Goal: Task Accomplishment & Management: Use online tool/utility

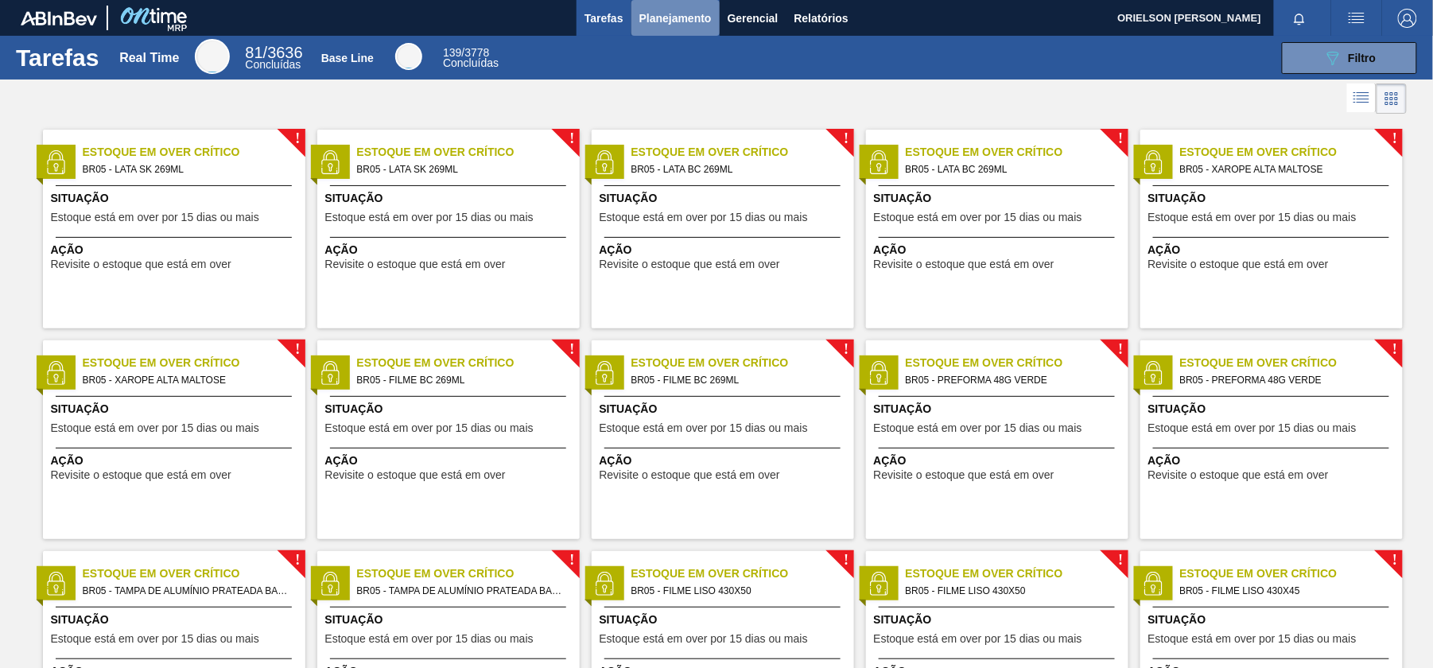
click at [694, 3] on button "Planejamento" at bounding box center [676, 18] width 88 height 36
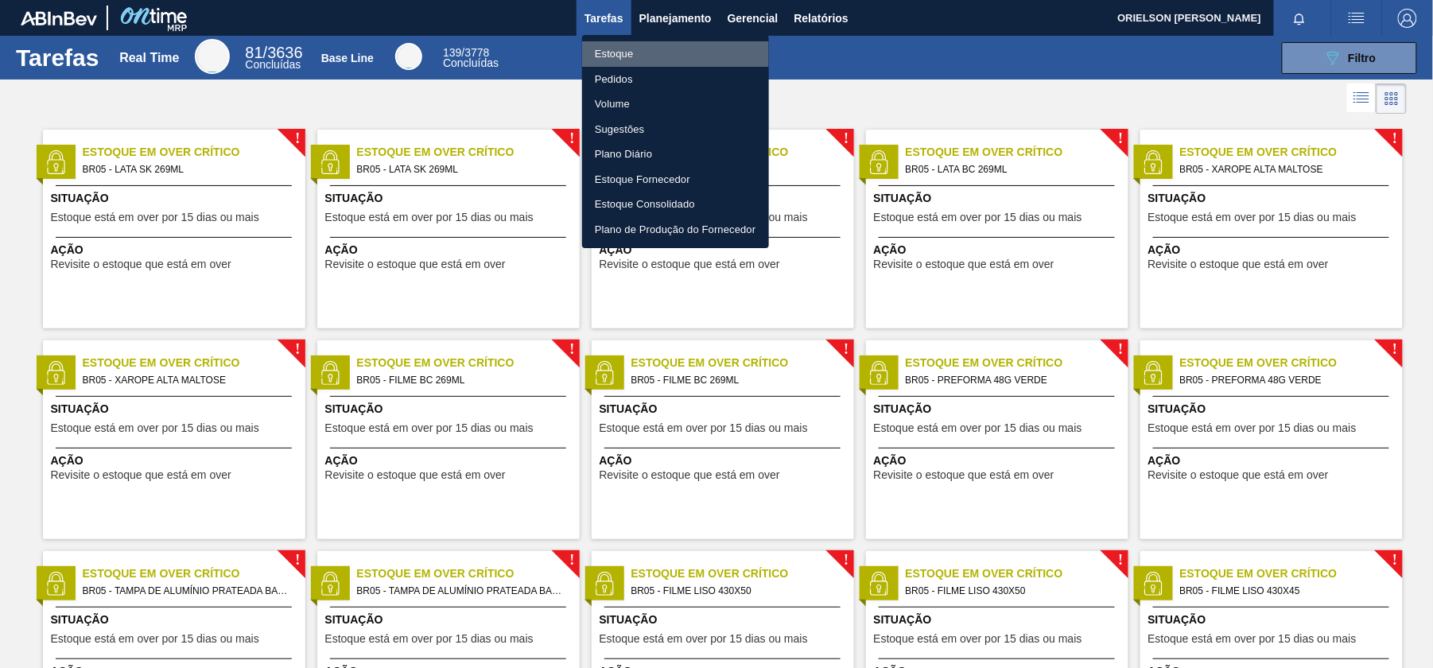
click at [717, 45] on li "Estoque" at bounding box center [675, 53] width 187 height 25
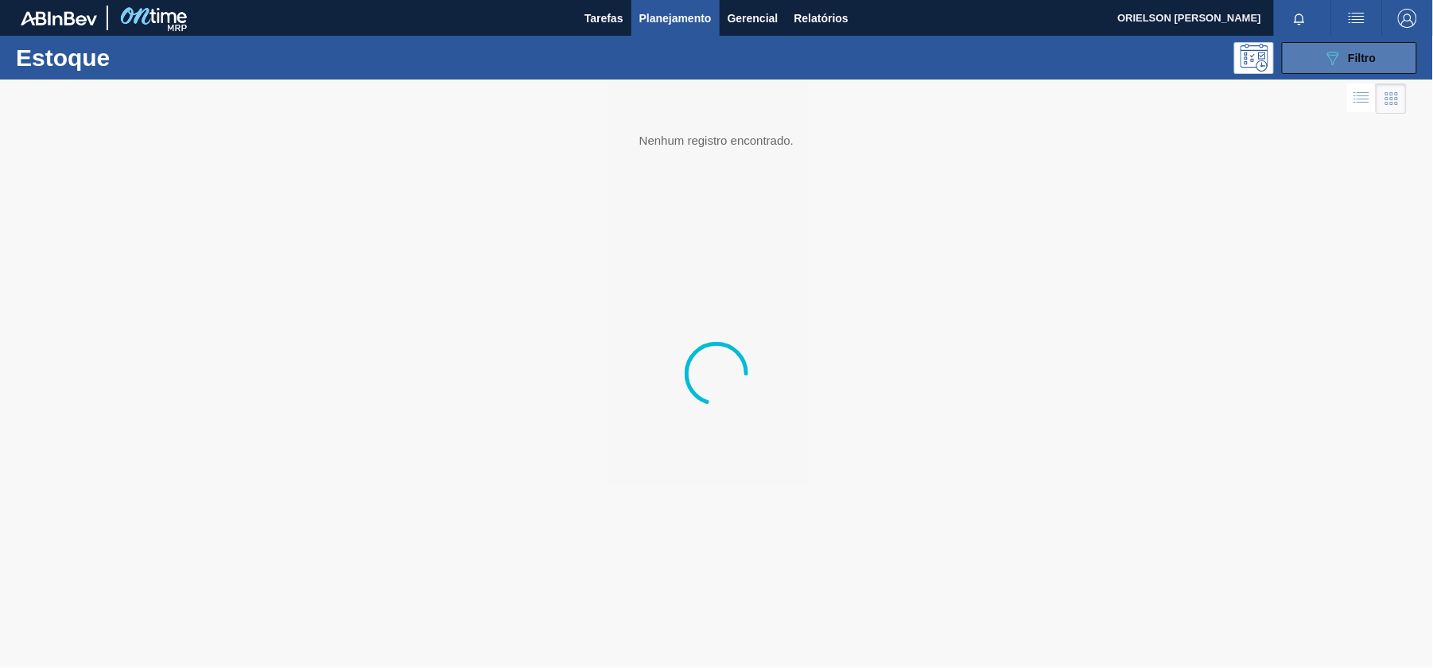
click at [1318, 68] on button "089F7B8B-B2A5-4AFE-B5C0-19BA573D28AC Filtro" at bounding box center [1349, 58] width 135 height 32
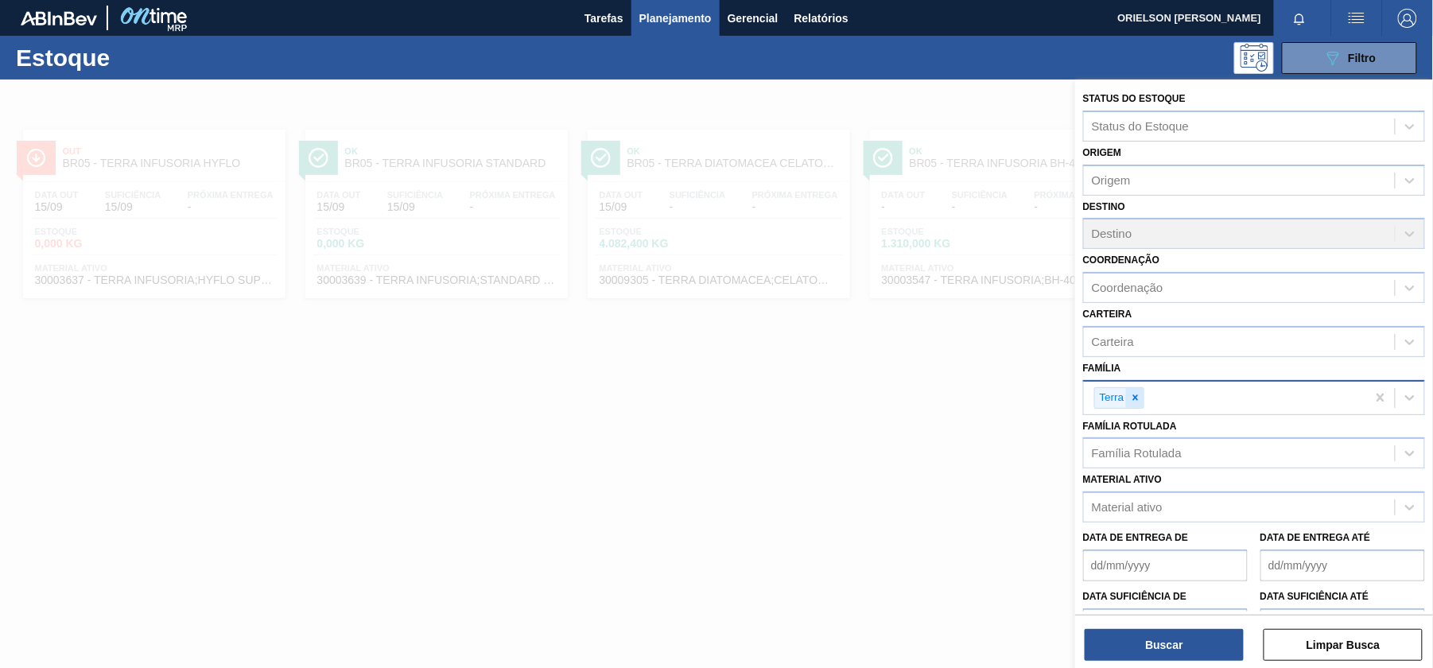
click at [1136, 399] on icon at bounding box center [1135, 397] width 11 height 11
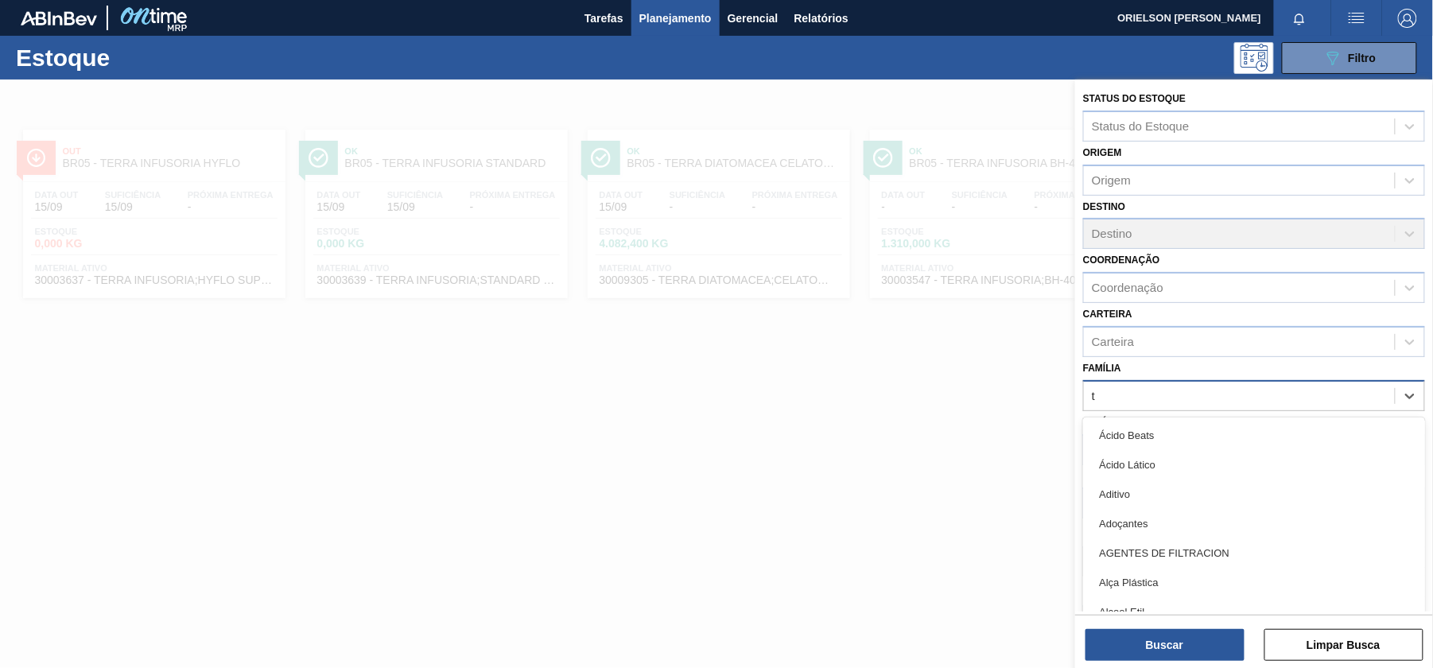
type input "te"
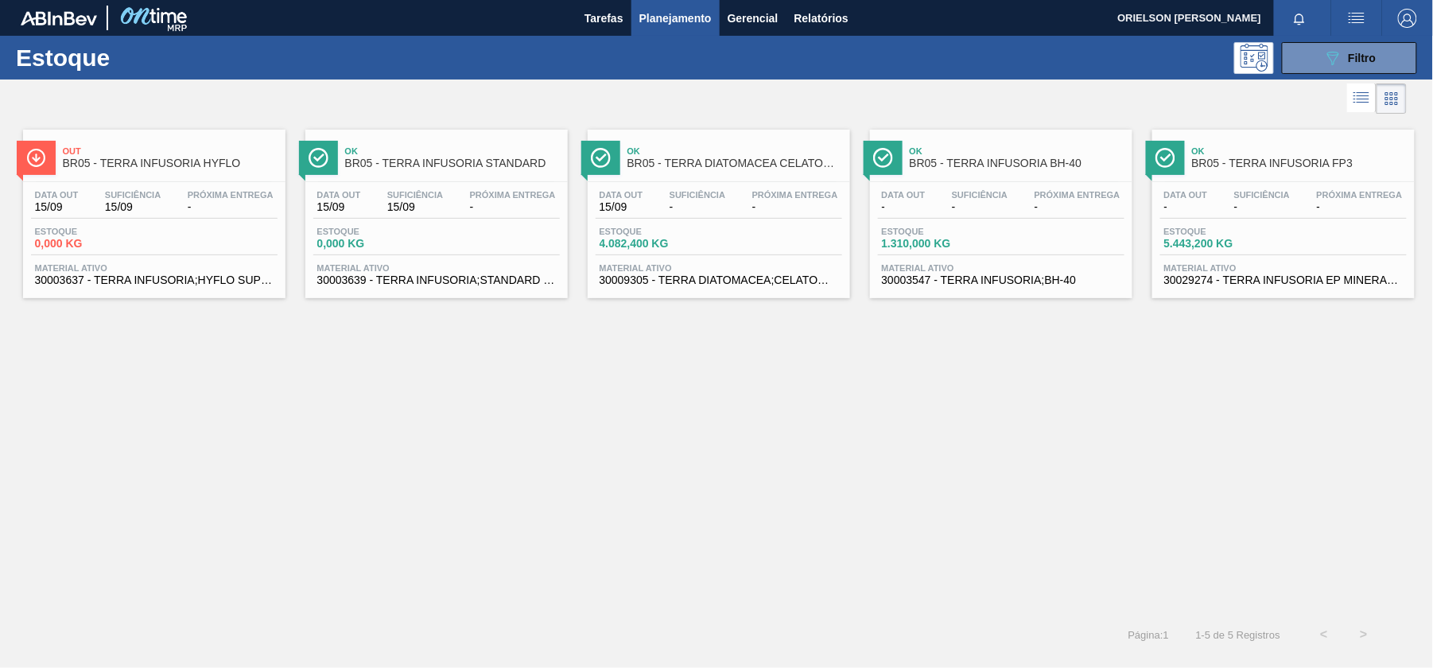
click at [158, 231] on div "Estoque 0,000 KG" at bounding box center [154, 241] width 247 height 29
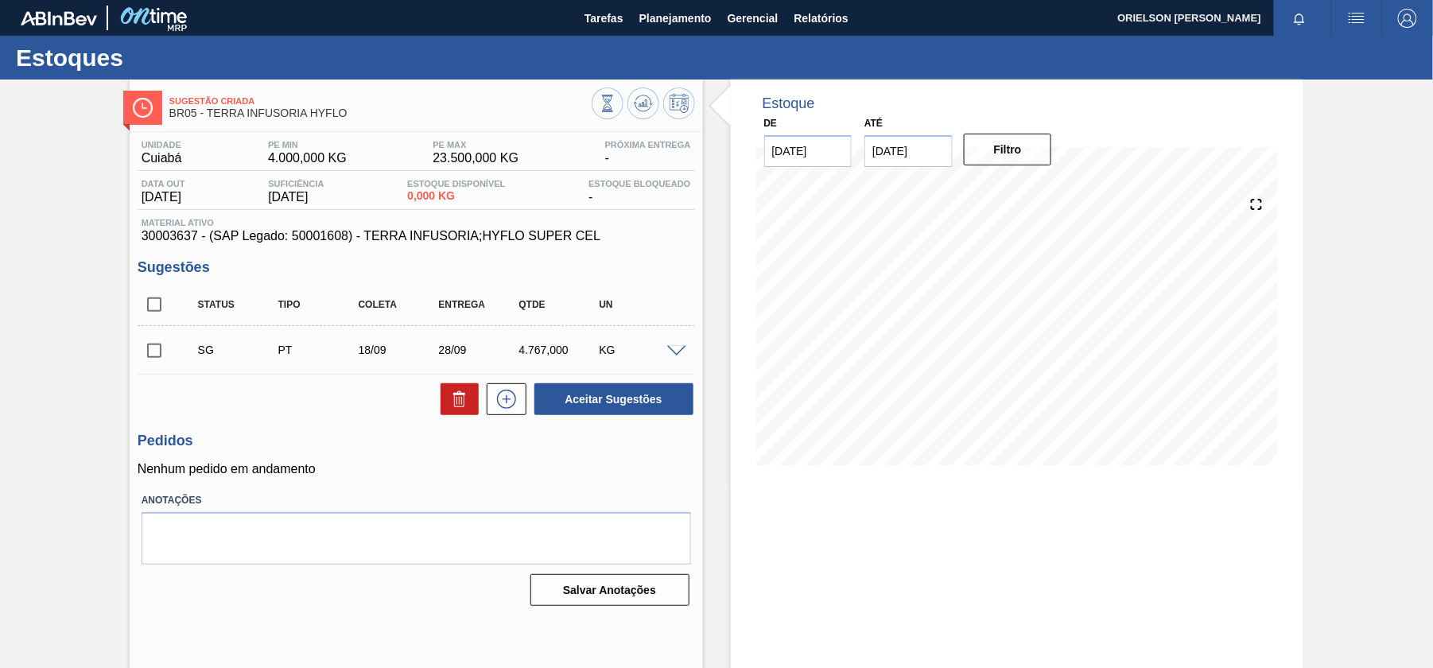
click at [673, 354] on span at bounding box center [676, 352] width 19 height 12
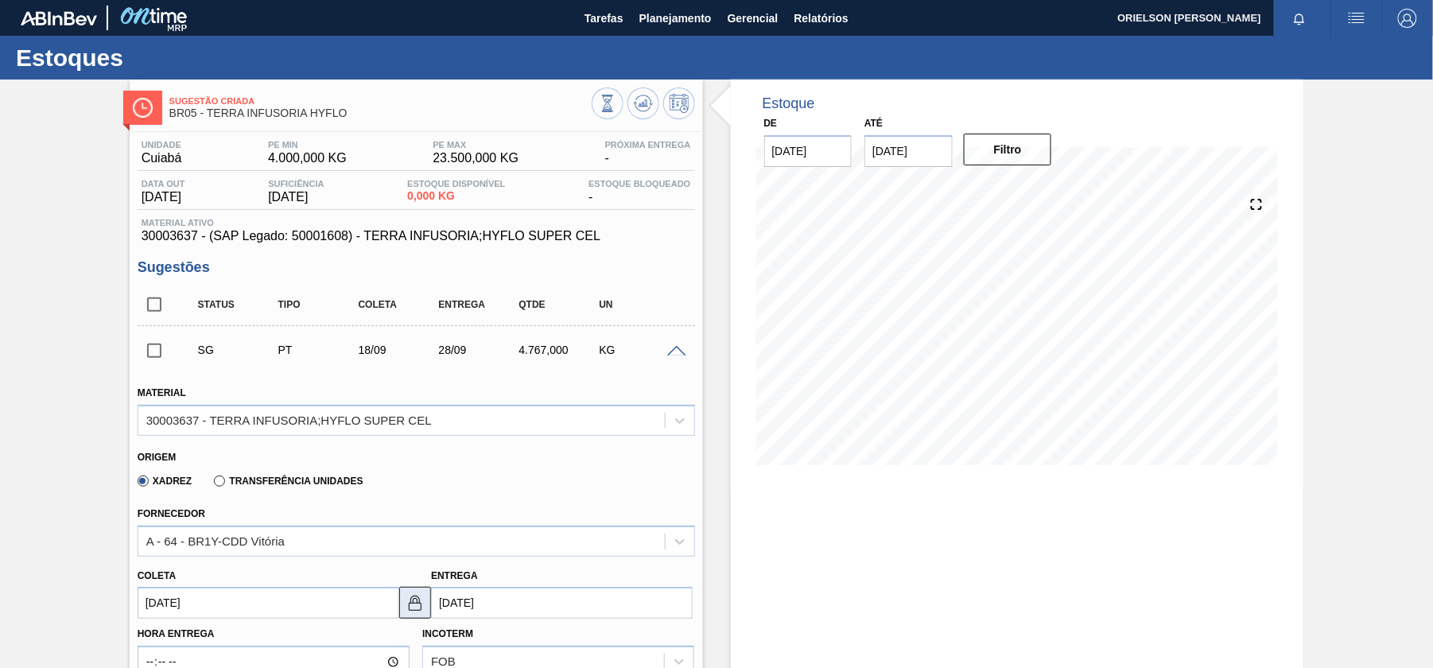
click at [404, 600] on button at bounding box center [415, 603] width 32 height 32
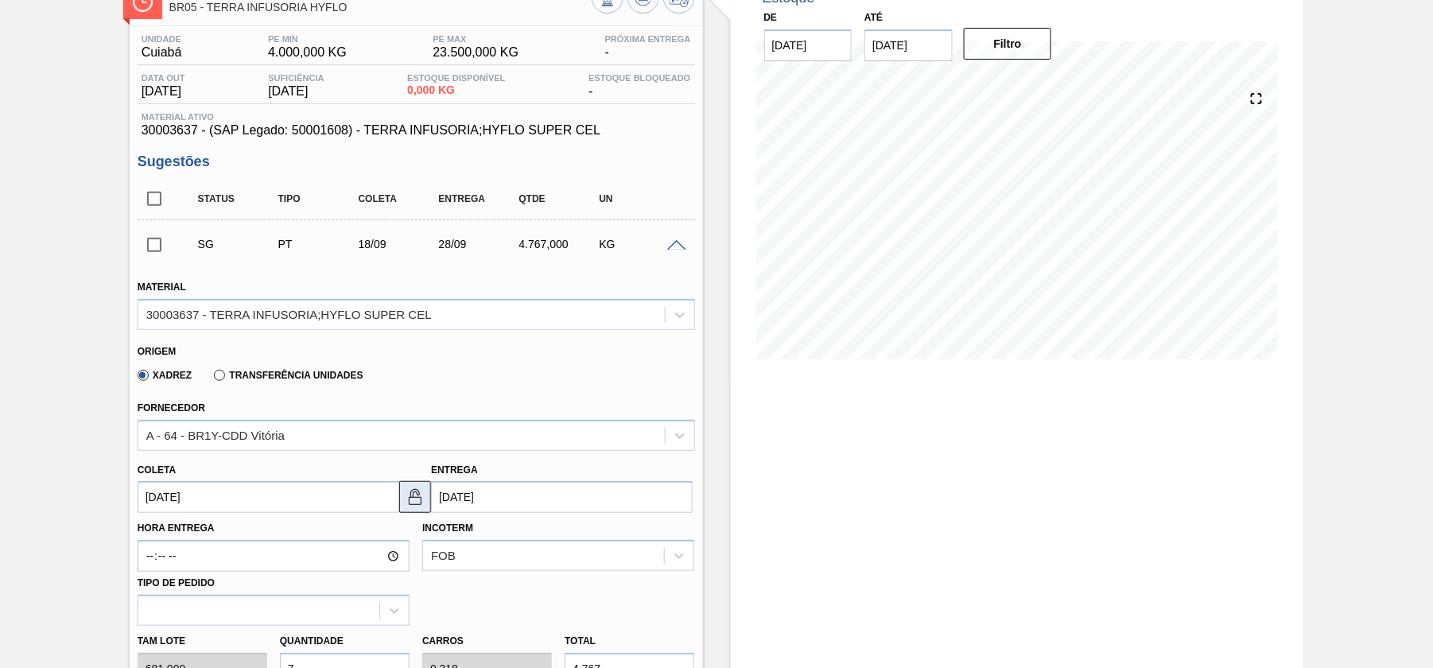
click at [425, 490] on button at bounding box center [415, 497] width 32 height 32
click at [673, 245] on span at bounding box center [676, 246] width 19 height 12
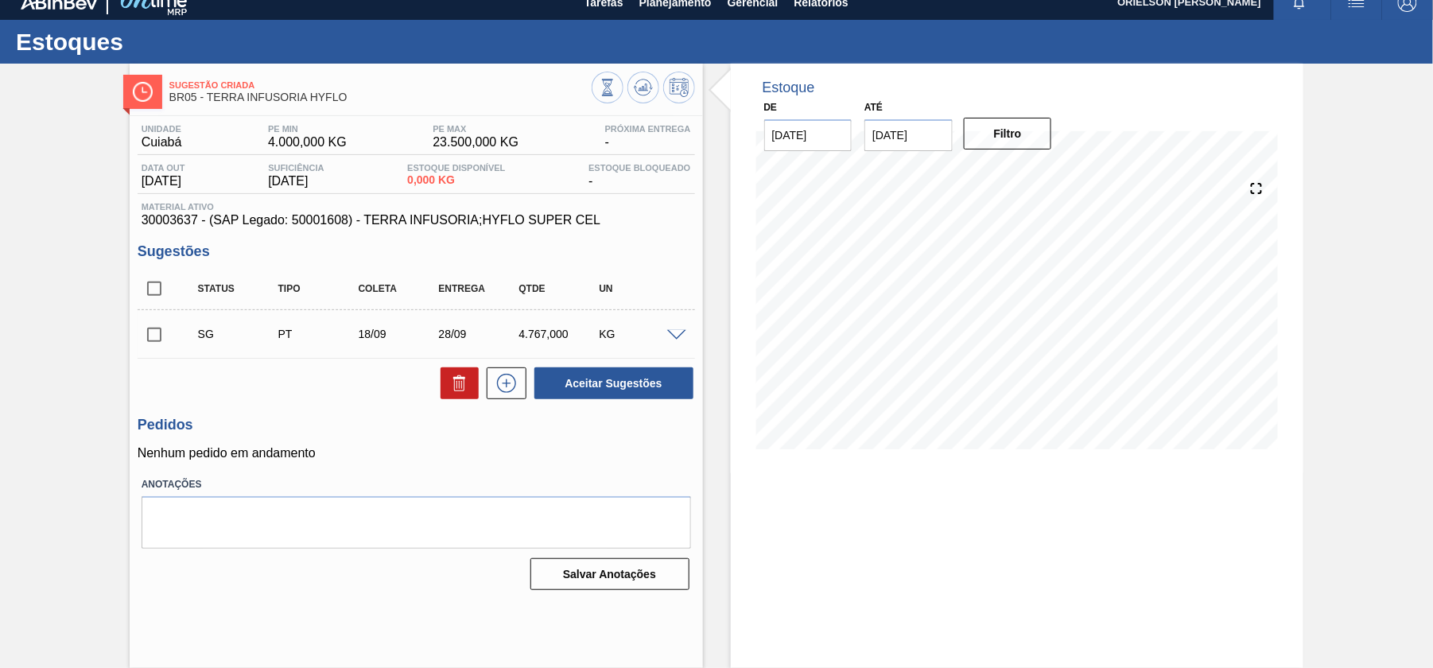
scroll to position [0, 0]
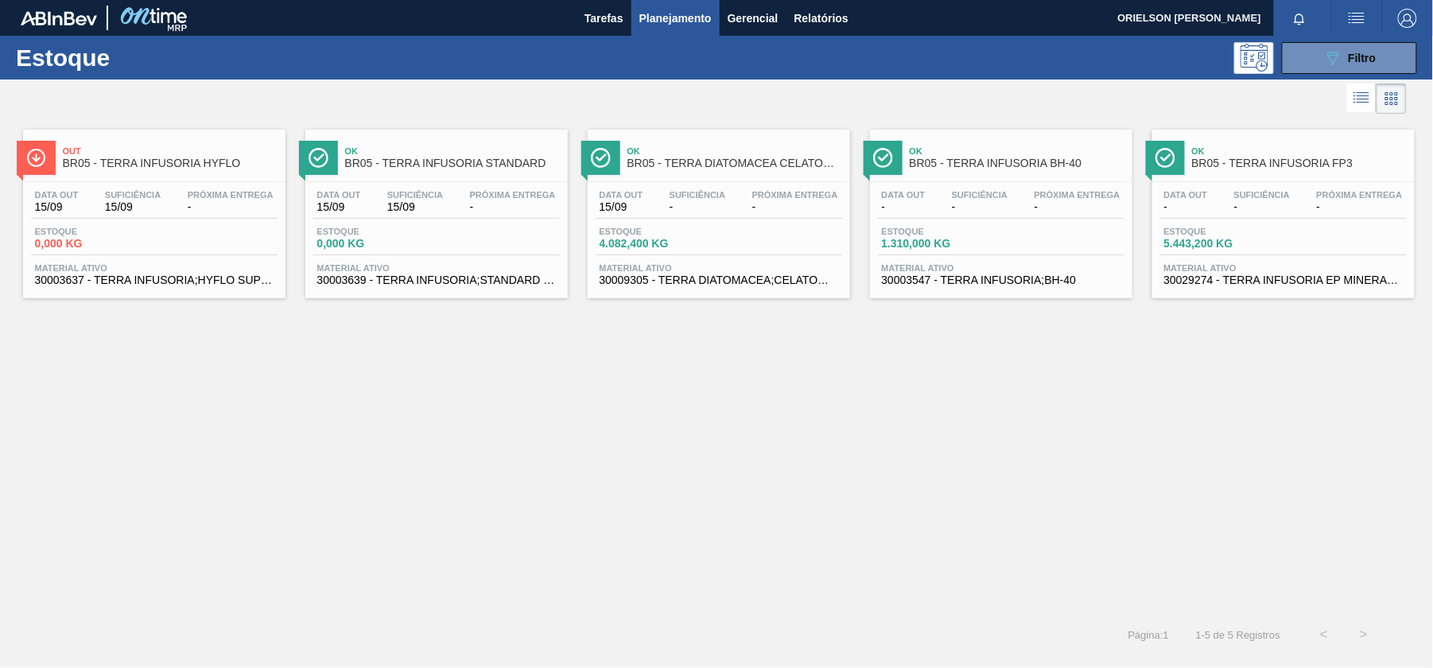
click at [471, 282] on span "30003639 - TERRA INFUSORIA;STANDARD SUPER CEL" at bounding box center [436, 280] width 239 height 12
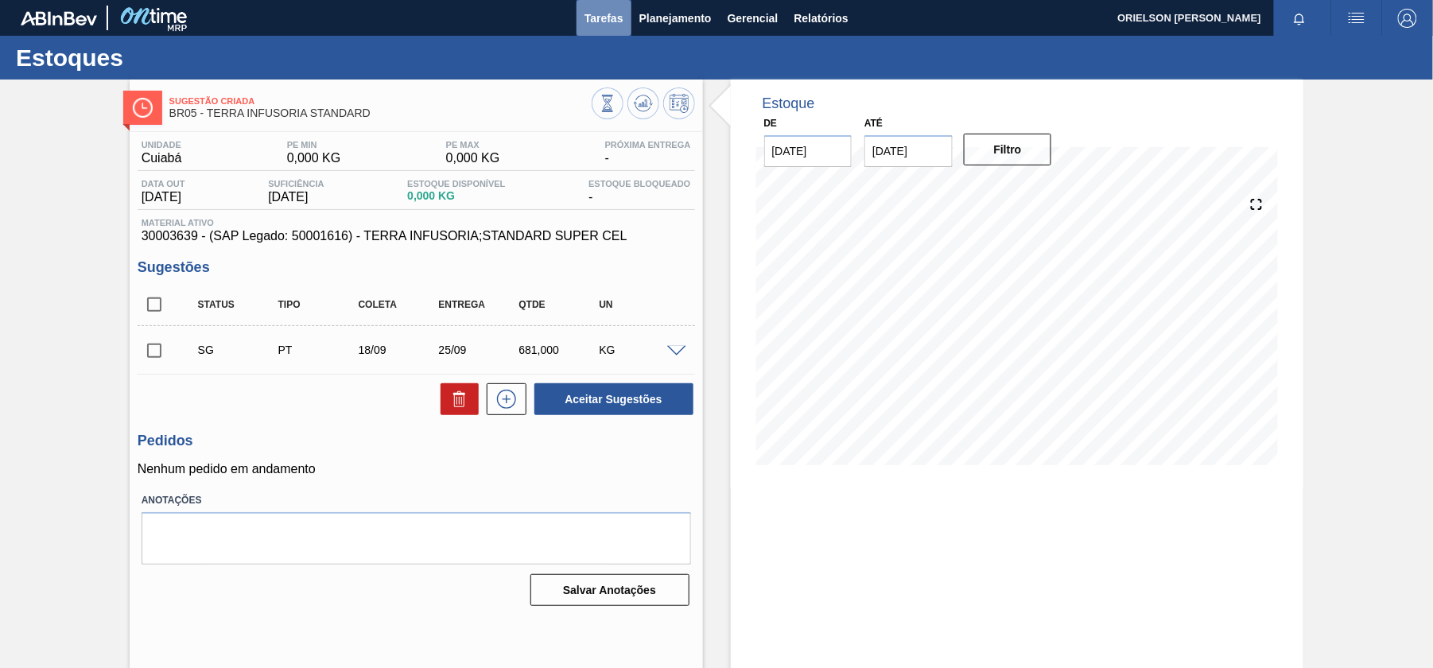
click at [606, 23] on span "Tarefas" at bounding box center [604, 18] width 39 height 19
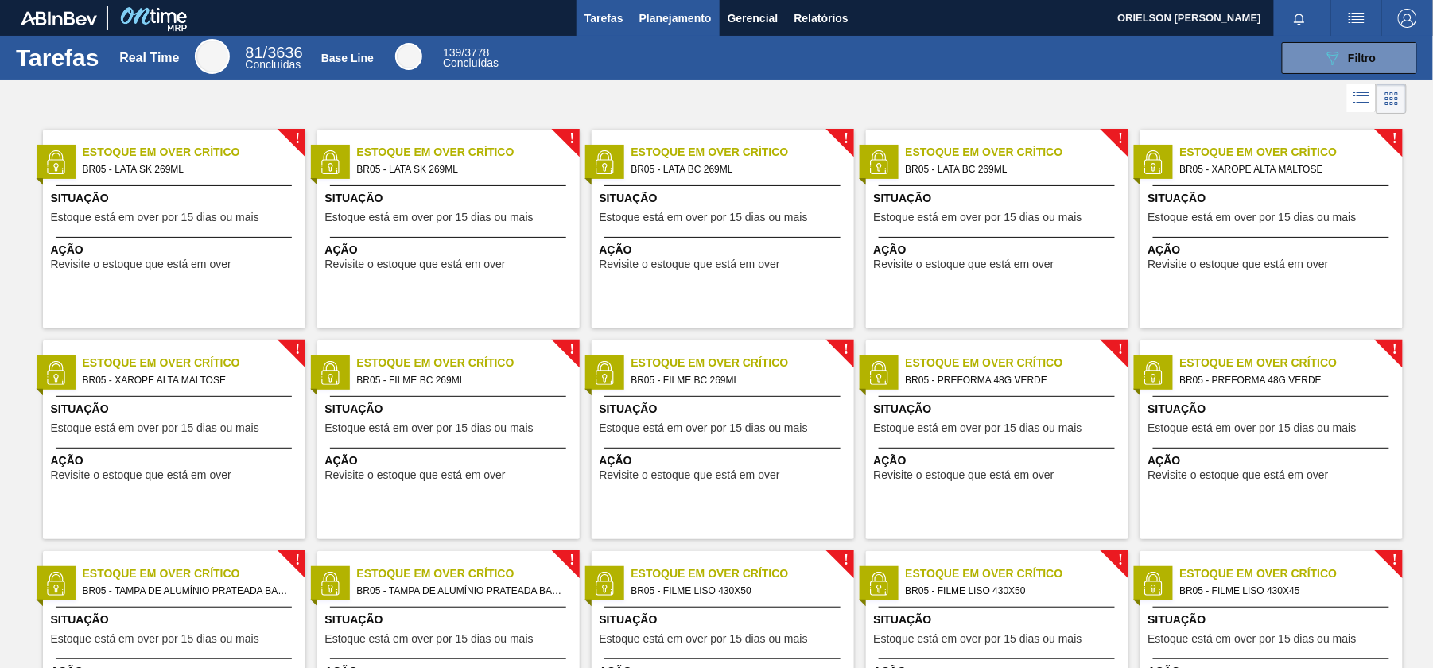
click at [675, 19] on span "Planejamento" at bounding box center [676, 18] width 72 height 19
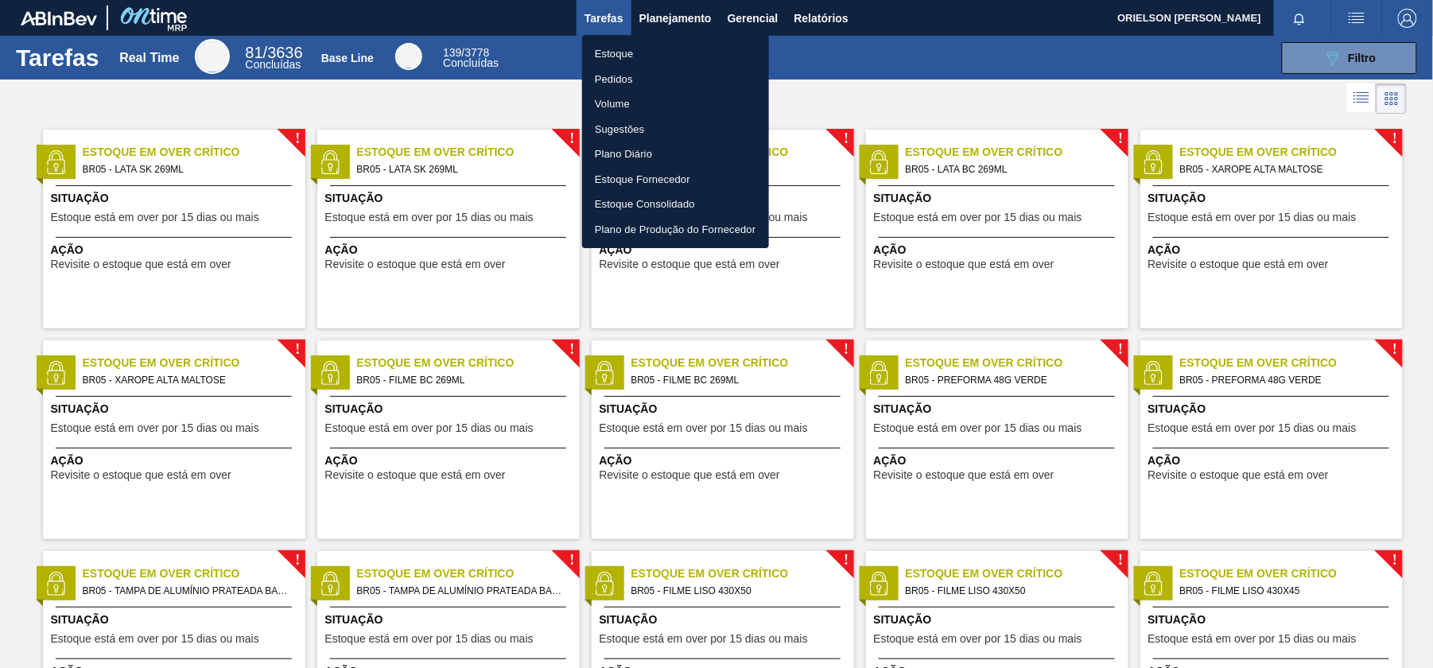
click at [653, 61] on li "Estoque" at bounding box center [675, 53] width 187 height 25
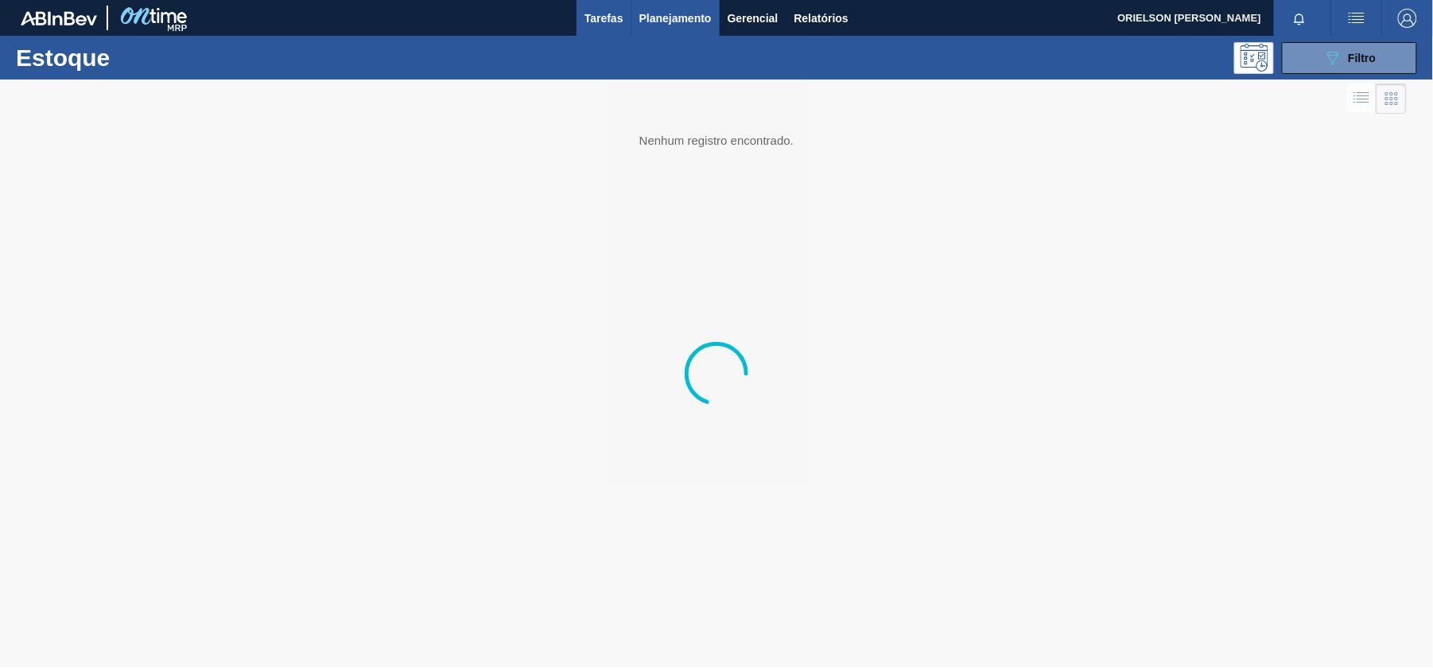
click at [601, 5] on button "Tarefas" at bounding box center [604, 18] width 55 height 36
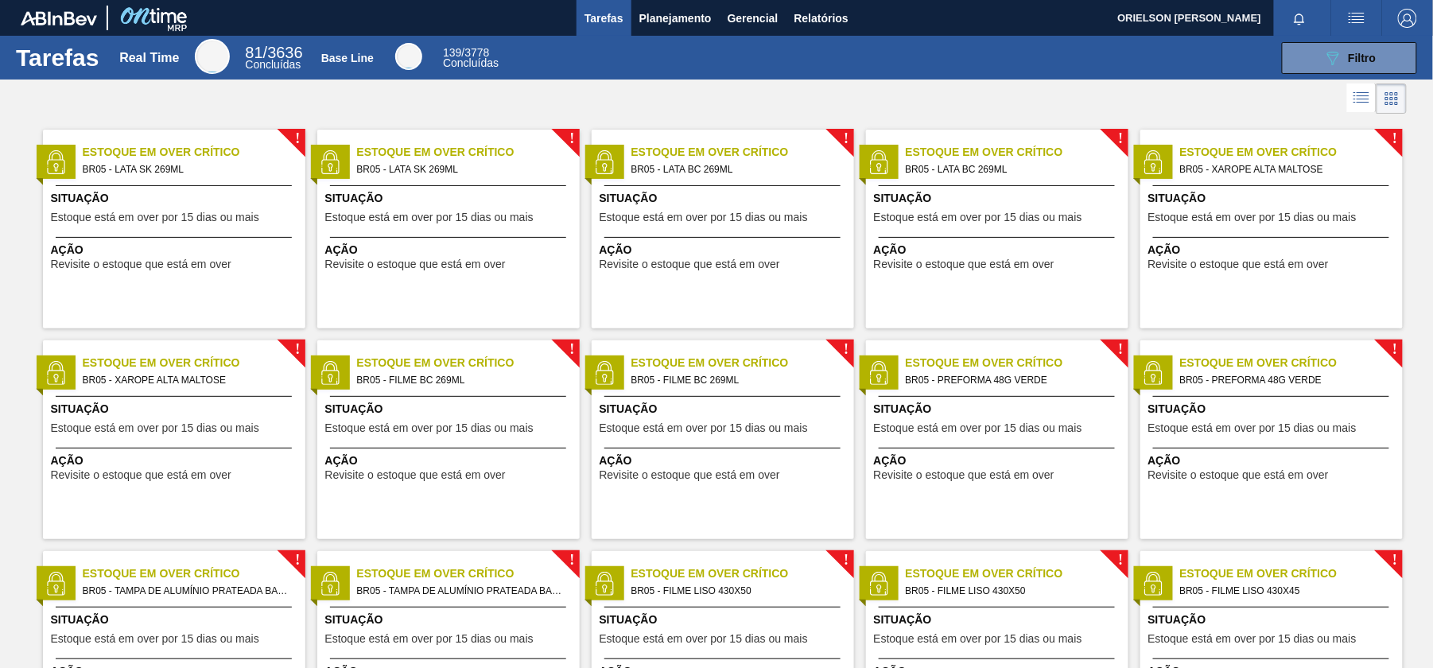
click at [1357, 76] on div "Tarefas Real Time 81 / 3636 Concluídas Base Line 139 / 3778 Concluídas 089F7B8B…" at bounding box center [716, 58] width 1433 height 44
click at [1356, 68] on button "089F7B8B-B2A5-4AFE-B5C0-19BA573D28AC Filtro" at bounding box center [1349, 58] width 135 height 32
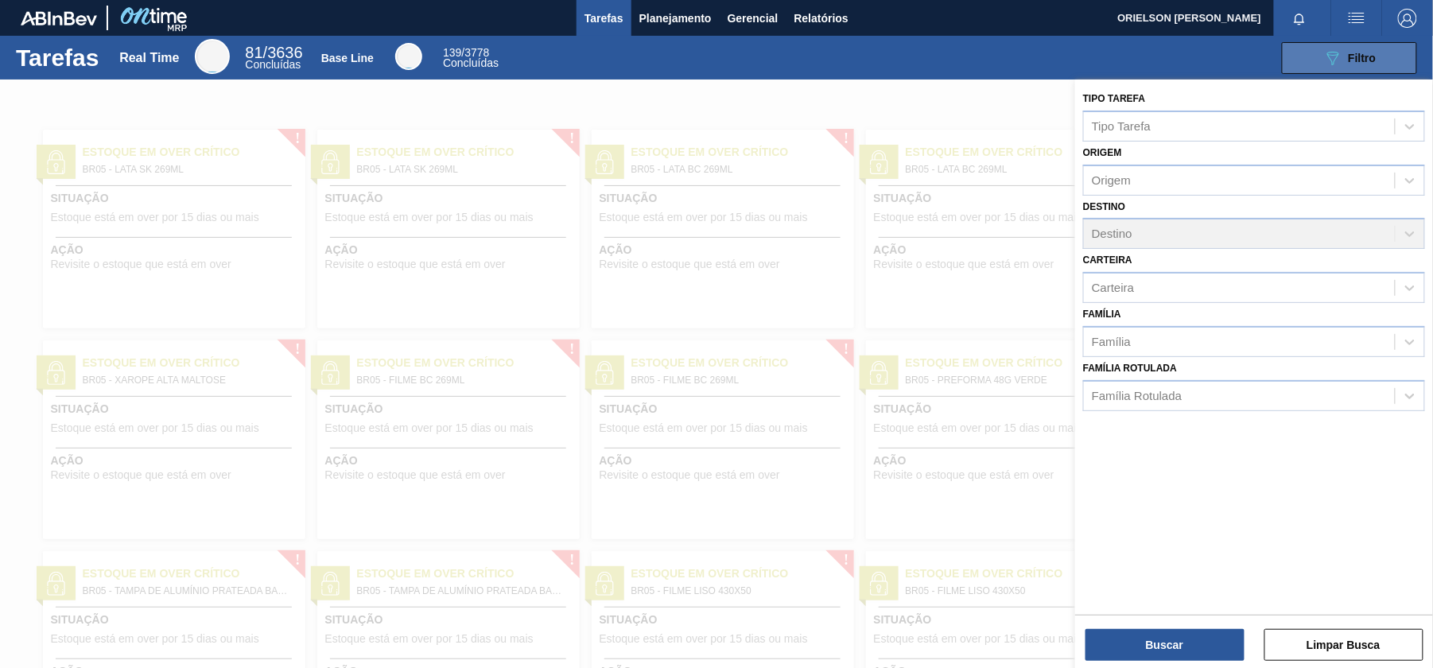
click at [1354, 68] on button "089F7B8B-B2A5-4AFE-B5C0-19BA573D28AC Filtro" at bounding box center [1349, 58] width 135 height 32
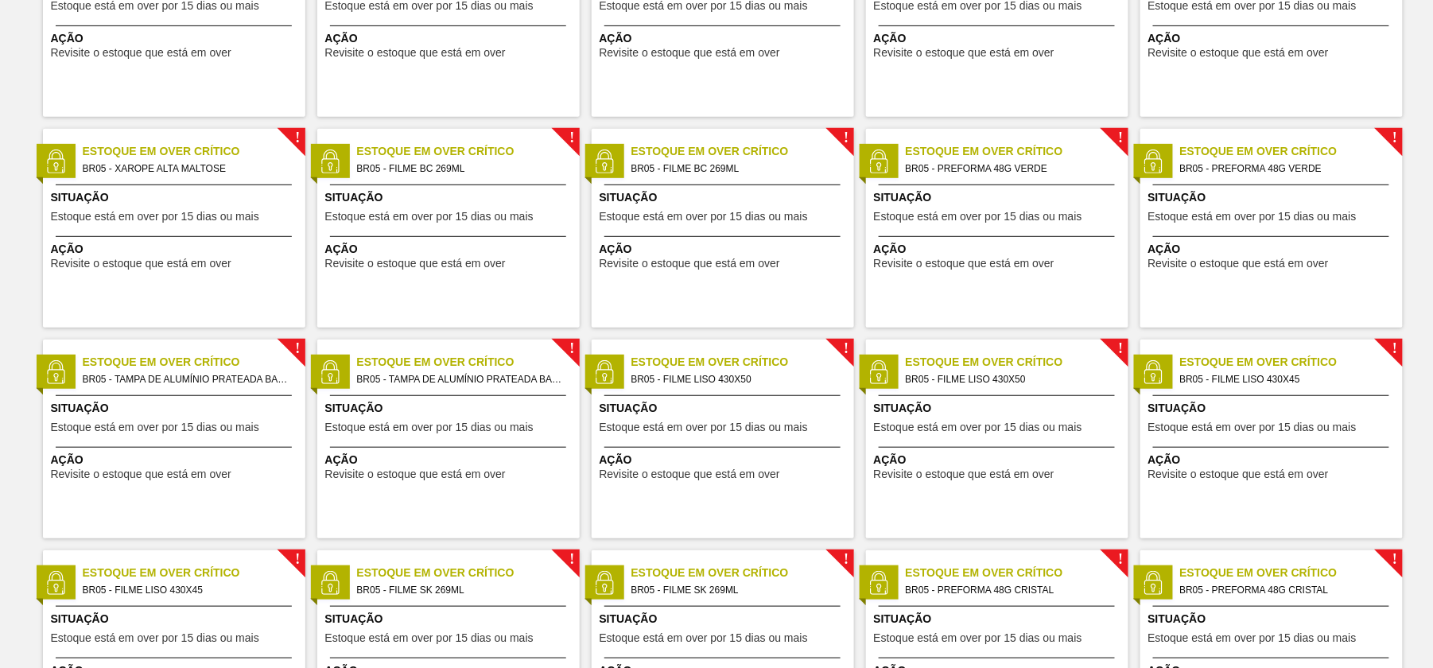
scroll to position [636, 0]
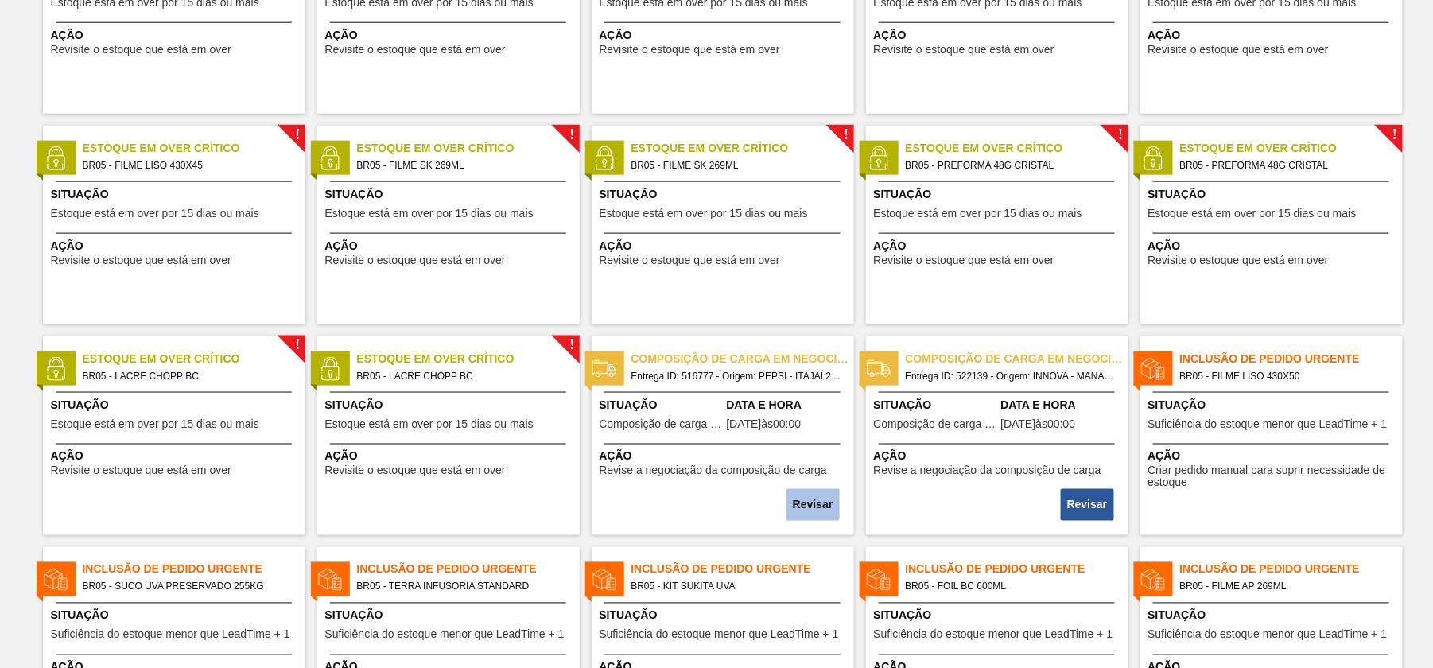
click at [810, 514] on button "Revisar" at bounding box center [813, 505] width 53 height 32
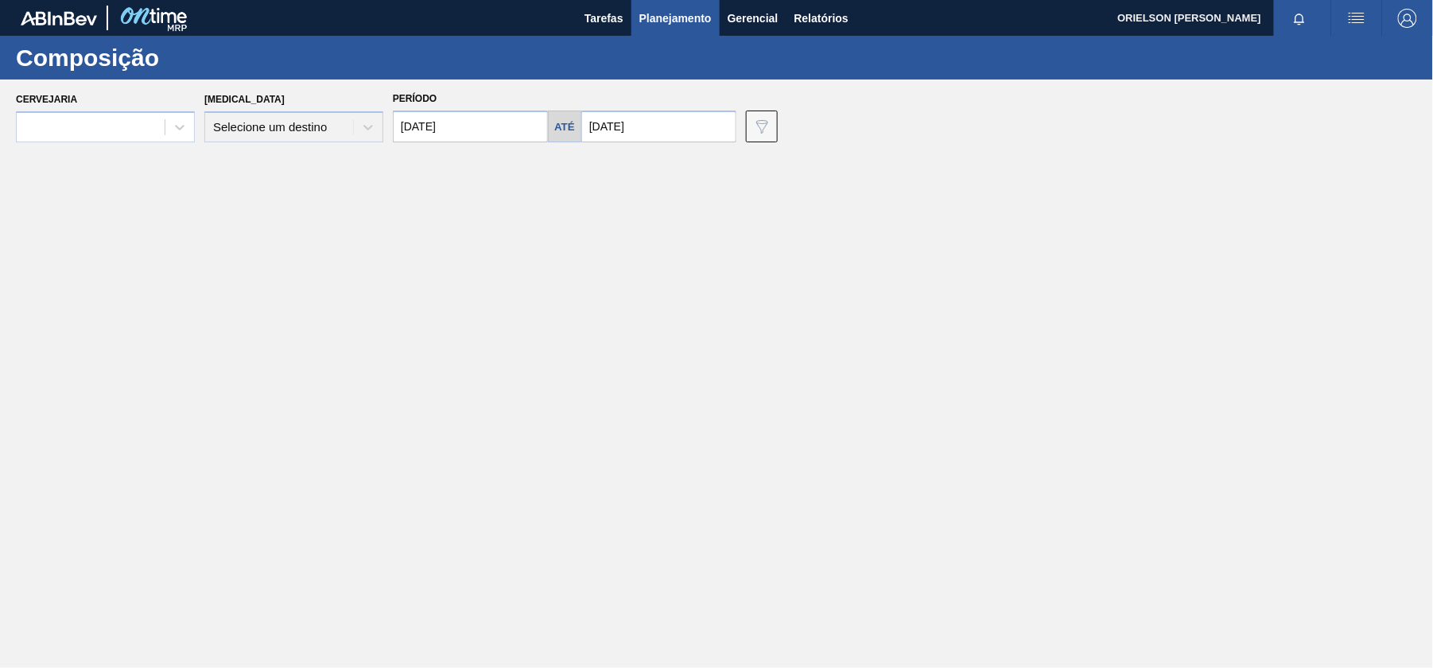
type input "[DATE]"
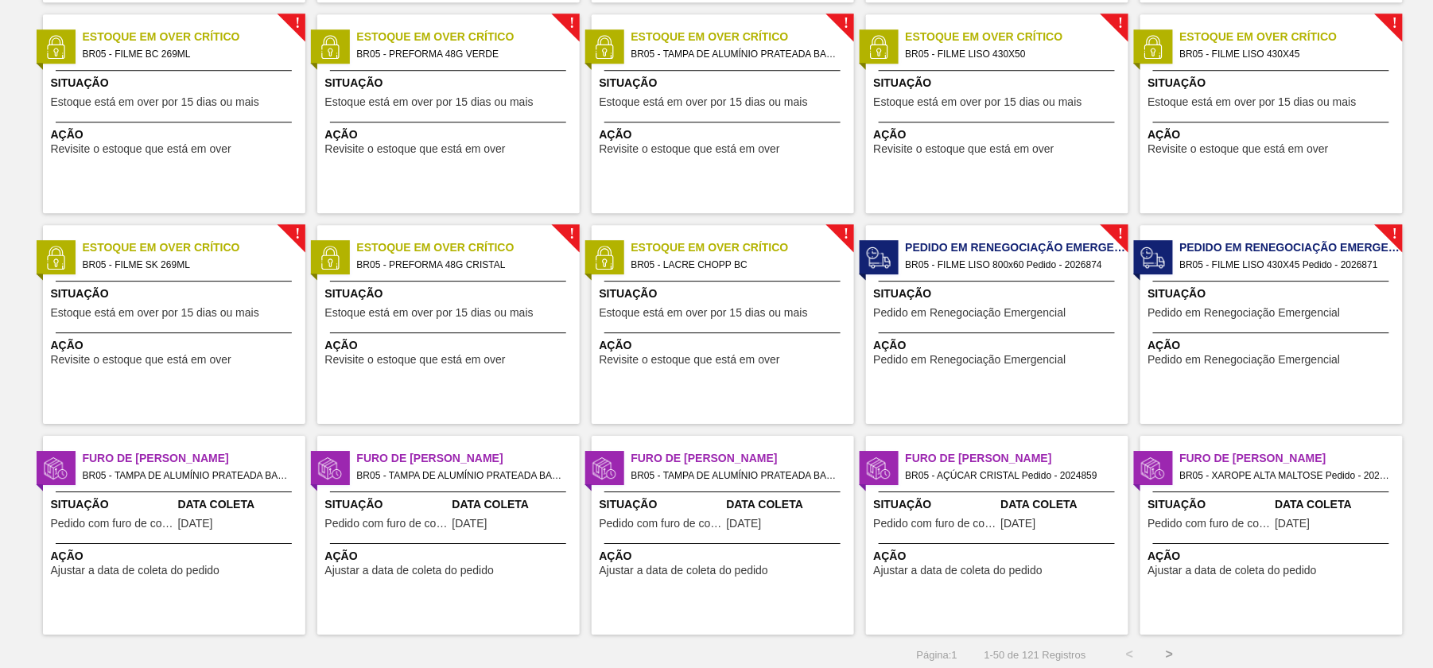
scroll to position [1598, 0]
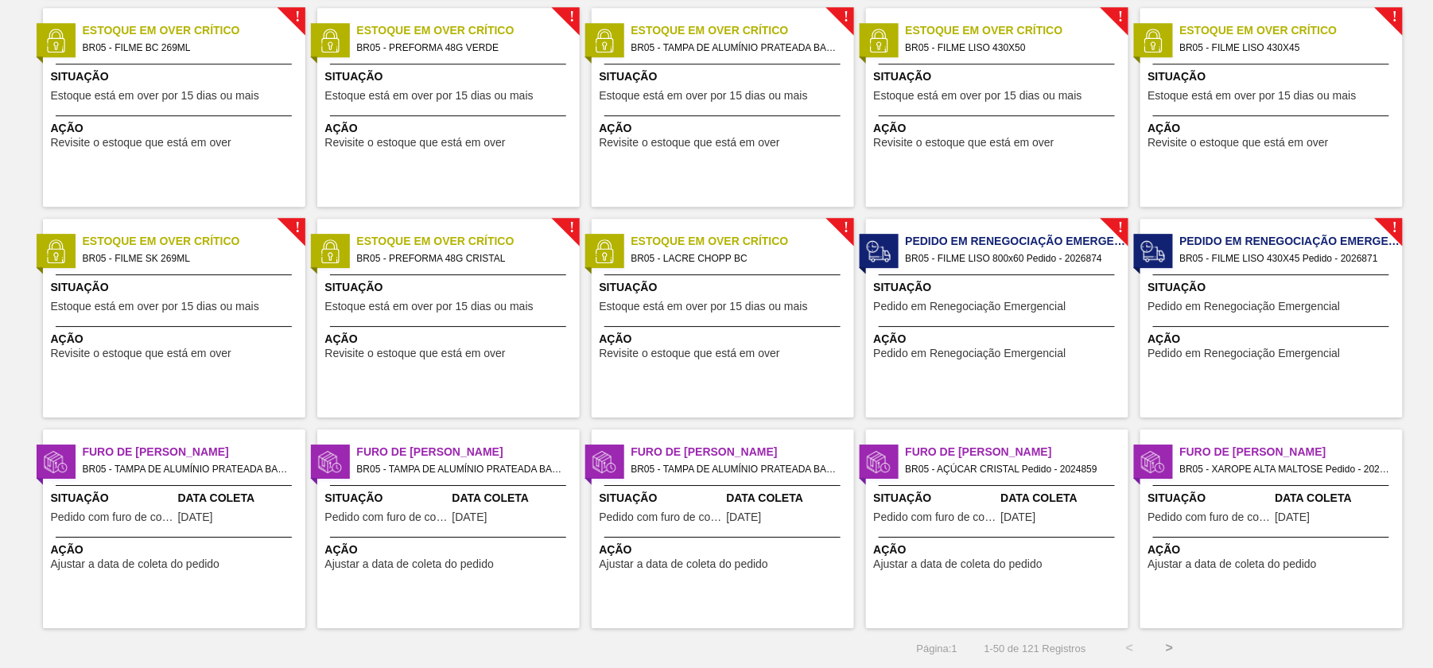
click at [647, 348] on span "Revisite o estoque que está em over" at bounding box center [690, 354] width 181 height 12
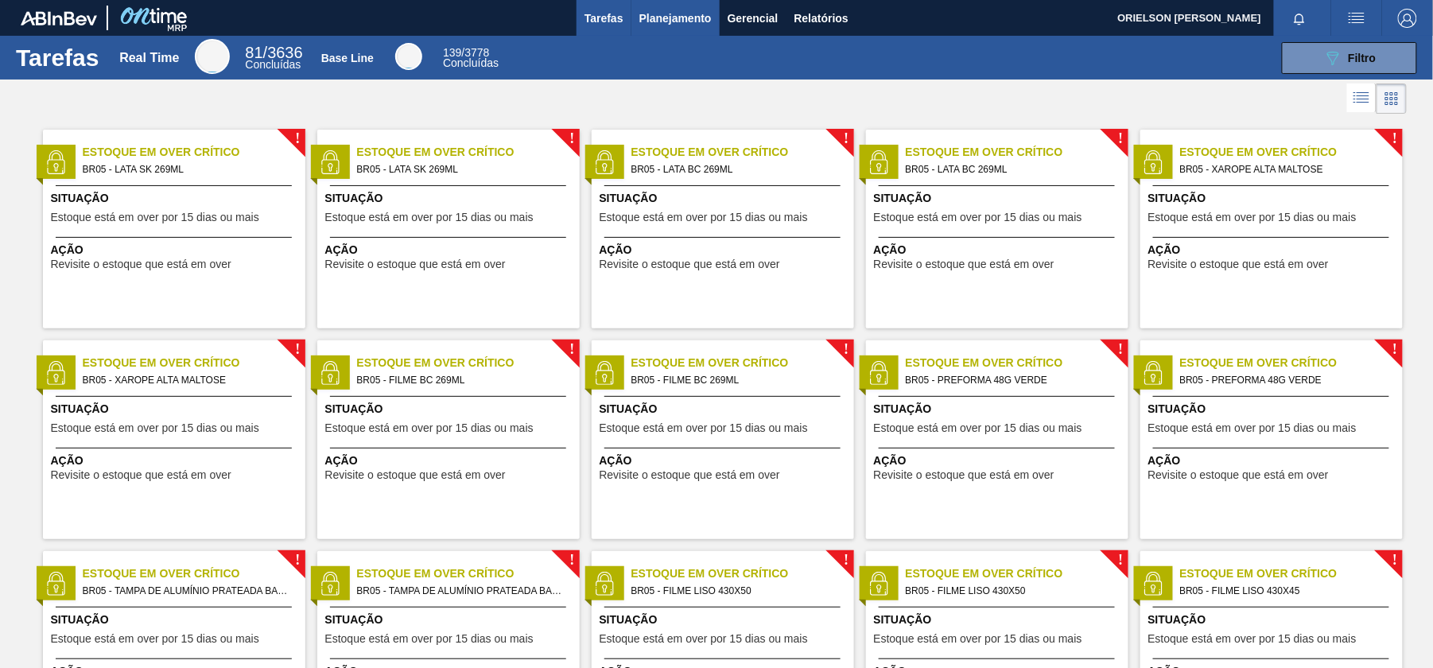
click at [640, 19] on span "Planejamento" at bounding box center [676, 18] width 72 height 19
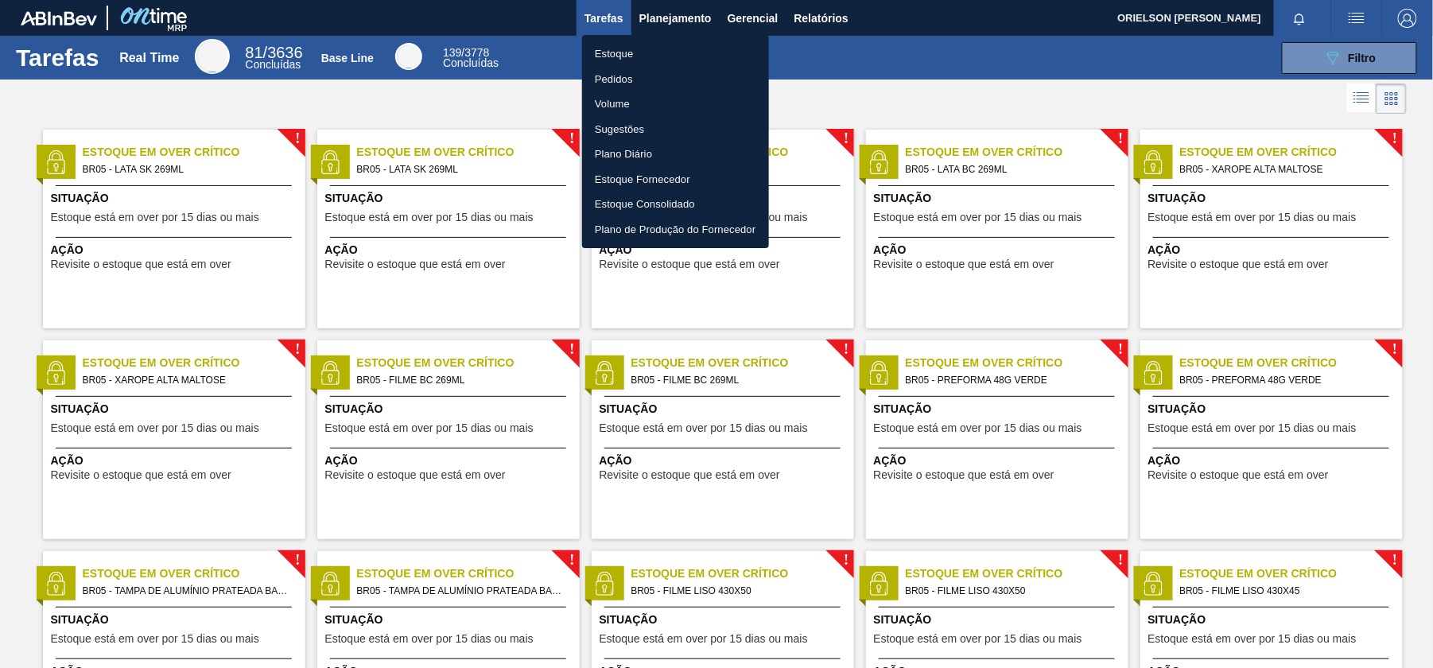
click at [482, 61] on div at bounding box center [716, 334] width 1433 height 668
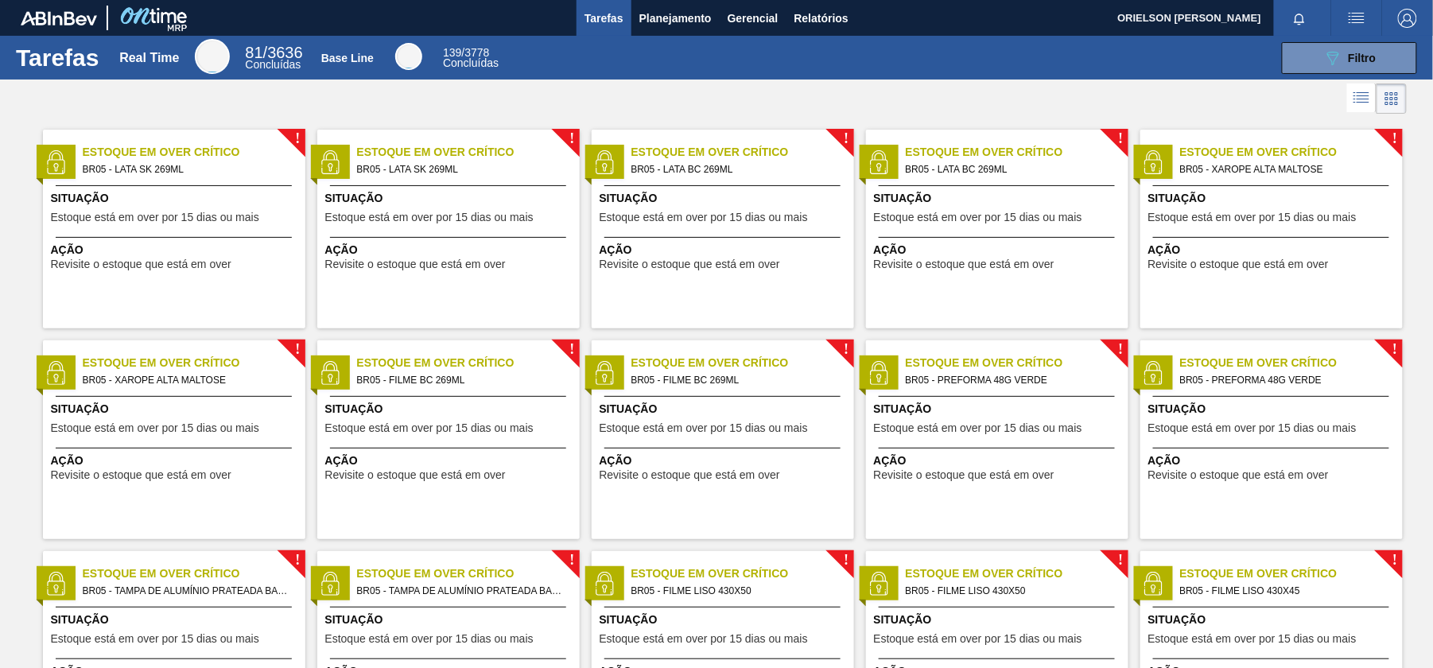
click at [248, 59] on span "Concluídas" at bounding box center [273, 64] width 56 height 13
click at [245, 224] on div "Situação Estoque está em over por 15 [PERSON_NAME] ou mais" at bounding box center [176, 209] width 251 height 39
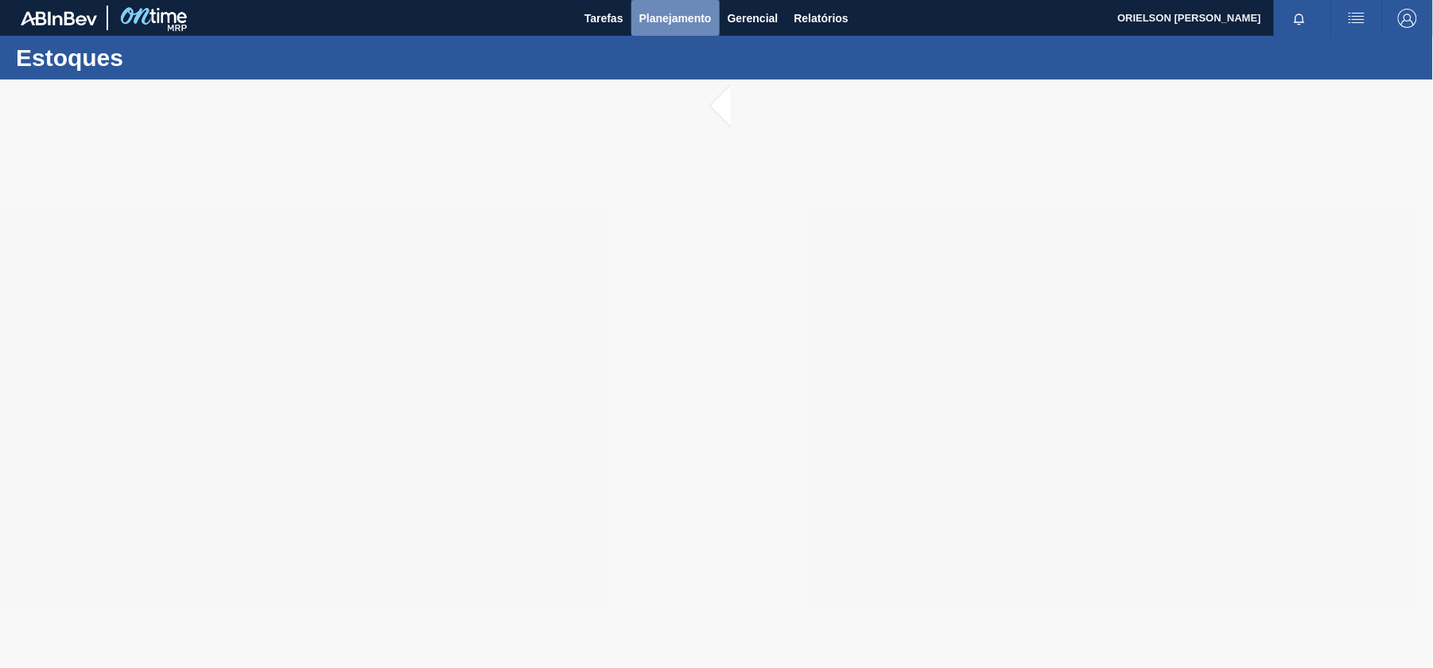
click at [669, 25] on span "Planejamento" at bounding box center [676, 18] width 72 height 19
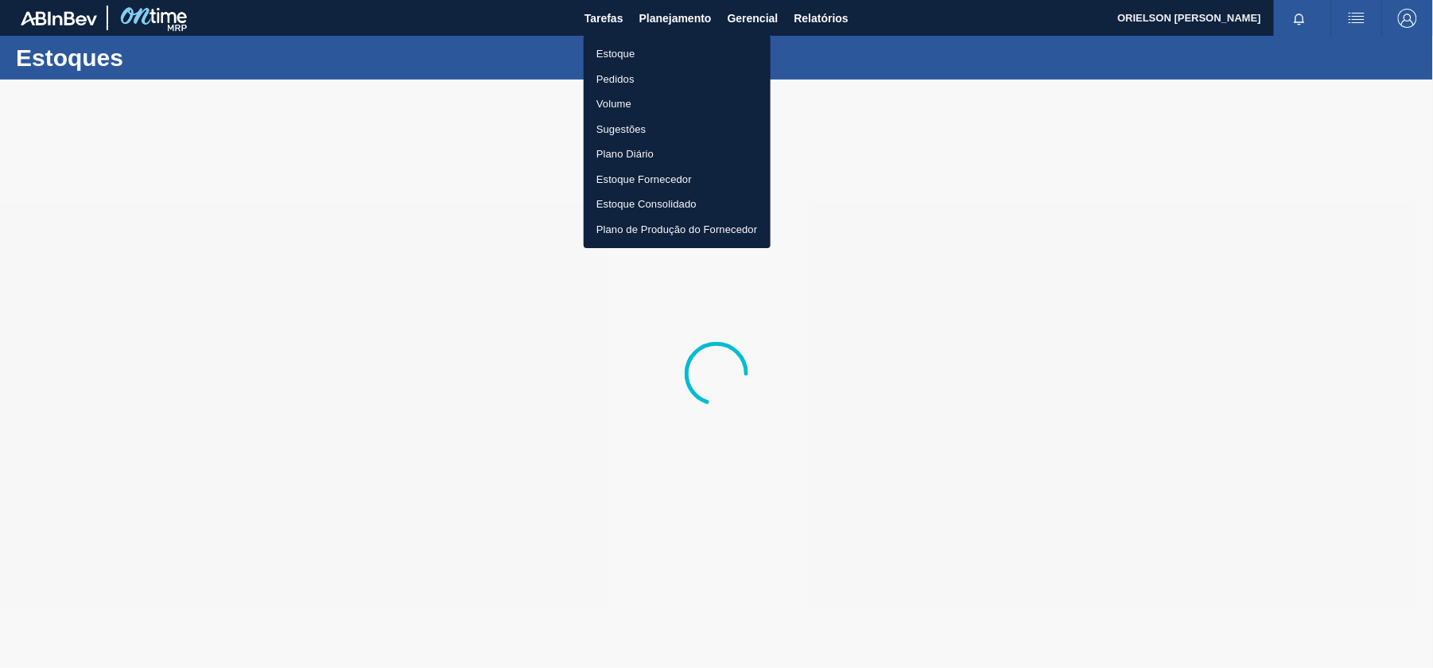
click at [647, 62] on li "Estoque" at bounding box center [677, 53] width 187 height 25
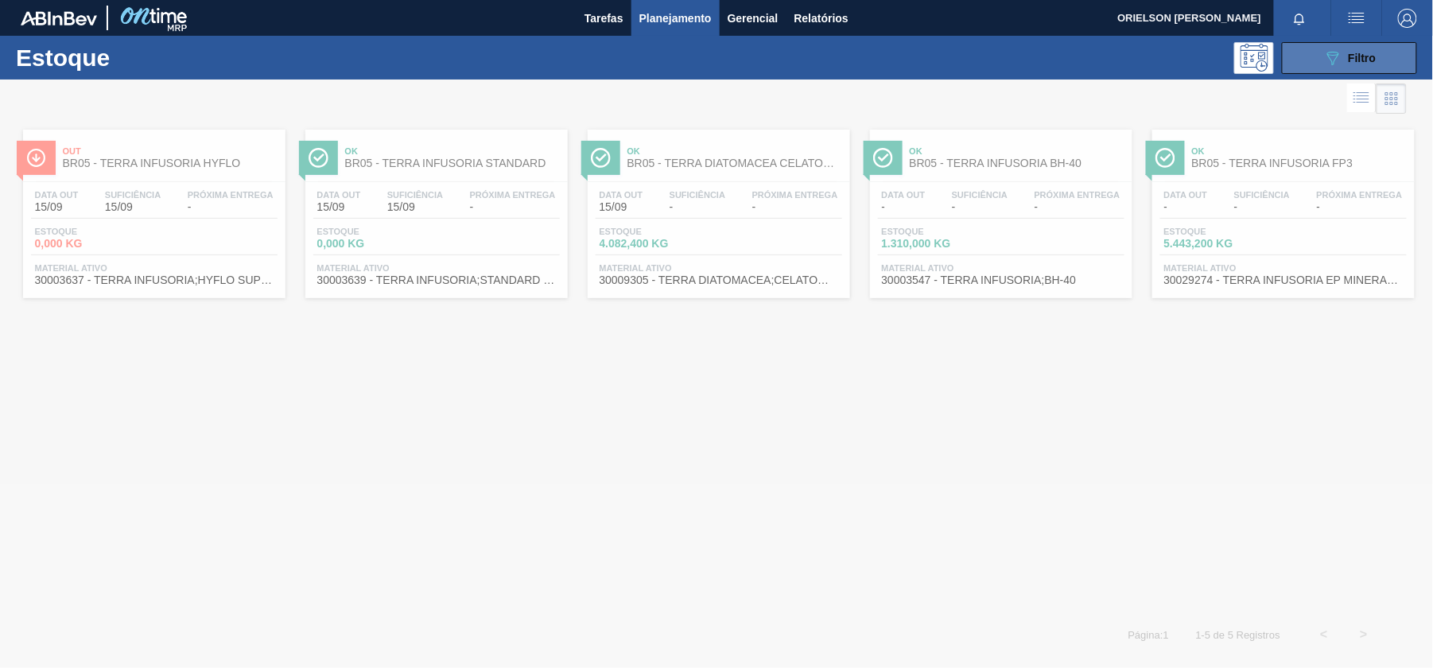
click at [1365, 49] on div "089F7B8B-B2A5-4AFE-B5C0-19BA573D28AC Filtro" at bounding box center [1350, 58] width 53 height 19
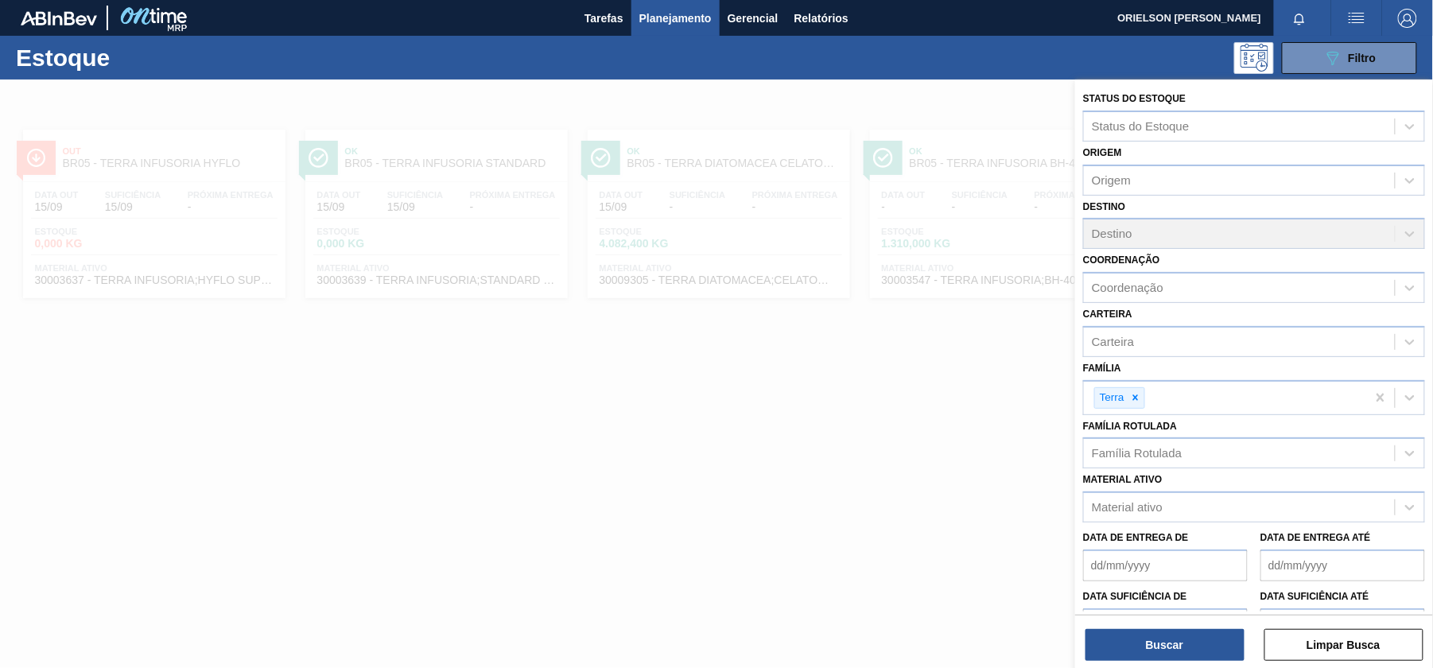
click at [840, 377] on div at bounding box center [716, 414] width 1433 height 668
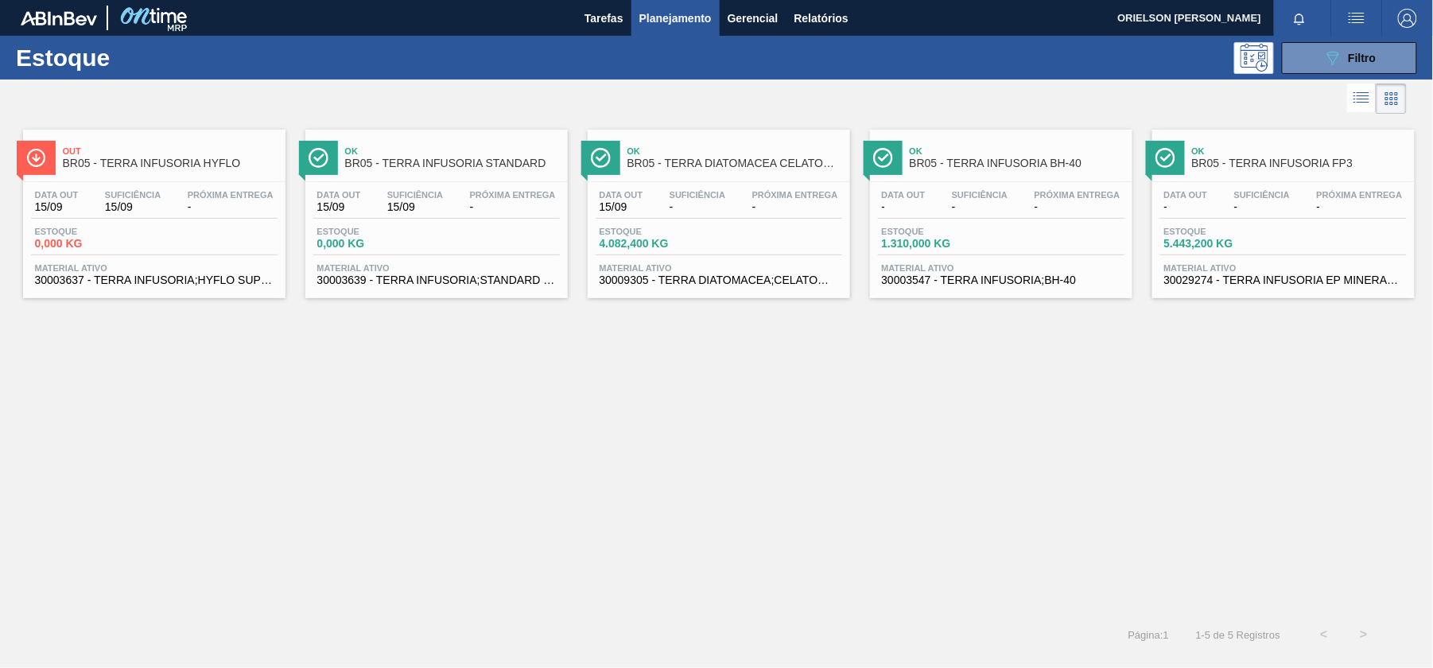
click at [228, 220] on div "Data out 15/09 Suficiência 15/09 Próxima Entrega - Estoque 0,000 KG Material at…" at bounding box center [154, 236] width 263 height 108
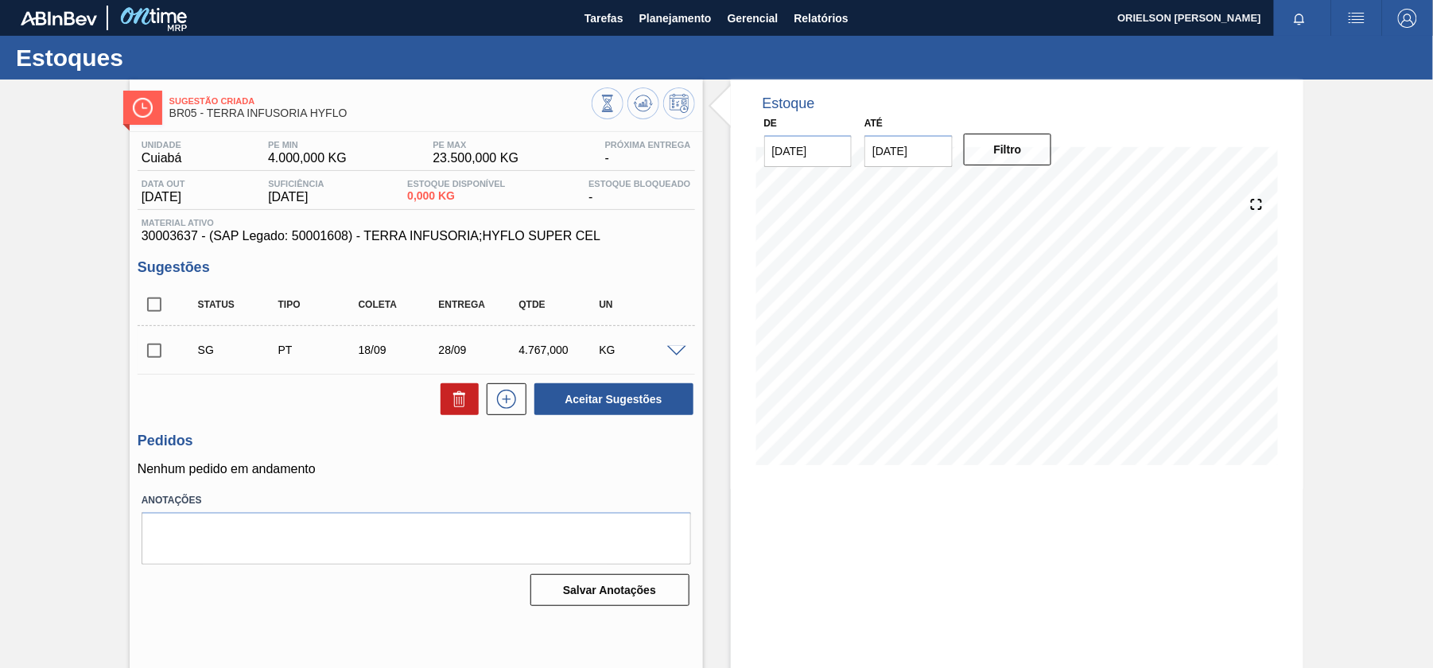
click at [182, 242] on span "30003637 - (SAP Legado: 50001608) - TERRA INFUSORIA;HYFLO SUPER CEL" at bounding box center [417, 236] width 550 height 14
copy span "30003637"
click at [329, 148] on span "PE MIN" at bounding box center [307, 145] width 79 height 10
drag, startPoint x: 208, startPoint y: 109, endPoint x: 363, endPoint y: 108, distance: 154.3
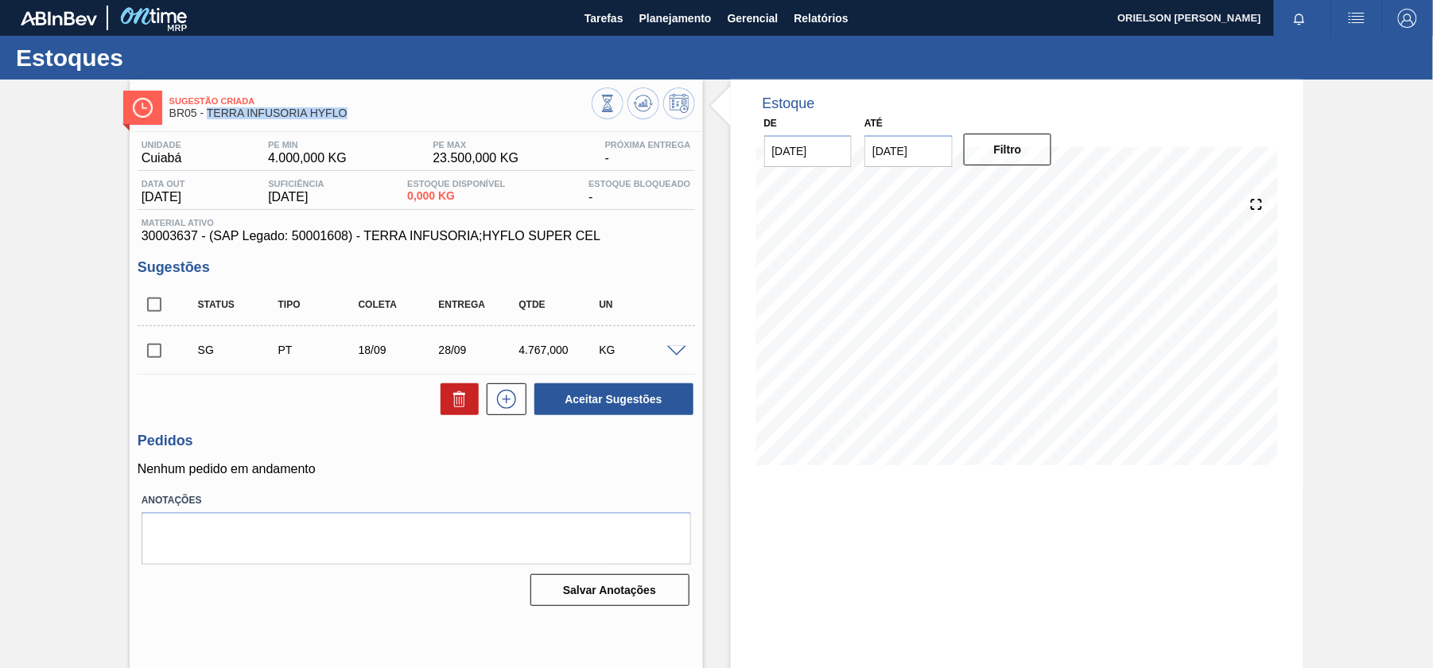
click at [363, 108] on span "BR05 - TERRA INFUSORIA HYFLO" at bounding box center [380, 113] width 422 height 12
copy span "TERRA INFUSORIA HYFLO"
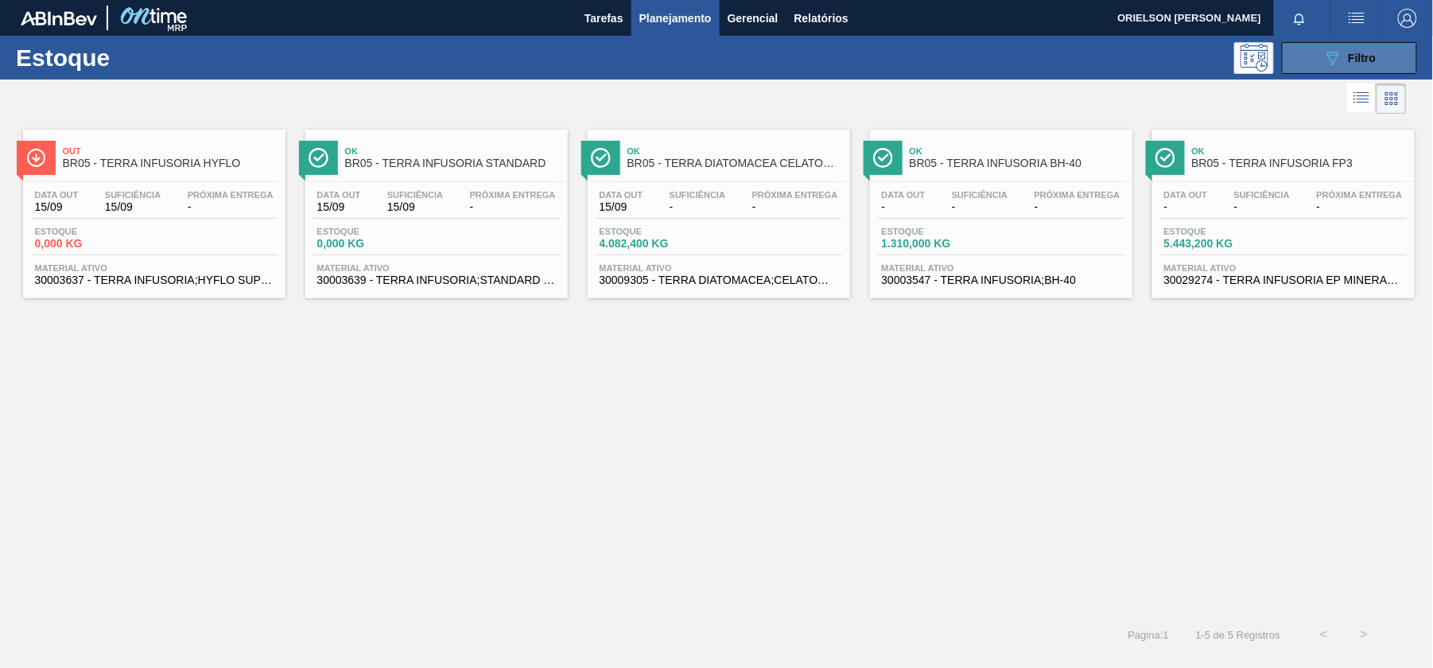
click at [1370, 74] on div "Estoque 089F7B8B-B2A5-4AFE-B5C0-19BA573D28AC Filtro" at bounding box center [716, 58] width 1433 height 44
click at [1366, 59] on span "Filtro" at bounding box center [1363, 58] width 28 height 13
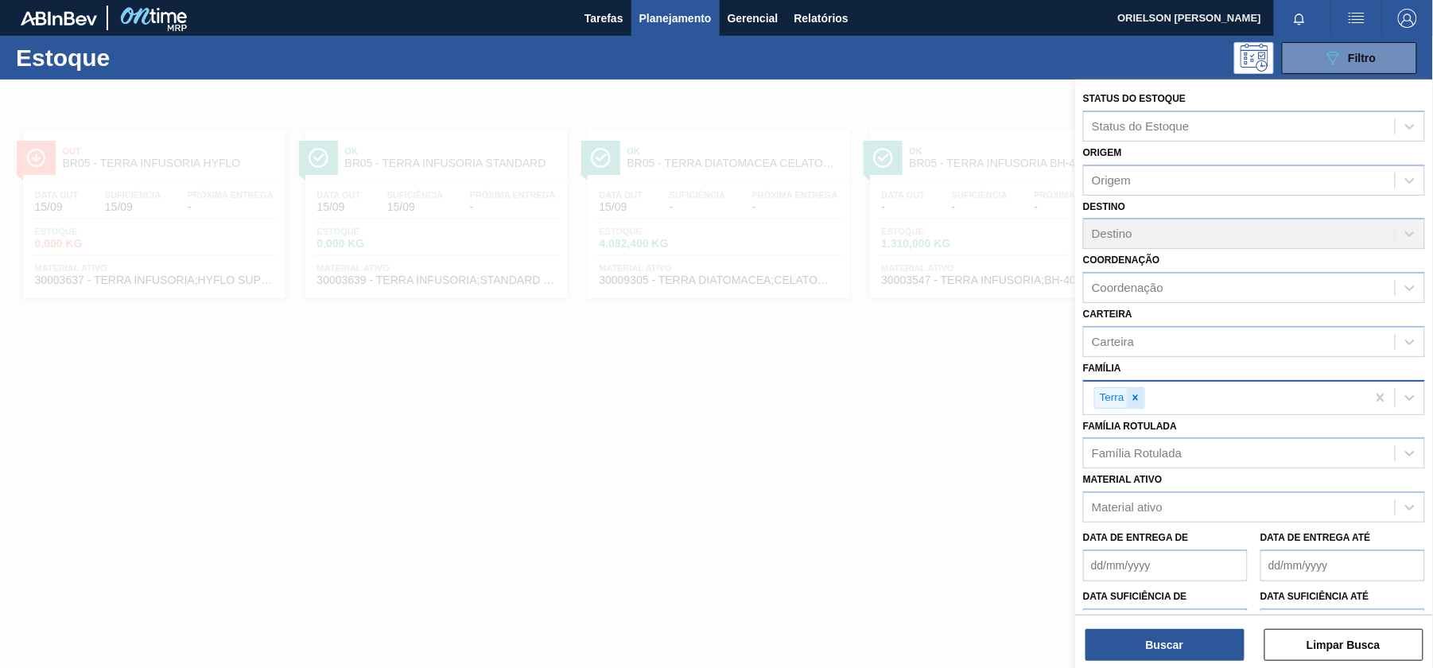
click at [1130, 389] on div at bounding box center [1136, 398] width 18 height 20
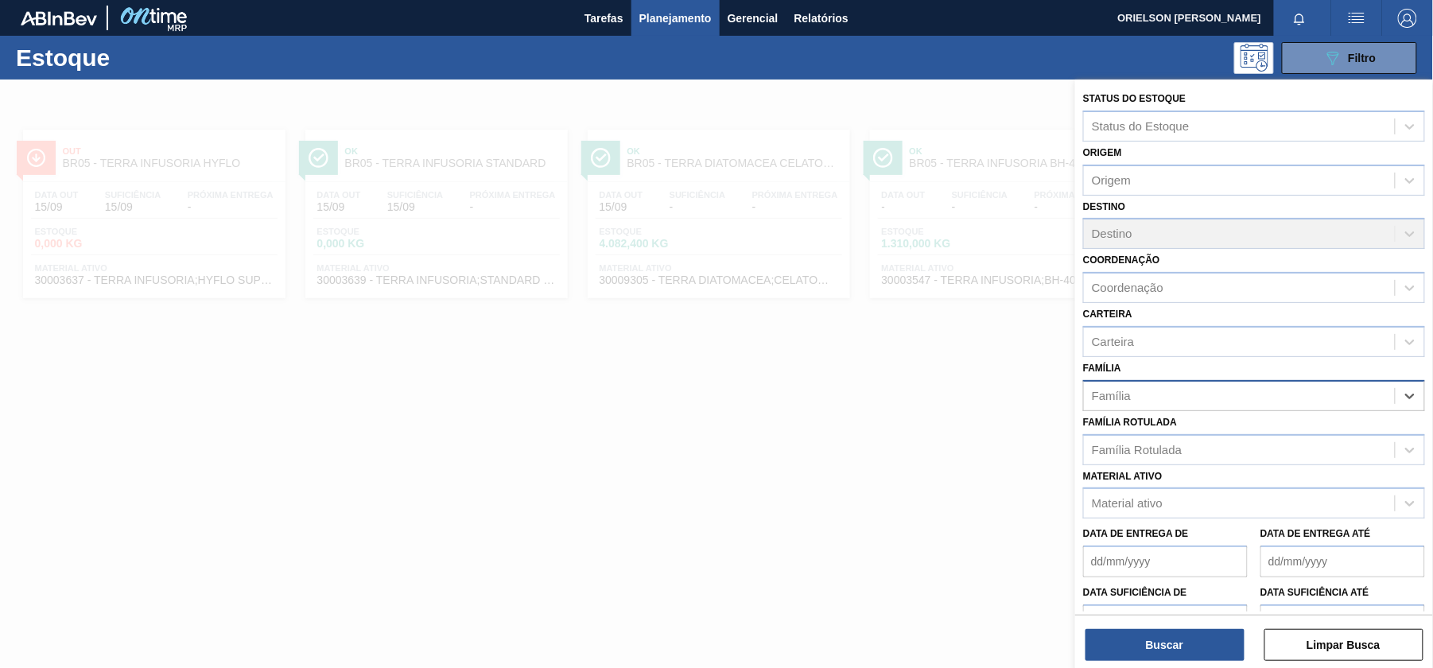
click at [1134, 389] on div "Família" at bounding box center [1239, 395] width 311 height 23
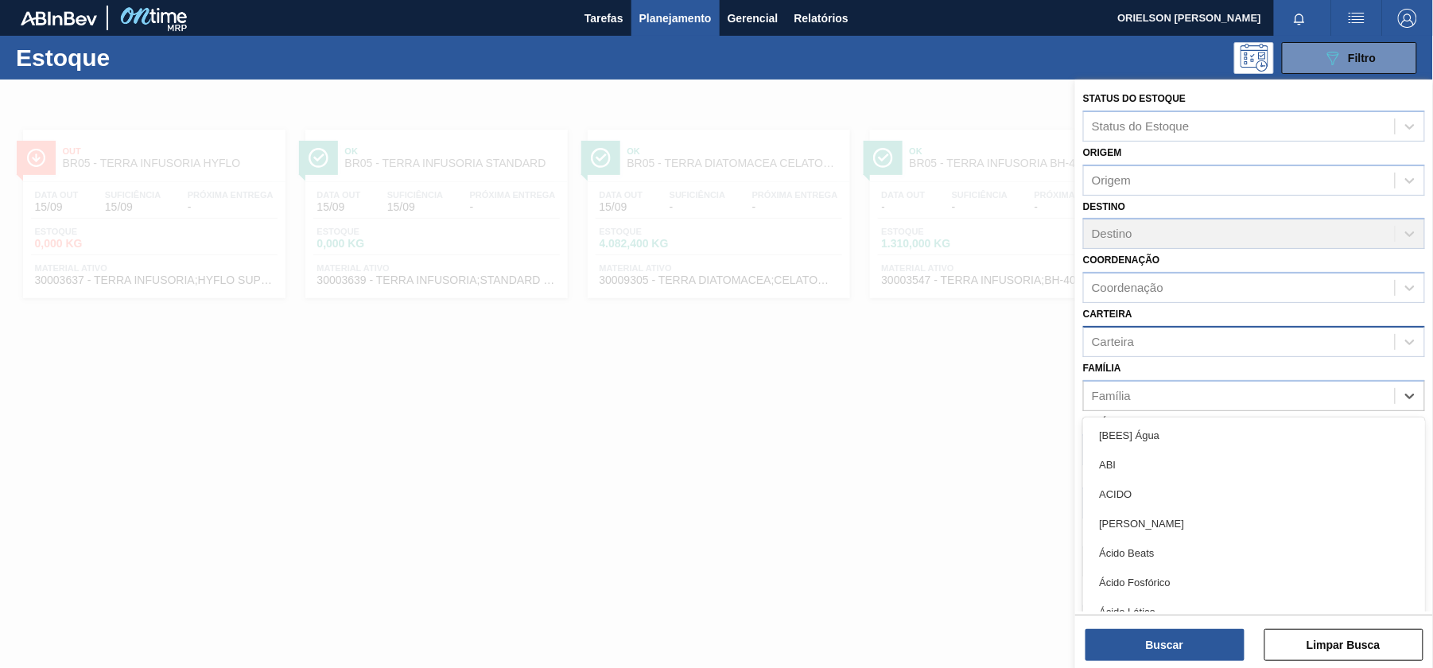
click at [1136, 352] on div "Carteira" at bounding box center [1254, 341] width 342 height 31
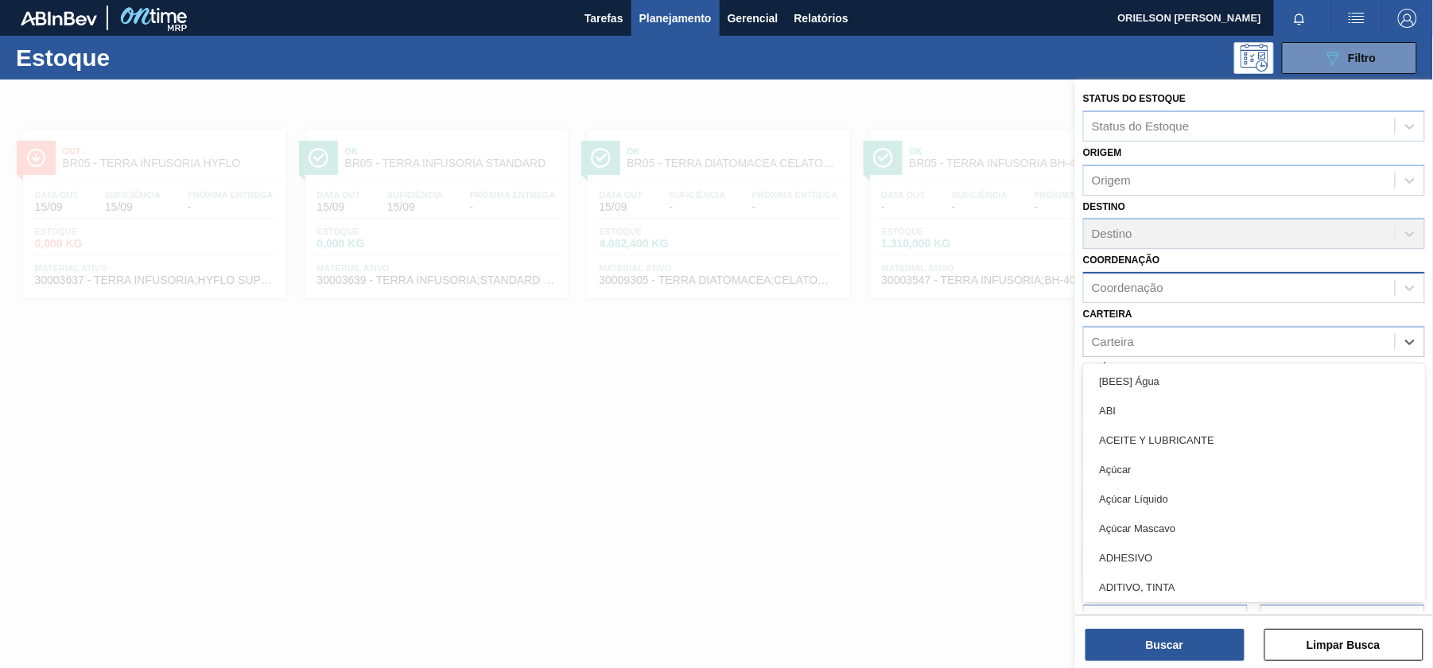
click at [1162, 294] on div "Coordenação" at bounding box center [1239, 288] width 311 height 23
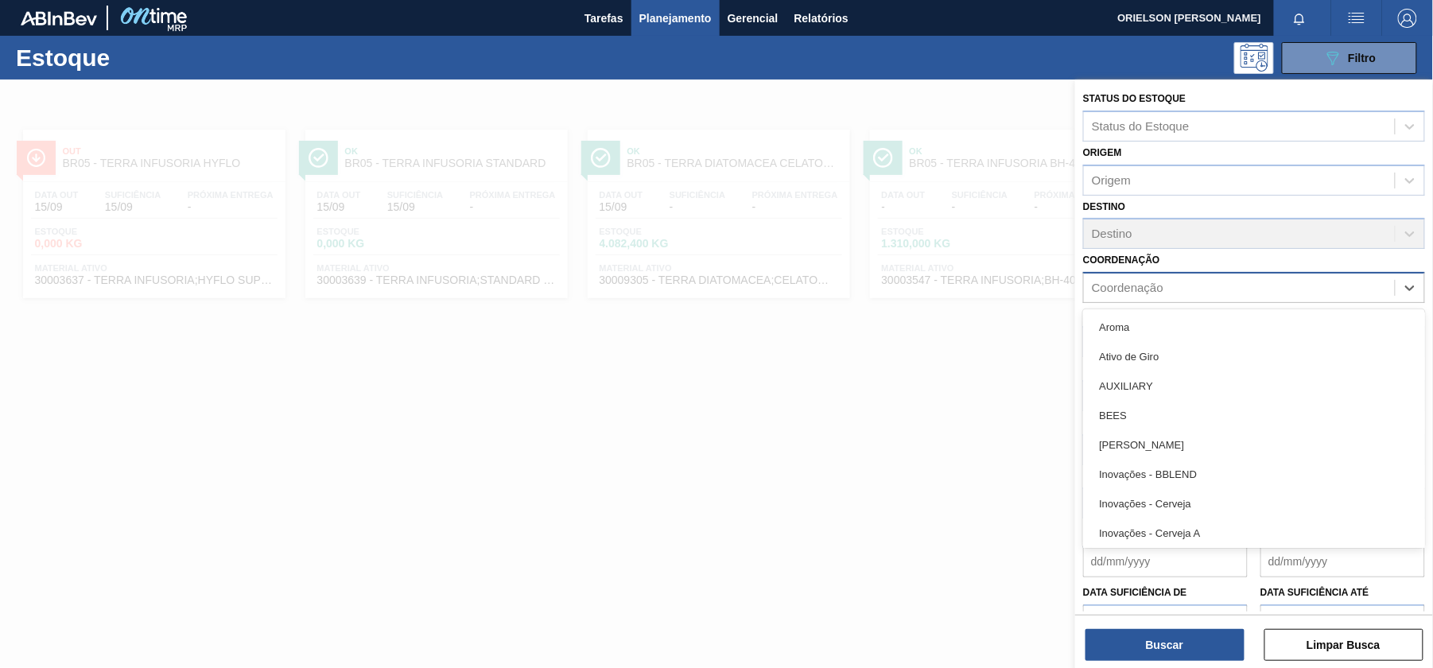
click at [1159, 290] on div "Coordenação" at bounding box center [1128, 289] width 72 height 14
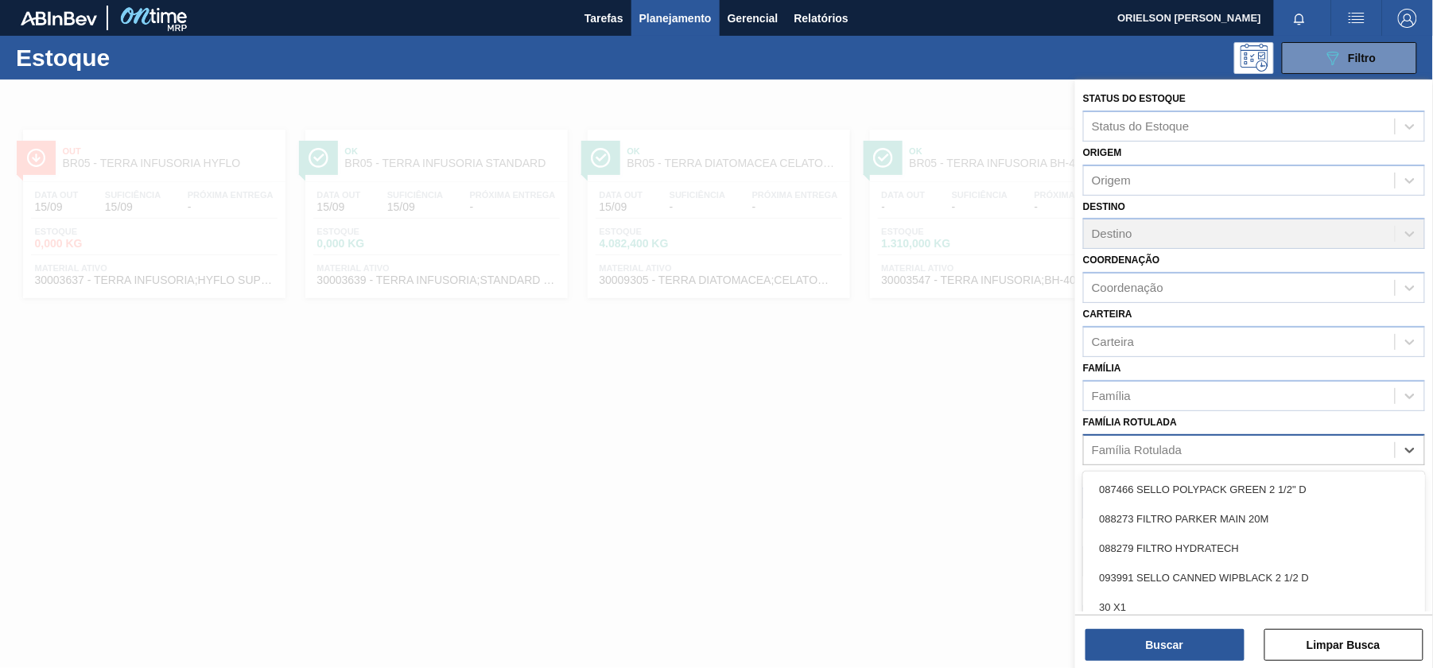
click at [1184, 438] on div "Família Rotulada" at bounding box center [1239, 449] width 311 height 23
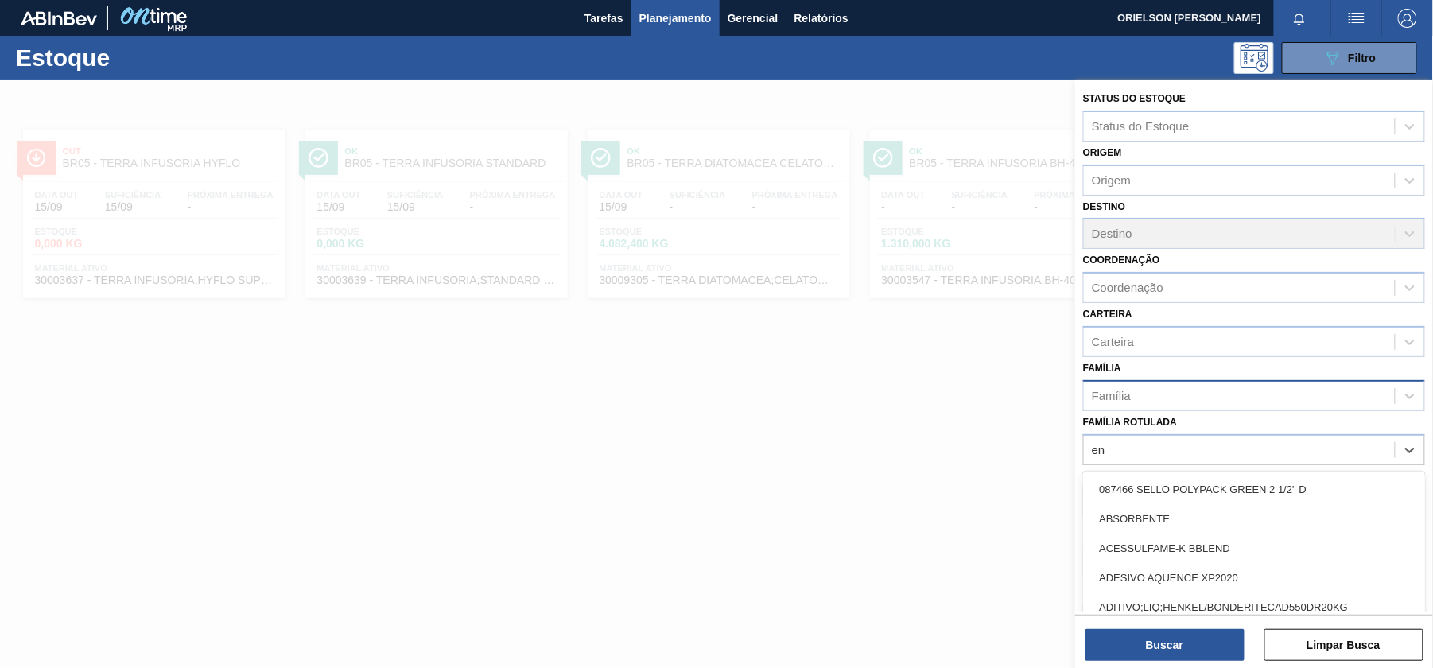
type Rotulada "e"
type Rotulada "lumis"
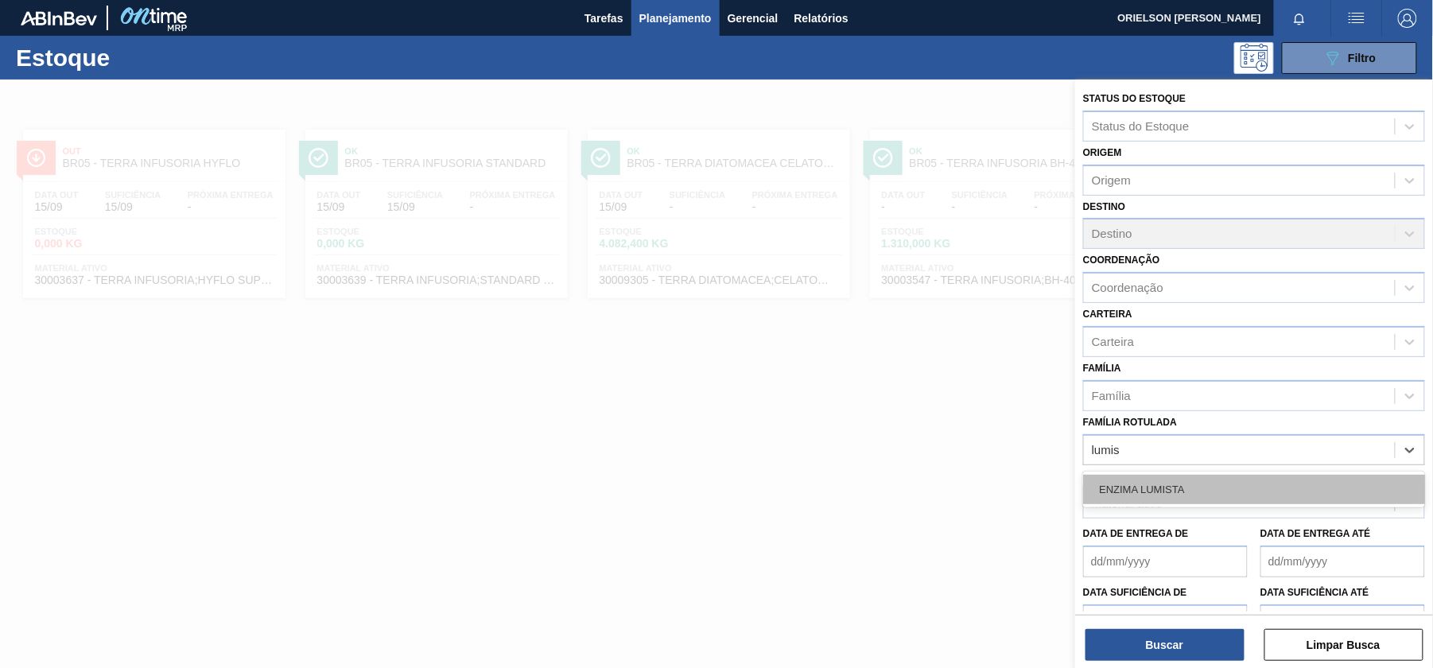
click at [1089, 482] on div "ENZIMA LUMISTA" at bounding box center [1254, 489] width 342 height 29
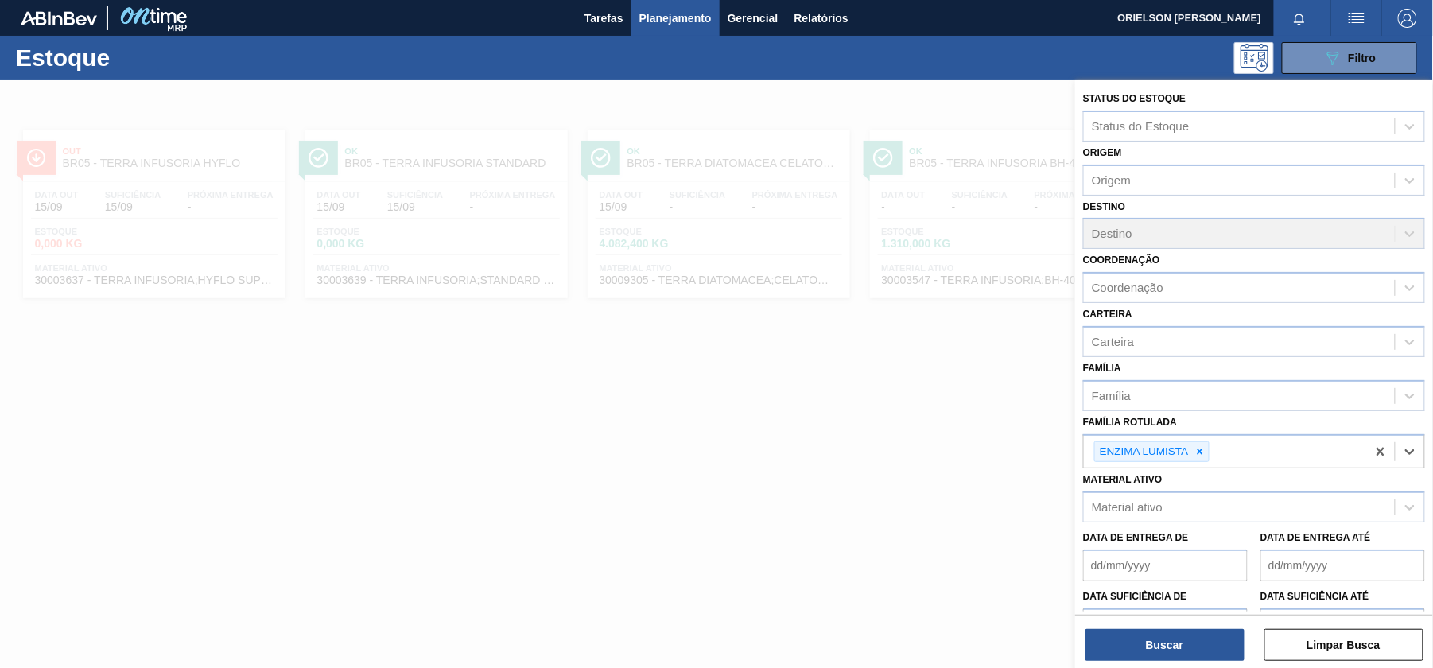
click at [1193, 624] on div "Buscar Limpar Busca" at bounding box center [1255, 637] width 358 height 45
click at [1200, 649] on button "Buscar" at bounding box center [1165, 645] width 159 height 32
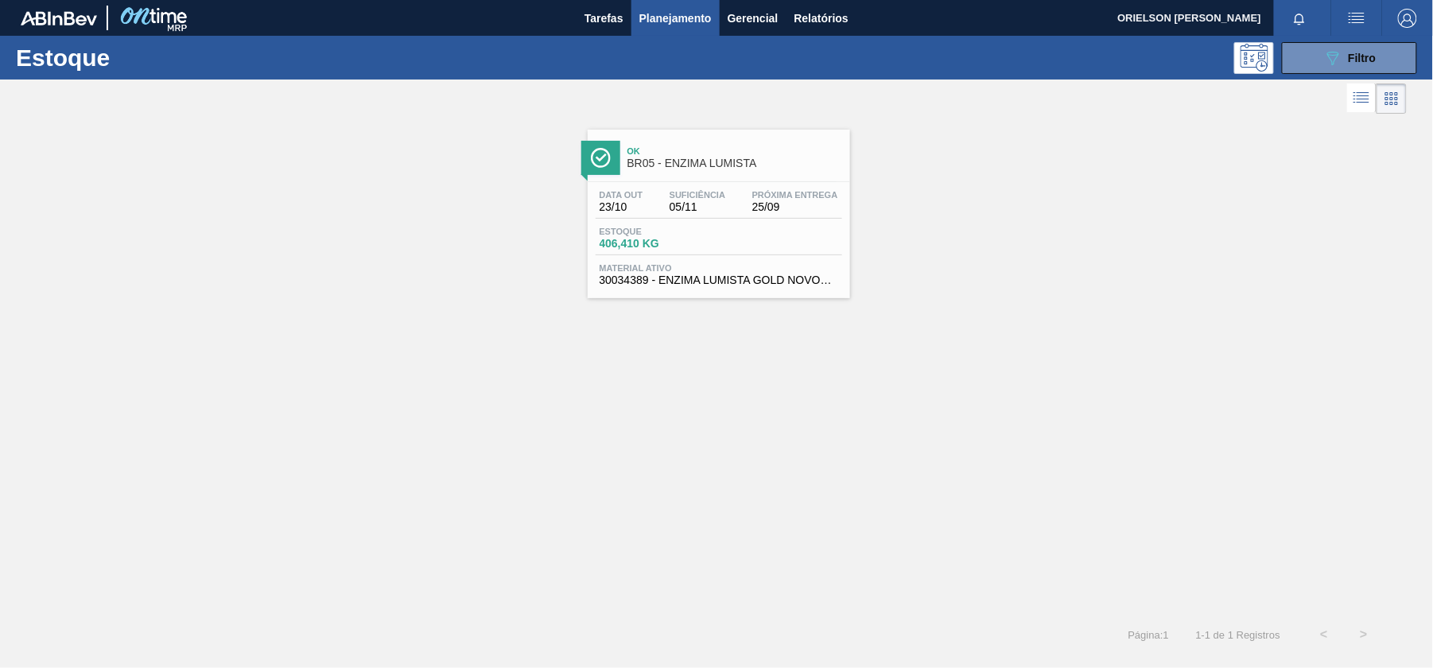
click at [685, 293] on div "Ok BR05 - ENZIMA LUMISTA Data out 23/10 Suficiência 05/11 Próxima Entrega 25/09…" at bounding box center [719, 214] width 263 height 169
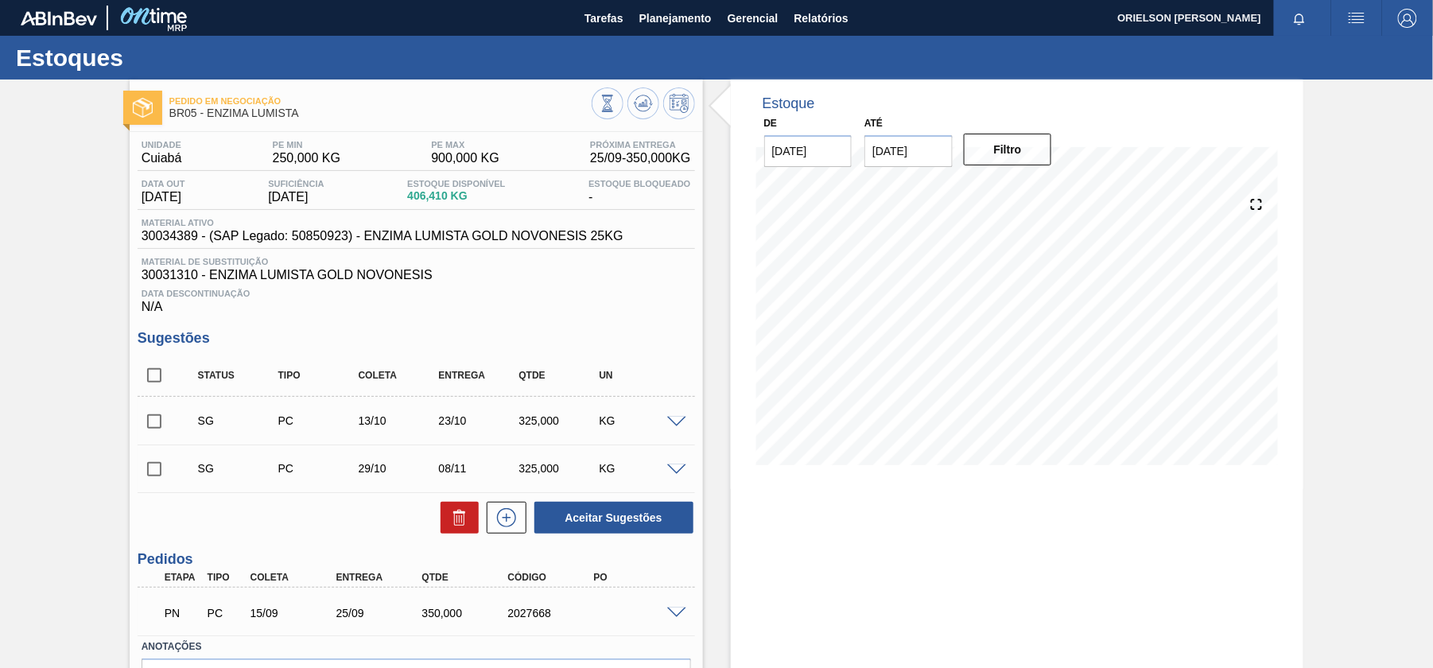
click at [161, 272] on span "30031310 - ENZIMA LUMISTA GOLD NOVONESIS" at bounding box center [417, 275] width 550 height 14
copy span "30031310"
click at [386, 237] on span "30034389 - (SAP Legado: 50850923) - ENZIMA LUMISTA GOLD NOVONESIS 25KG" at bounding box center [383, 236] width 482 height 14
drag, startPoint x: 367, startPoint y: 235, endPoint x: 649, endPoint y: 237, distance: 282.4
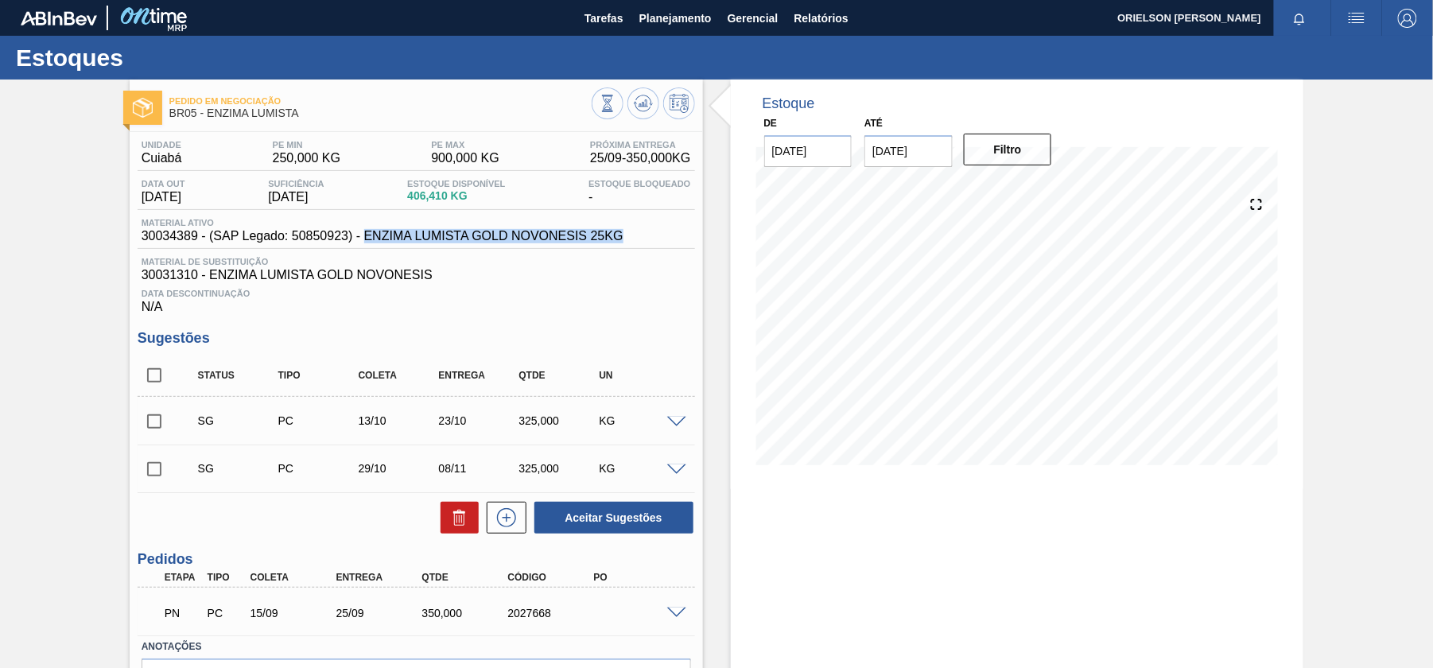
click at [649, 237] on div "Material ativo 30034389 - (SAP Legado: 50850923) - ENZIMA LUMISTA GOLD NOVONESI…" at bounding box center [417, 233] width 558 height 31
copy span "ENZIMA LUMISTA GOLD NOVONESIS 25KG"
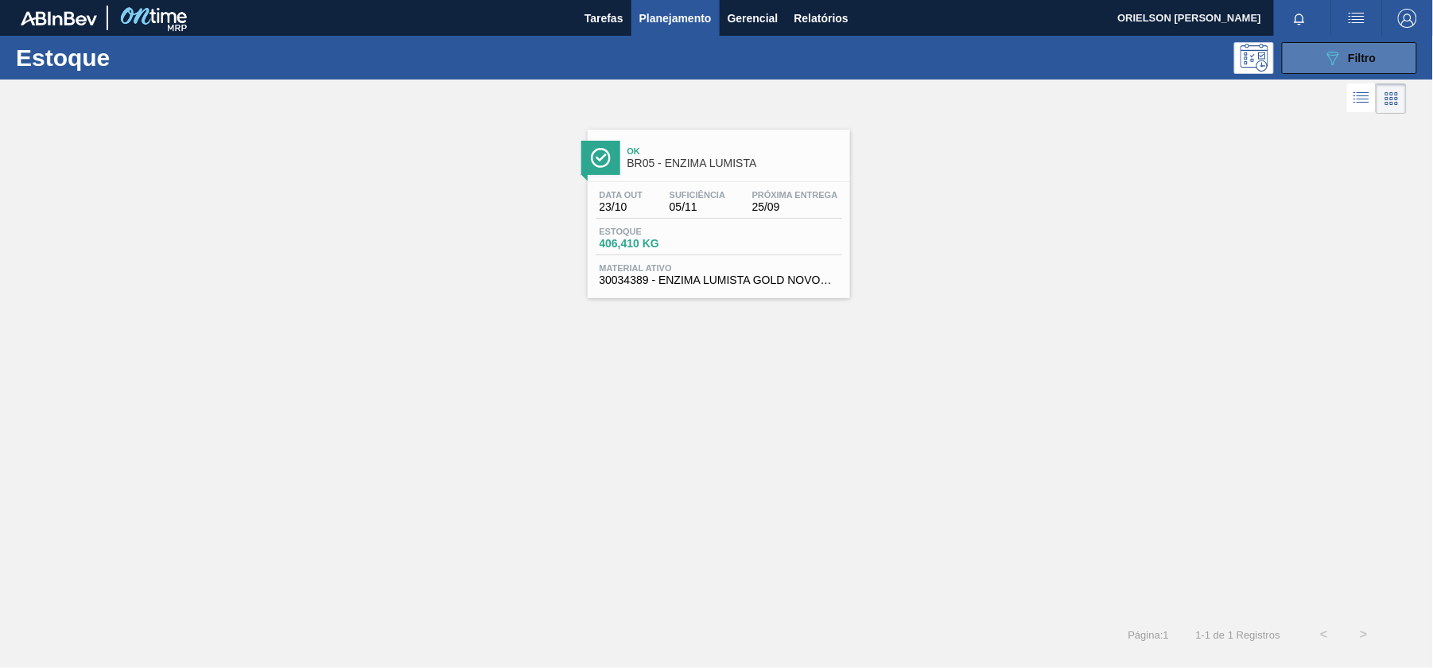
click at [1335, 64] on icon "089F7B8B-B2A5-4AFE-B5C0-19BA573D28AC" at bounding box center [1333, 58] width 19 height 19
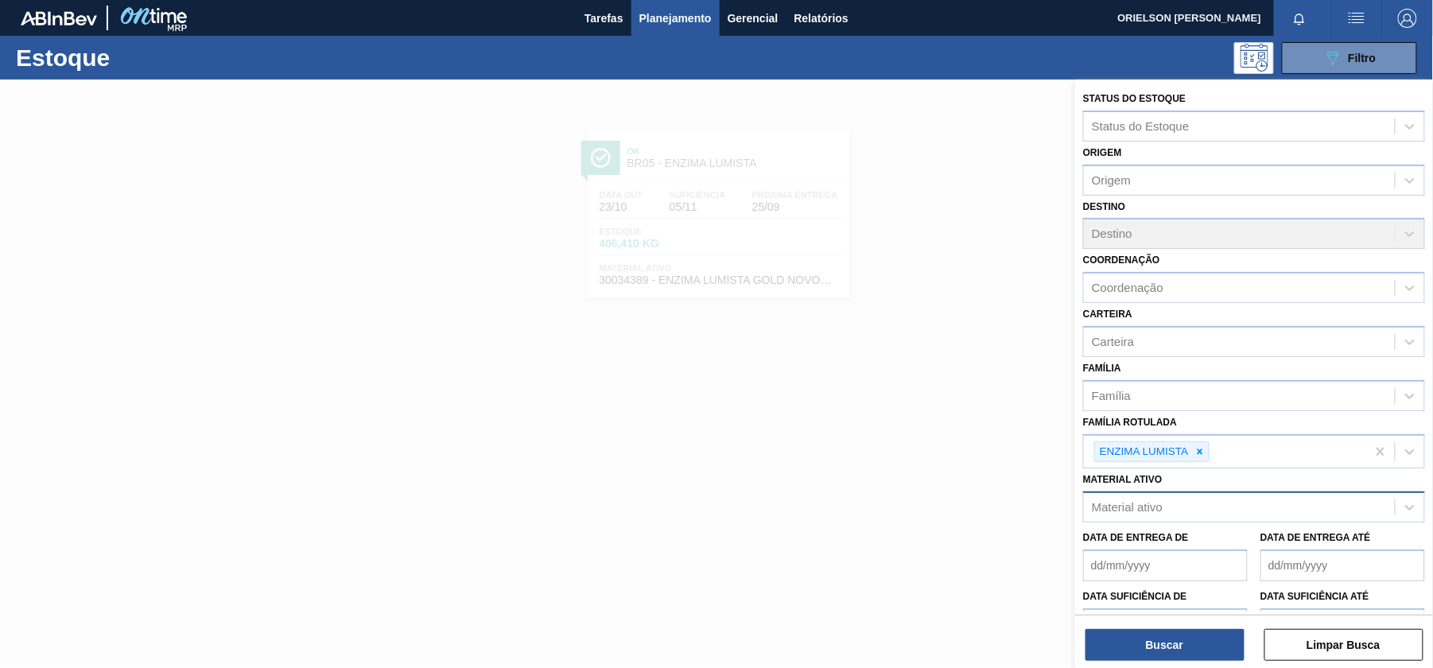
click at [1117, 501] on div "Material ativo" at bounding box center [1127, 508] width 71 height 14
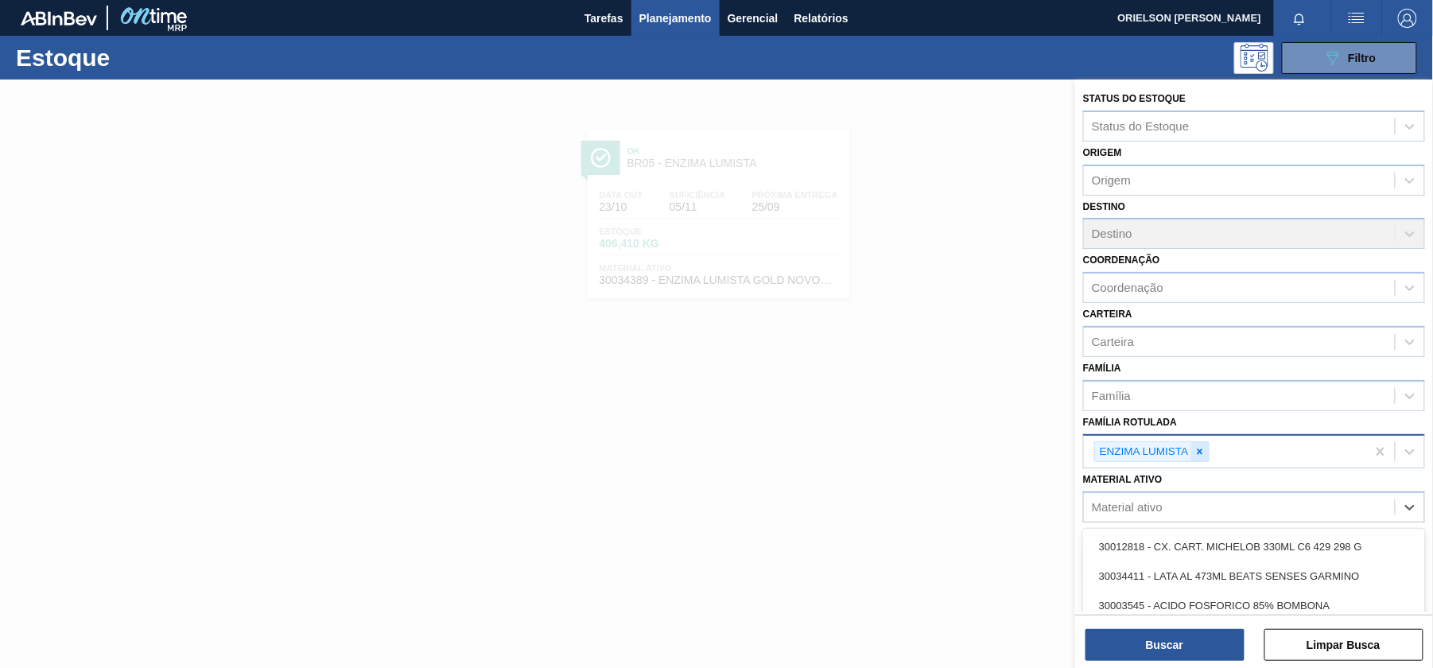
click at [1197, 447] on icon at bounding box center [1200, 451] width 11 height 11
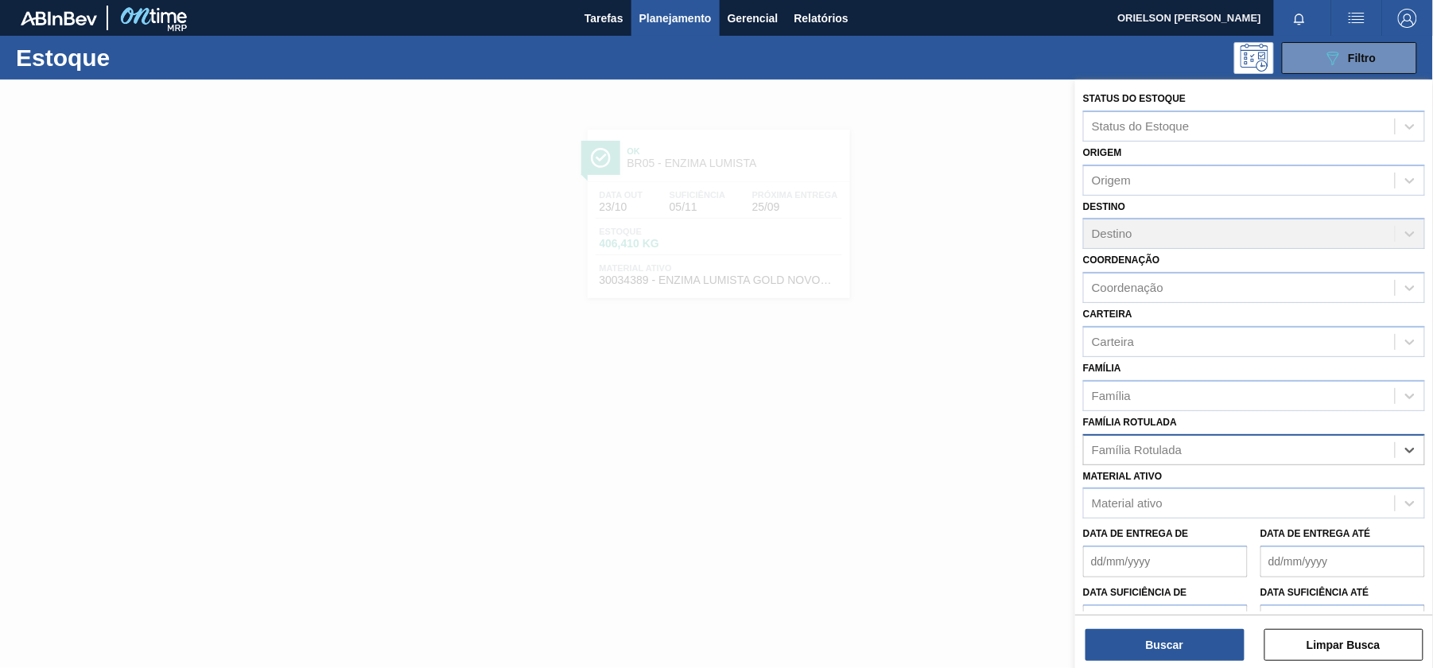
click at [1197, 447] on div "Família Rotulada" at bounding box center [1239, 449] width 311 height 23
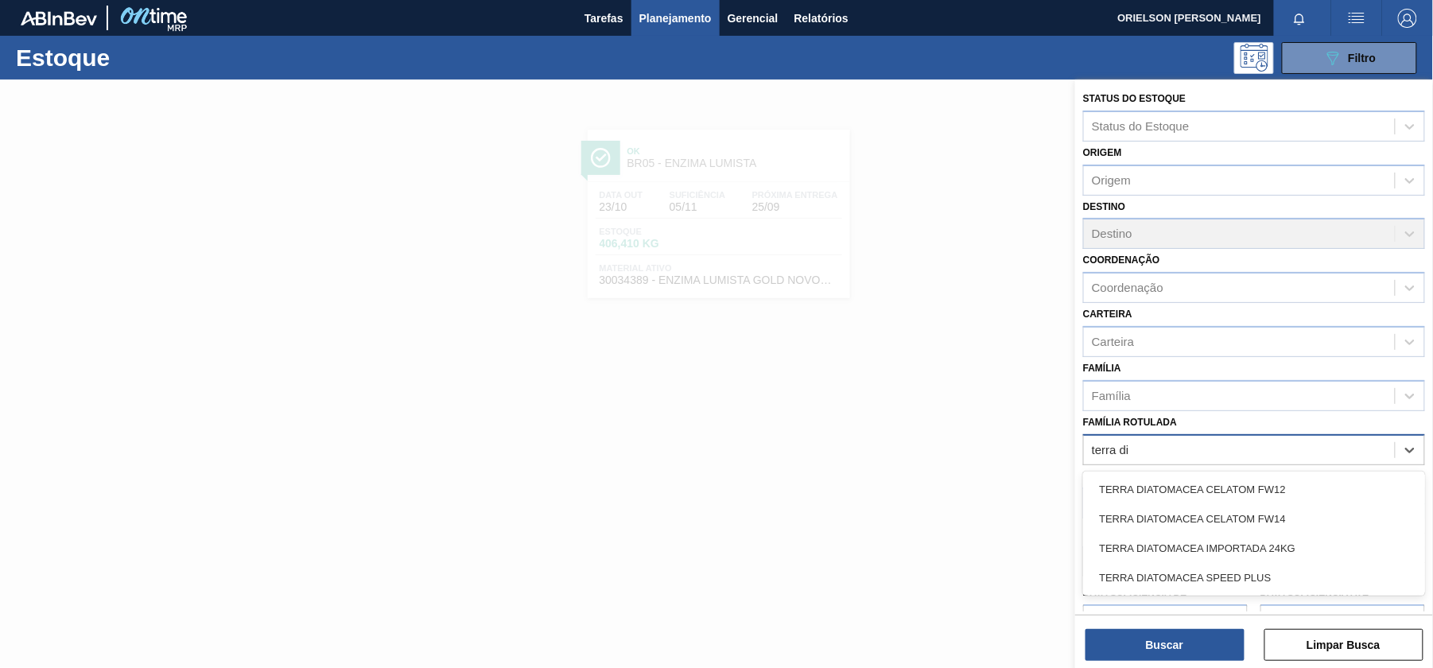
type Rotulada "terra dia"
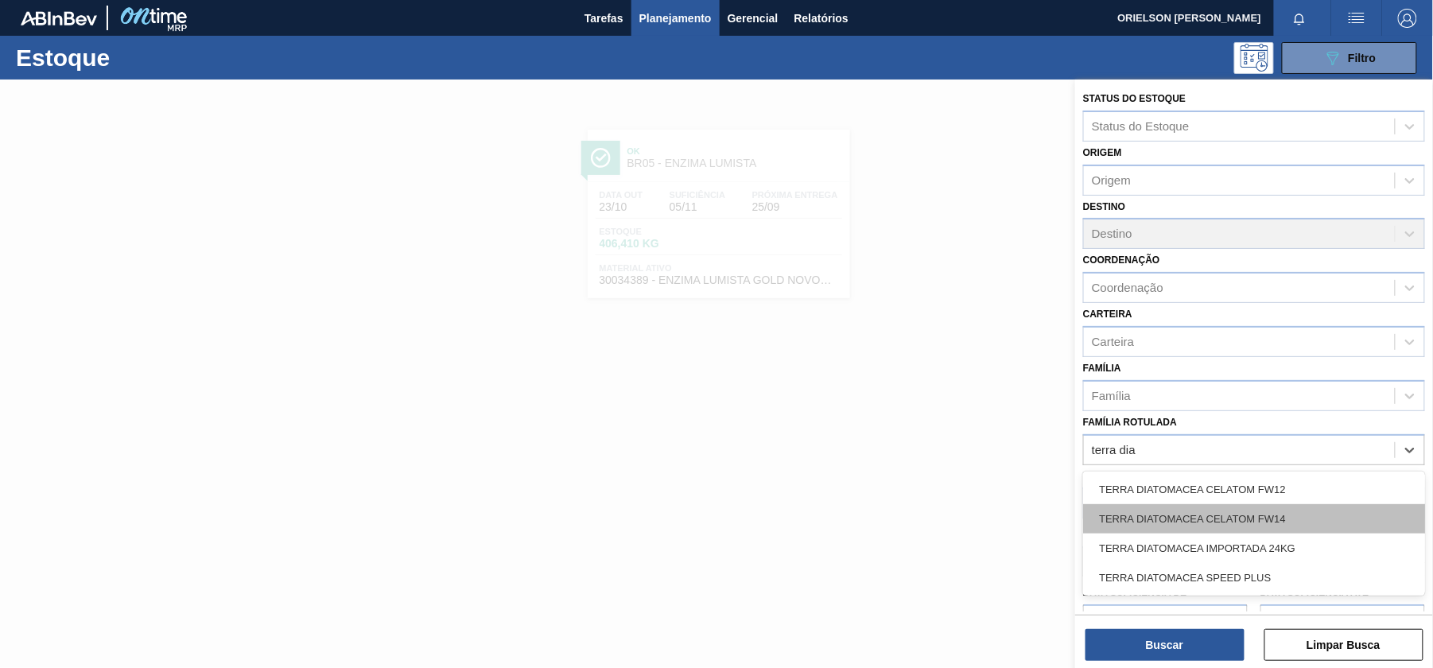
click at [1198, 522] on div "TERRA DIATOMACEA CELATOM FW14" at bounding box center [1254, 518] width 342 height 29
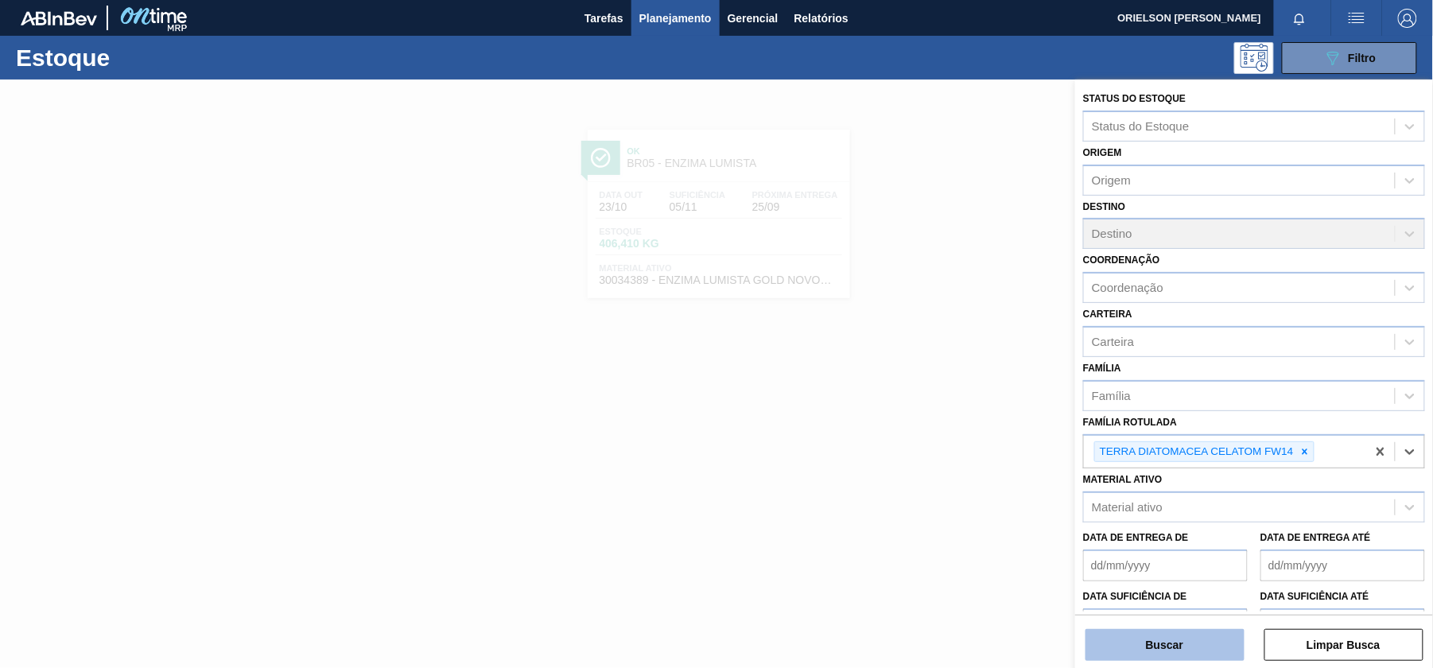
click at [1204, 640] on button "Buscar" at bounding box center [1165, 645] width 159 height 32
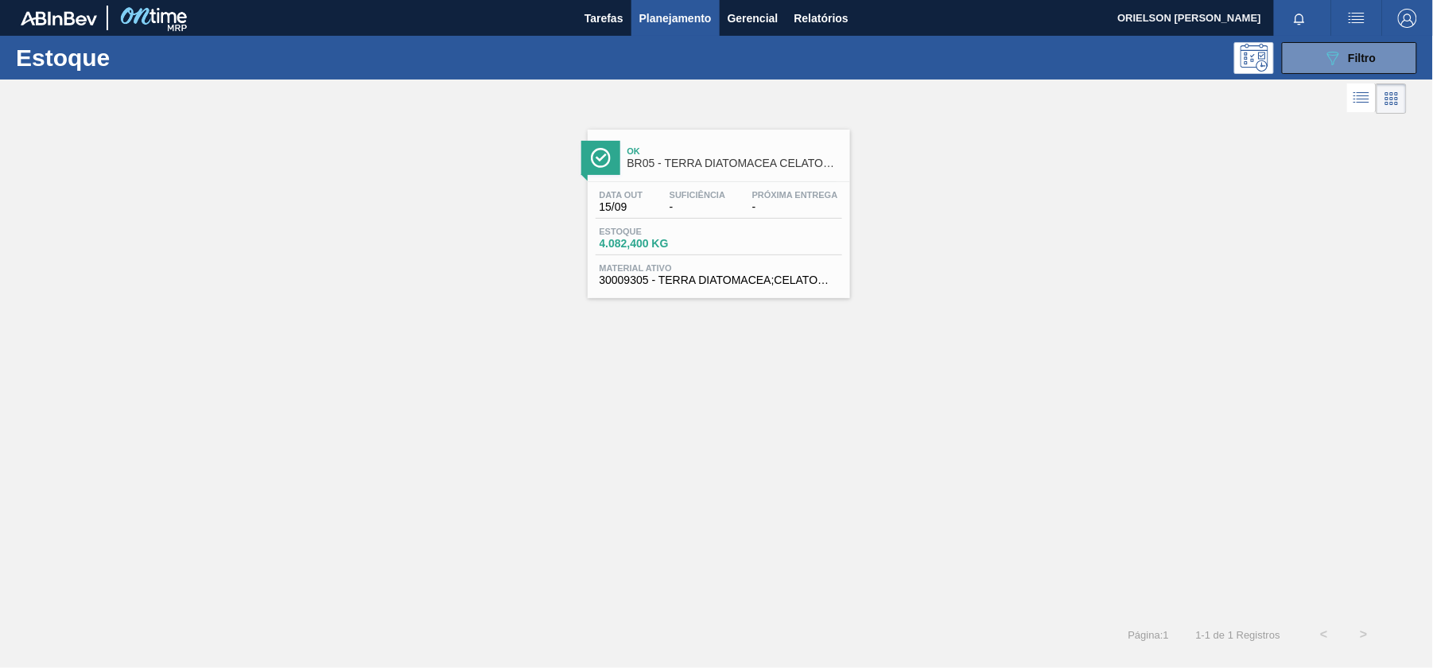
click at [742, 234] on div "Estoque 4.082,400 KG" at bounding box center [719, 241] width 247 height 29
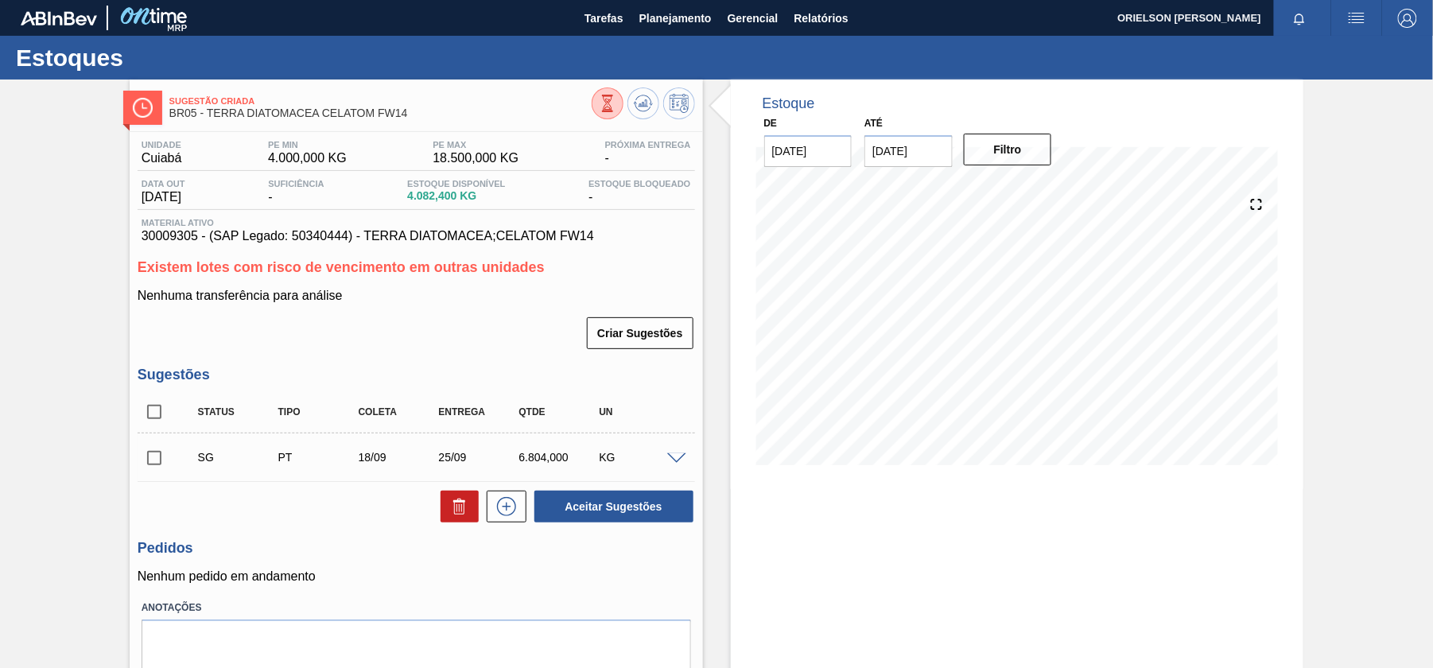
click at [169, 237] on span "30009305 - (SAP Legado: 50340444) - TERRA DIATOMACEA;CELATOM FW14" at bounding box center [417, 236] width 550 height 14
copy span "30009305"
click at [368, 220] on span "Material ativo" at bounding box center [417, 223] width 550 height 10
drag, startPoint x: 366, startPoint y: 236, endPoint x: 618, endPoint y: 236, distance: 252.2
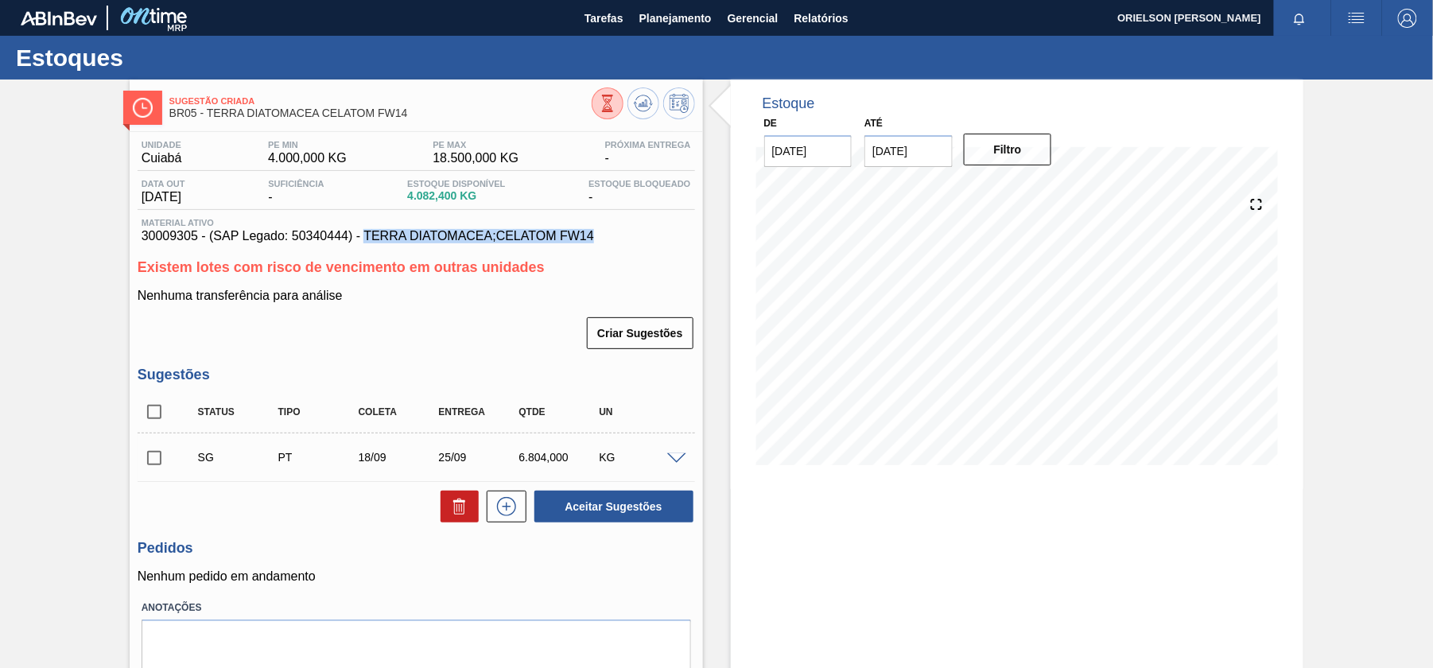
click at [618, 236] on span "30009305 - (SAP Legado: 50340444) - TERRA DIATOMACEA;CELATOM FW14" at bounding box center [417, 236] width 550 height 14
copy span "TERRA DIATOMACEA;CELATOM FW14"
click at [427, 364] on div "Unidade Cuiabá PE MIN 4.000,000 KG PE MAX 18.500,000 KG Próxima Entrega - Data …" at bounding box center [417, 425] width 574 height 587
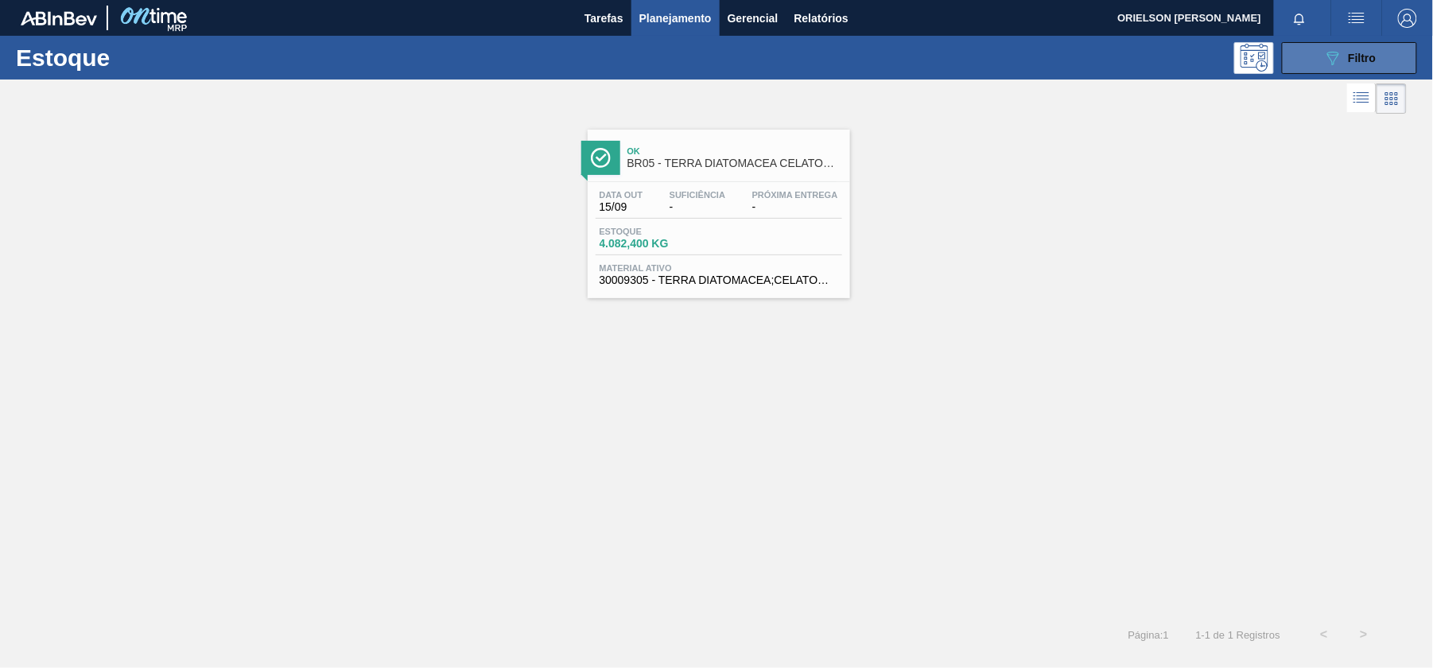
click at [1325, 51] on icon "089F7B8B-B2A5-4AFE-B5C0-19BA573D28AC" at bounding box center [1333, 58] width 19 height 19
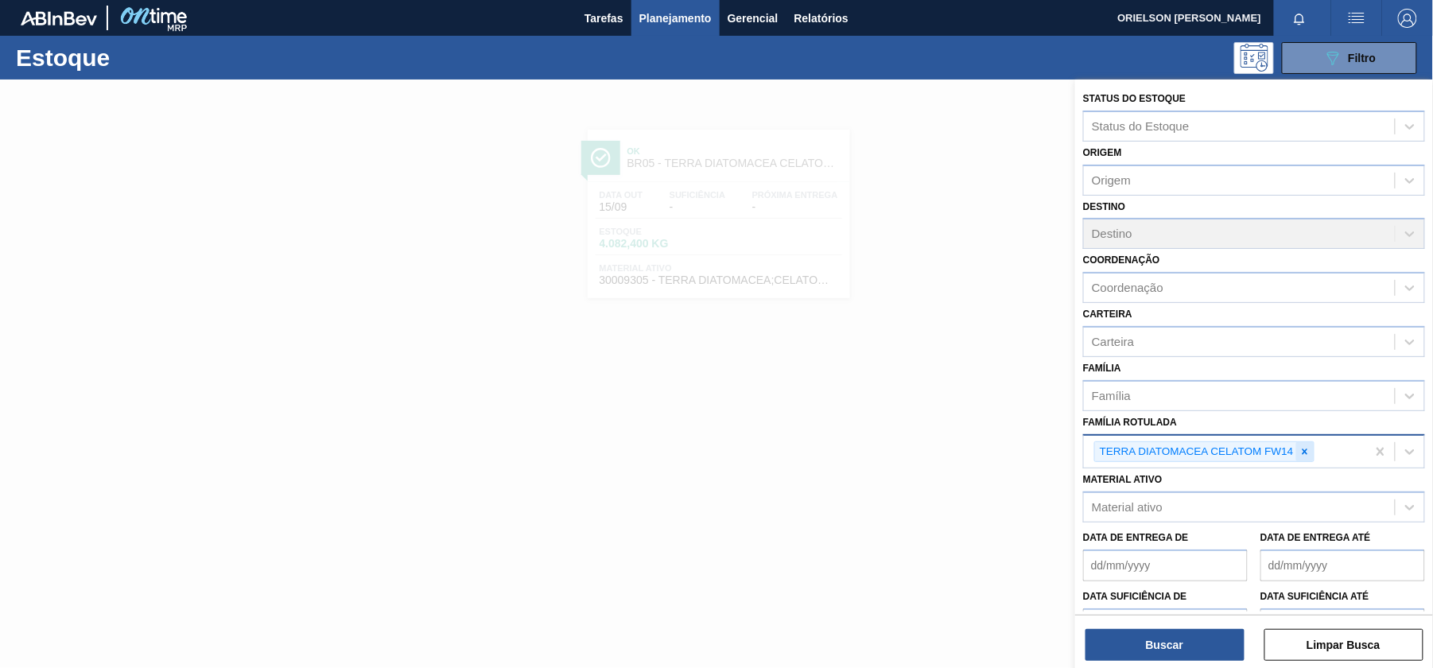
click at [1305, 446] on icon at bounding box center [1305, 451] width 11 height 11
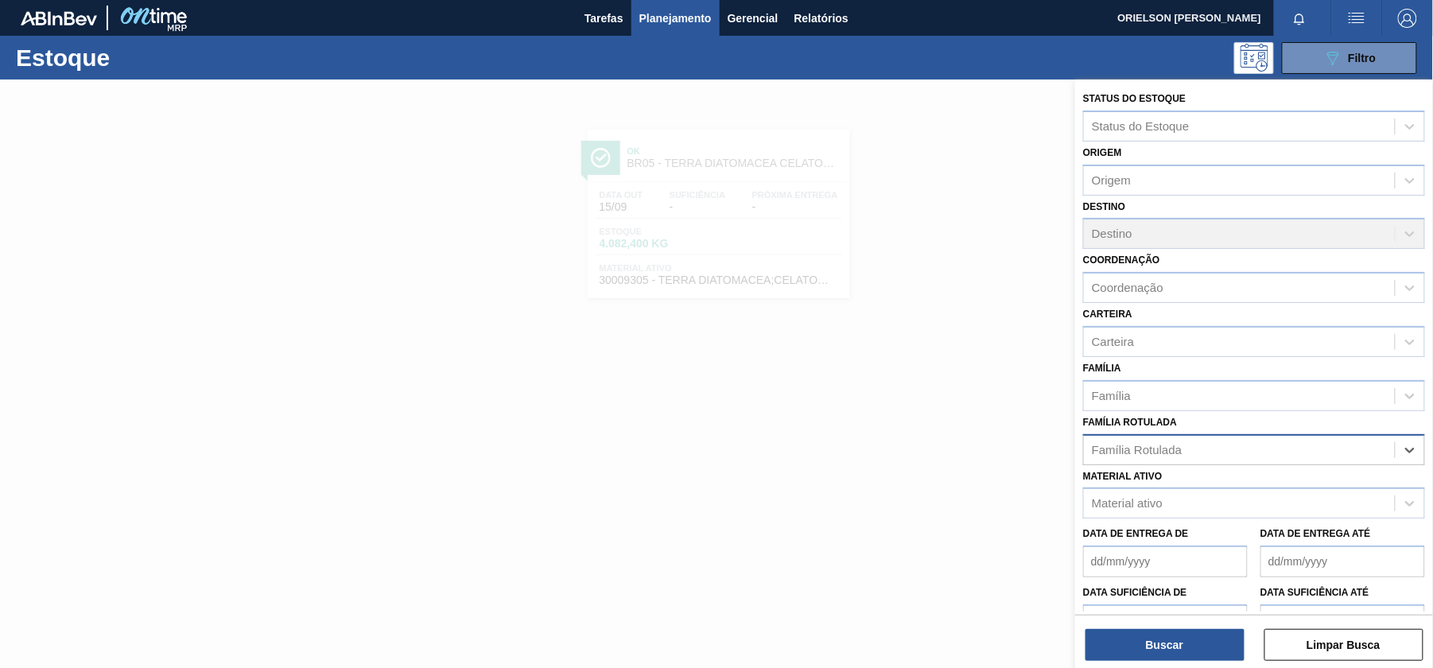
click at [1306, 458] on div "Família Rotulada" at bounding box center [1239, 449] width 311 height 23
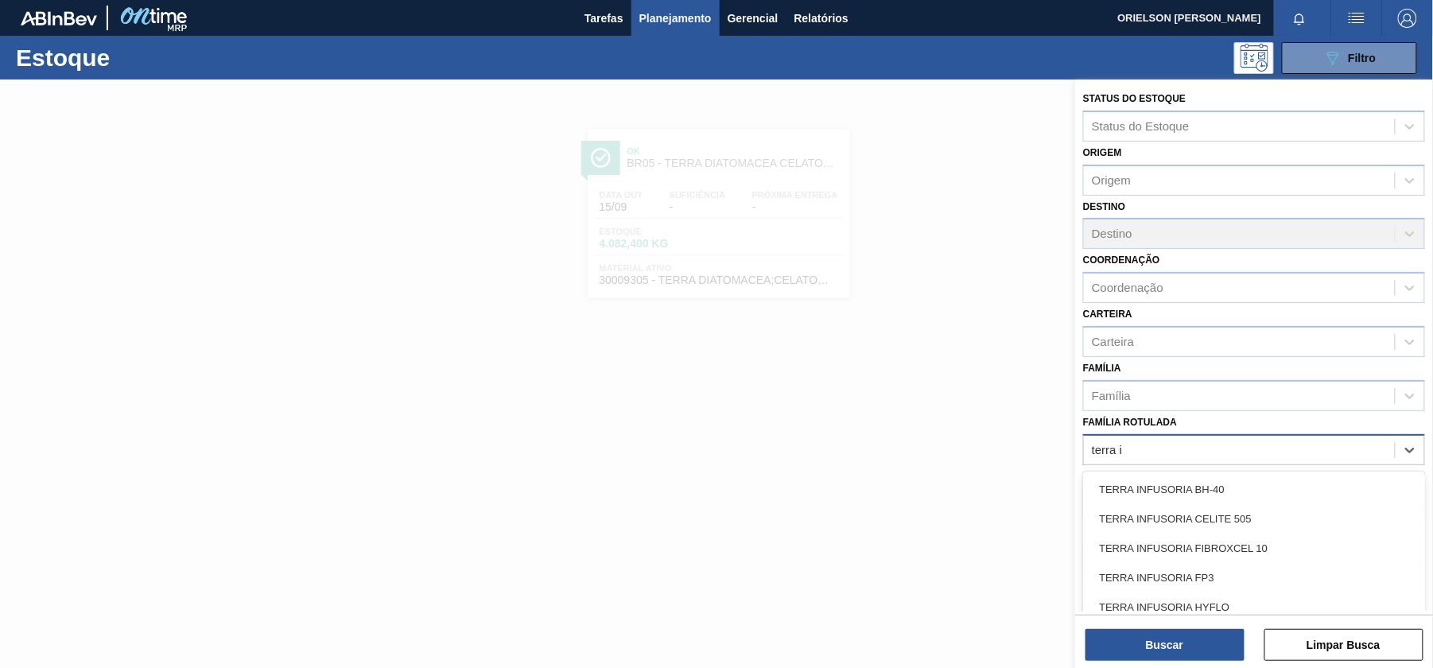
type Rotulada "terra in"
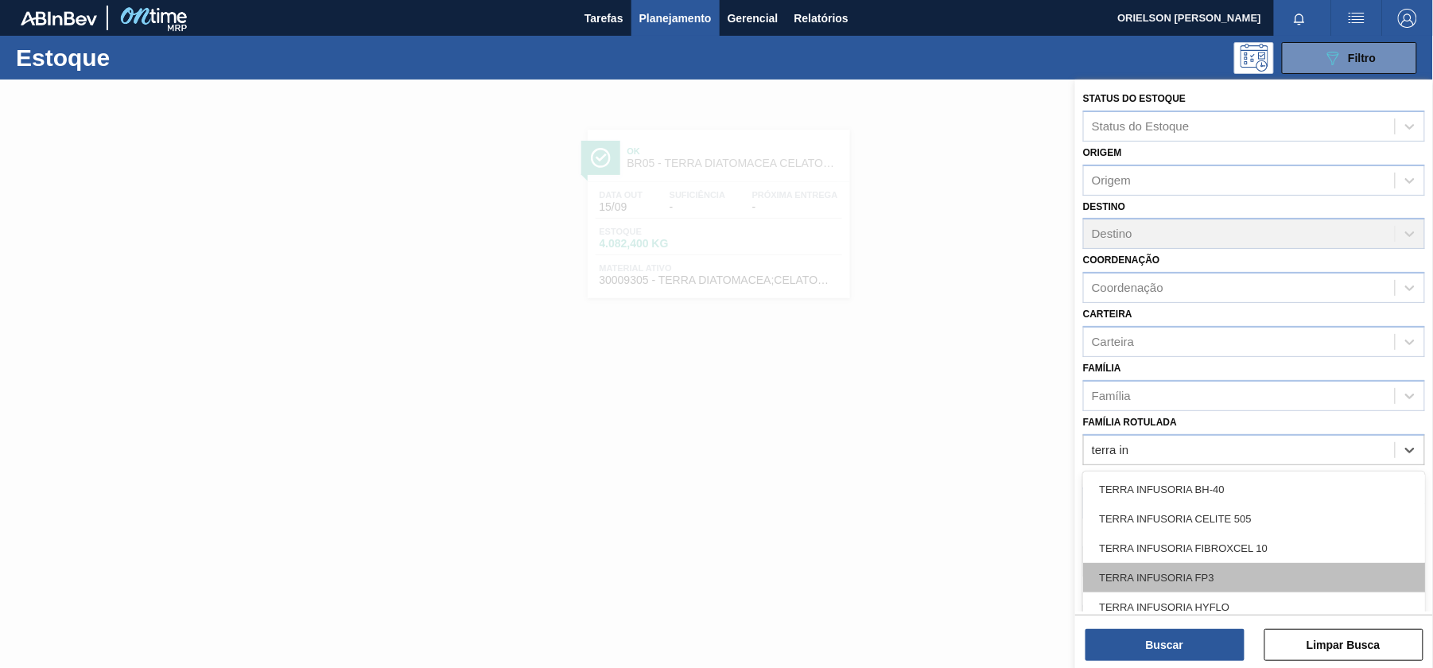
click at [1158, 581] on div "TERRA INFUSORIA FP3" at bounding box center [1254, 577] width 342 height 29
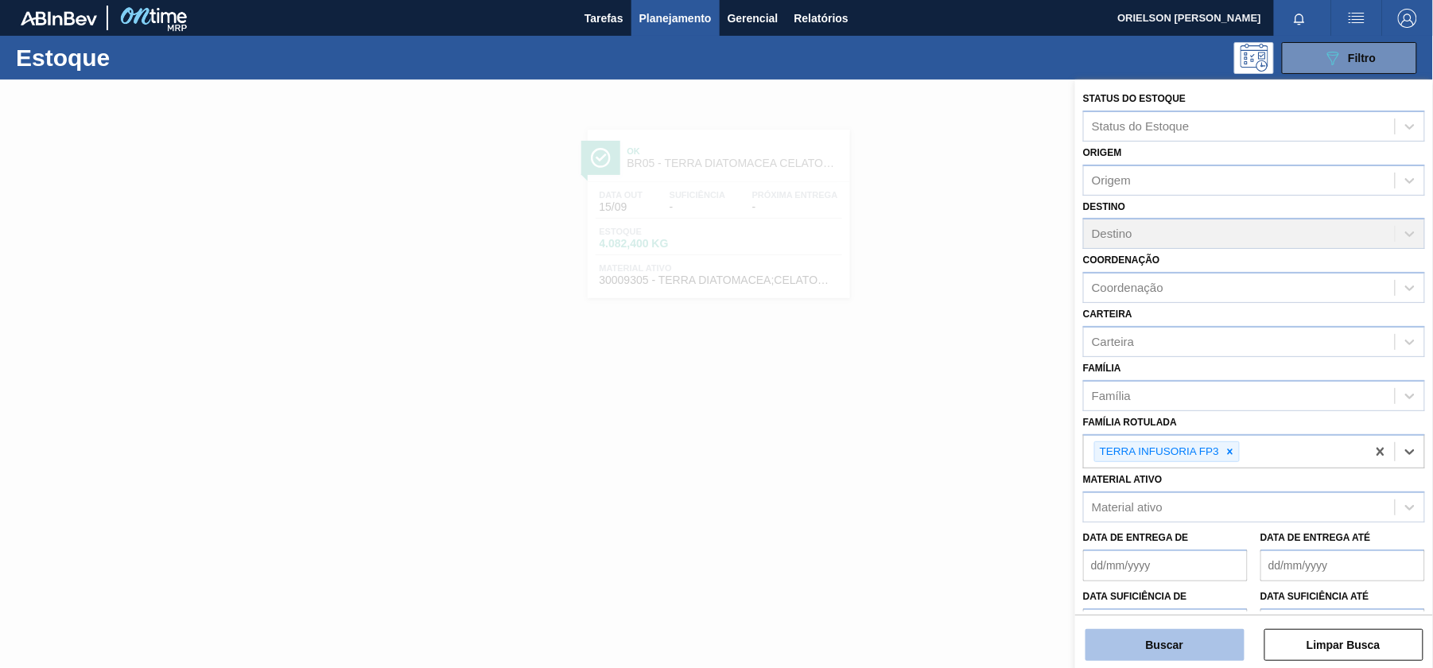
click at [1212, 646] on button "Buscar" at bounding box center [1165, 645] width 159 height 32
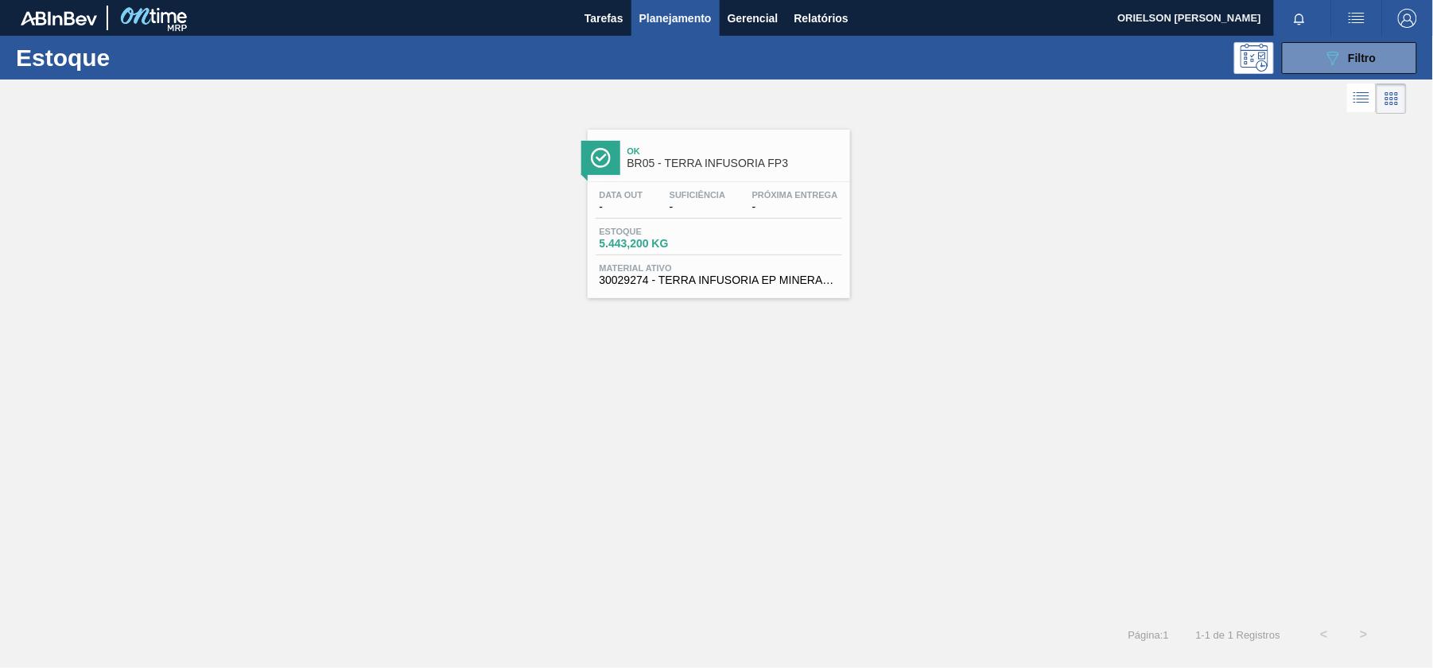
click at [783, 239] on div "Estoque 5.443,200 KG" at bounding box center [719, 241] width 247 height 29
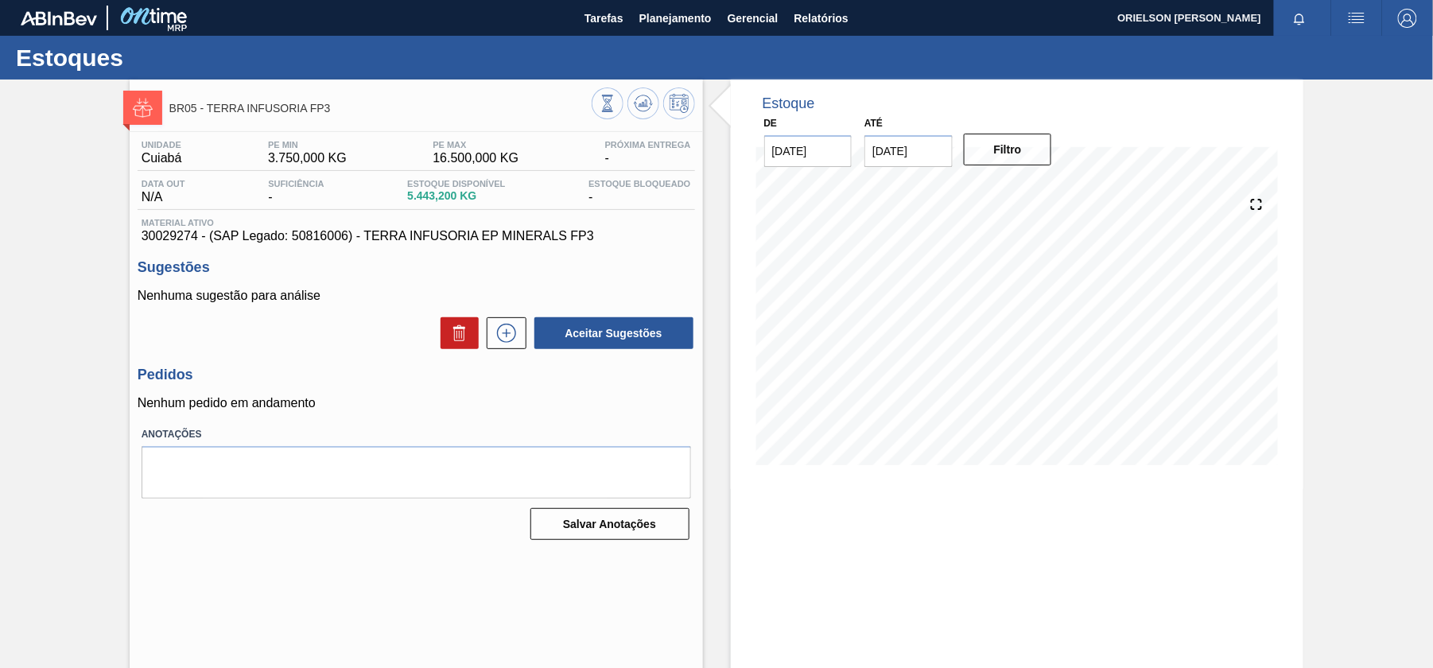
click at [156, 233] on span "30029274 - (SAP Legado: 50816006) - TERRA INFUSORIA EP MINERALS FP3" at bounding box center [417, 236] width 550 height 14
click at [151, 234] on span "30029274 - (SAP Legado: 50816006) - TERRA INFUSORIA EP MINERALS FP3" at bounding box center [417, 236] width 550 height 14
click at [165, 234] on span "30029274 - (SAP Legado: 50816006) - TERRA INFUSORIA EP MINERALS FP3" at bounding box center [417, 236] width 550 height 14
copy span "30029274"
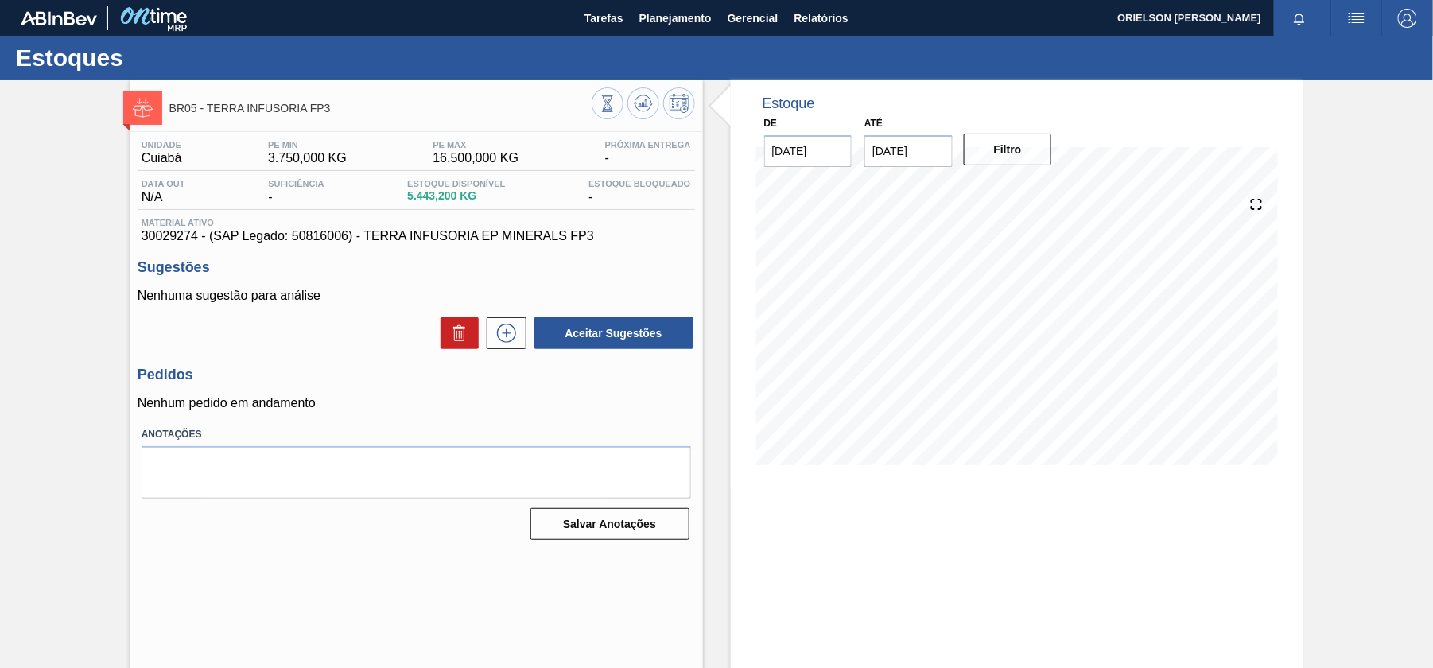
click at [371, 232] on span "30029274 - (SAP Legado: 50816006) - TERRA INFUSORIA EP MINERALS FP3" at bounding box center [417, 236] width 550 height 14
drag, startPoint x: 366, startPoint y: 239, endPoint x: 595, endPoint y: 235, distance: 229.1
click at [595, 235] on span "30029274 - (SAP Legado: 50816006) - TERRA INFUSORIA EP MINERALS FP3" at bounding box center [417, 236] width 550 height 14
copy span "TERRA INFUSORIA EP MINERALS FP3"
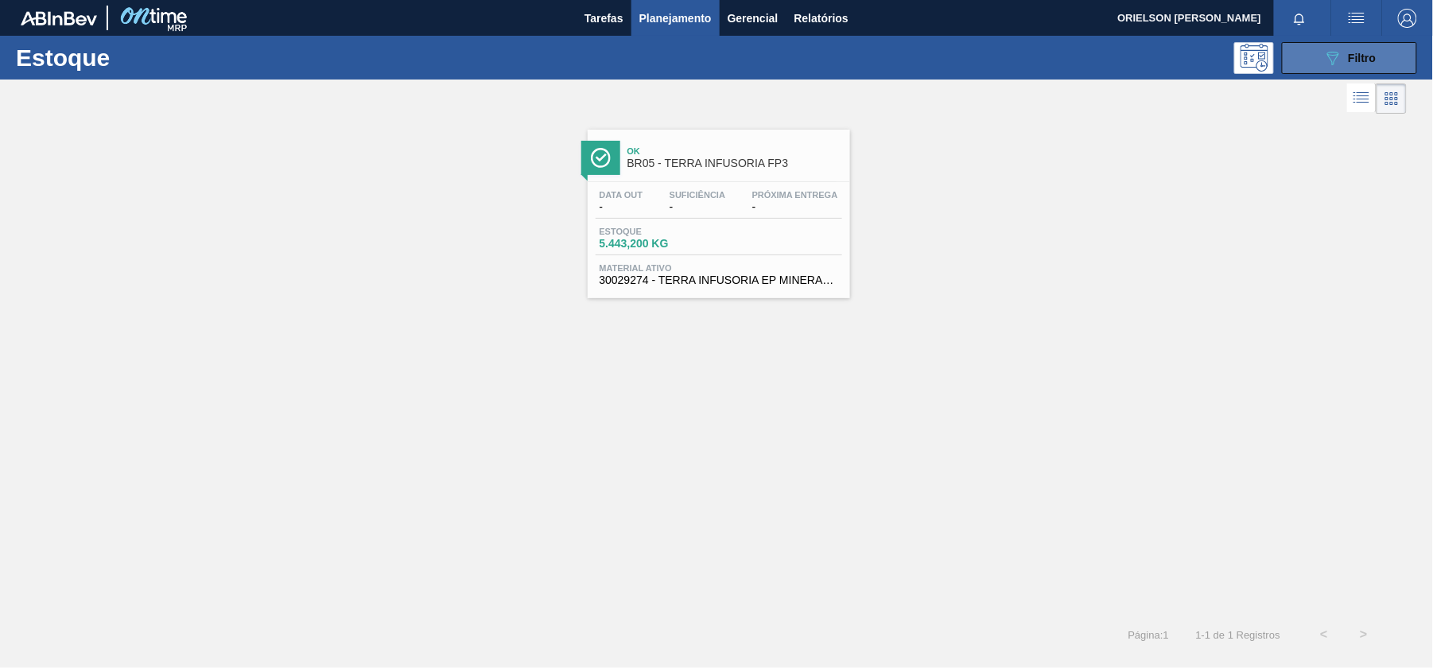
click at [1344, 54] on div "089F7B8B-B2A5-4AFE-B5C0-19BA573D28AC Filtro" at bounding box center [1350, 58] width 53 height 19
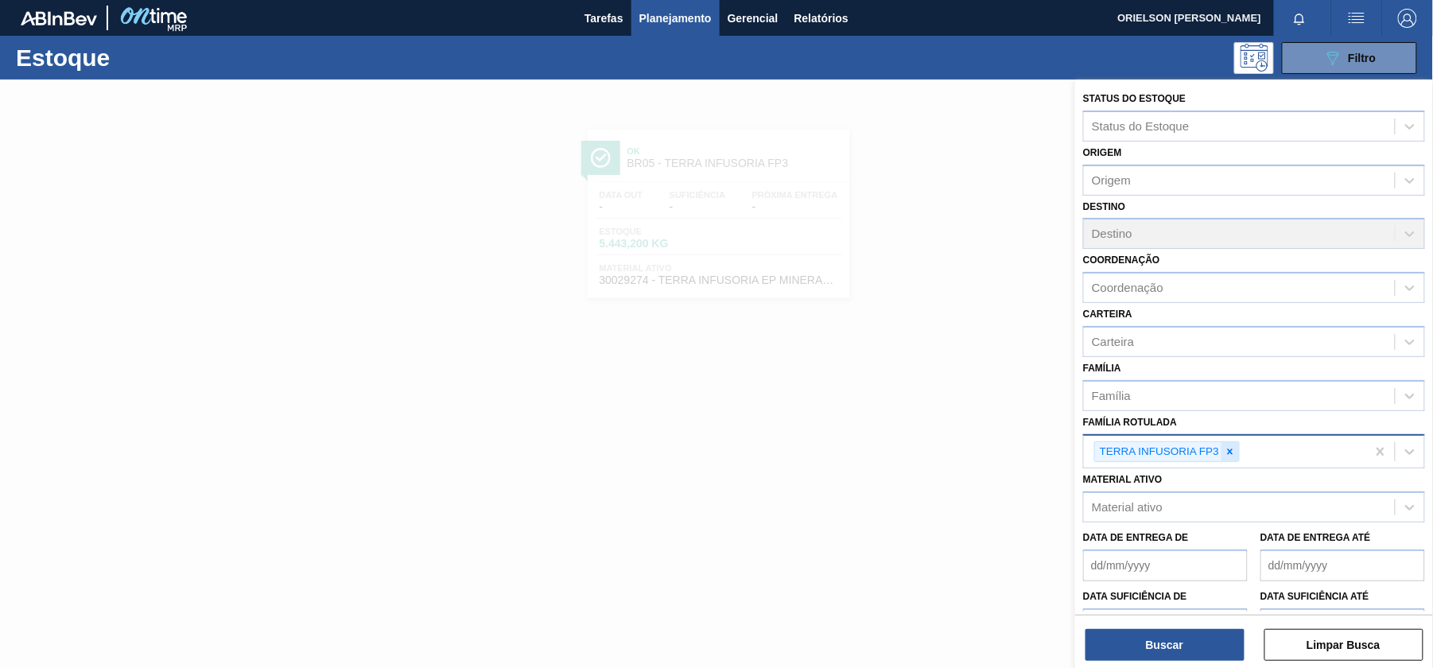
click at [1229, 446] on icon at bounding box center [1230, 451] width 11 height 11
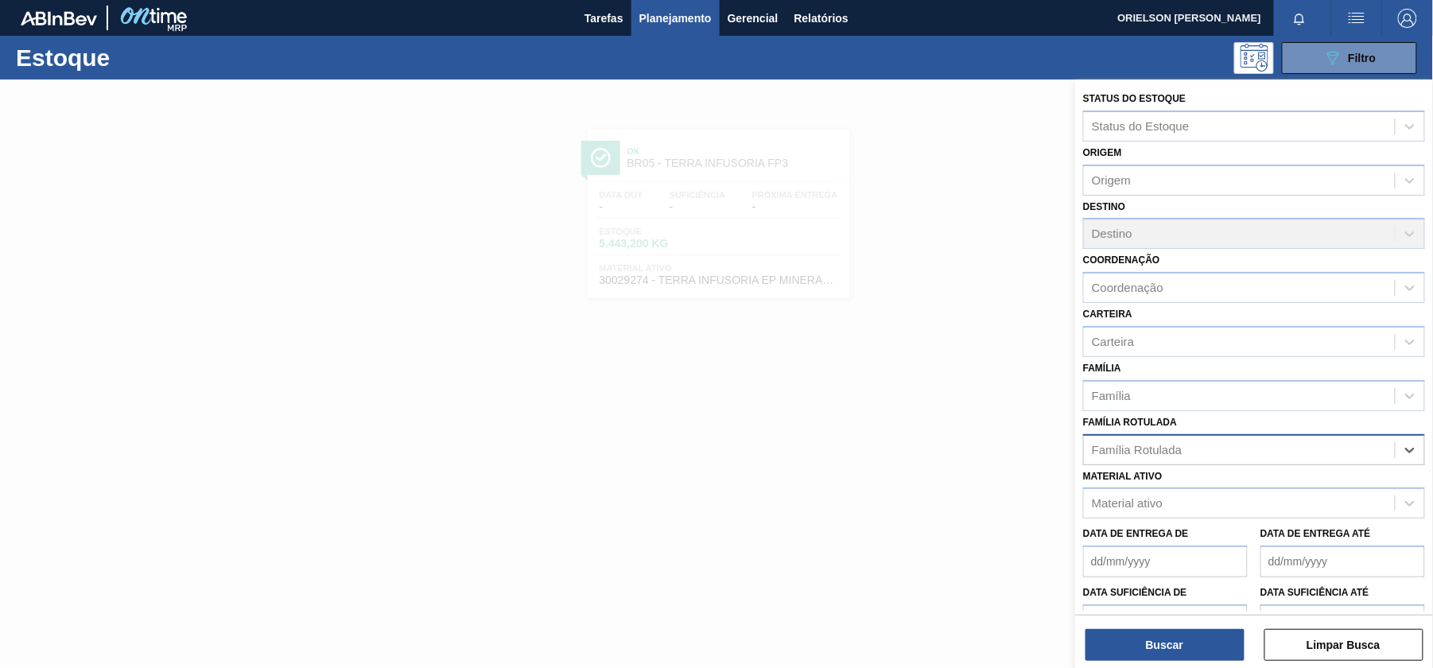
click at [1229, 443] on div "Família Rotulada" at bounding box center [1239, 449] width 311 height 23
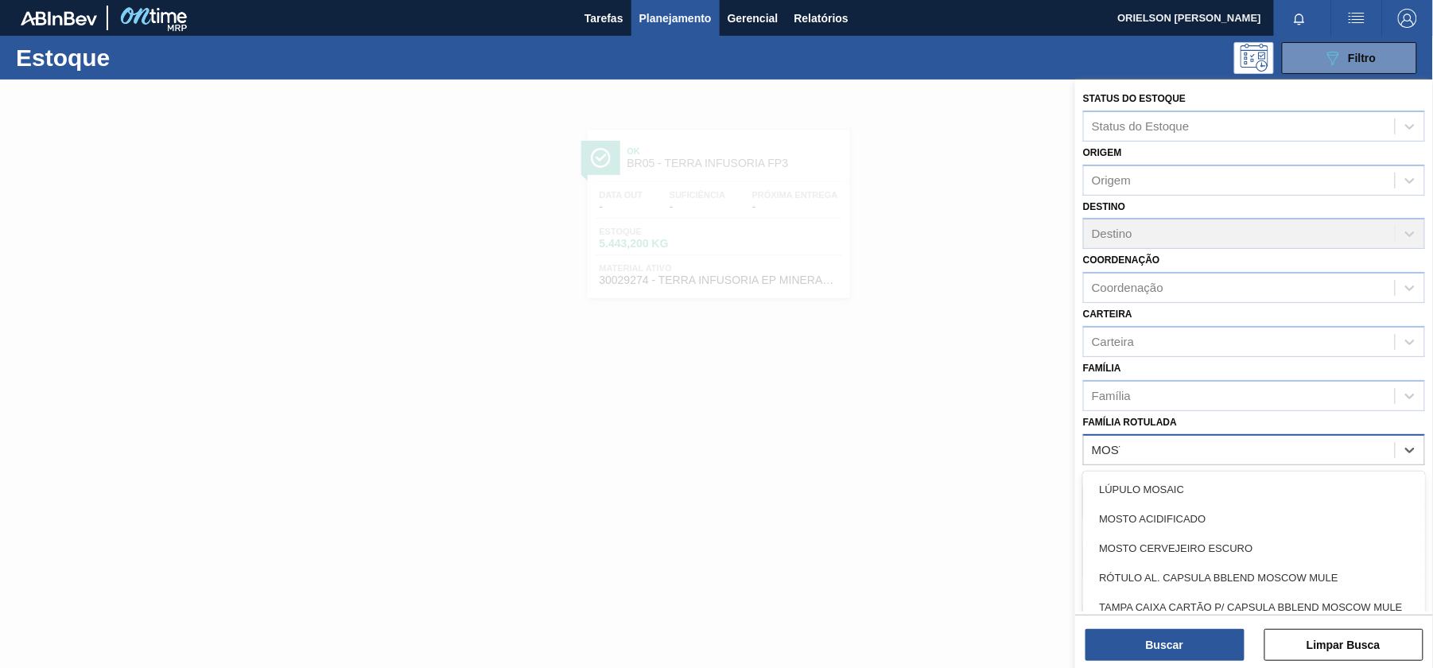
type Rotulada "MOSTO"
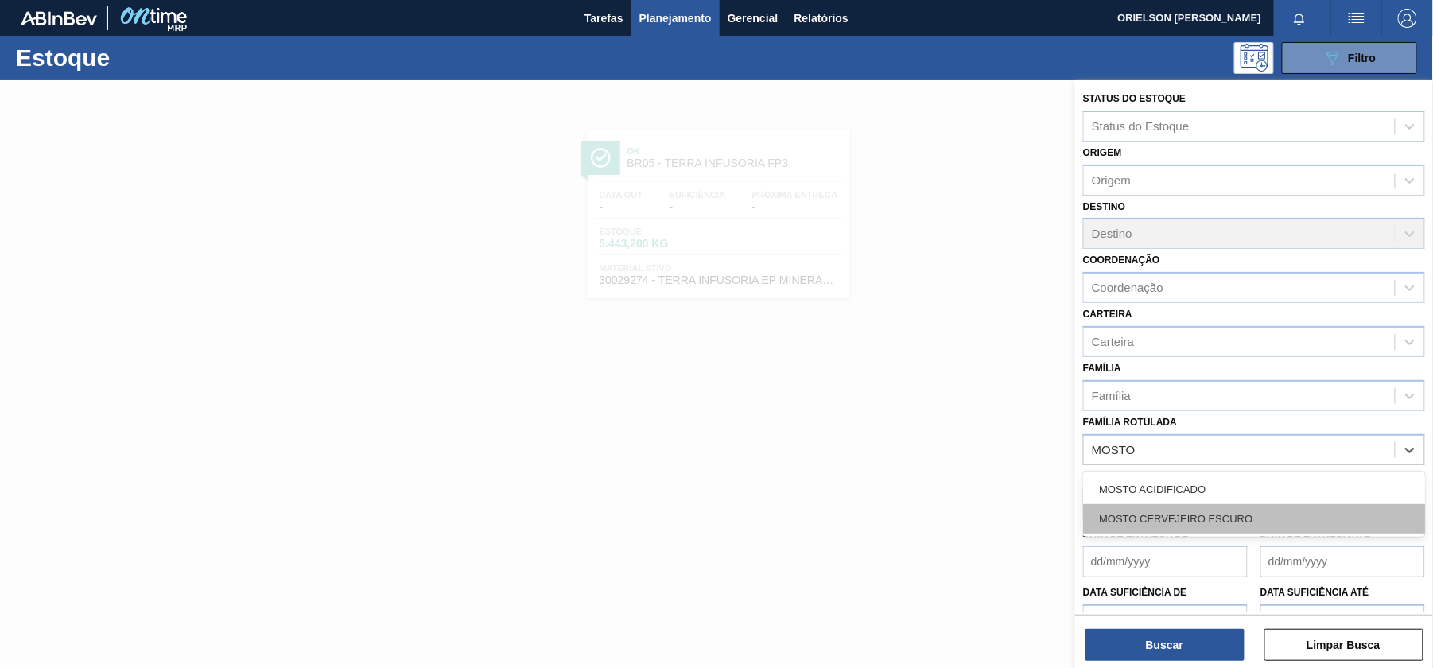
click at [1241, 519] on div "MOSTO CERVEJEIRO ESCURO" at bounding box center [1254, 518] width 342 height 29
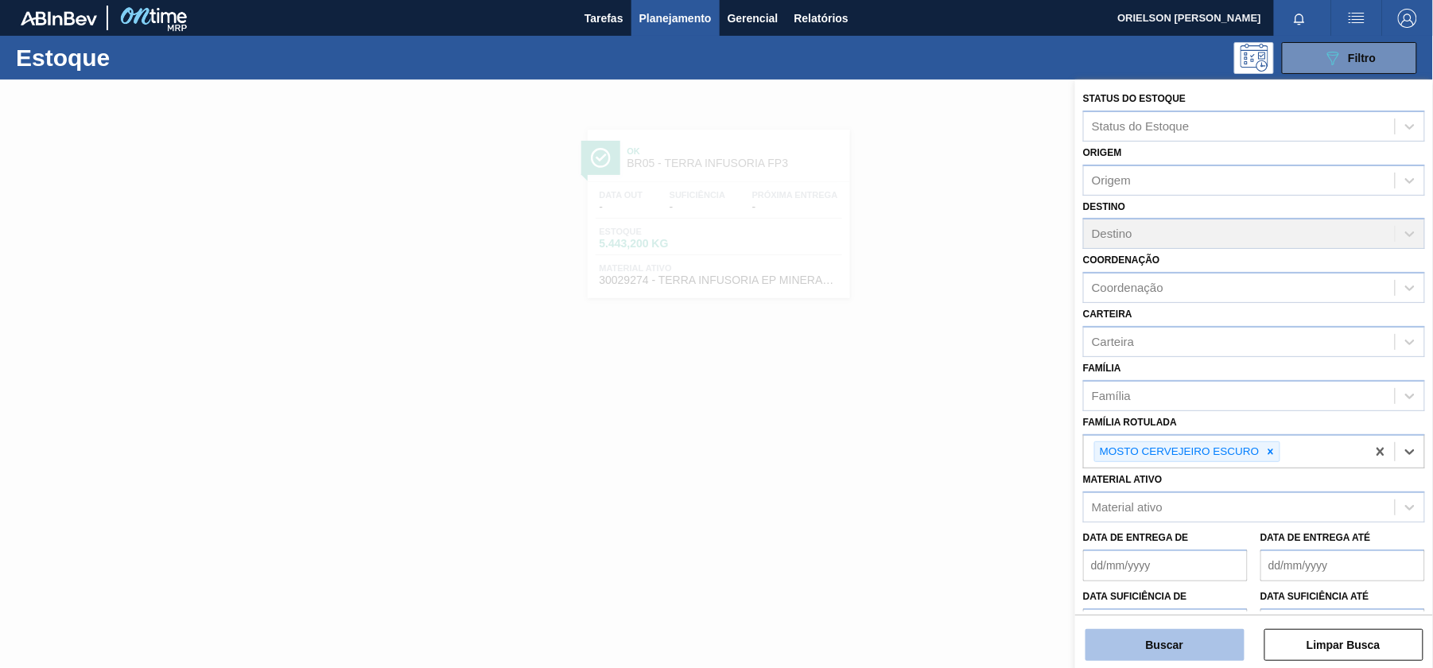
click at [1190, 640] on button "Buscar" at bounding box center [1165, 645] width 159 height 32
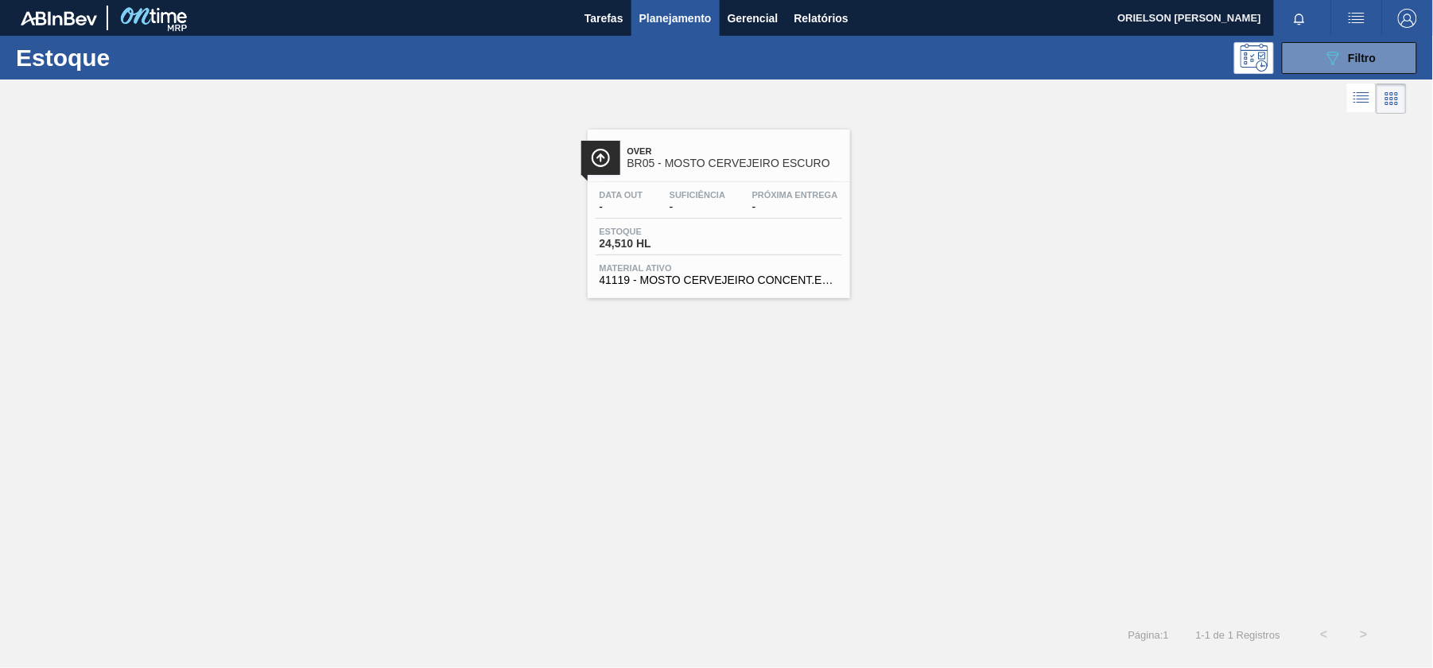
click at [706, 176] on div "Over BR05 - MOSTO CERVEJEIRO ESCURO" at bounding box center [735, 158] width 215 height 36
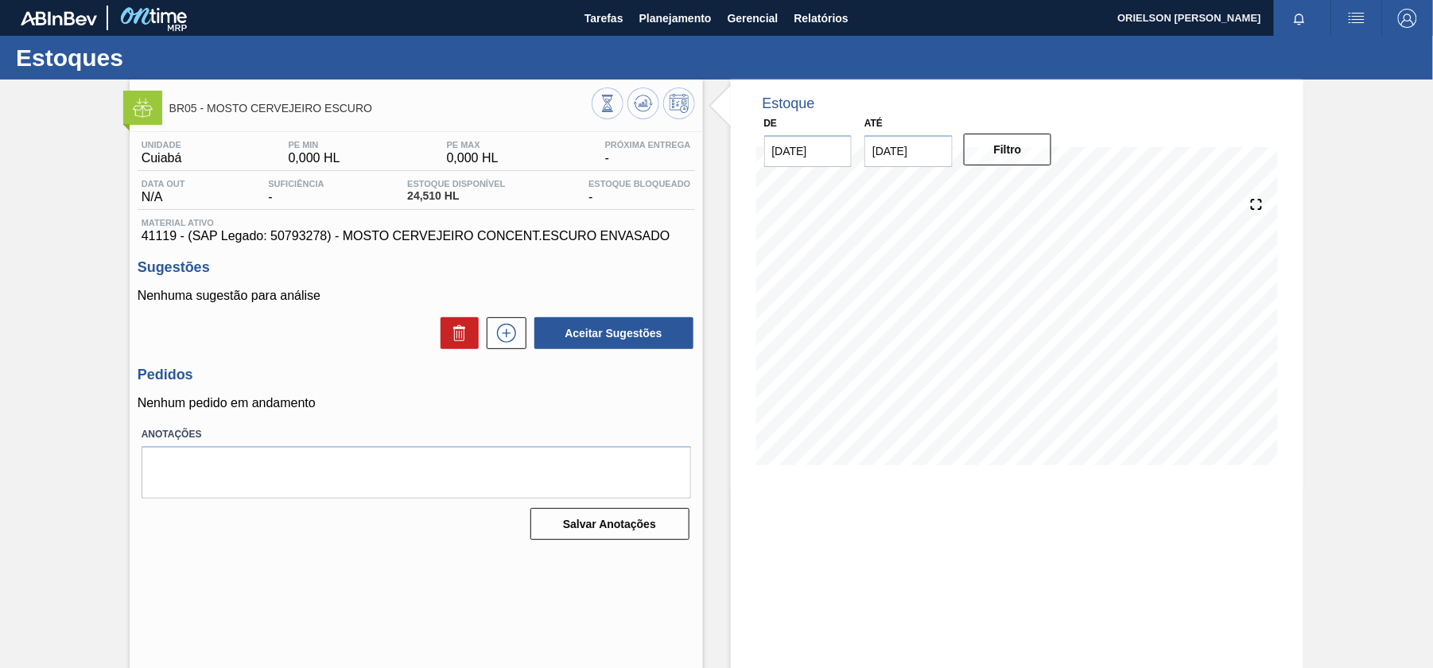
click at [154, 237] on span "41119 - (SAP Legado: 50793278) - MOSTO CERVEJEIRO CONCENT.ESCURO ENVASADO" at bounding box center [417, 236] width 550 height 14
copy span "41119"
click at [456, 236] on span "41119 - (SAP Legado: 50793278) - MOSTO CERVEJEIRO CONCENT.ESCURO ENVASADO" at bounding box center [417, 236] width 550 height 14
drag, startPoint x: 341, startPoint y: 239, endPoint x: 682, endPoint y: 239, distance: 340.5
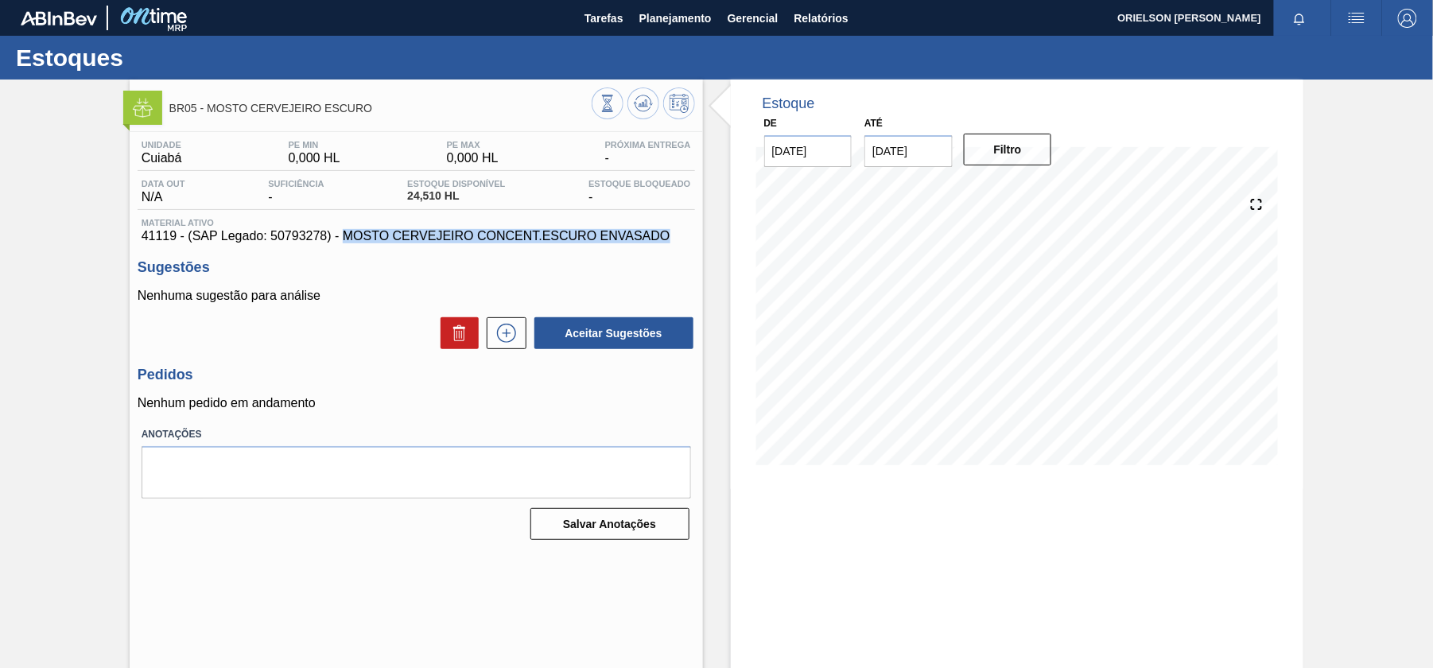
click at [682, 239] on span "41119 - (SAP Legado: 50793278) - MOSTO CERVEJEIRO CONCENT.ESCURO ENVASADO" at bounding box center [417, 236] width 550 height 14
copy span "MOSTO CERVEJEIRO CONCENT.ESCURO ENVASADO"
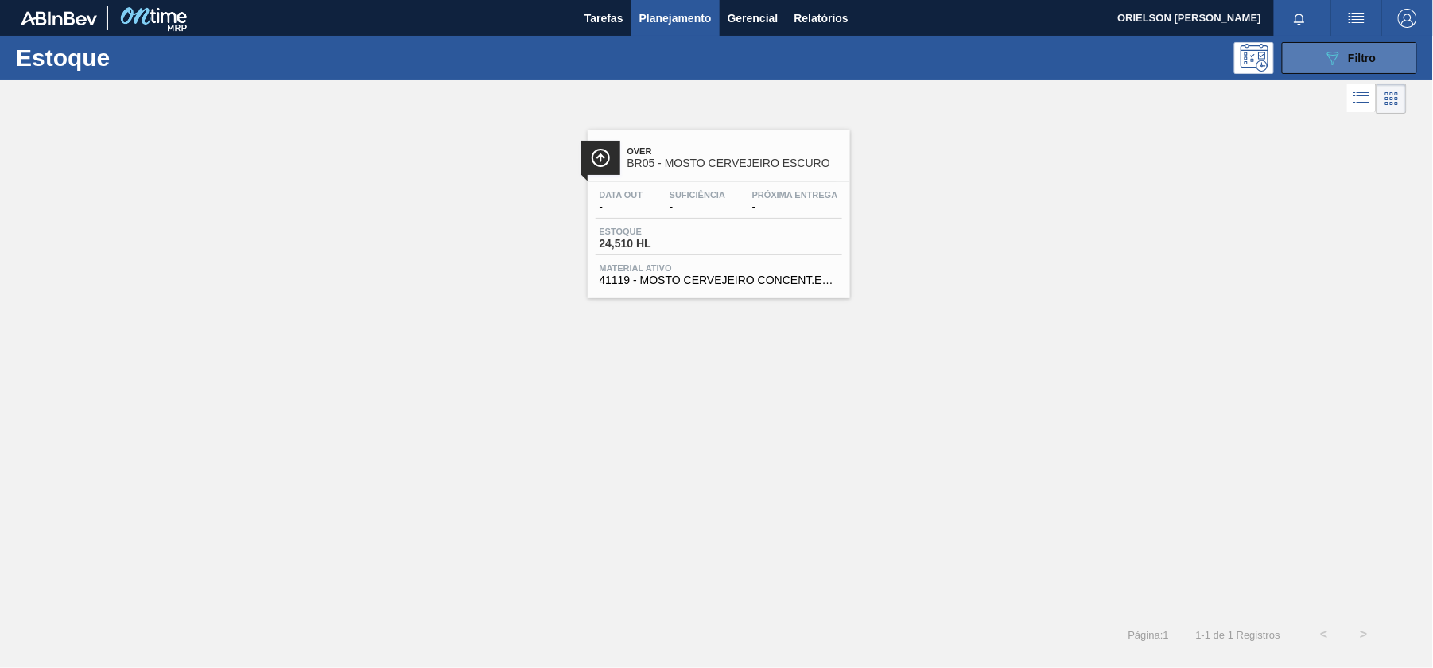
click at [1324, 65] on icon "089F7B8B-B2A5-4AFE-B5C0-19BA573D28AC" at bounding box center [1333, 58] width 19 height 19
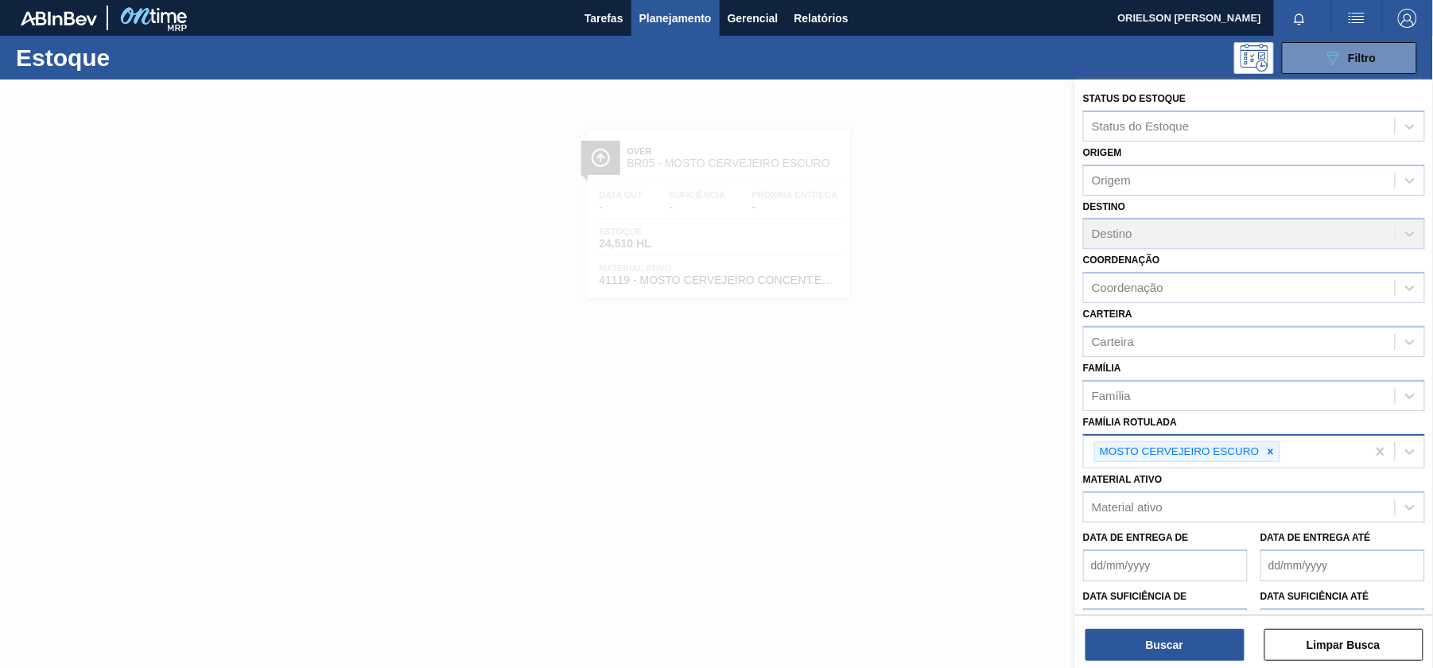
click at [1267, 452] on div at bounding box center [1271, 452] width 18 height 20
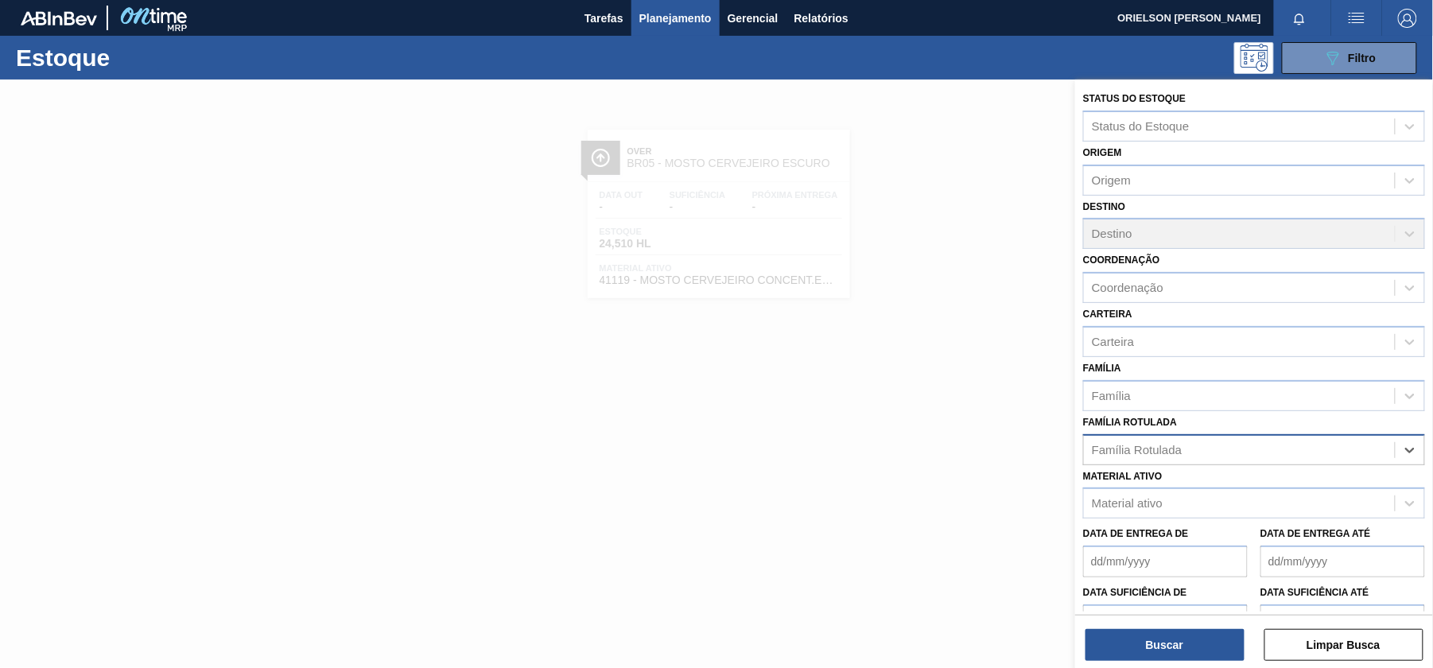
click at [1271, 452] on div "Família Rotulada" at bounding box center [1239, 449] width 311 height 23
click at [1266, 444] on div "Família Rotulada" at bounding box center [1239, 449] width 311 height 23
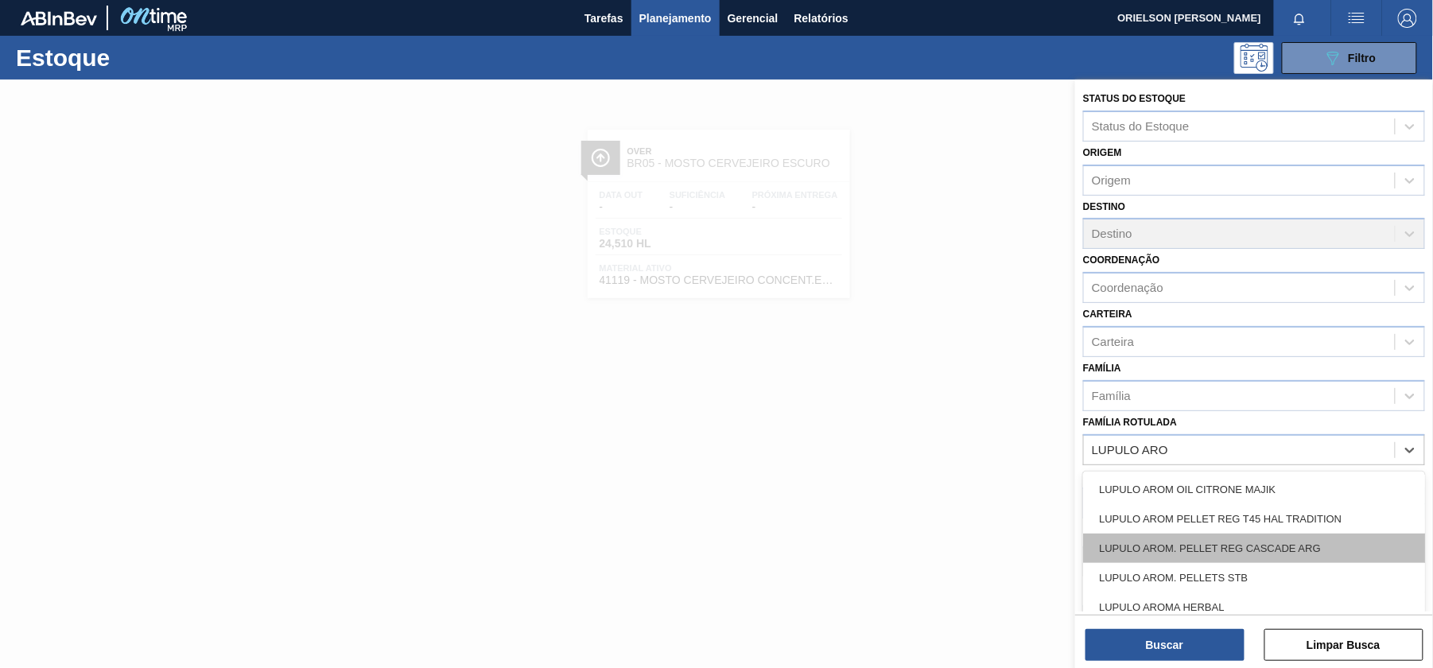
type Rotulada "LUPULO AROM"
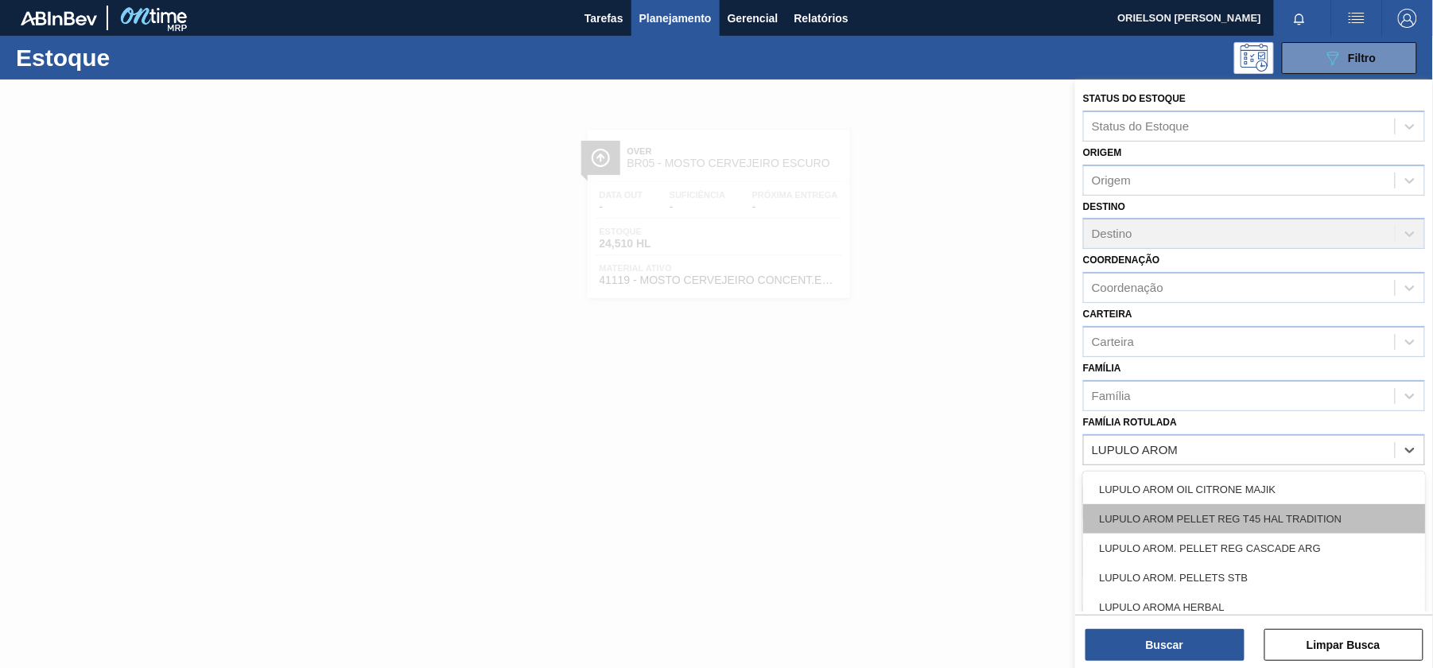
click at [1378, 522] on div "LUPULO AROM PELLET REG T45 HAL TRADITION" at bounding box center [1254, 518] width 342 height 29
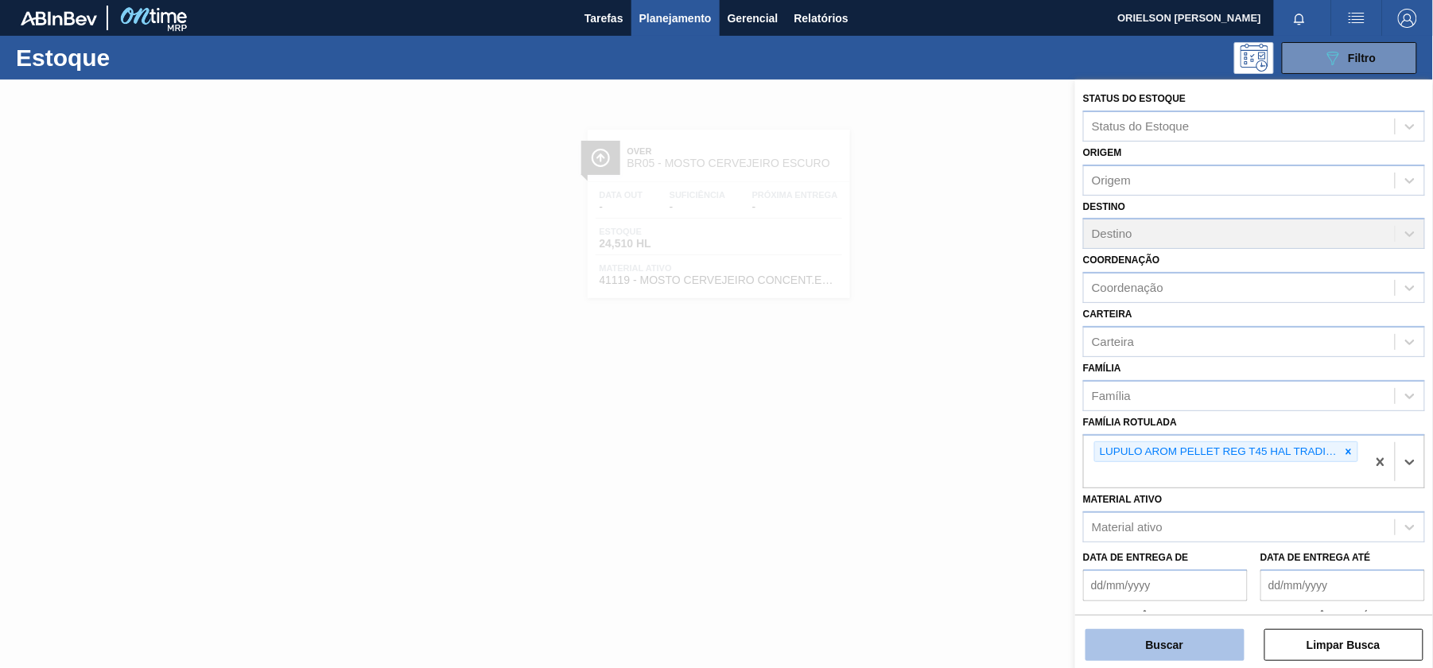
click at [1204, 650] on button "Buscar" at bounding box center [1165, 645] width 159 height 32
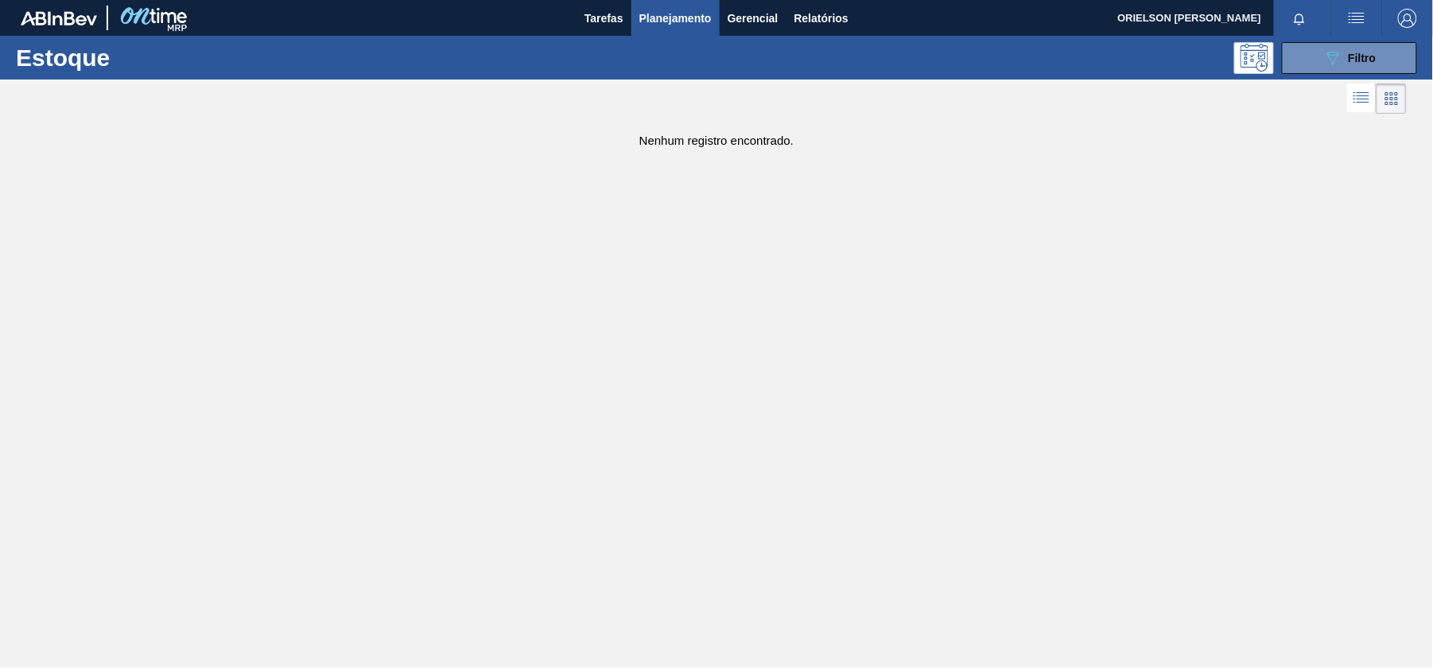
click at [1328, 74] on div "Estoque 089F7B8B-B2A5-4AFE-B5C0-19BA573D28AC Filtro" at bounding box center [716, 58] width 1433 height 44
click at [1325, 64] on icon "089F7B8B-B2A5-4AFE-B5C0-19BA573D28AC" at bounding box center [1333, 58] width 19 height 19
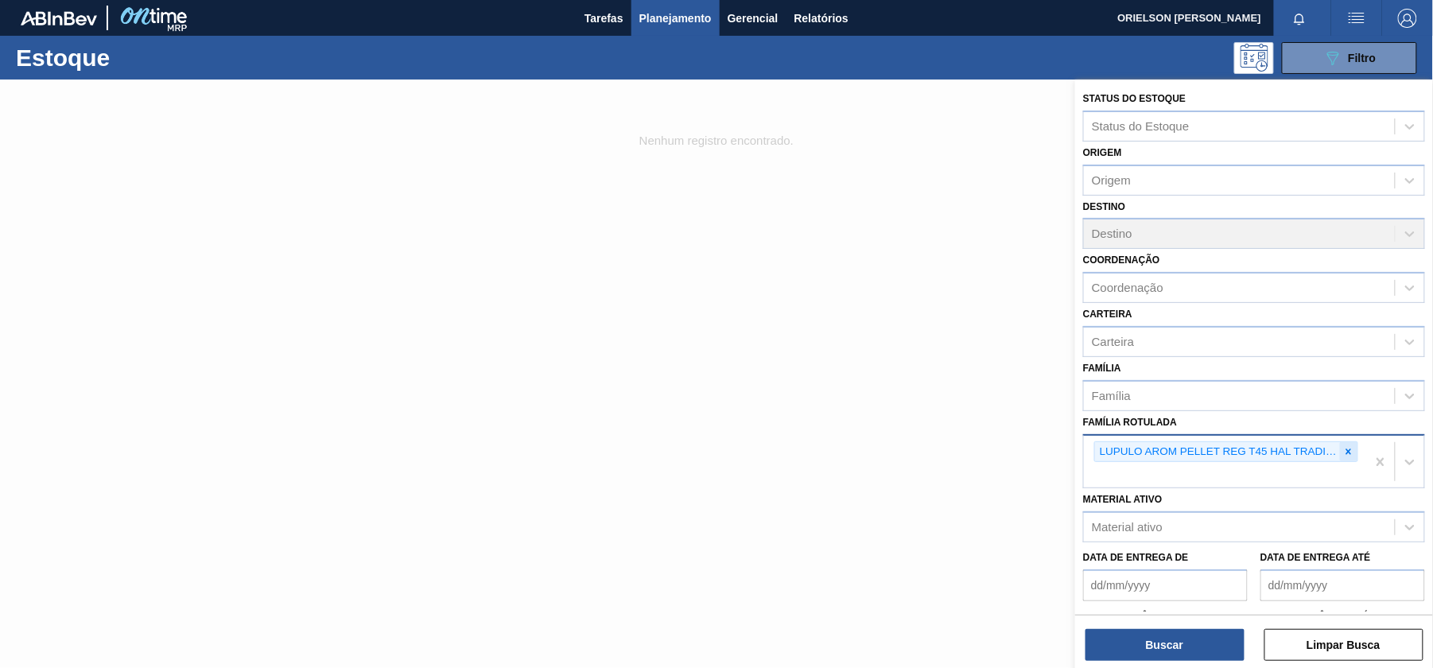
click at [1340, 442] on div at bounding box center [1349, 452] width 18 height 20
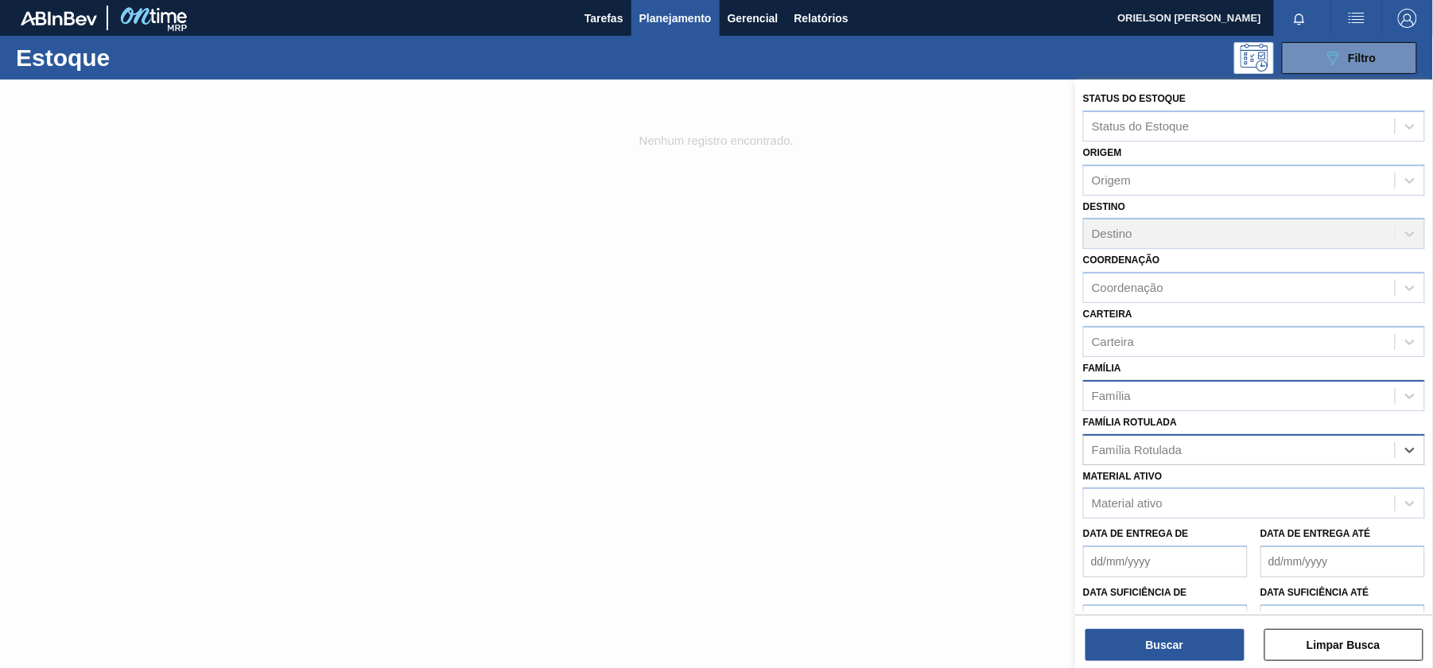
click at [1317, 401] on div "Família" at bounding box center [1239, 395] width 311 height 23
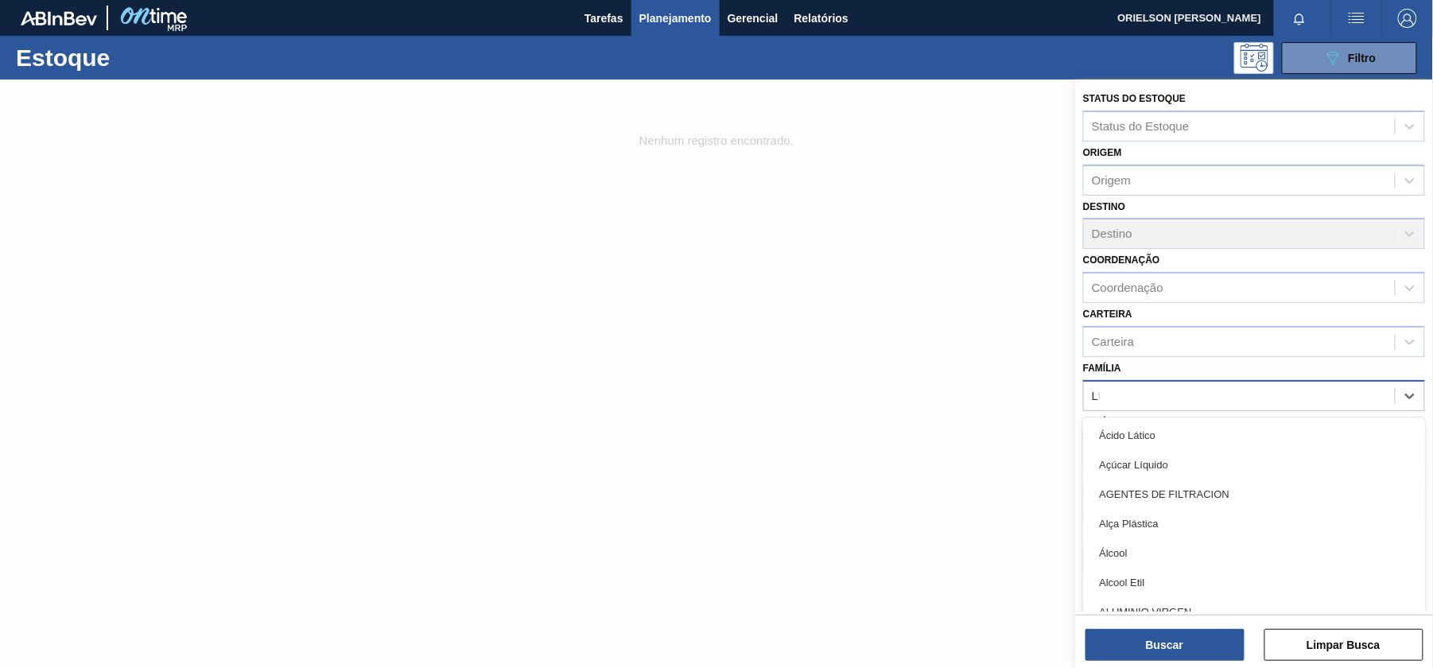
type input "LUP"
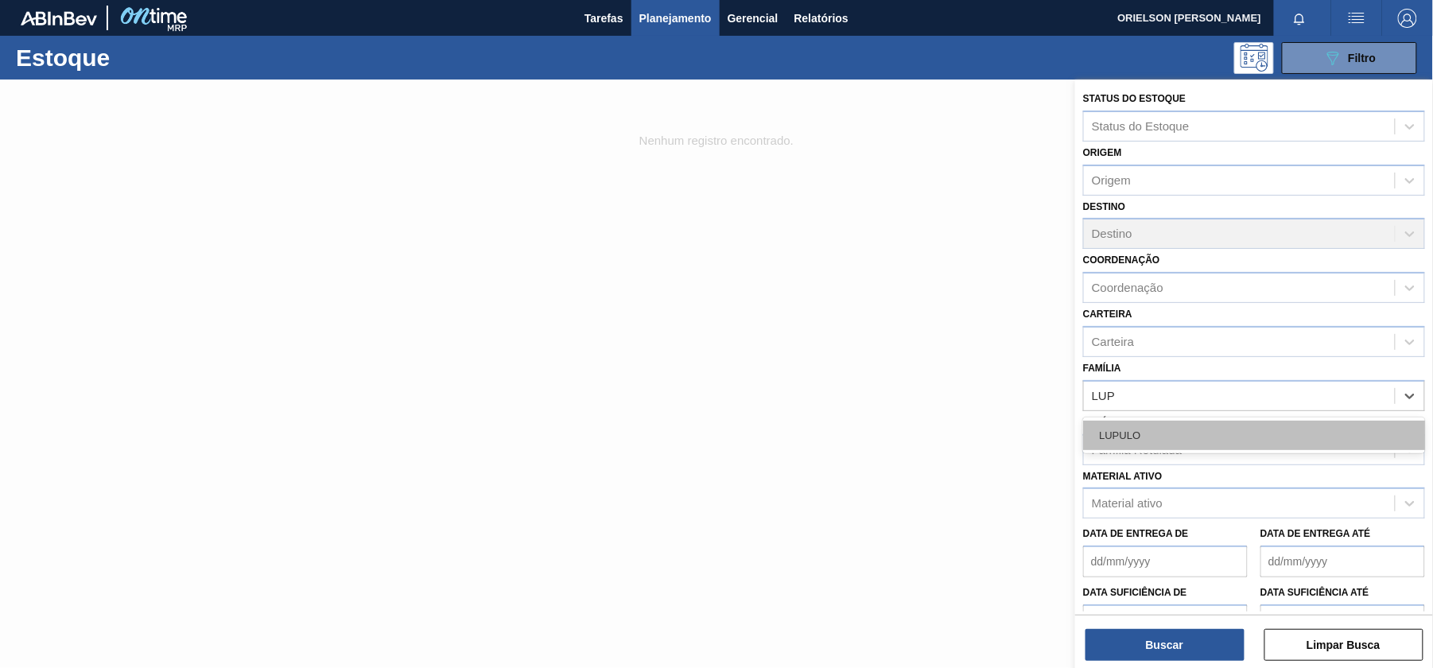
click at [1260, 430] on div "LUPULO" at bounding box center [1254, 435] width 342 height 29
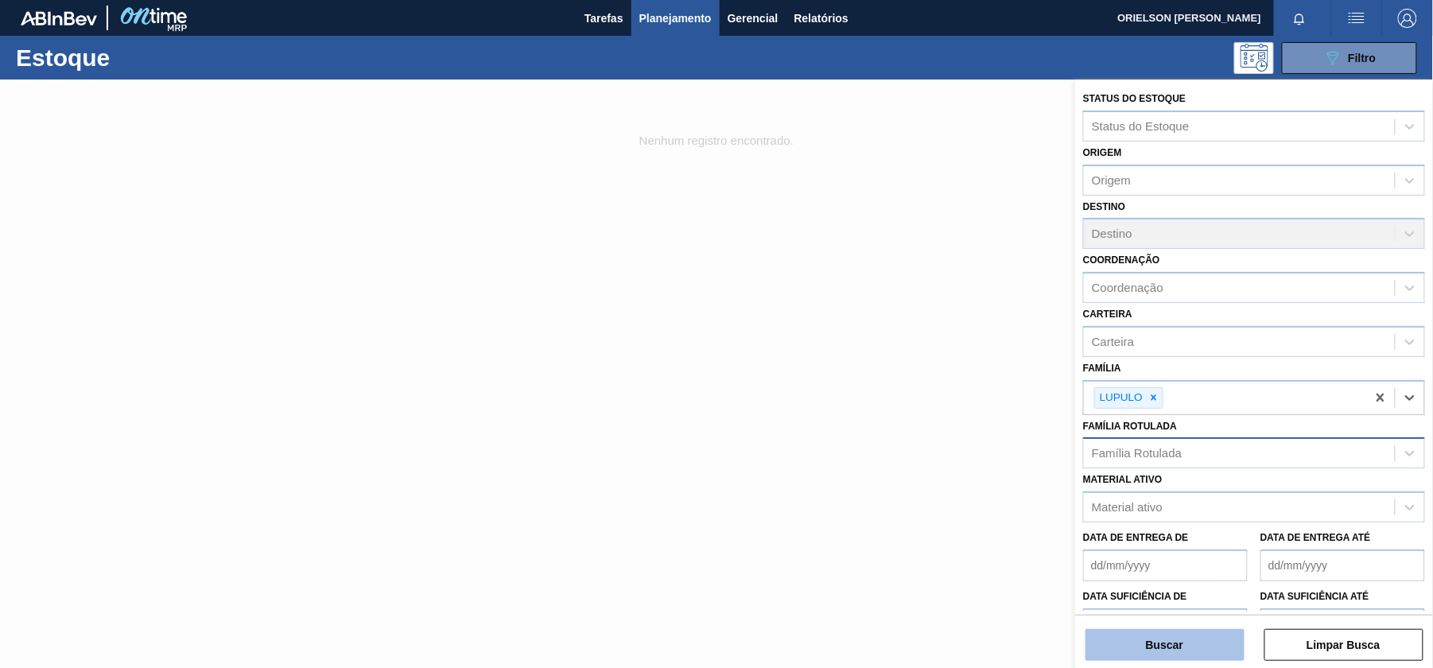
click at [1192, 656] on button "Buscar" at bounding box center [1165, 645] width 159 height 32
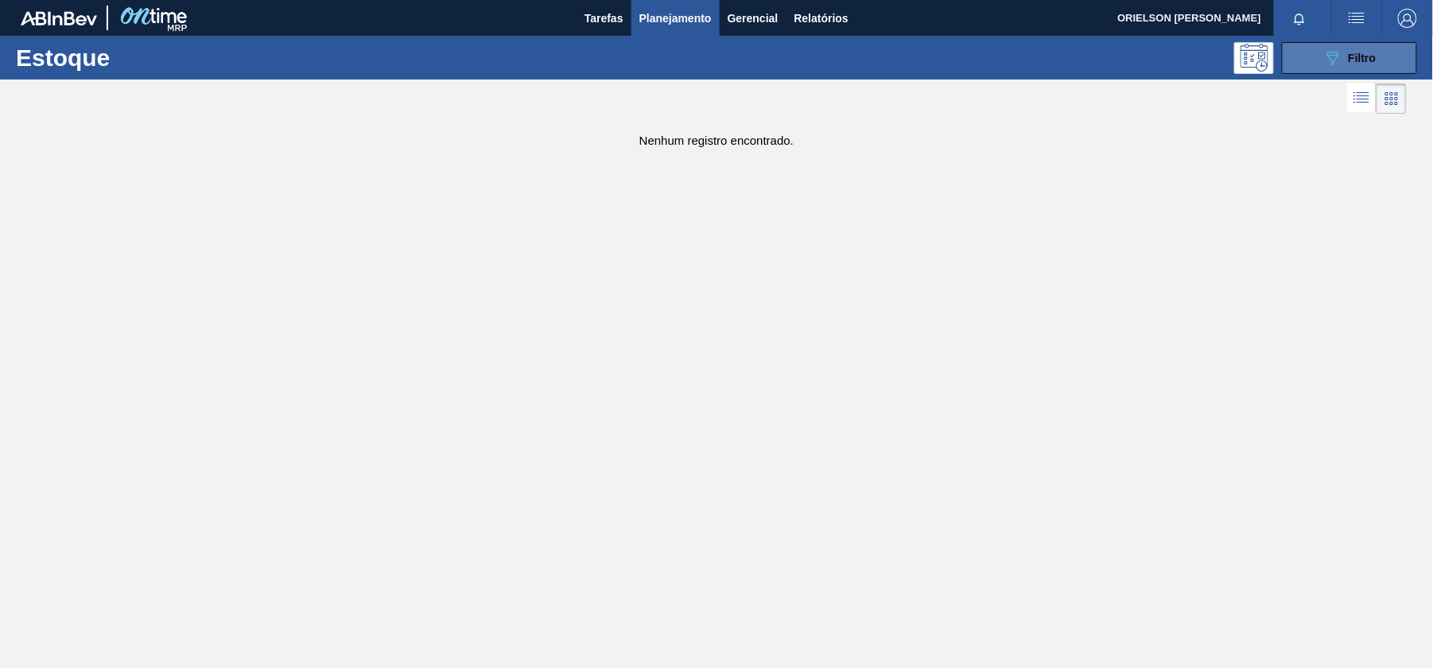
click at [1357, 52] on span "Filtro" at bounding box center [1363, 58] width 28 height 13
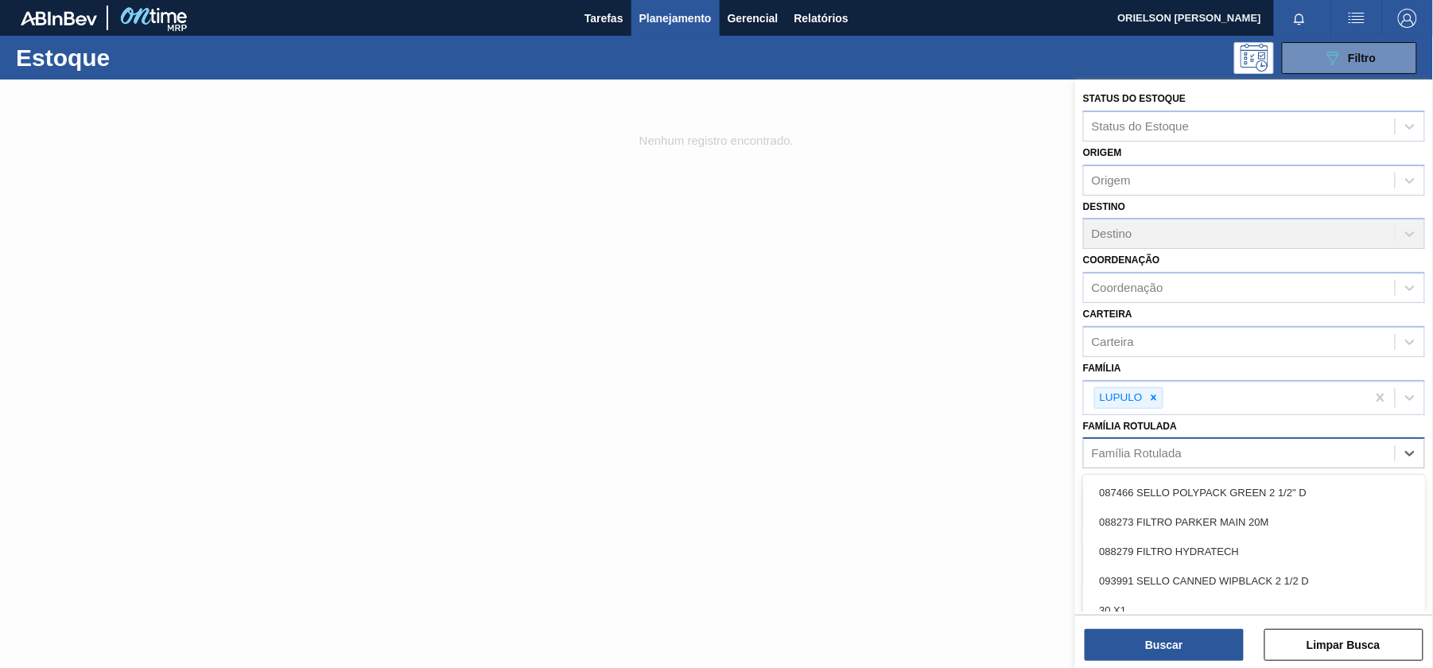
click at [1134, 465] on div "Família Rotulada" at bounding box center [1254, 453] width 342 height 31
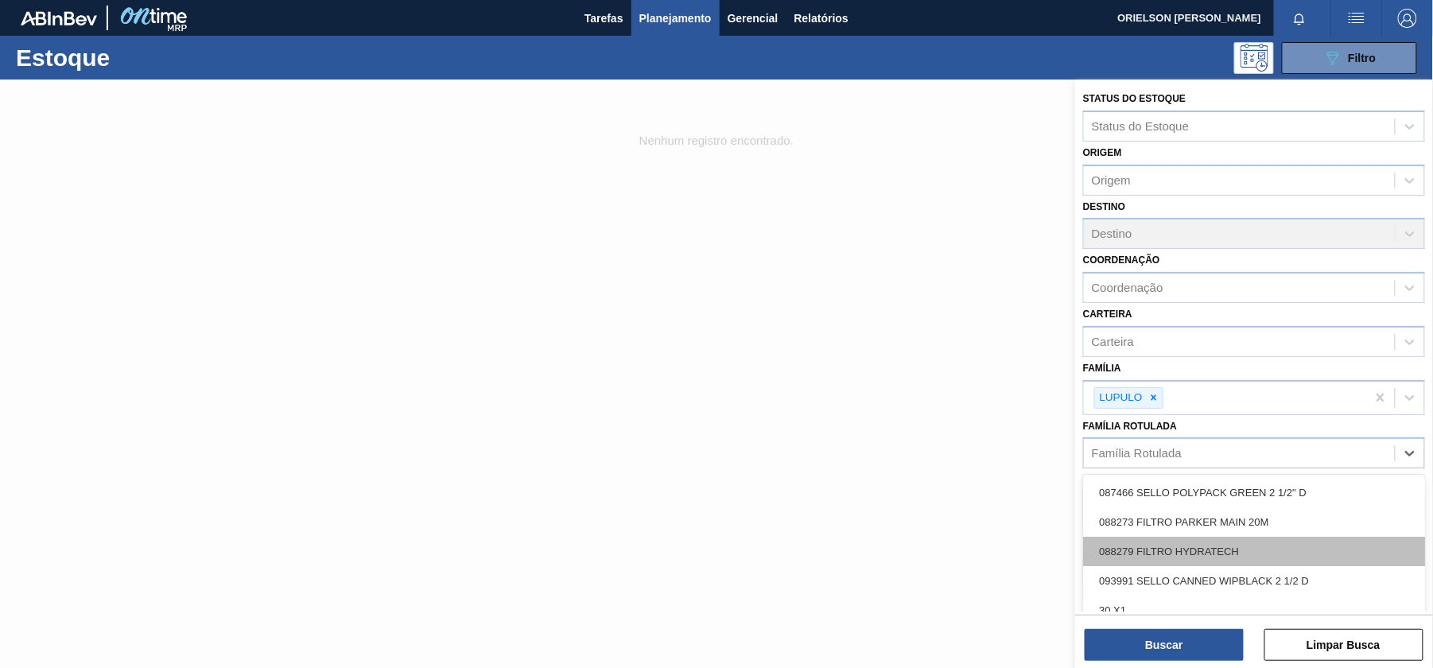
scroll to position [93, 0]
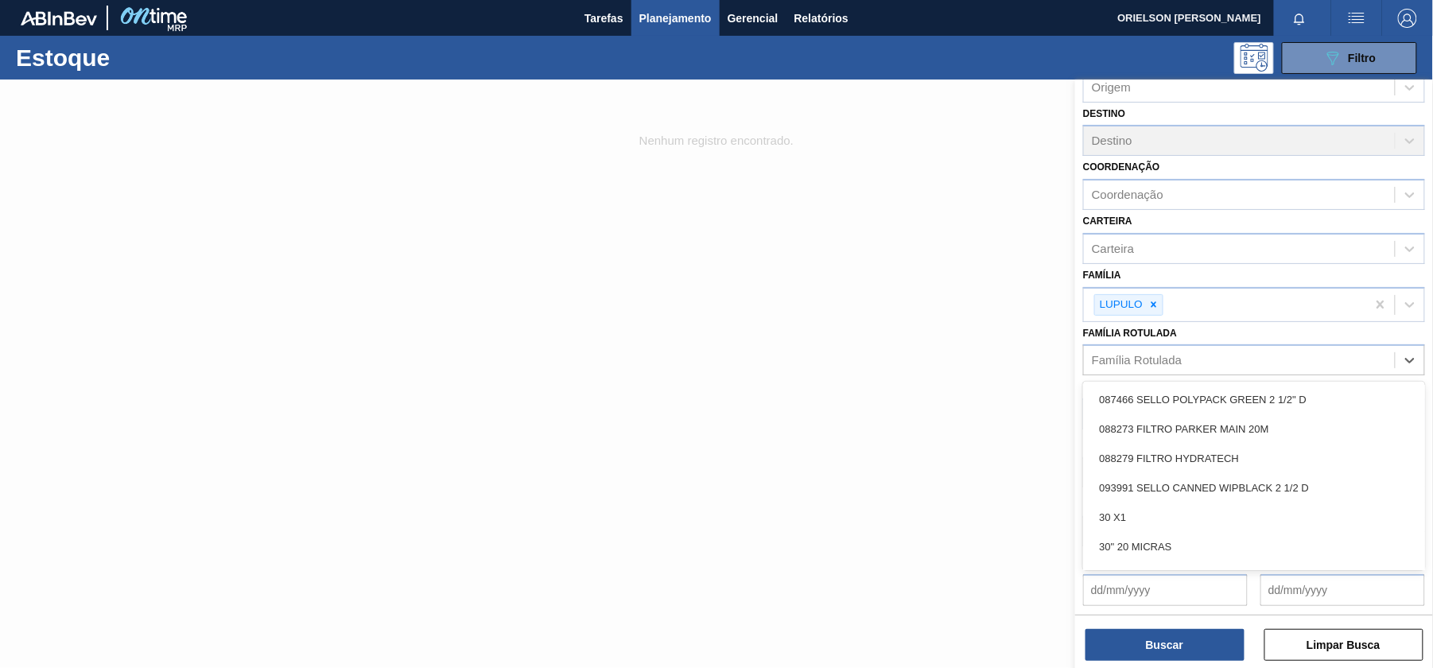
click at [1177, 356] on div "Família Rotulada" at bounding box center [1137, 361] width 90 height 14
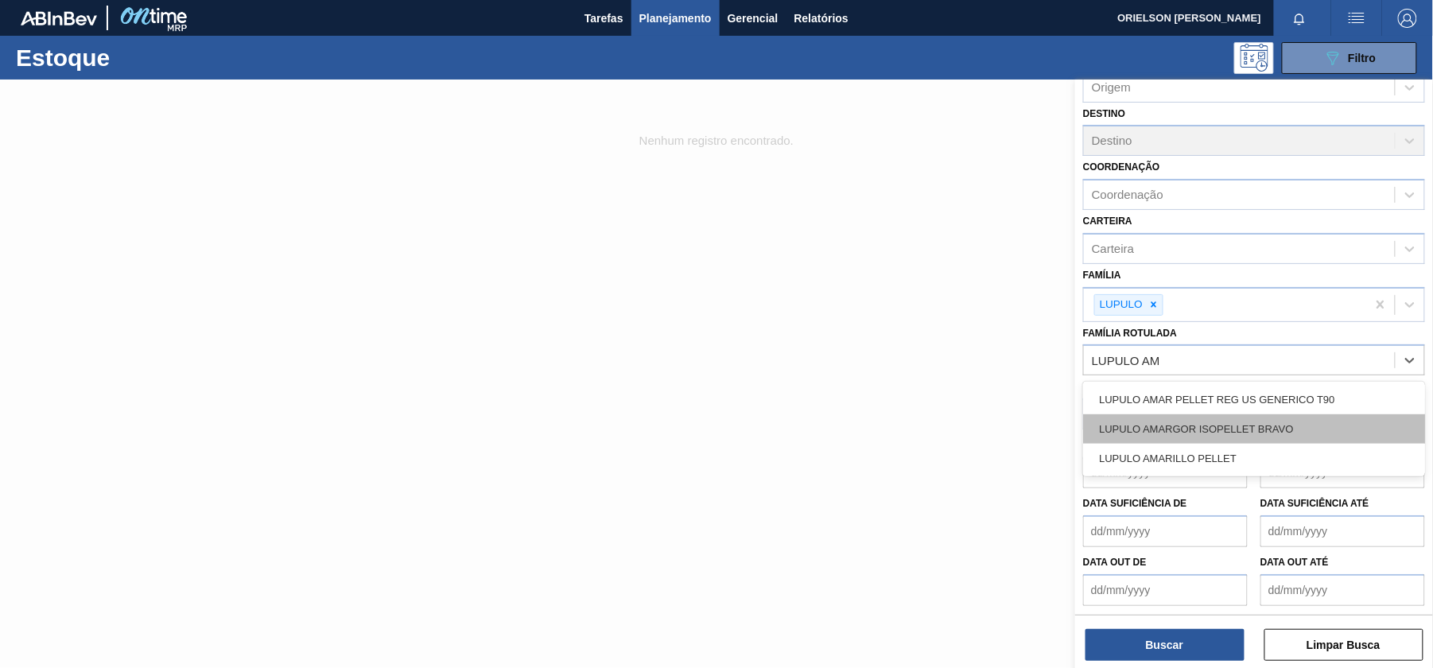
type Rotulada "LUPULO A"
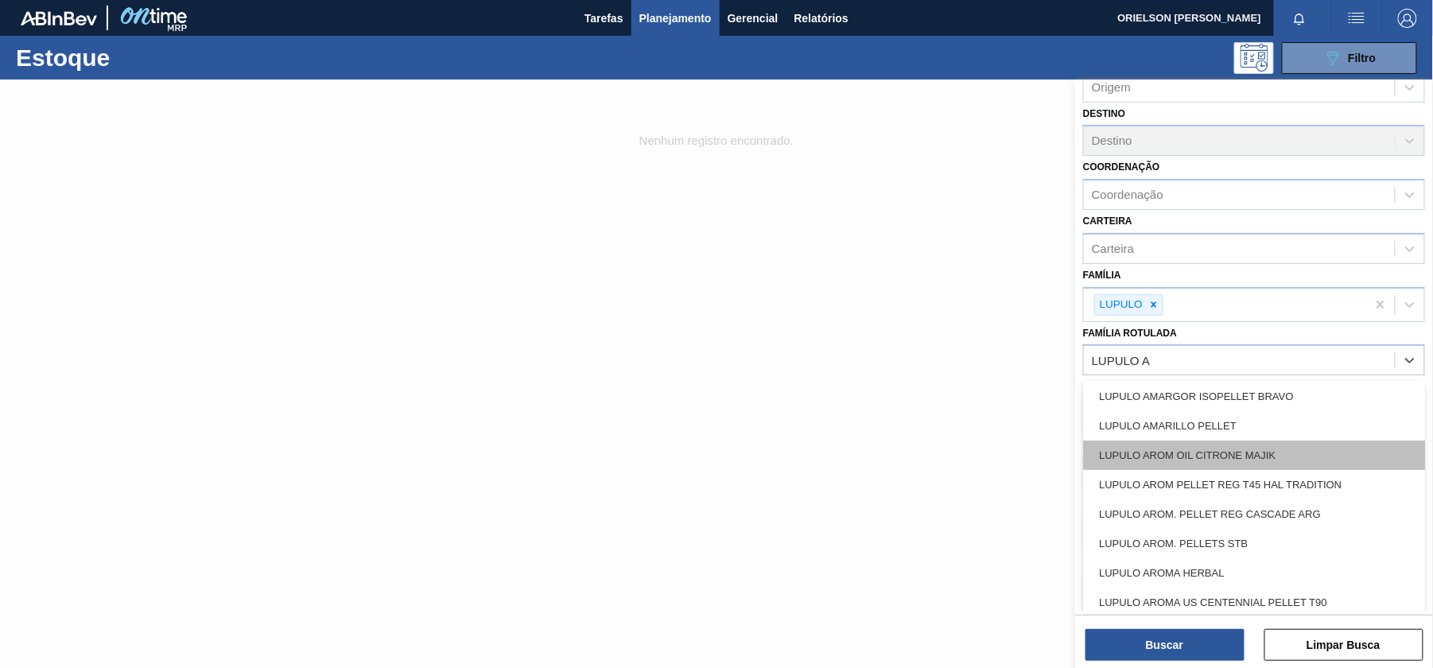
scroll to position [0, 0]
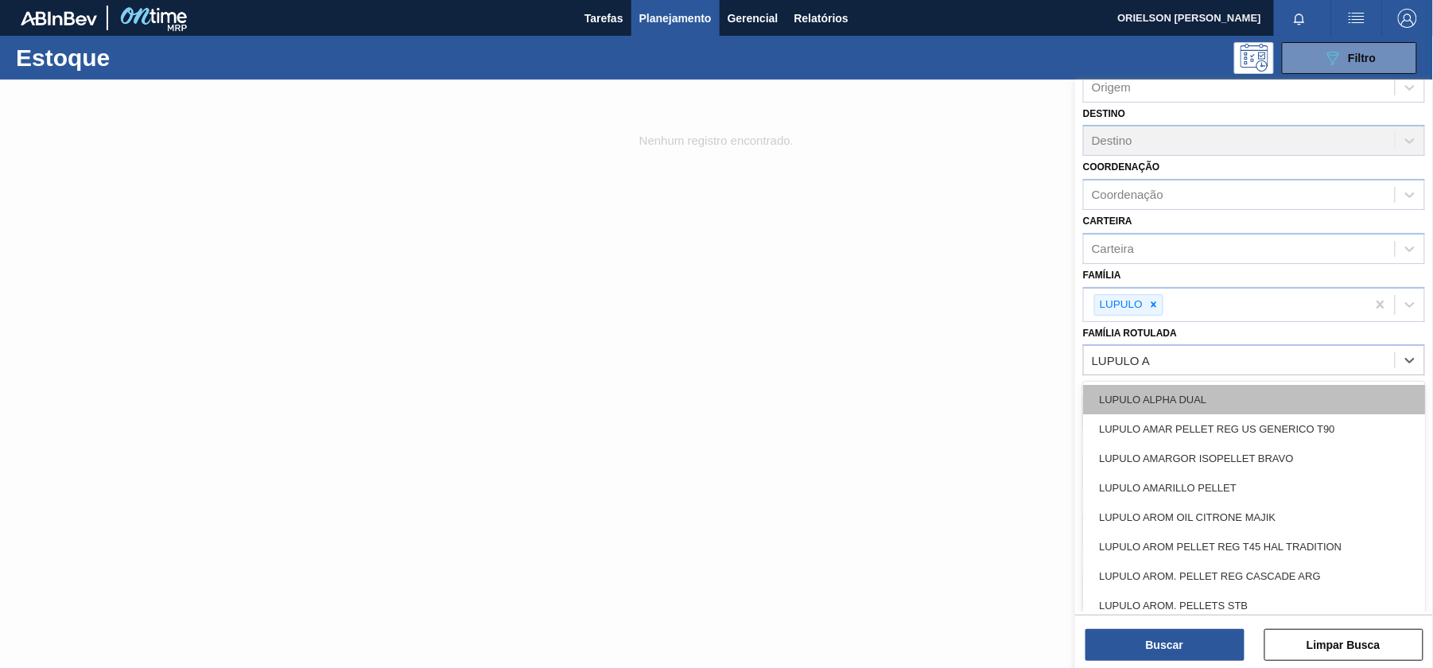
click at [1181, 404] on div "LUPULO ALPHA DUAL" at bounding box center [1254, 399] width 342 height 29
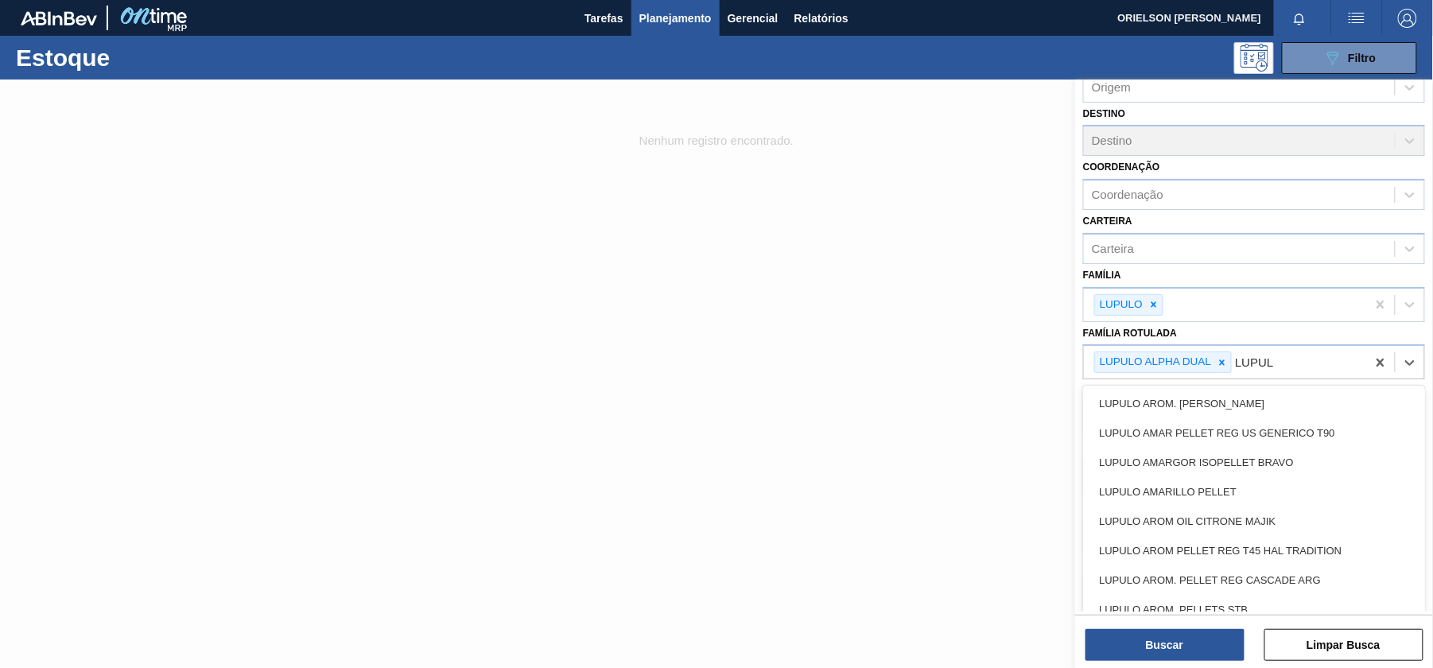
type Rotulada "LUPULO"
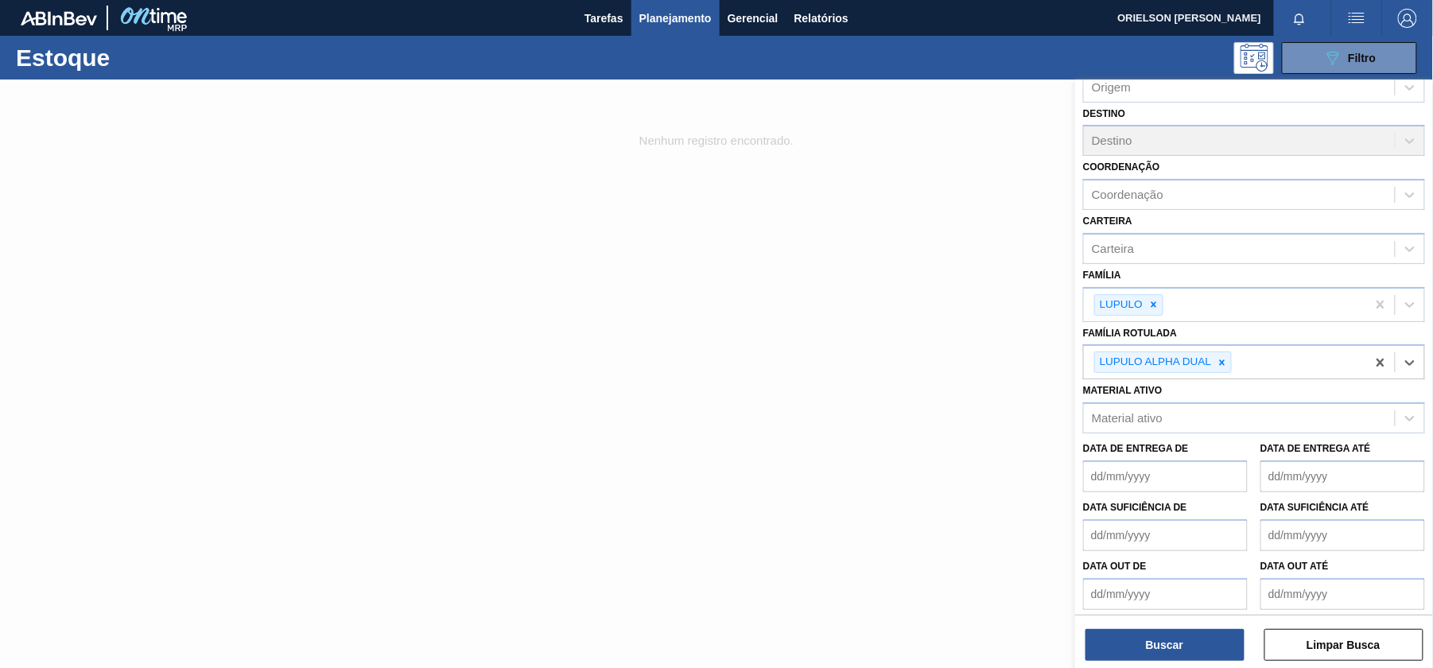
drag, startPoint x: 1289, startPoint y: 355, endPoint x: 1255, endPoint y: 360, distance: 34.7
click at [1255, 360] on div "LUPULO ALPHA DUAL" at bounding box center [1225, 362] width 282 height 33
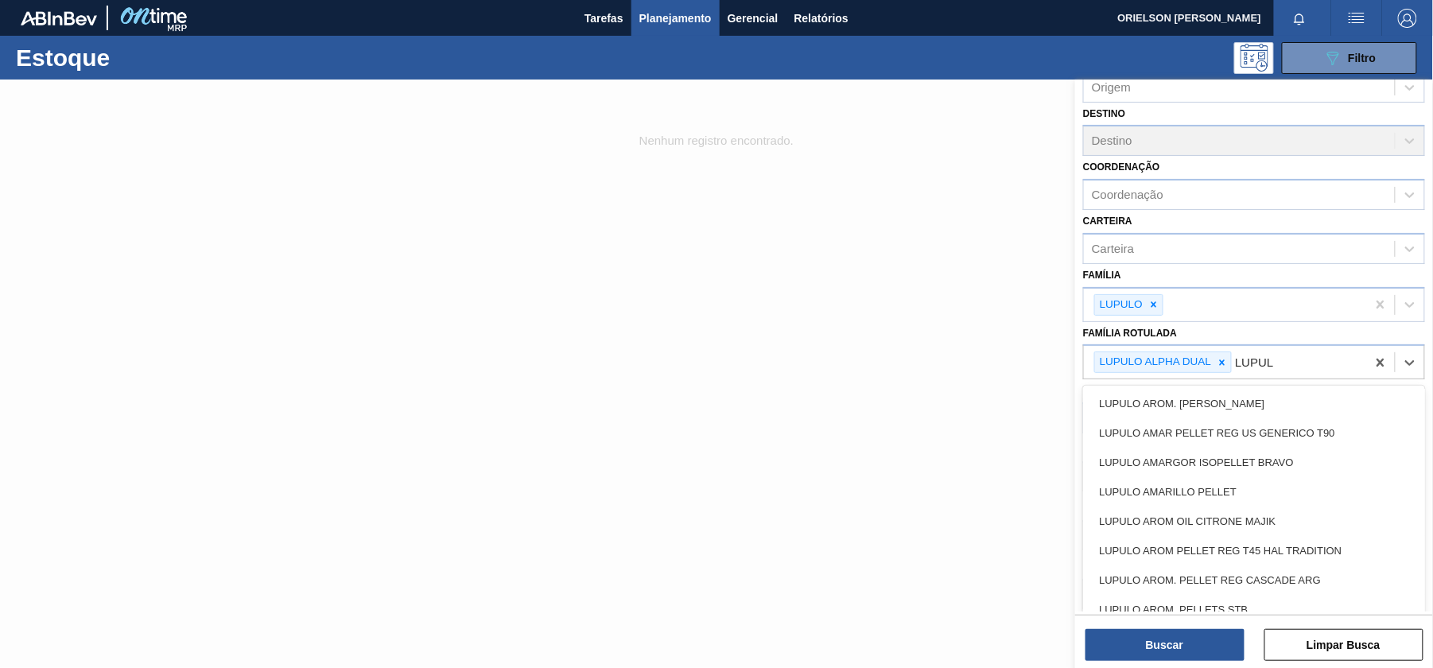
type Rotulada "LUPULO"
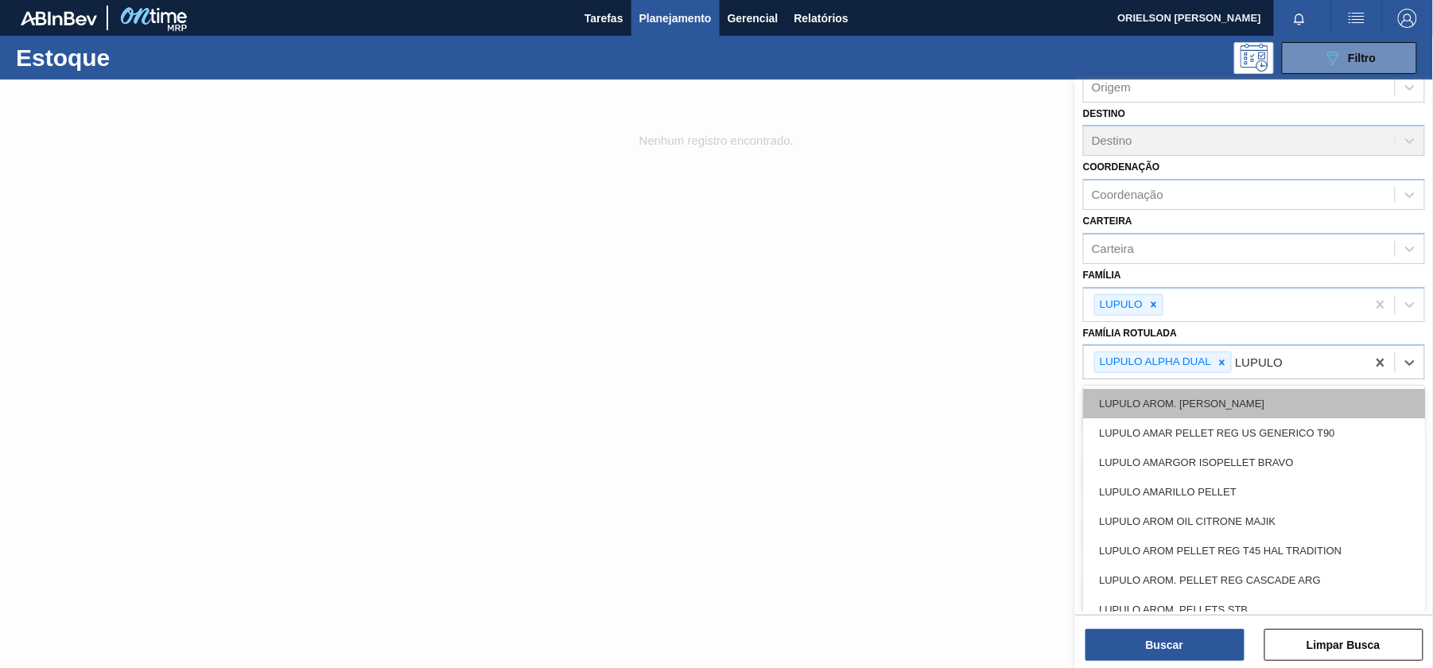
click at [1244, 409] on div "LUPULO AROM. [PERSON_NAME]" at bounding box center [1254, 403] width 342 height 29
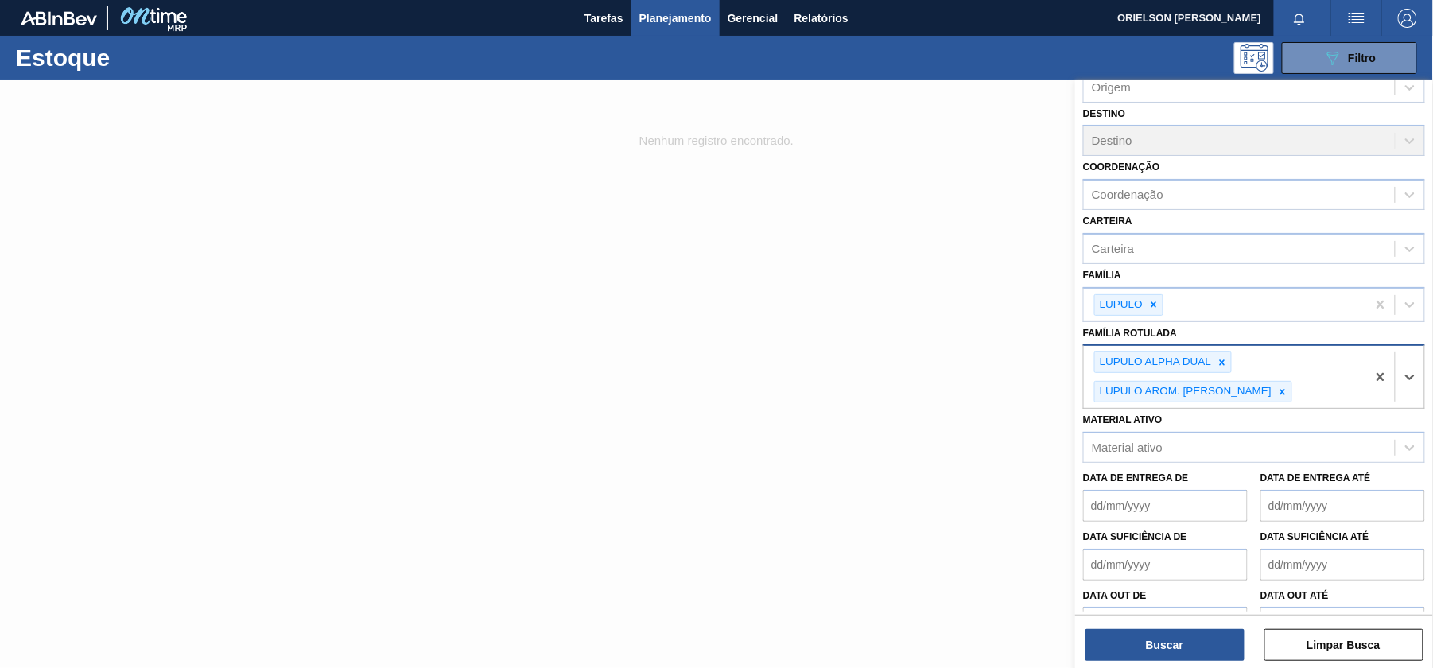
paste Rotulada "LUPULO"
type Rotulada "LUPULO"
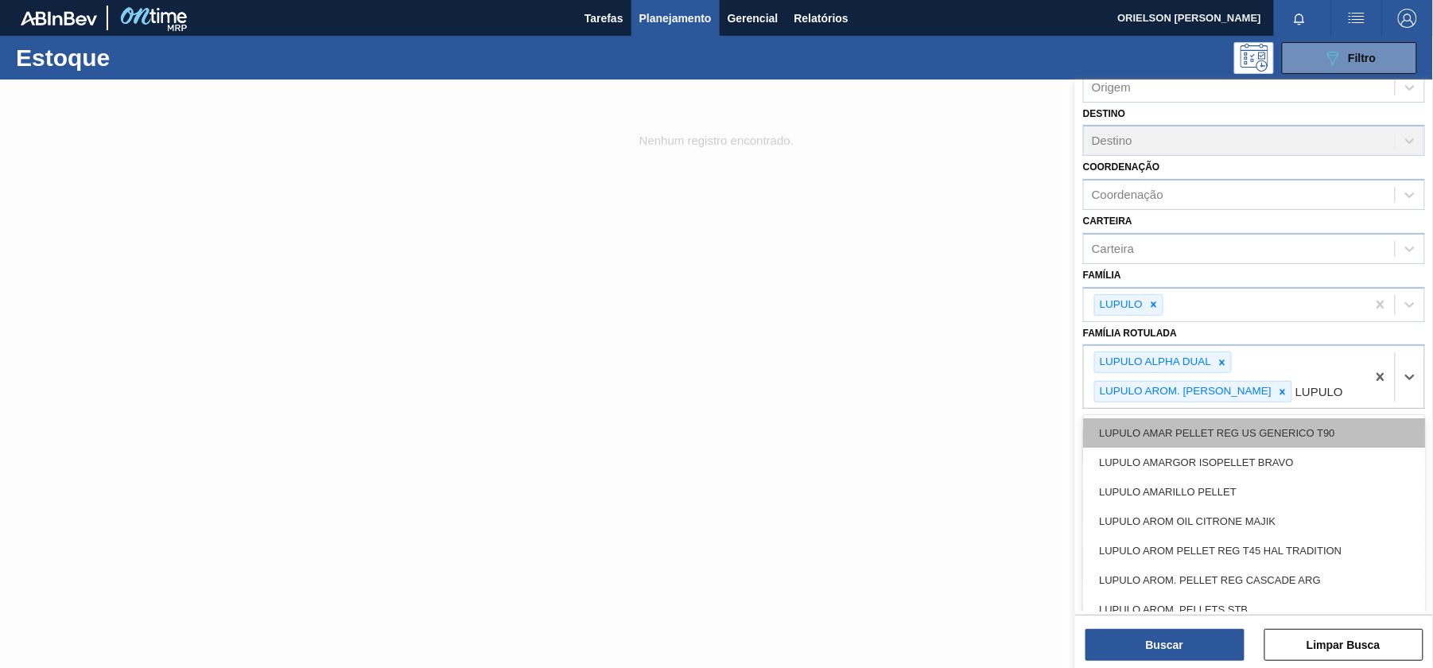
click at [1241, 445] on div "LUPULO AMAR PELLET REG US GENERICO T90" at bounding box center [1254, 432] width 342 height 29
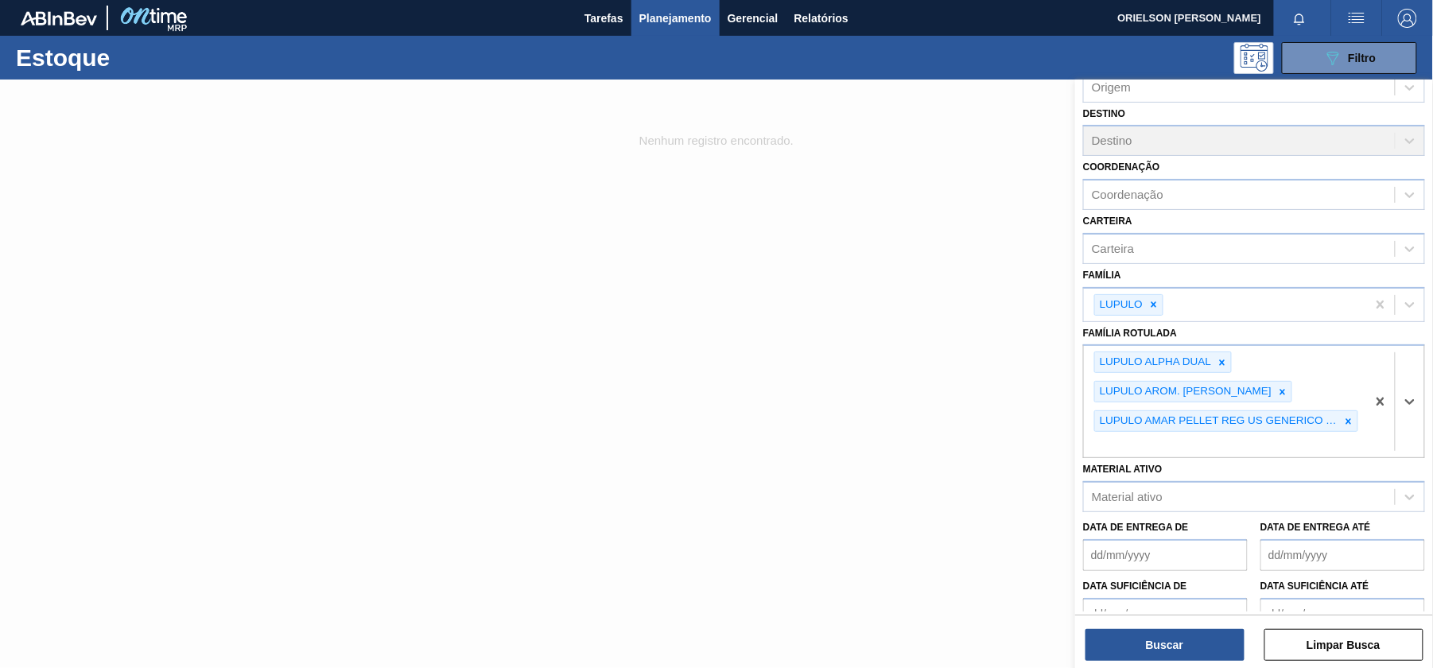
paste Rotulada "LUPULO"
type Rotulada "LUPULO"
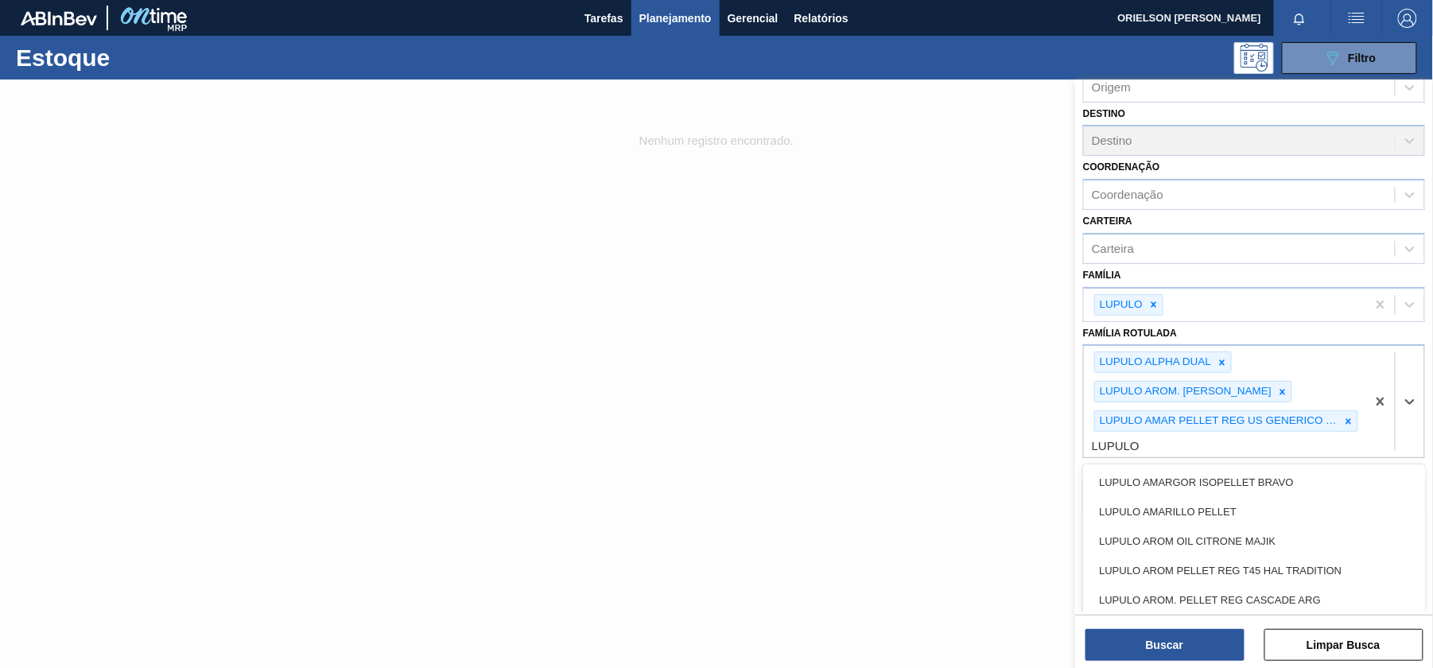
click at [1227, 465] on div "LUPULO AMARGOR ISOPELLET BRAVO LUPULO AMARILLO PELLET LUPULO AROM OIL [PERSON_N…" at bounding box center [1254, 564] width 342 height 198
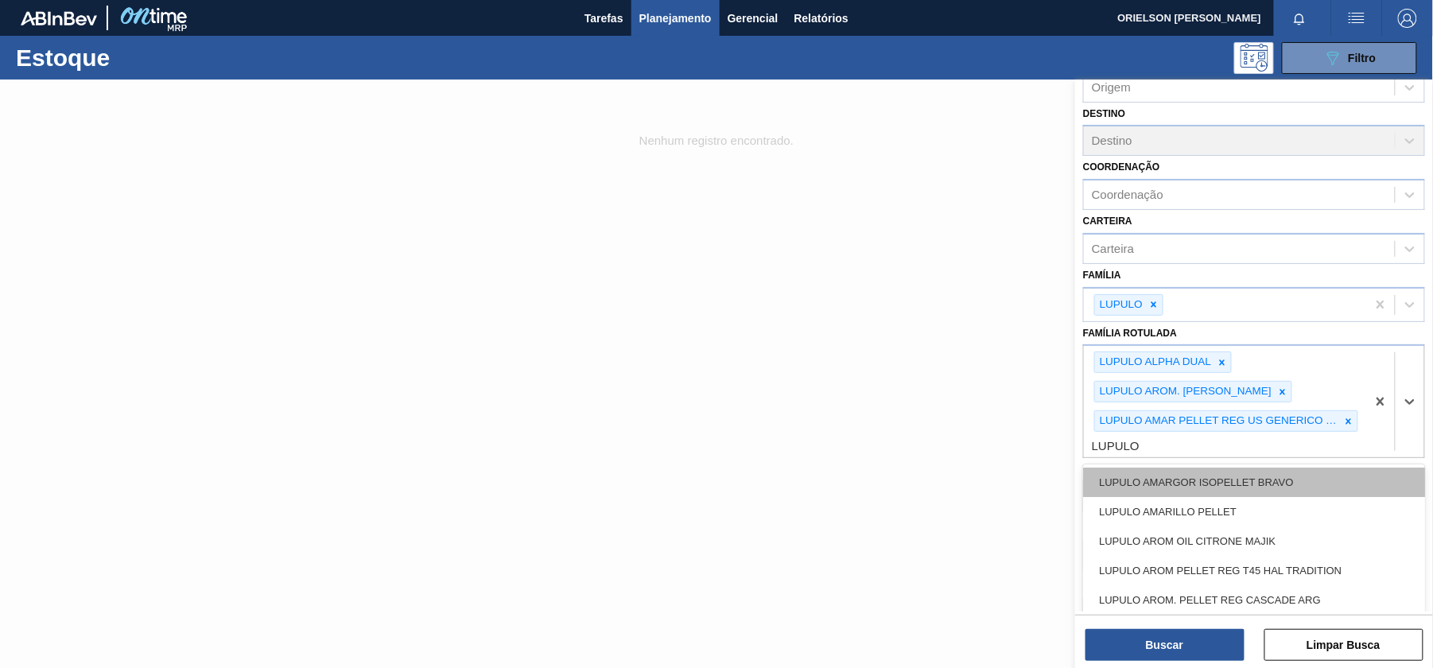
click at [1219, 488] on div "LUPULO AMARGOR ISOPELLET BRAVO" at bounding box center [1254, 482] width 342 height 29
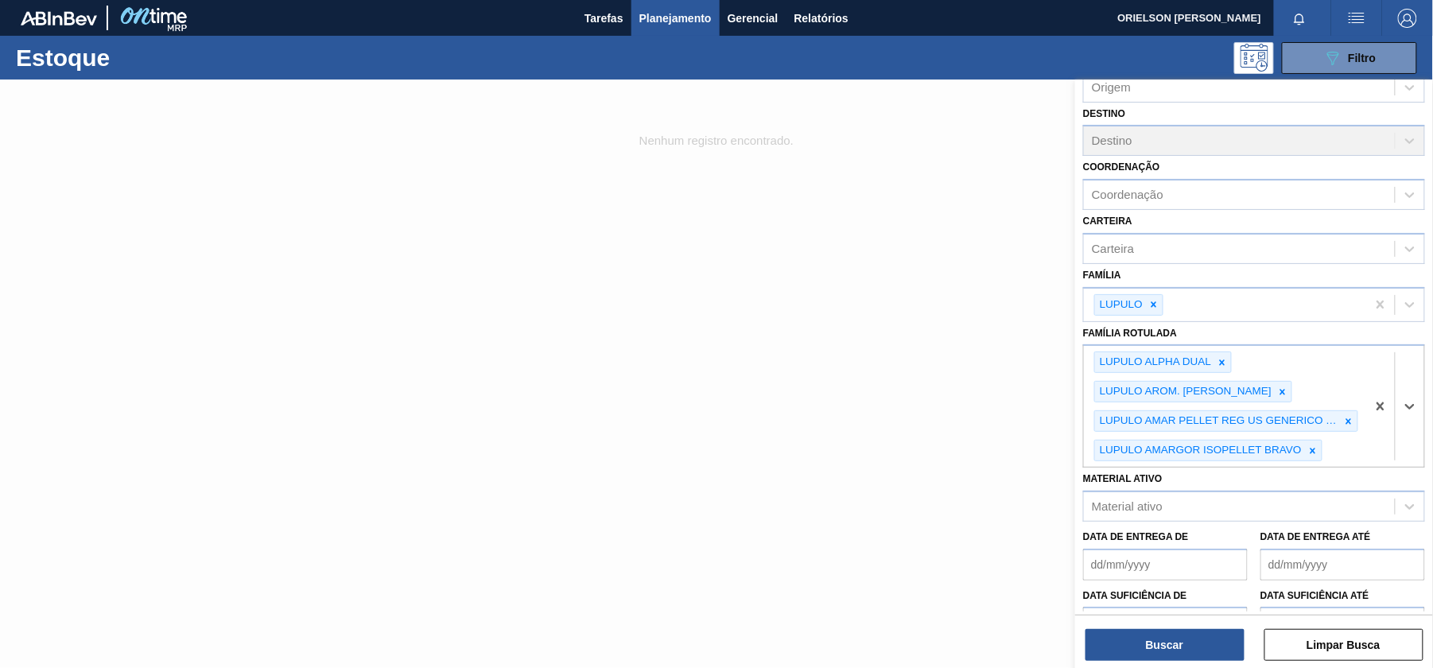
paste Rotulada "LUPULO"
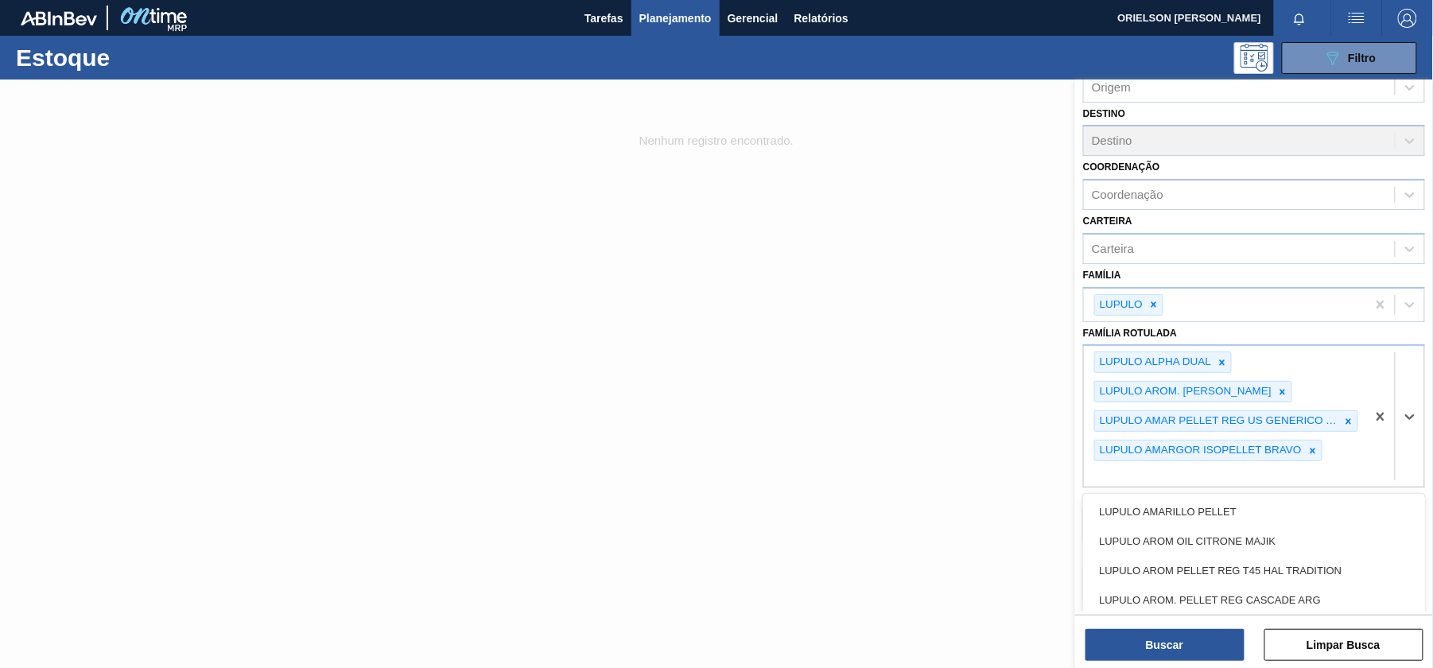
type Rotulada "LUPULO"
click at [1207, 512] on div "LUPULO AMARILLO PELLET" at bounding box center [1254, 511] width 342 height 29
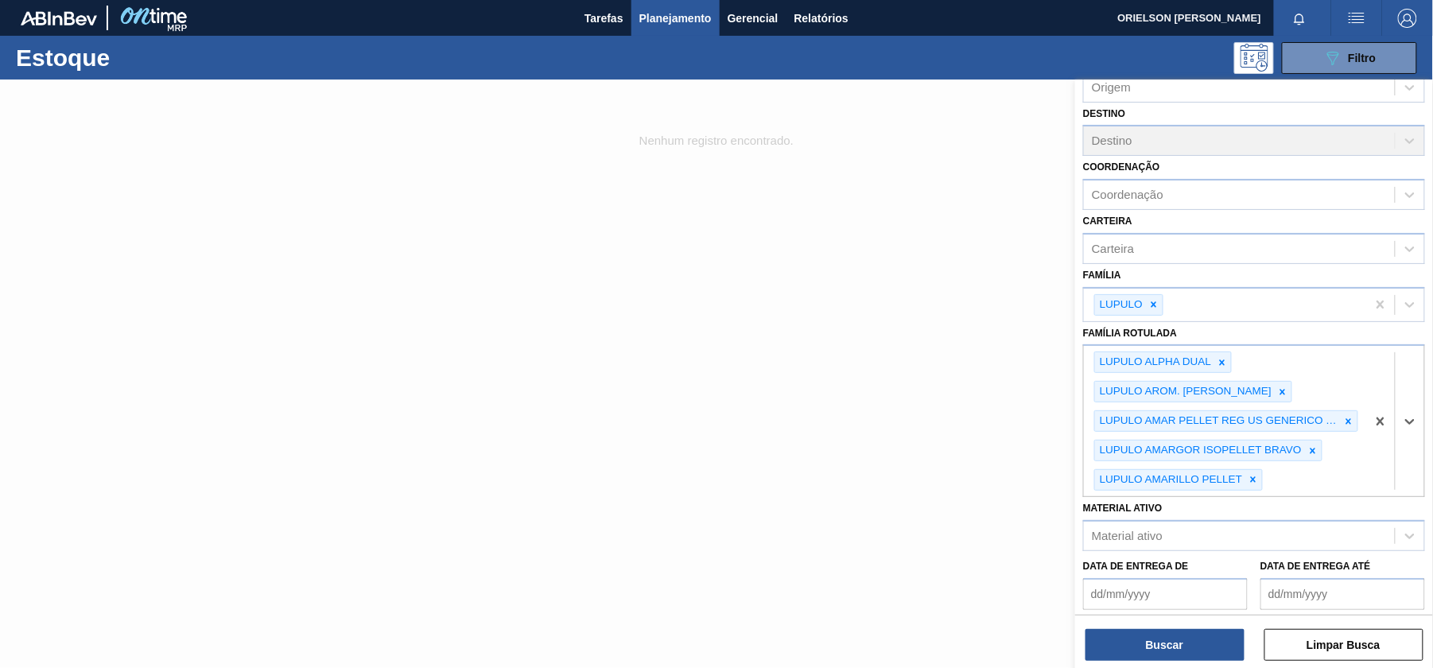
paste Rotulada "LUPULO"
type Rotulada "LUPULO"
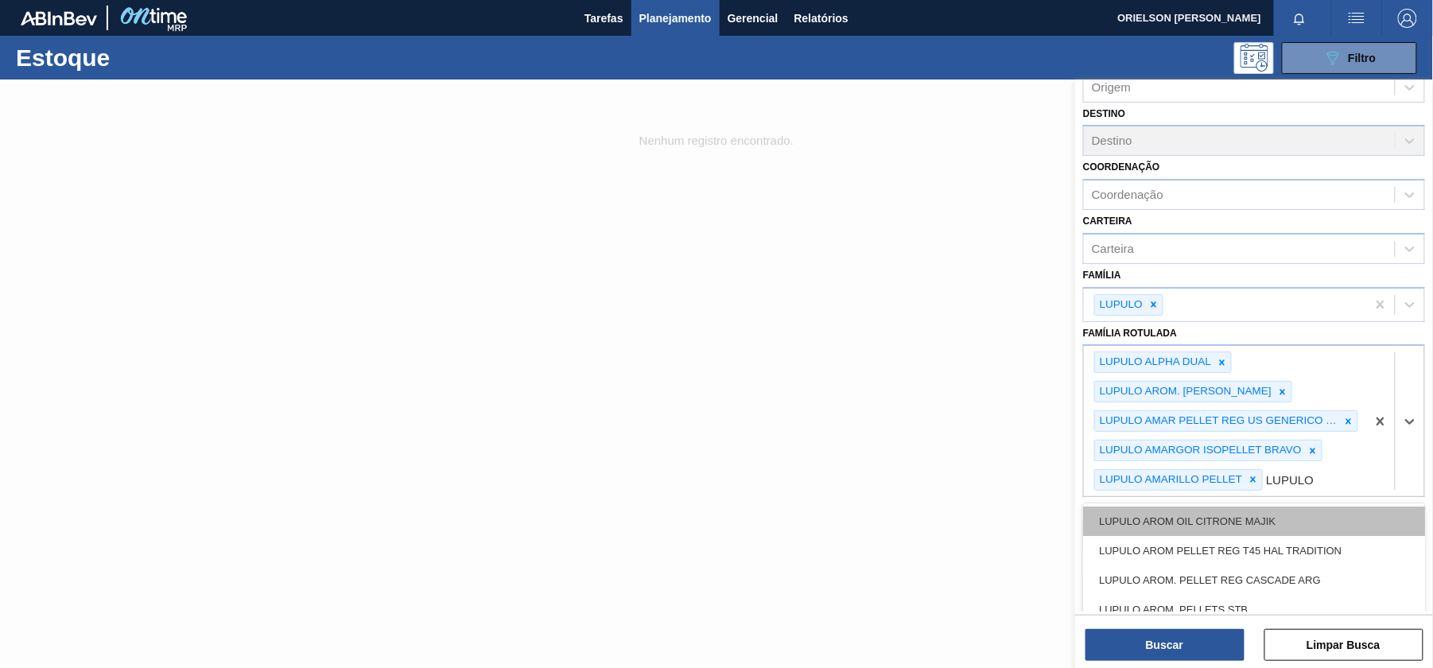
click at [1212, 528] on div "LUPULO AROM OIL CITRONE MAJIK" at bounding box center [1254, 521] width 342 height 29
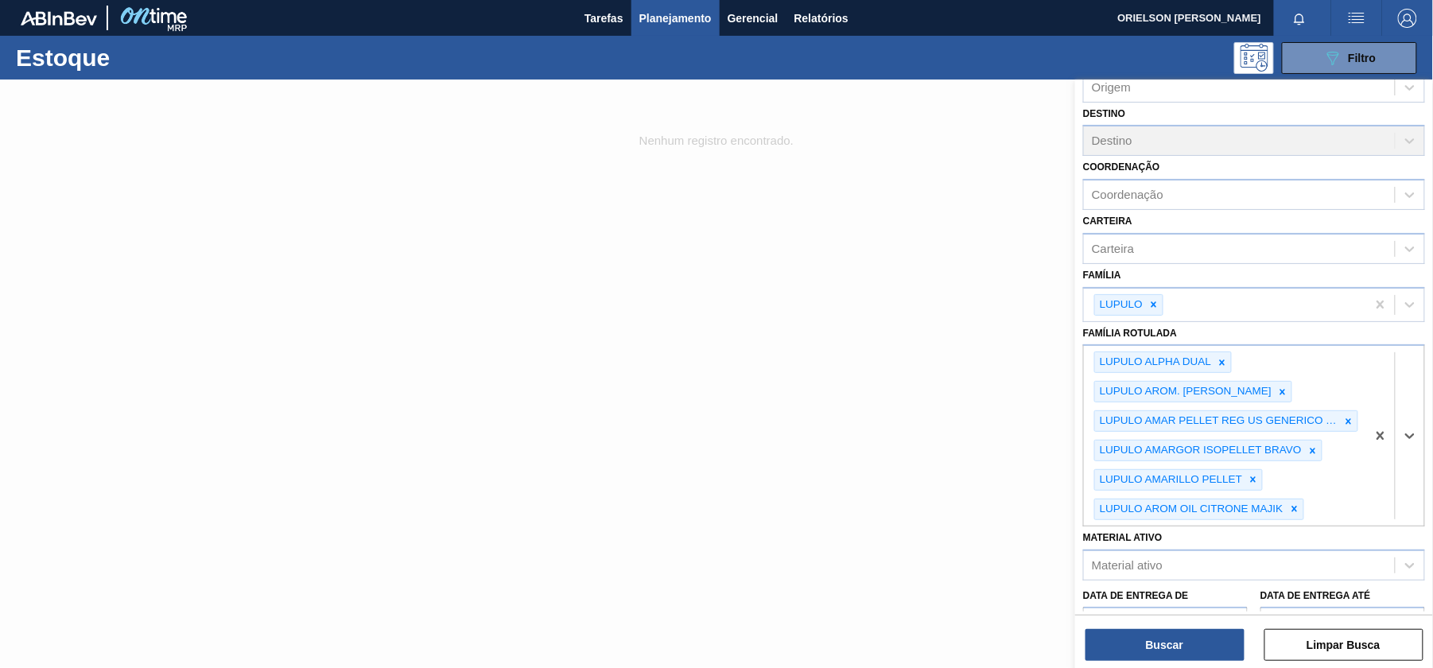
scroll to position [247, 0]
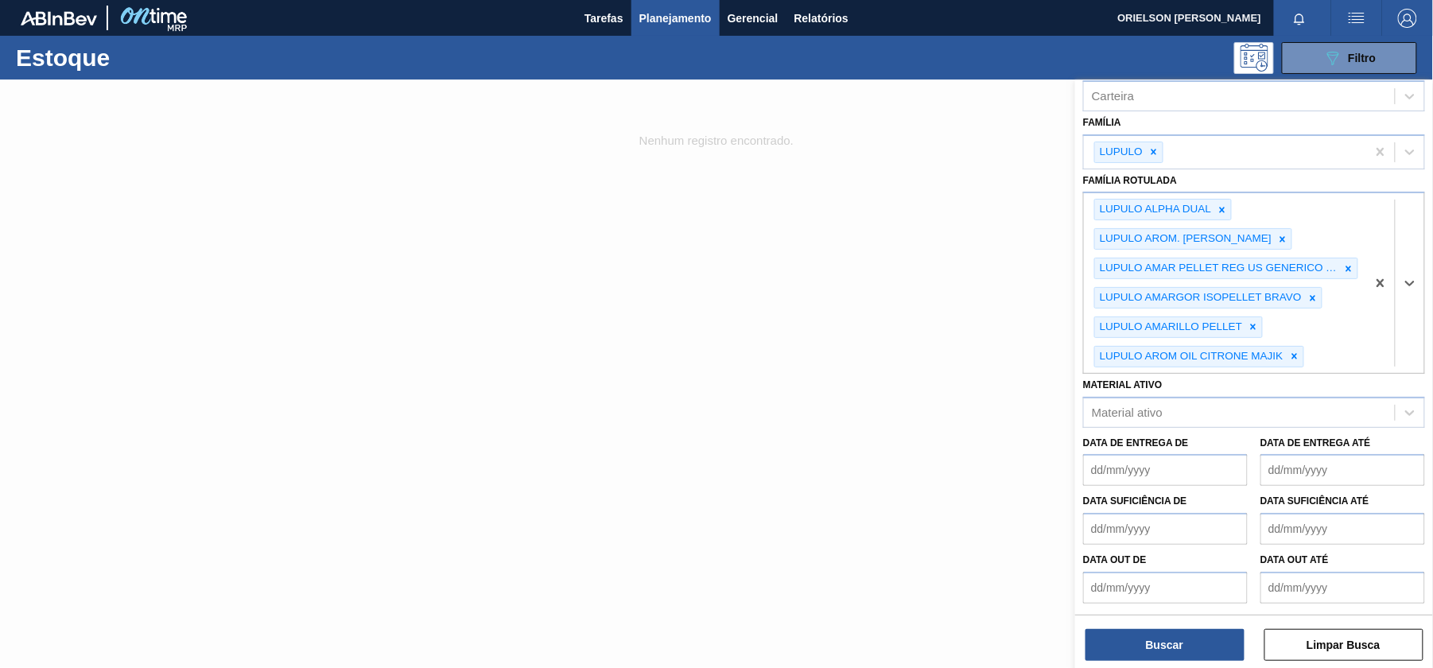
paste Rotulada "LUPULO"
type Rotulada "LUPULO"
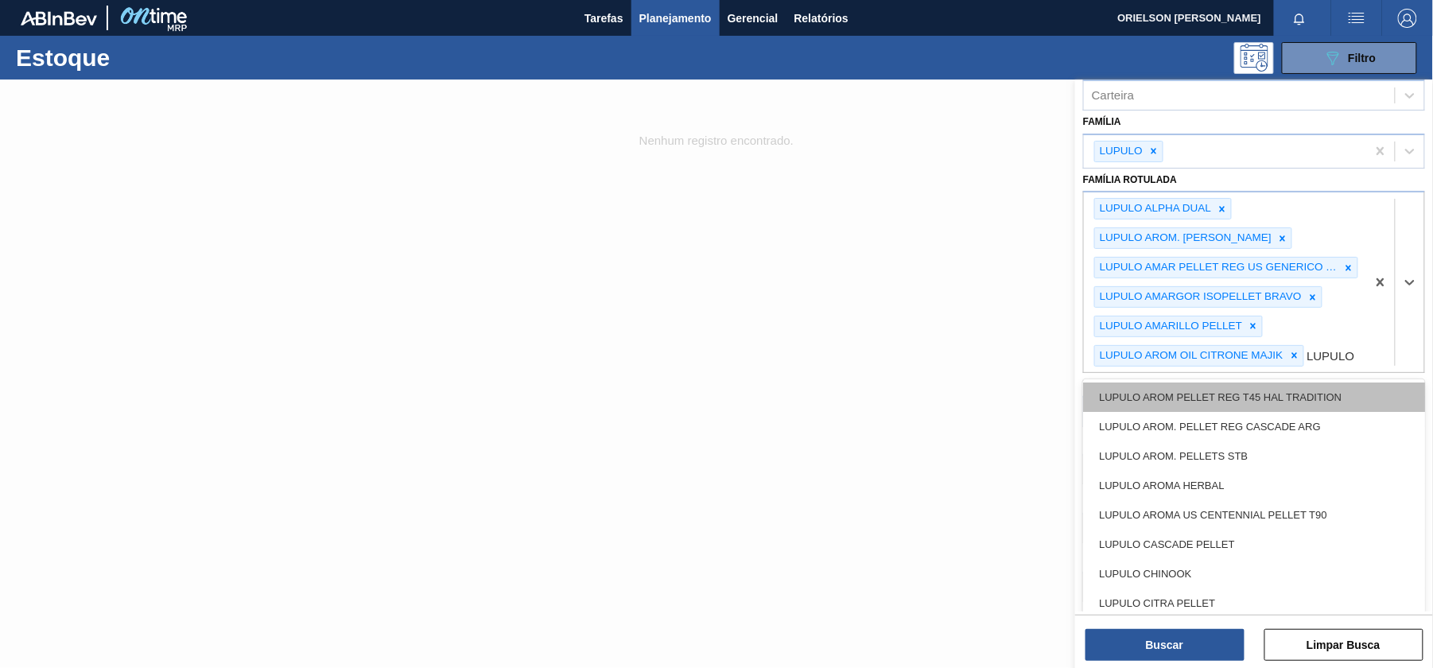
click at [1239, 412] on div "LUPULO AROM PELLET REG T45 HAL TRADITION" at bounding box center [1254, 397] width 342 height 29
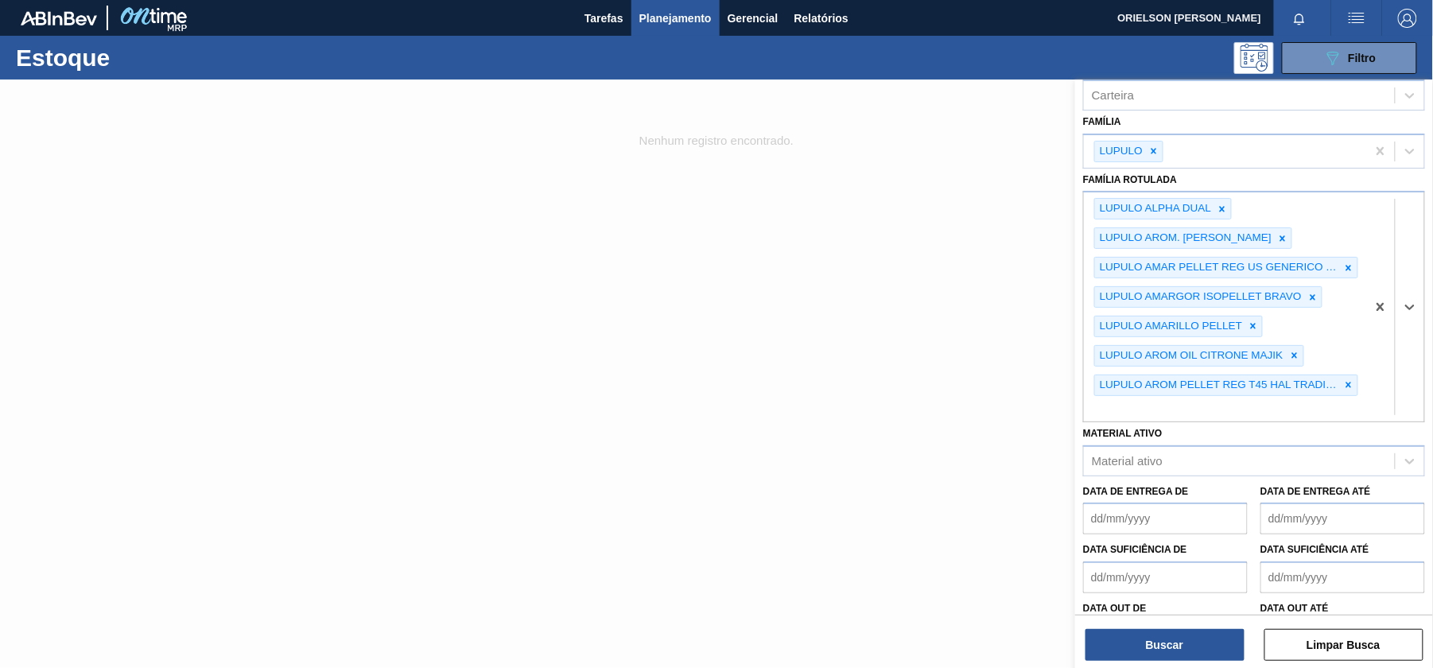
paste Rotulada "LUPULO"
type Rotulada "LUPULO"
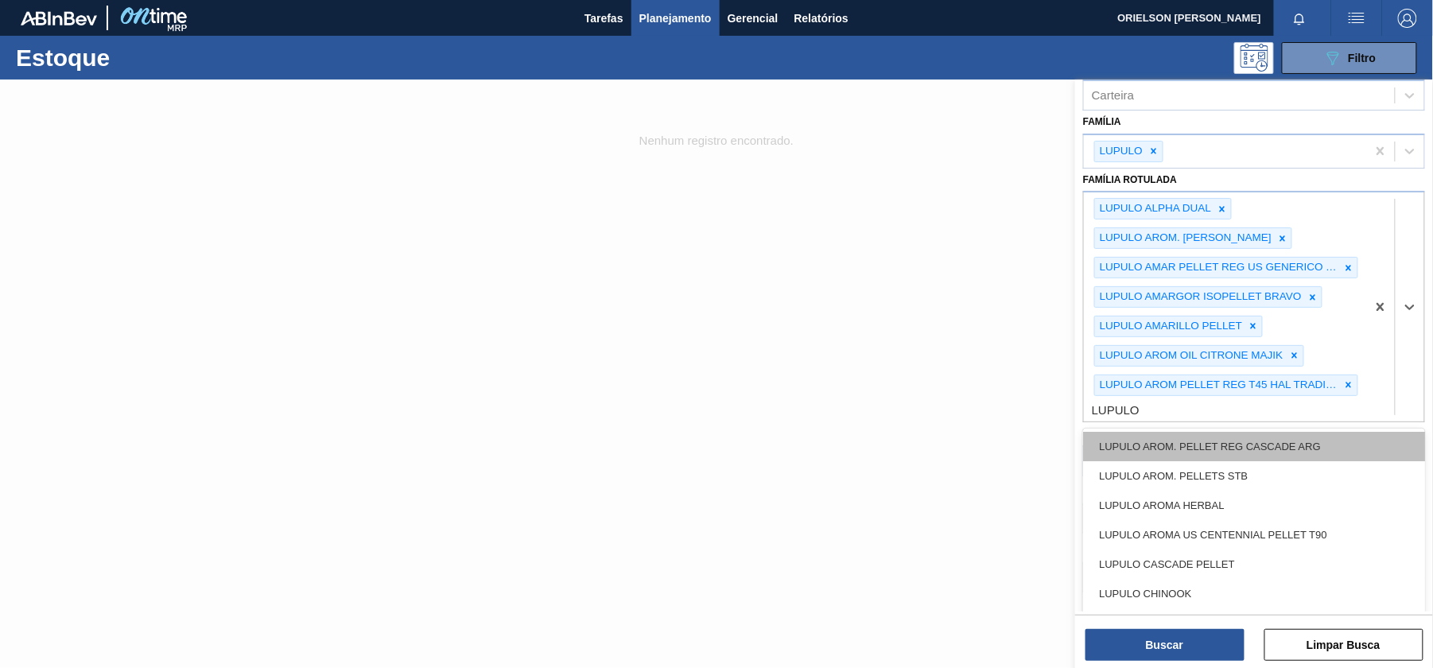
click at [1230, 436] on div "LUPULO AROM. PELLET REG CASCADE ARG" at bounding box center [1254, 446] width 342 height 29
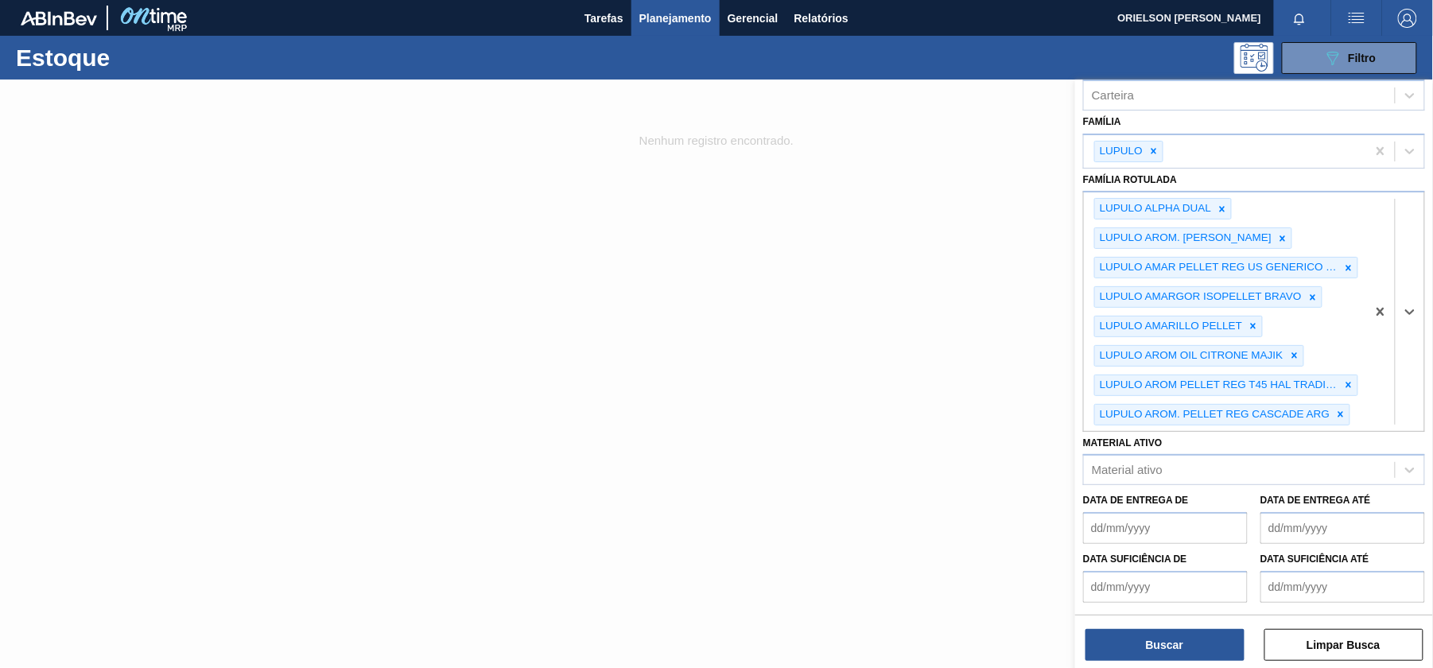
paste Rotulada "LUPULO"
type Rotulada "LUPULO"
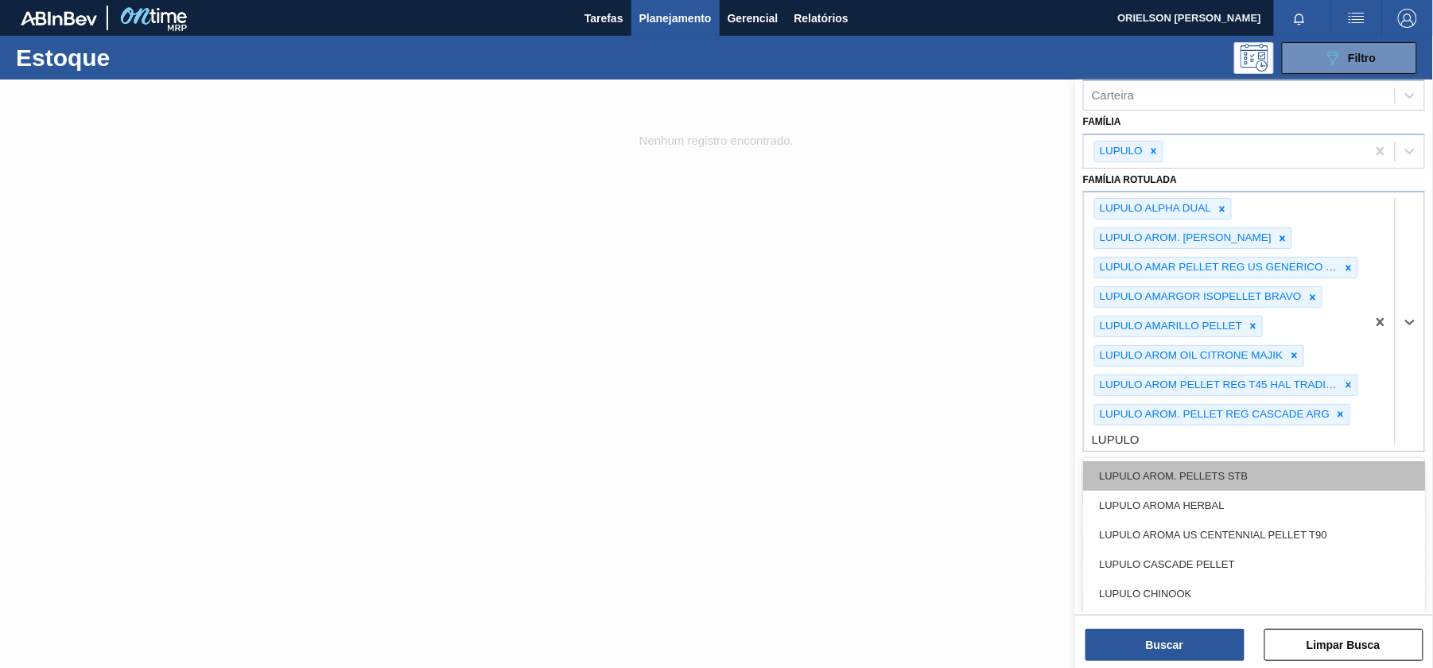
click at [1223, 468] on div "LUPULO AROM. PELLETS STB" at bounding box center [1254, 475] width 342 height 29
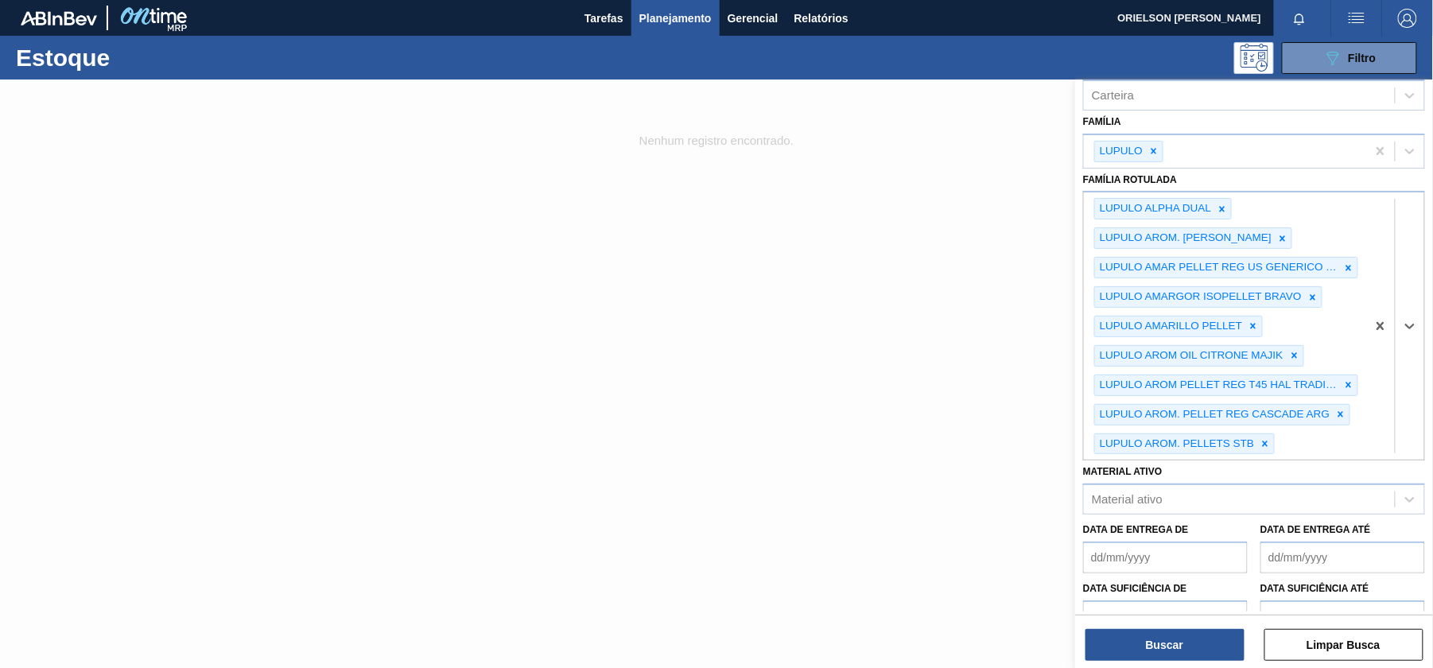
paste Rotulada "LUPULO"
type Rotulada "LUPULO"
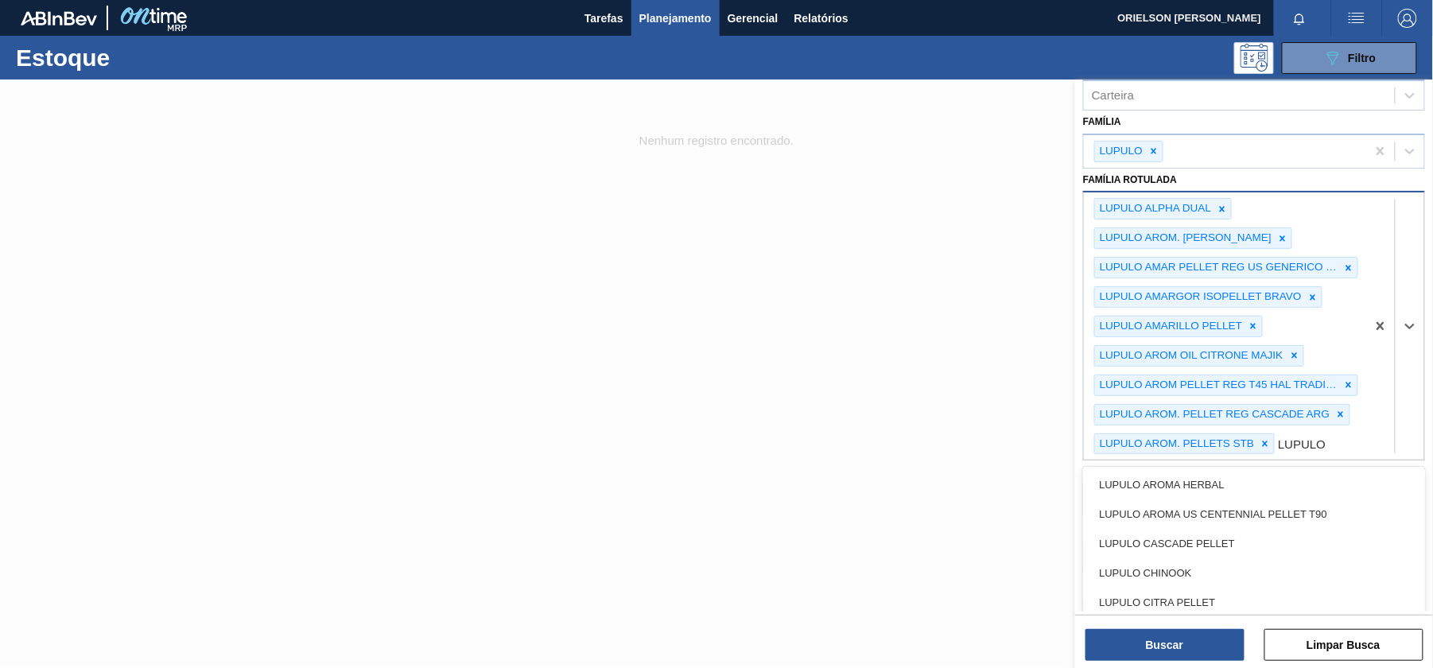
click at [1216, 490] on div "LUPULO AROMA HERBAL" at bounding box center [1254, 484] width 342 height 29
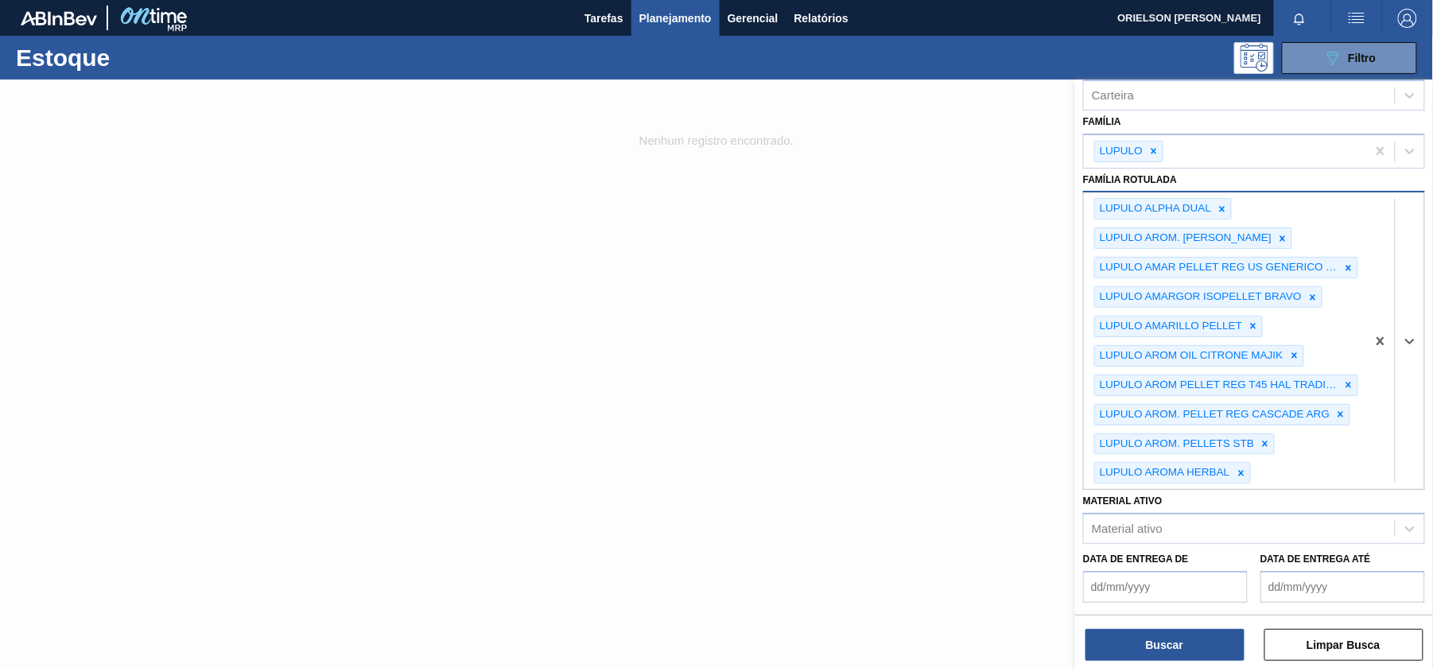
paste Rotulada "LUPULO"
type Rotulada "LUPULO"
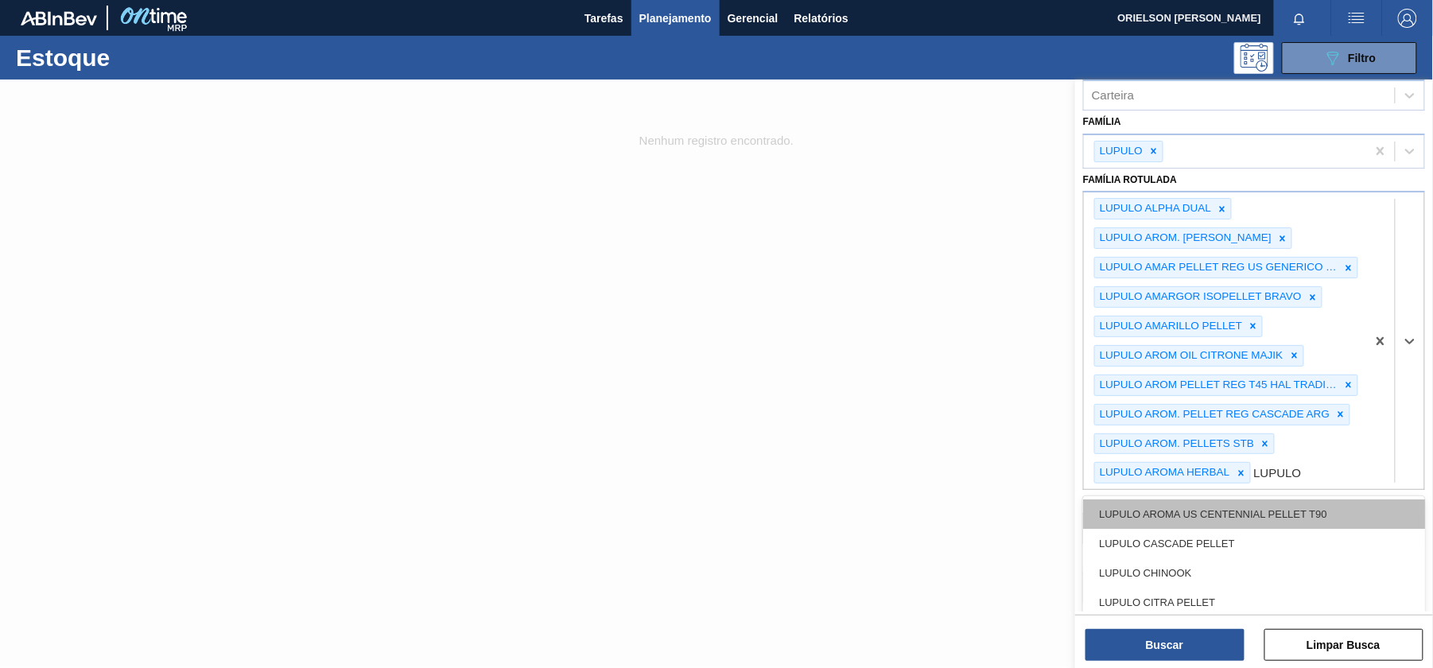
click at [1216, 506] on div "LUPULO AROMA US CENTENNIAL PELLET T90" at bounding box center [1254, 514] width 342 height 29
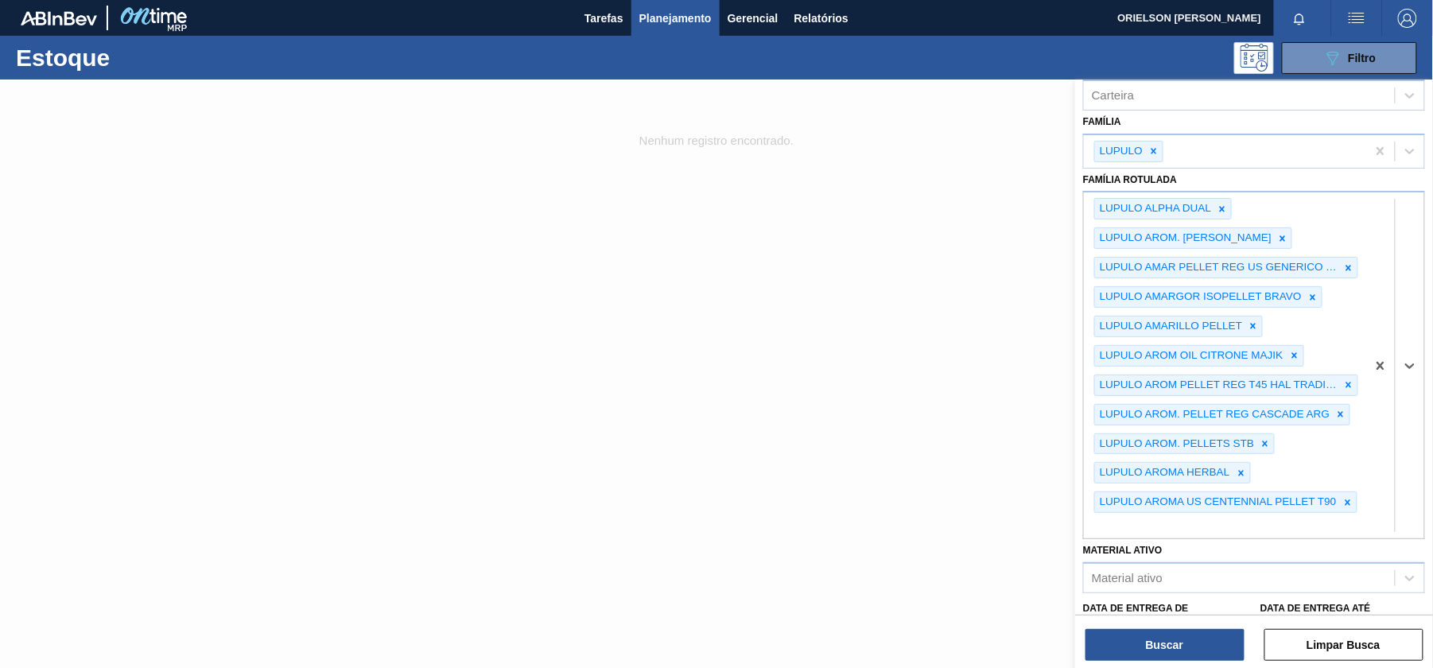
paste Rotulada "LUPULO"
type Rotulada "LUPULO"
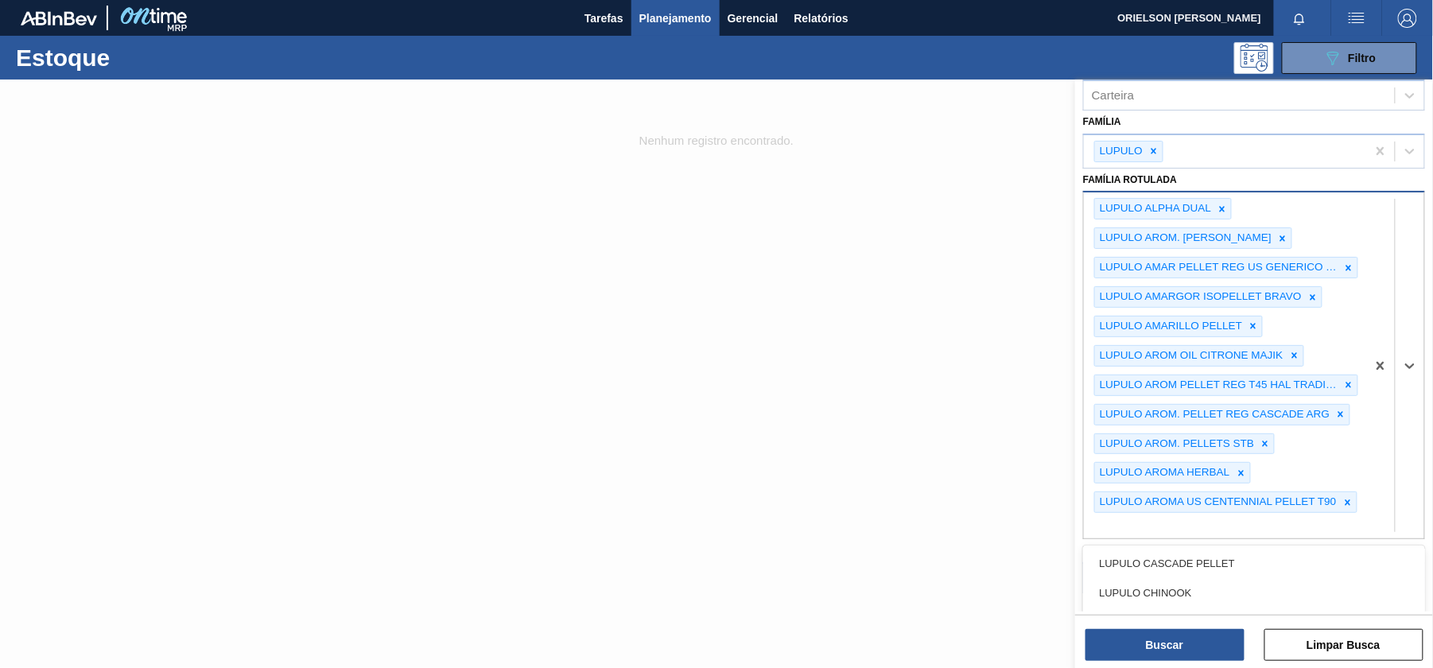
click at [1206, 539] on div "LUPULO ALPHA DUAL LUPULO AROM. PELLET REG MONROE LUPULO AMAR PELLET REG US GENE…" at bounding box center [1225, 366] width 282 height 346
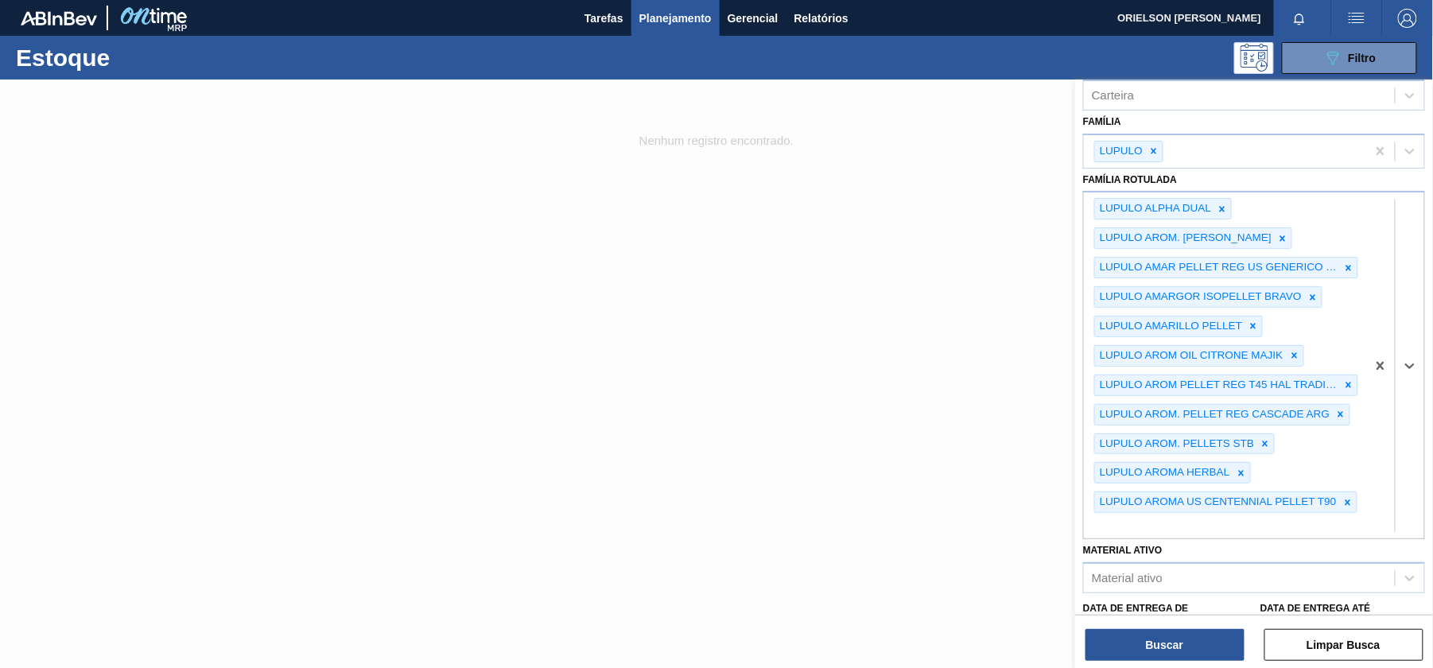
paste Rotulada "LUPULO"
type Rotulada "LUPULO"
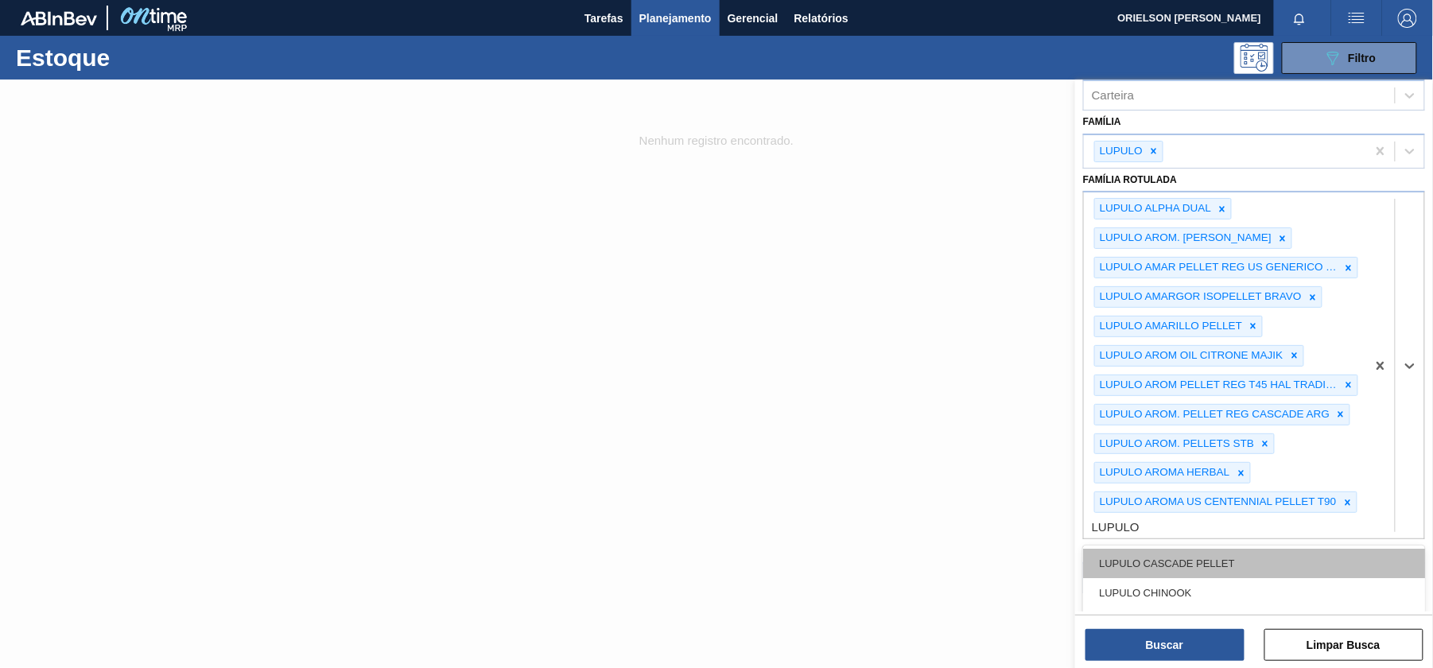
click at [1159, 574] on div "LUPULO CASCADE PELLET" at bounding box center [1254, 563] width 342 height 29
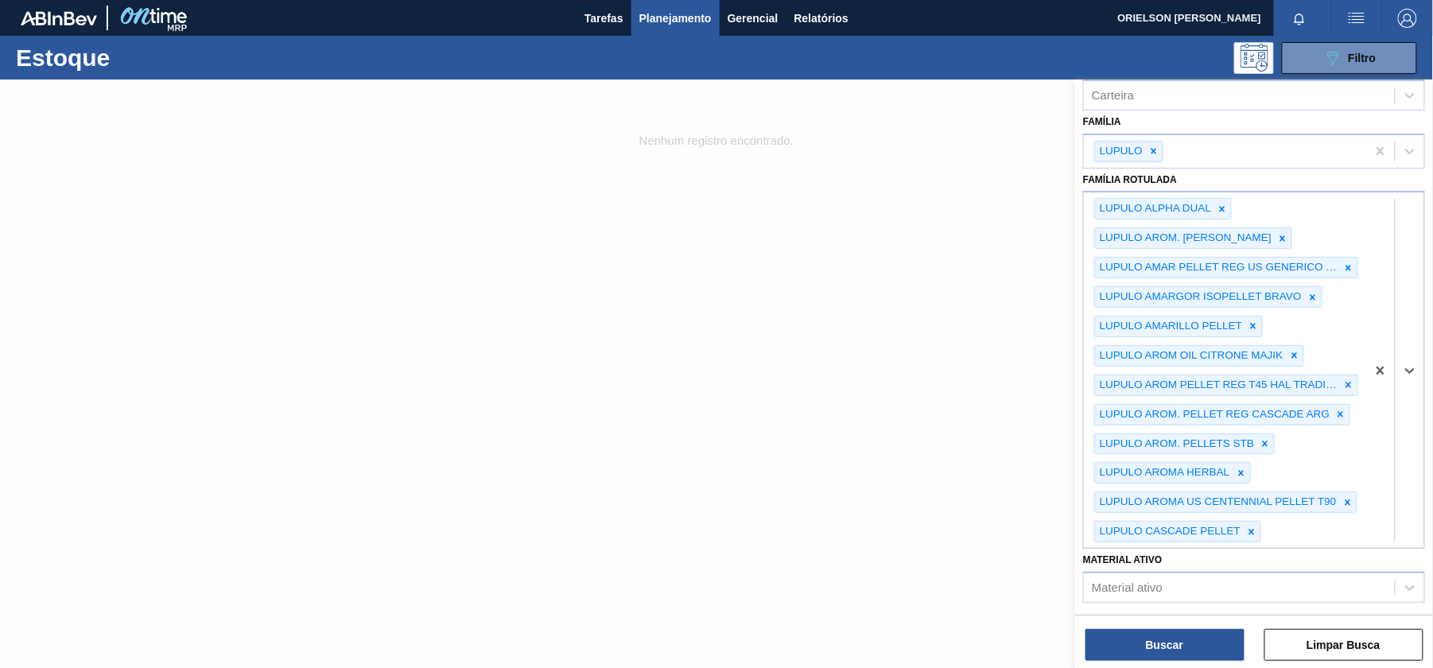
scroll to position [426, 0]
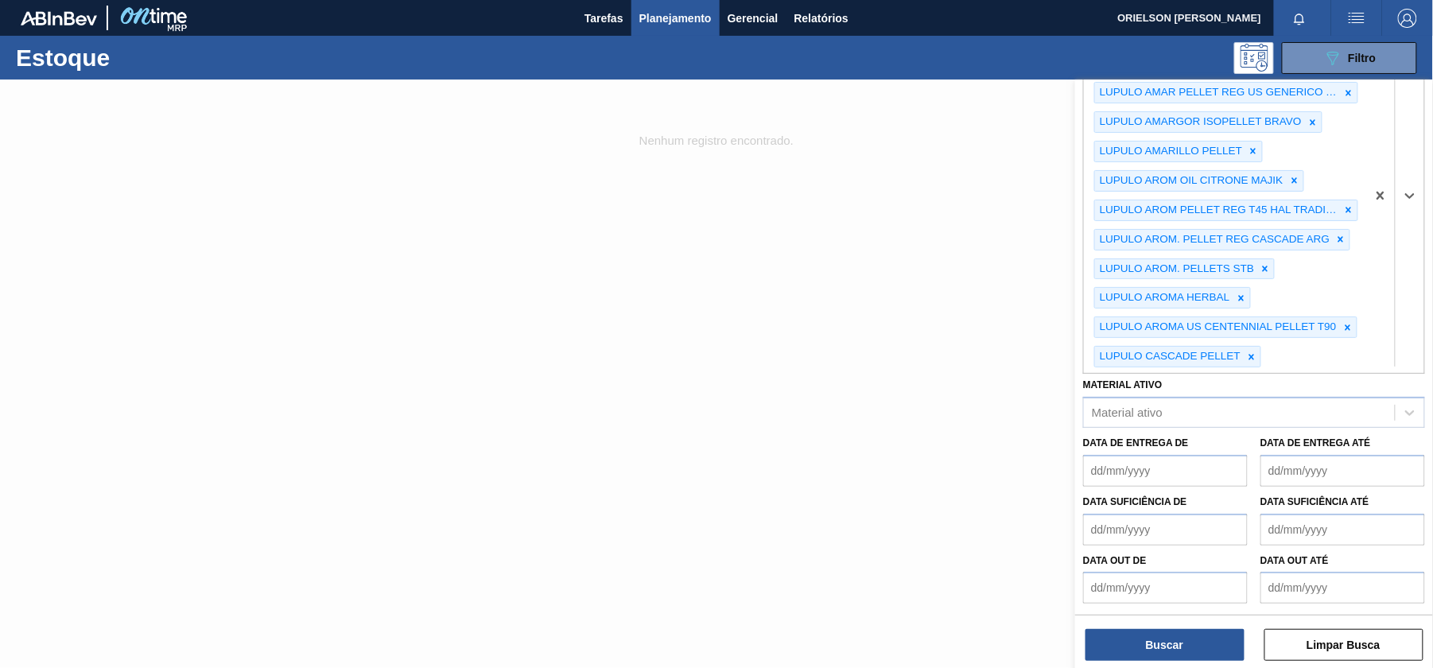
paste Rotulada "LUPULO"
type Rotulada "LUPULO"
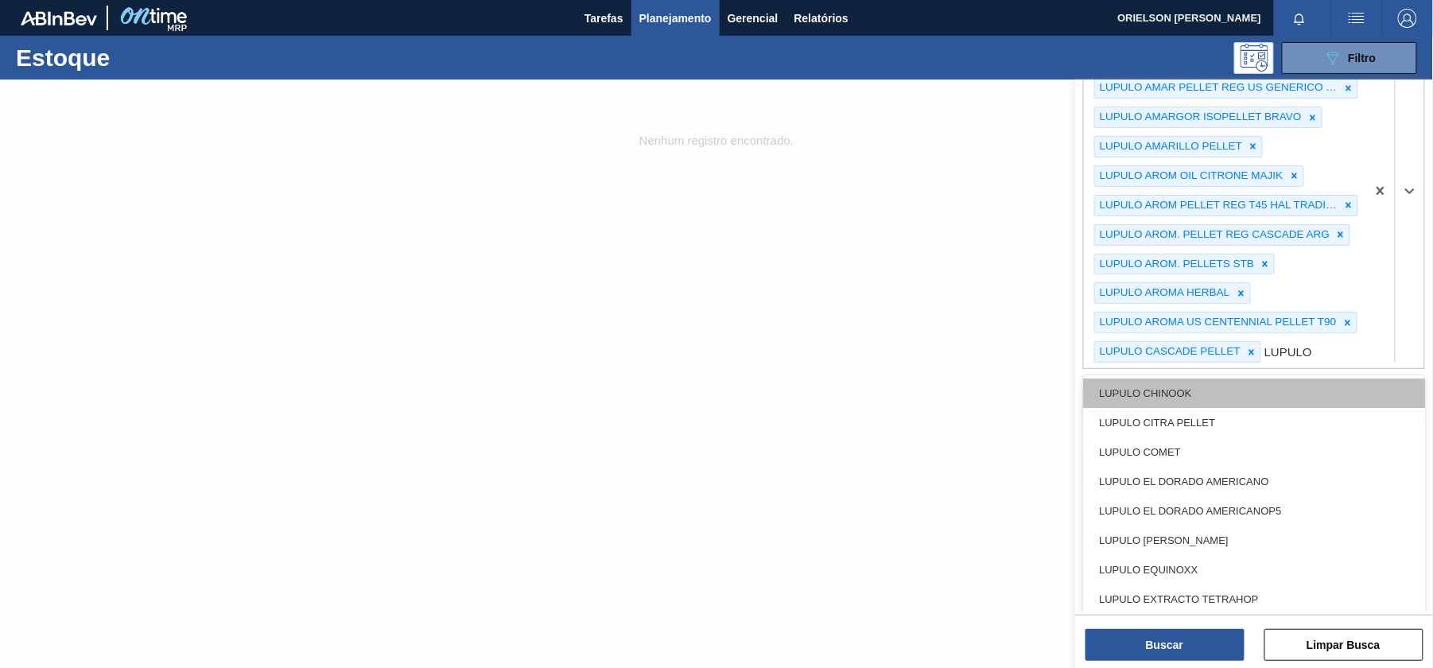
click at [1239, 408] on div "LUPULO CHINOOK" at bounding box center [1254, 393] width 342 height 29
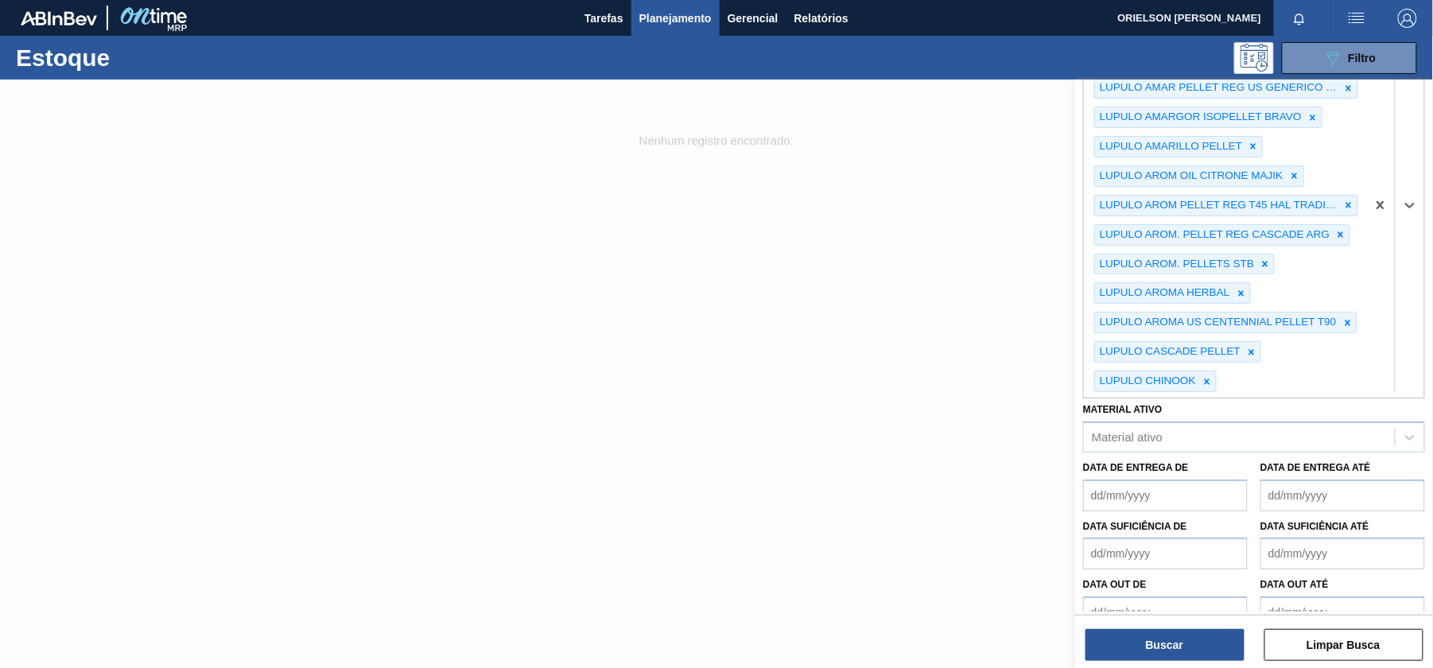
paste Rotulada "LUPULO"
type Rotulada "LUPULO"
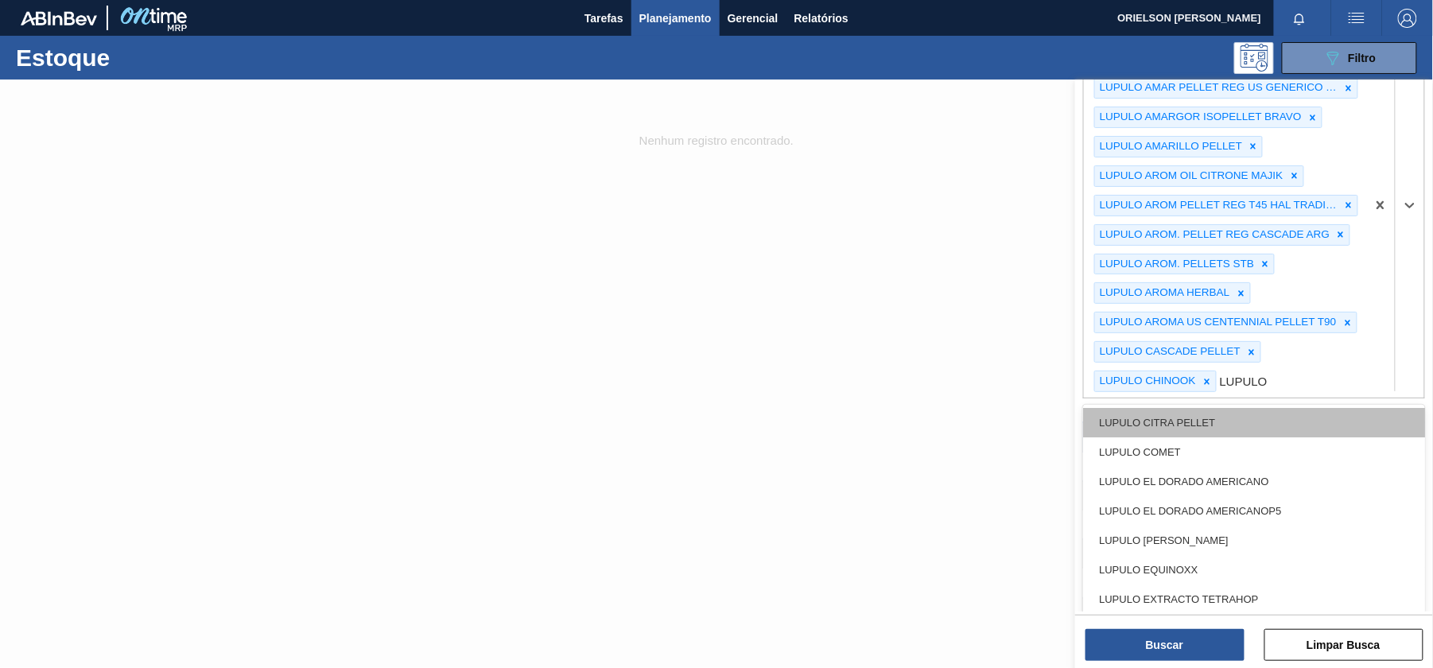
click at [1230, 418] on div "LUPULO CITRA PELLET" at bounding box center [1254, 422] width 342 height 29
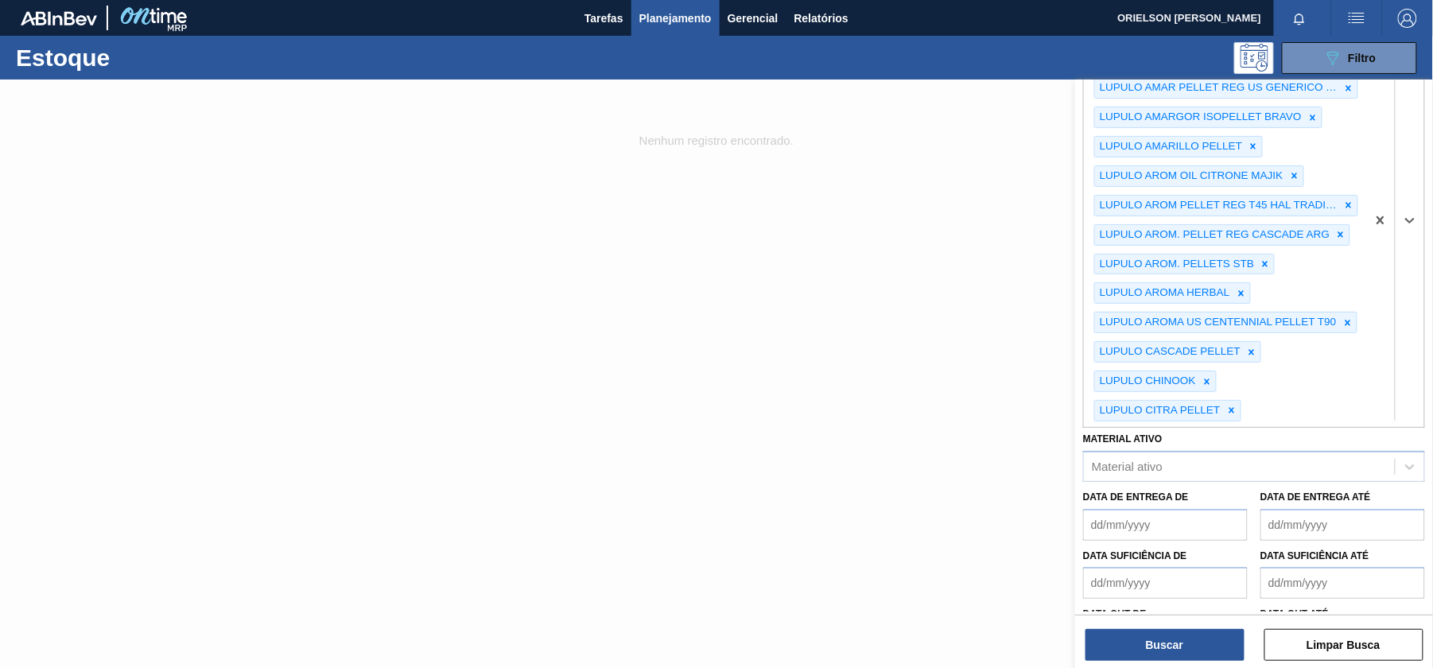
paste Rotulada "LUPULO"
type Rotulada "LUPULO"
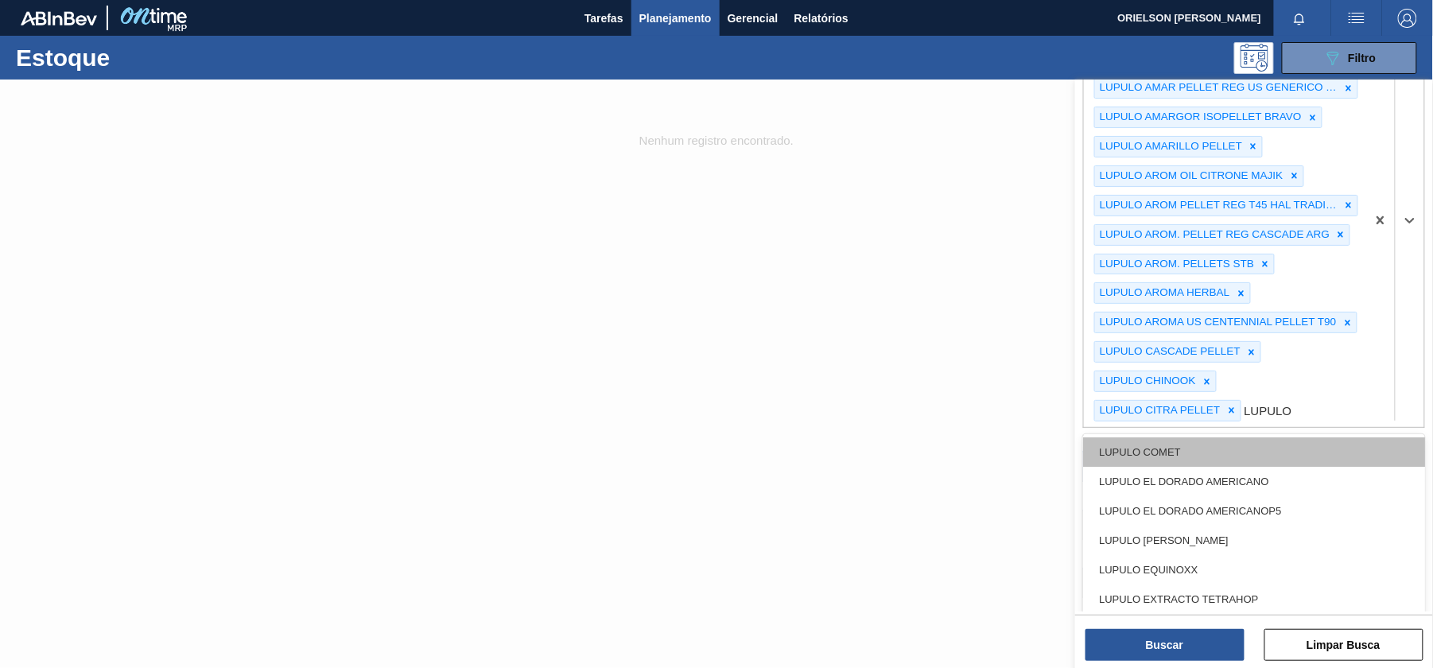
click at [1217, 463] on div "LUPULO COMET" at bounding box center [1254, 452] width 342 height 29
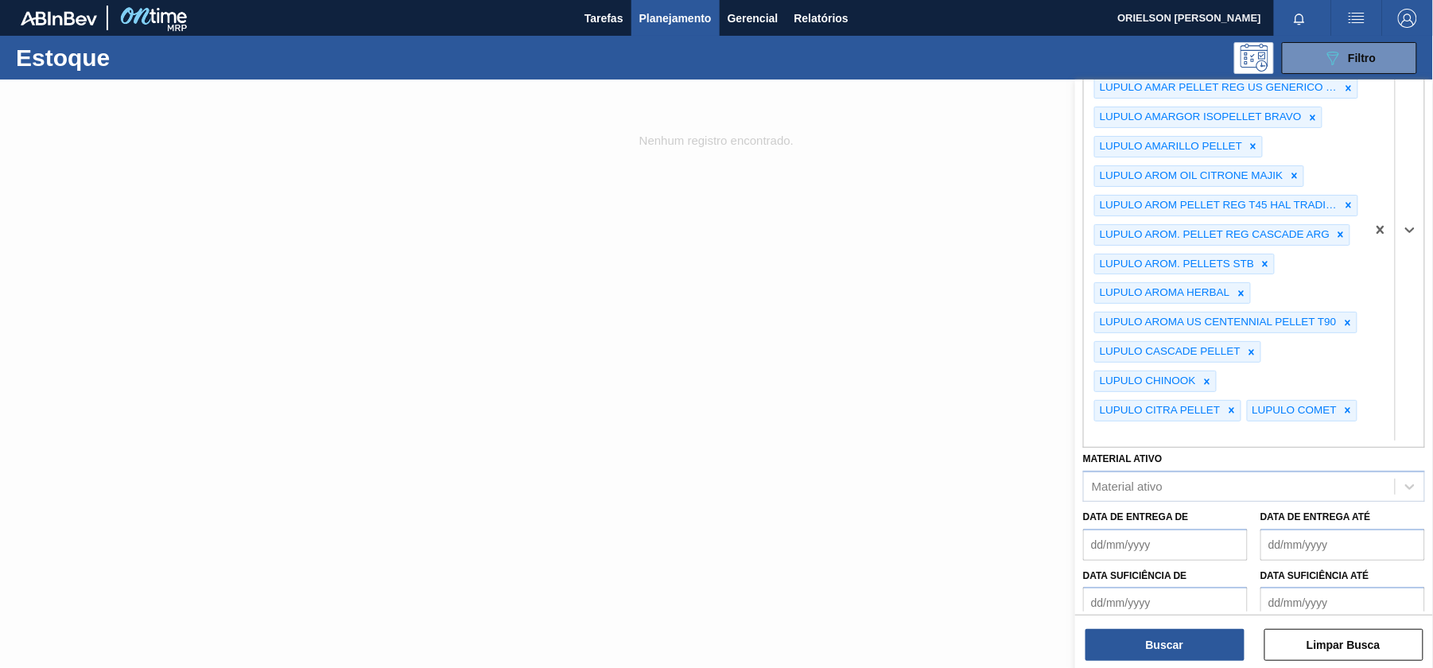
paste Rotulada "LUPULO"
type Rotulada "LUPULO"
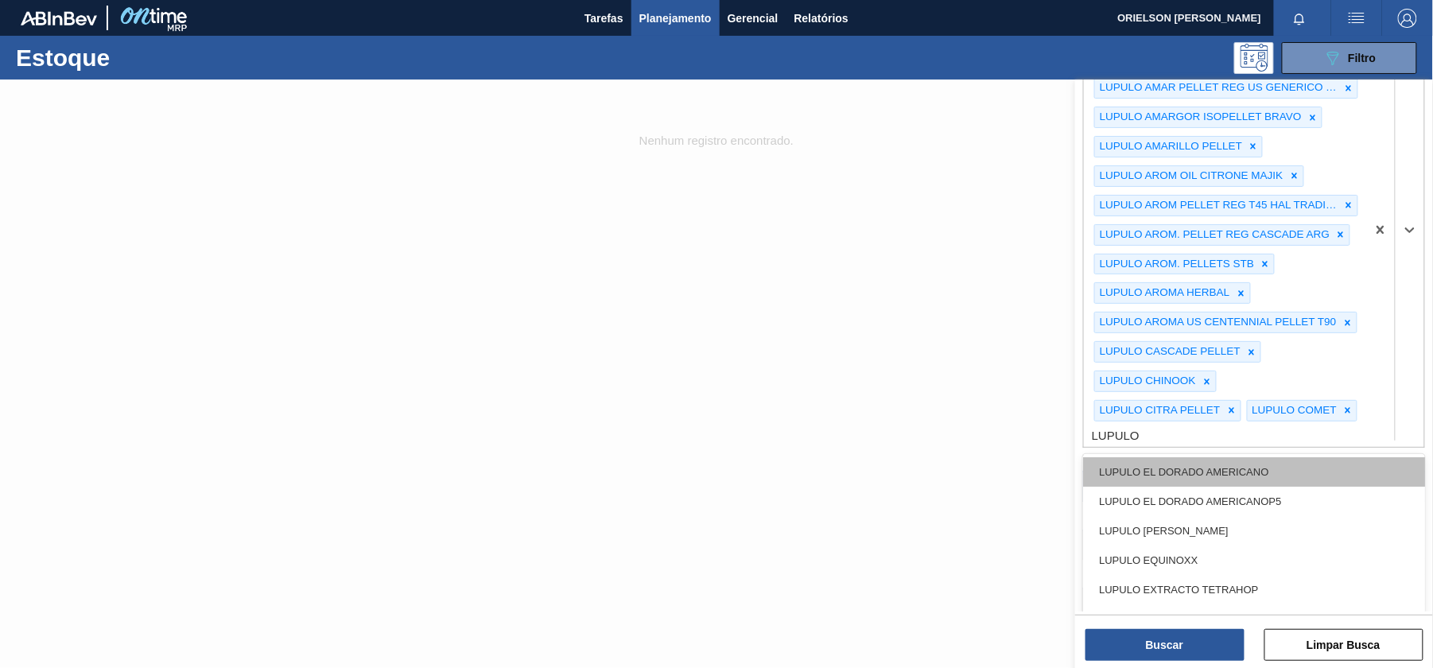
click at [1213, 484] on div "LUPULO EL DORADO AMERICANO" at bounding box center [1254, 471] width 342 height 29
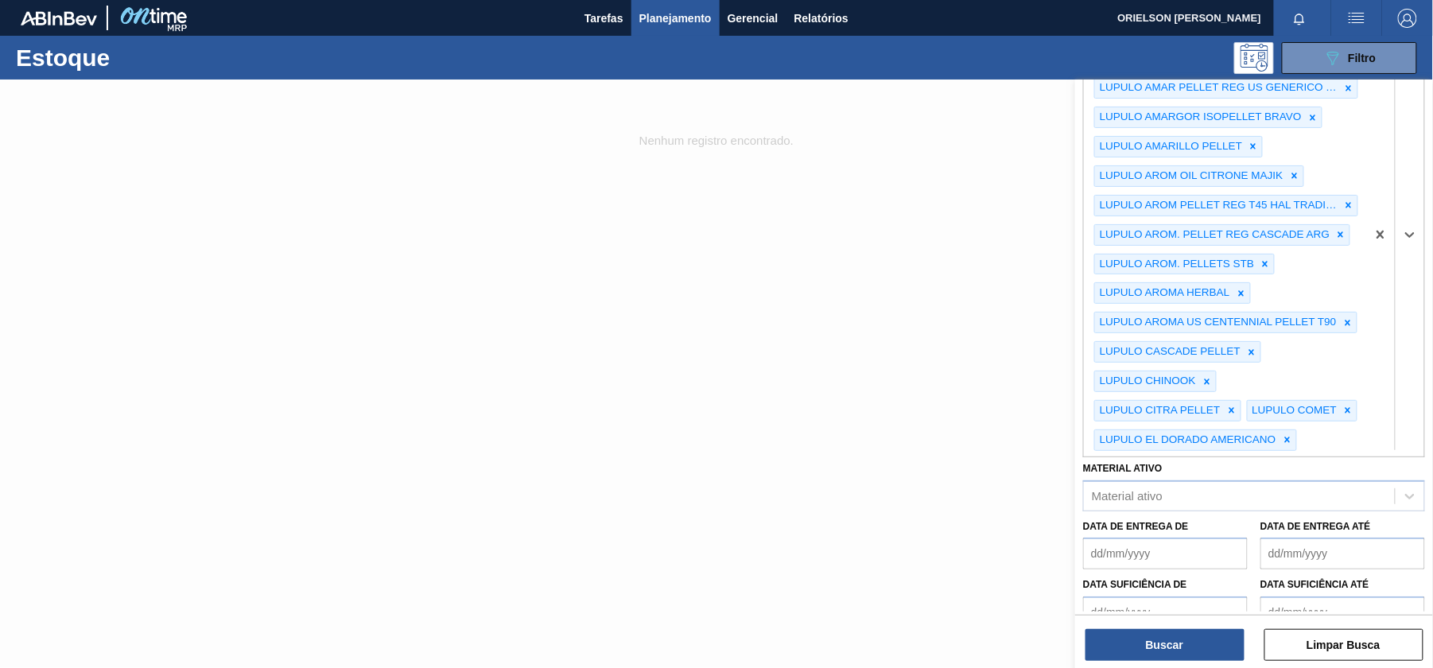
paste Rotulada "LUPULO"
type Rotulada "LUPULO"
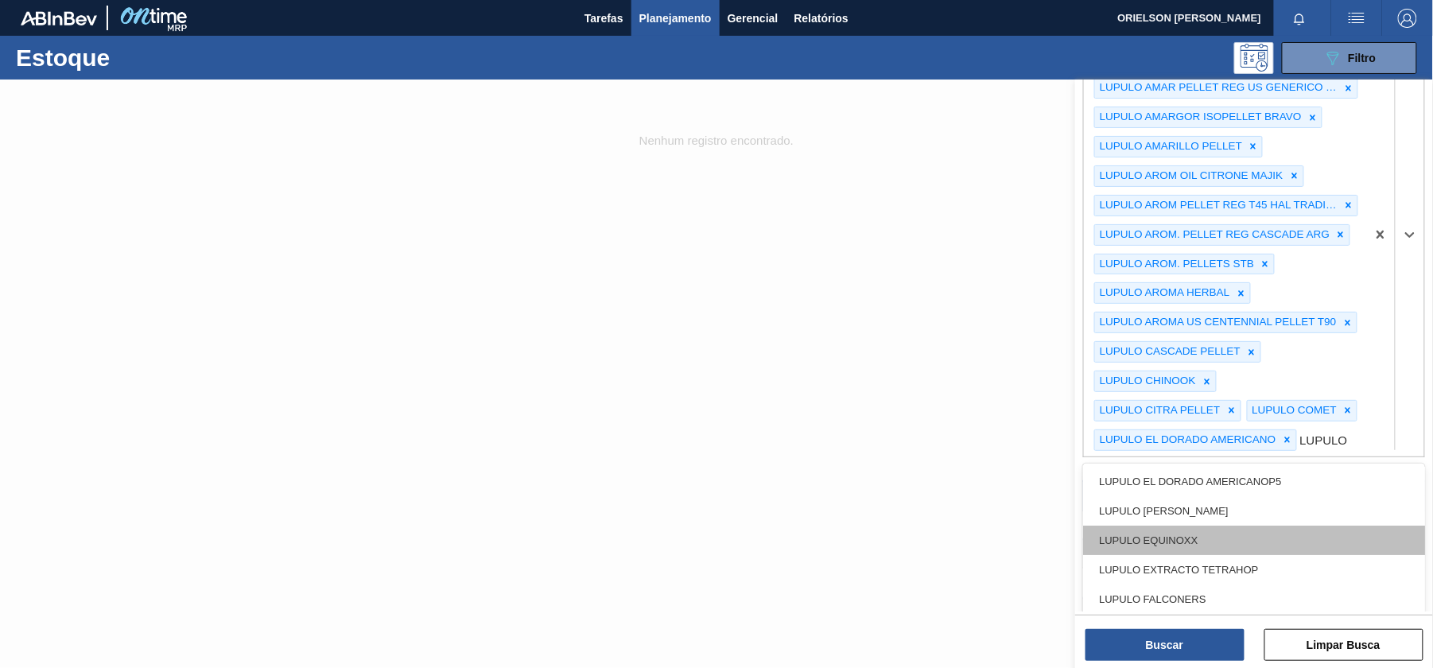
scroll to position [546, 0]
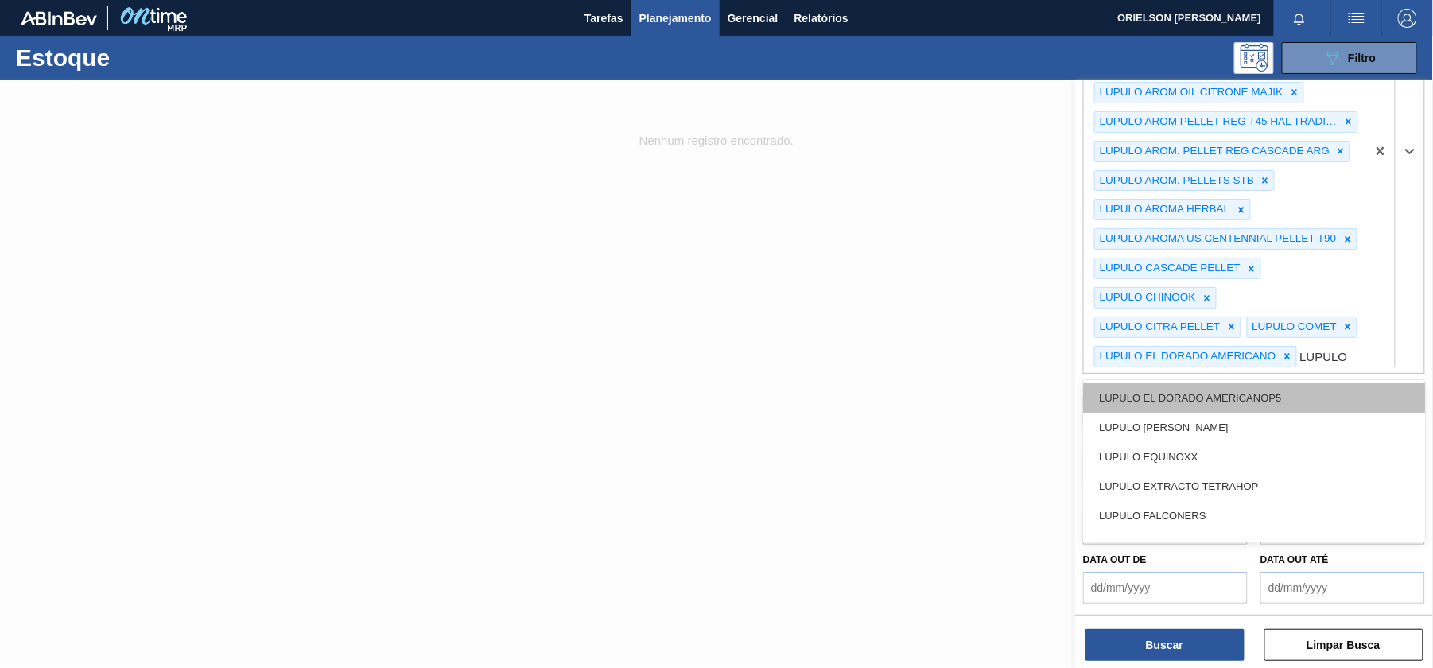
click at [1195, 399] on div "LUPULO EL DORADO AMERICANOP5" at bounding box center [1254, 397] width 342 height 29
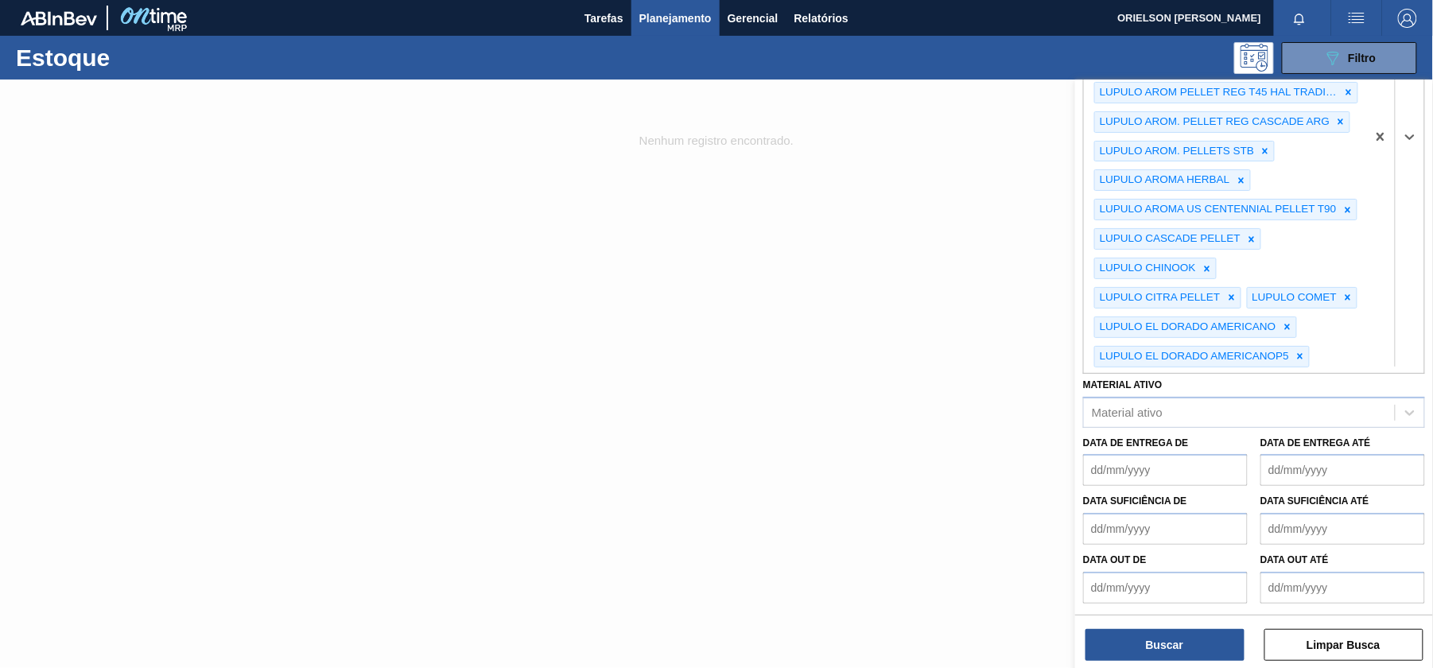
paste Rotulada "LUPULO"
type Rotulada "LUPULO"
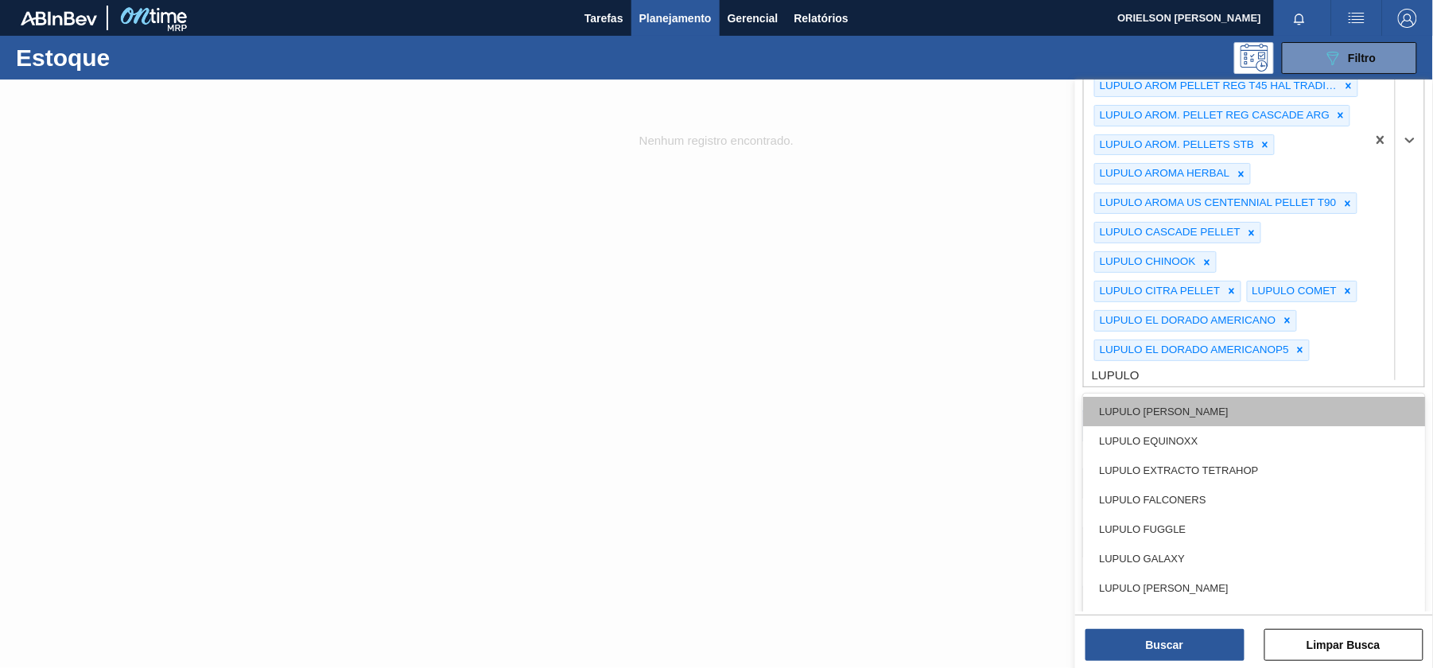
click at [1206, 426] on div "LUPULO [PERSON_NAME]" at bounding box center [1254, 411] width 342 height 29
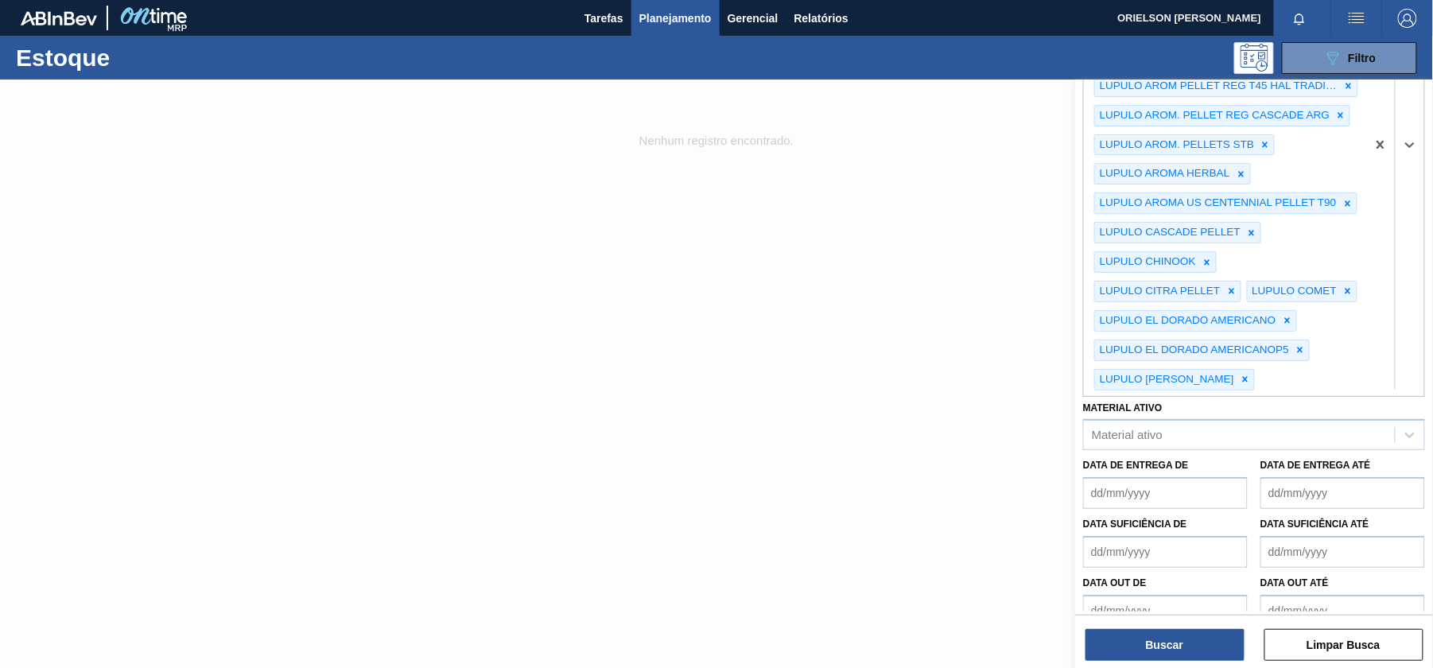
paste Rotulada "LUPULO"
type Rotulada "LUPULO"
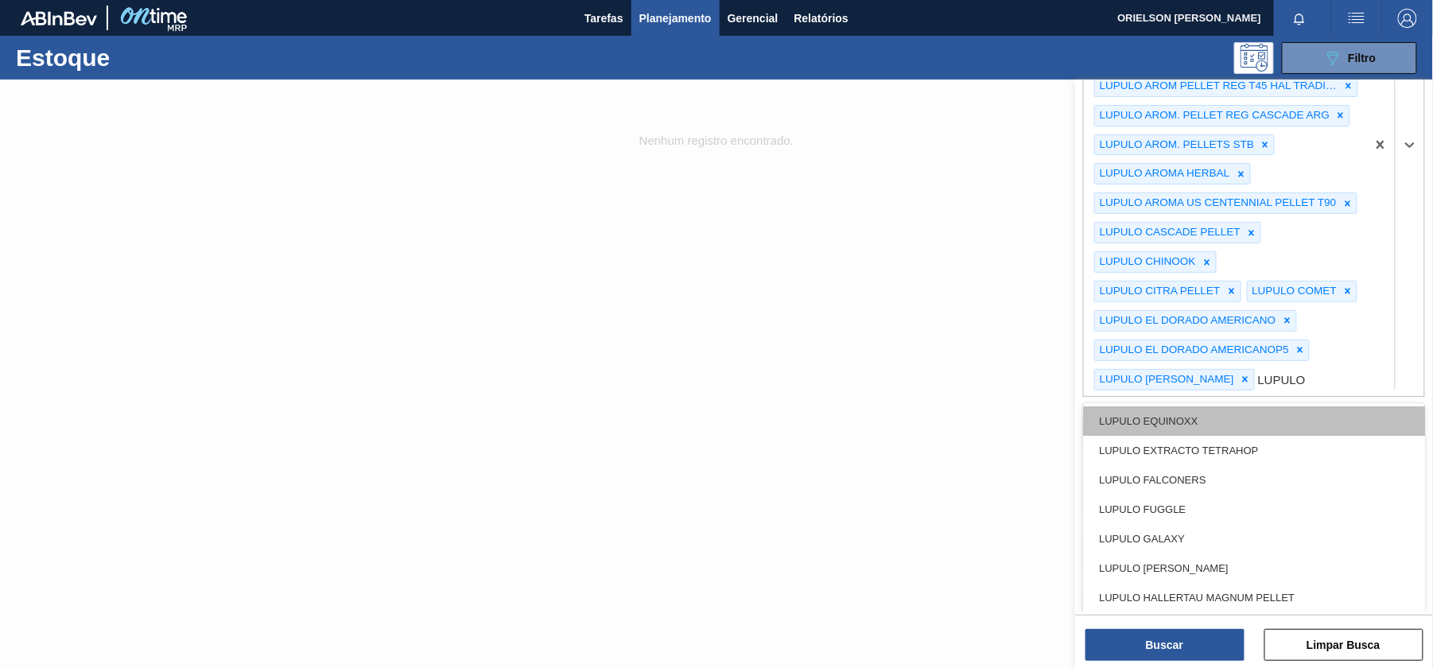
click at [1201, 436] on div "LUPULO EQUINOXX" at bounding box center [1254, 420] width 342 height 29
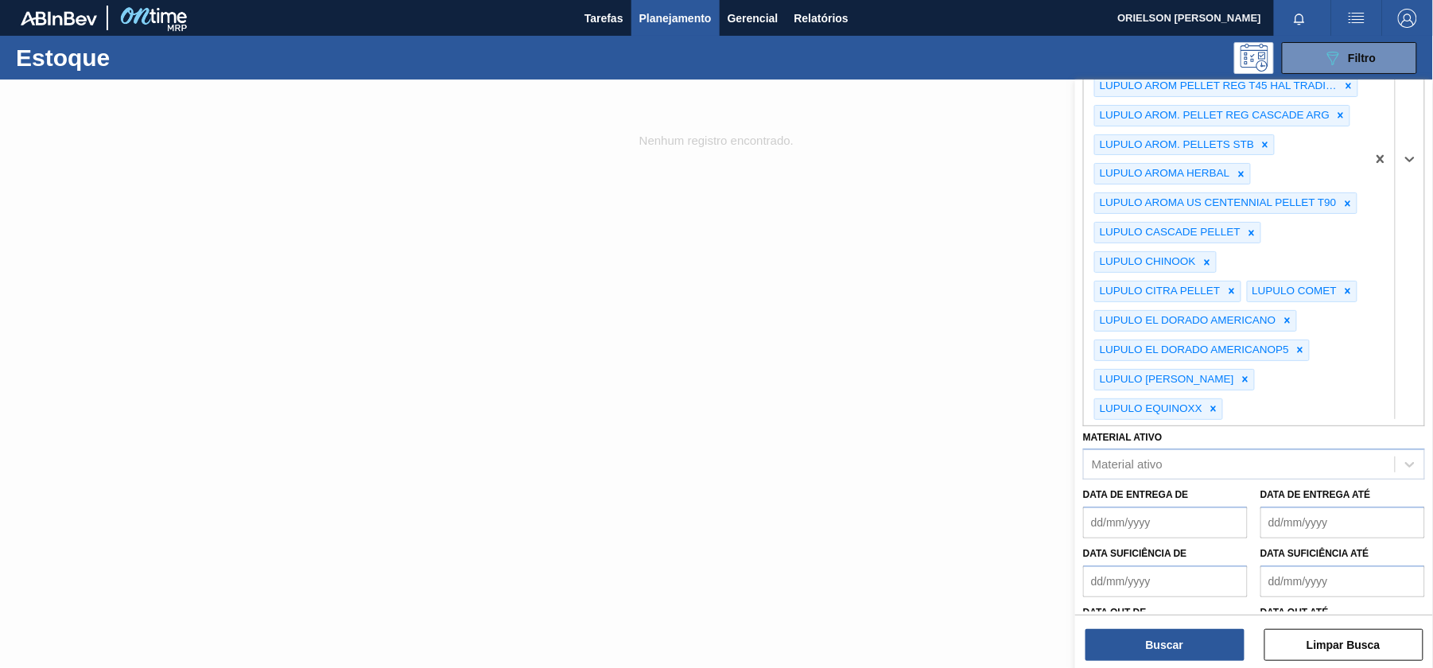
paste Rotulada "LUPULO"
type Rotulada "LUPULO"
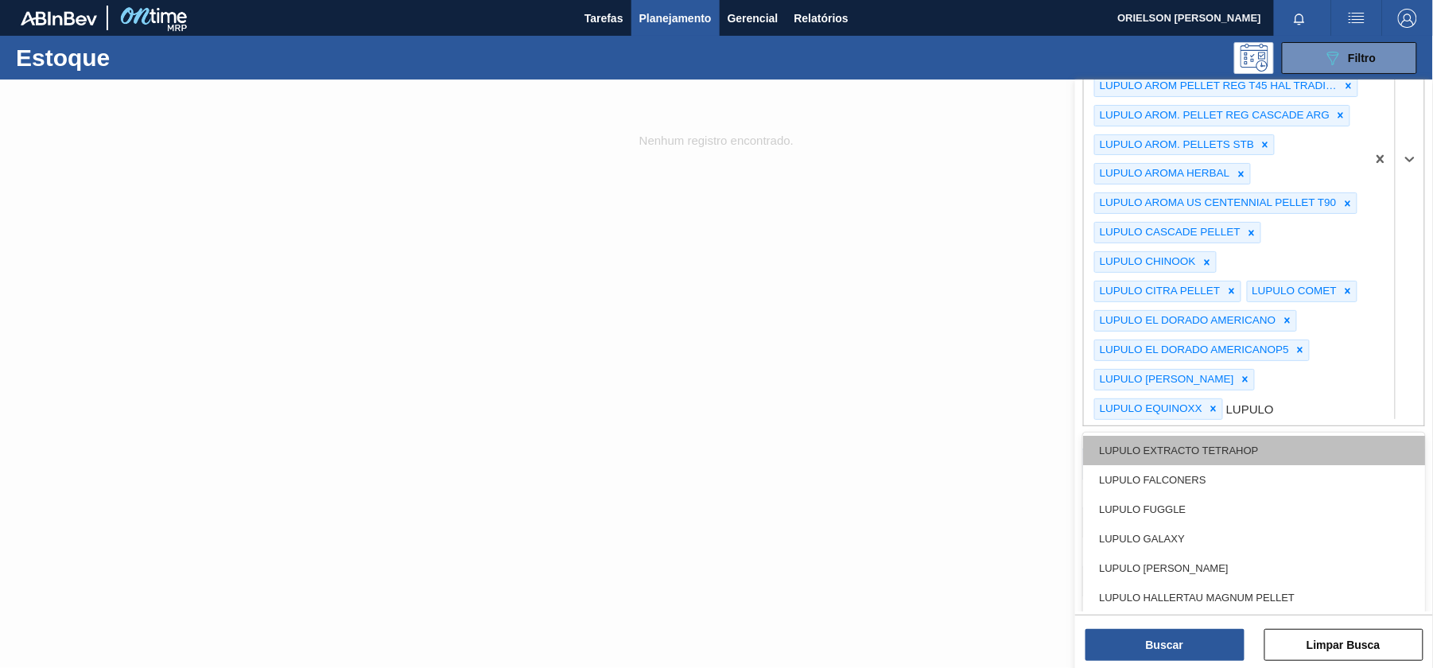
click at [1211, 465] on div "LUPULO EXTRACTO TETRAHOP" at bounding box center [1254, 450] width 342 height 29
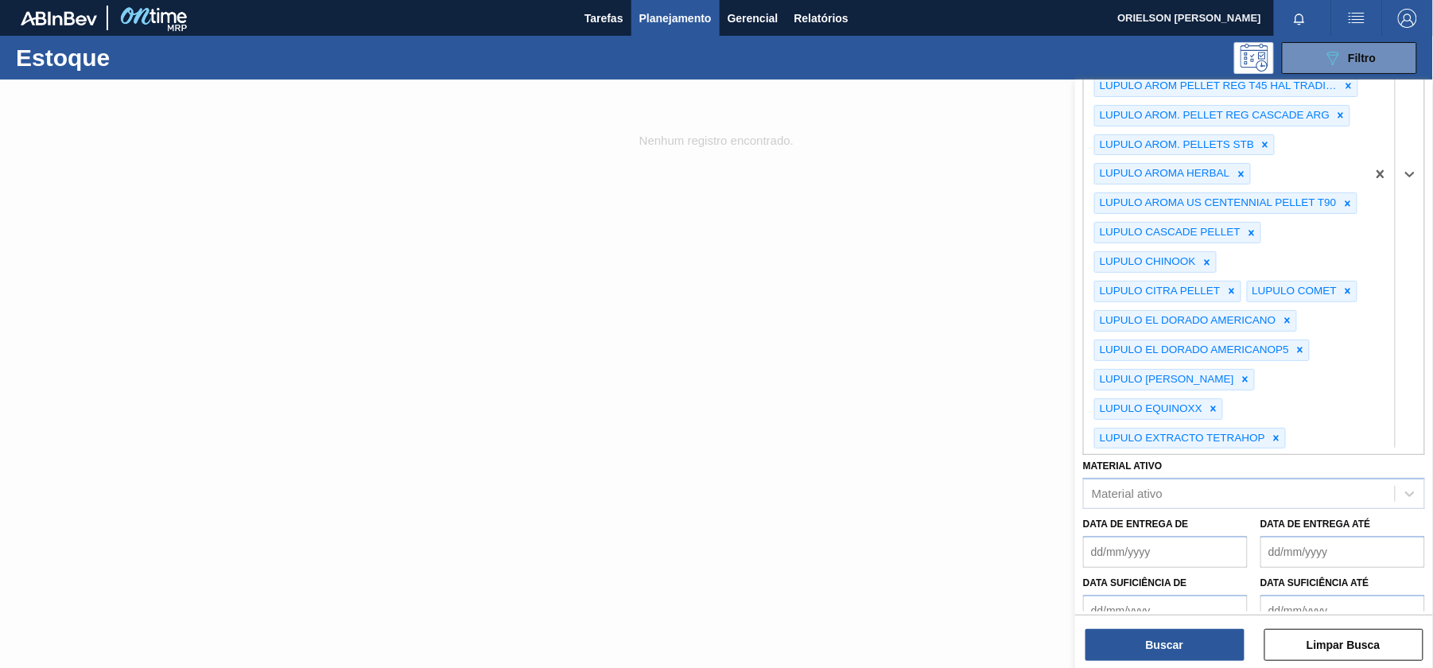
paste Rotulada "LUPULO"
type Rotulada "LUPULO"
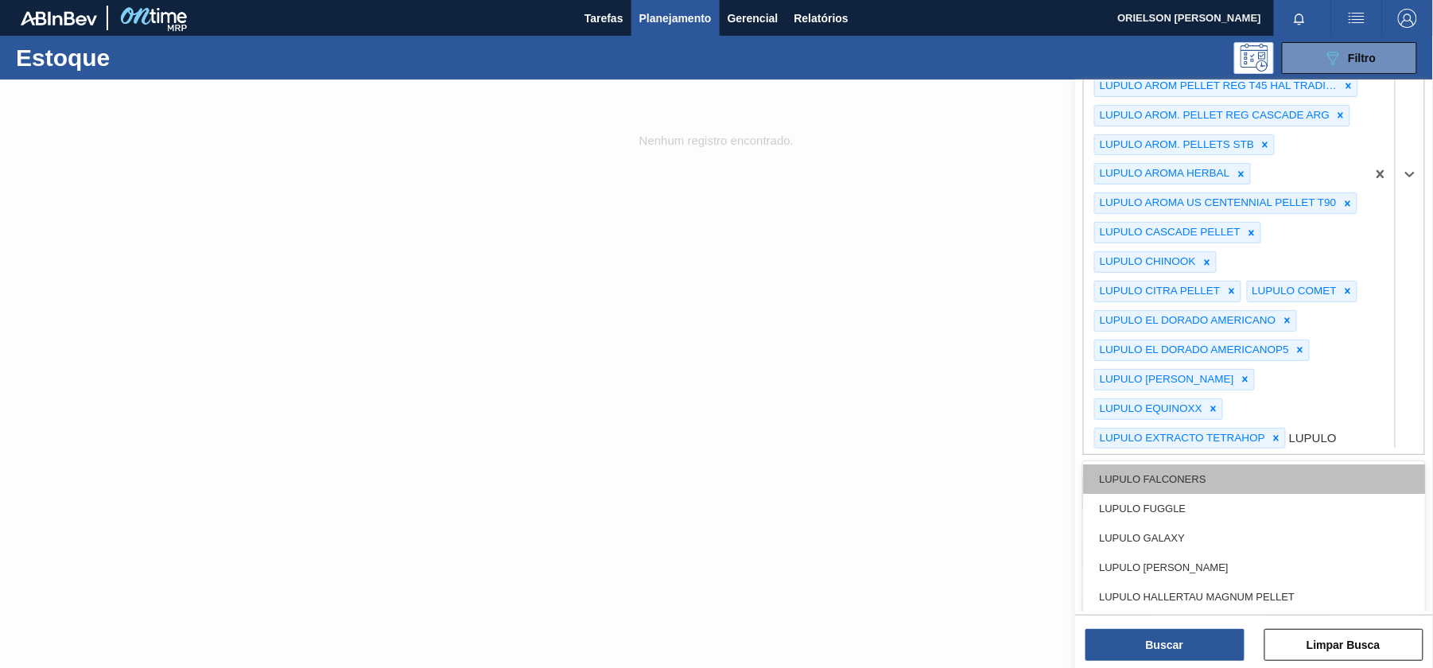
click at [1214, 494] on div "LUPULO FALCONERS" at bounding box center [1254, 479] width 342 height 29
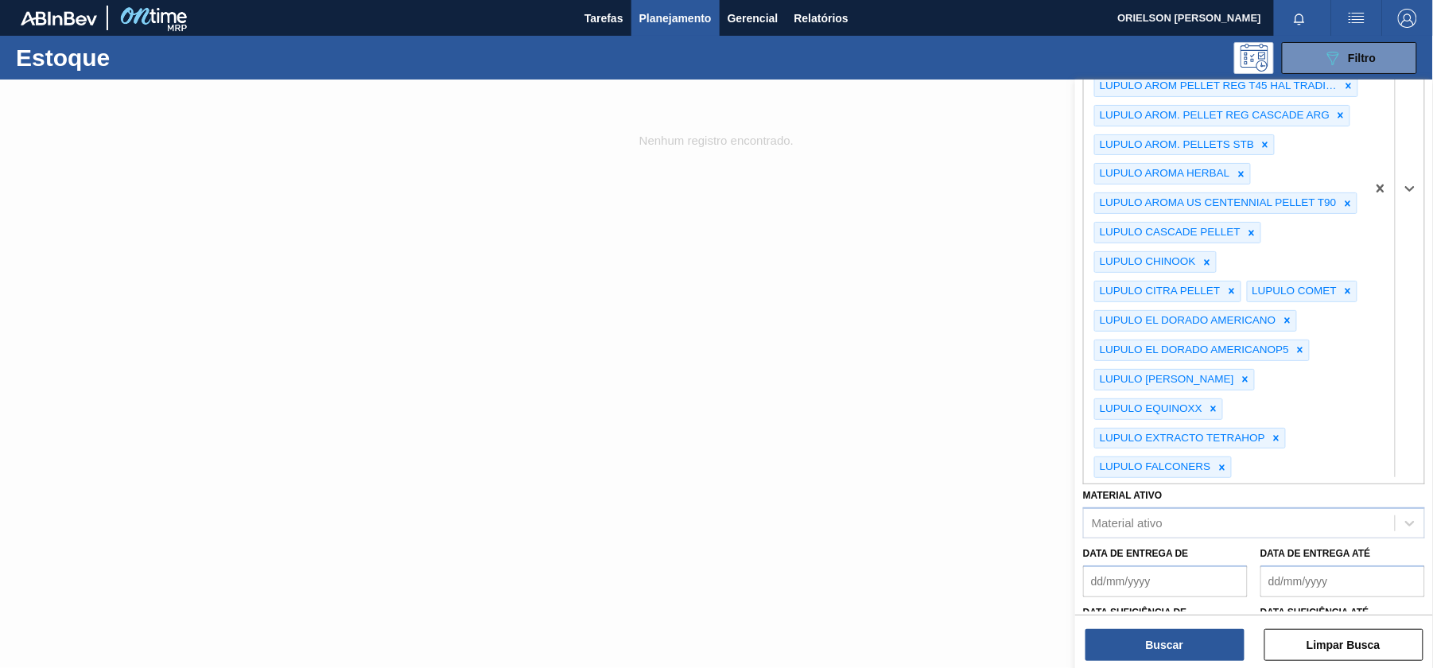
scroll to position [695, 0]
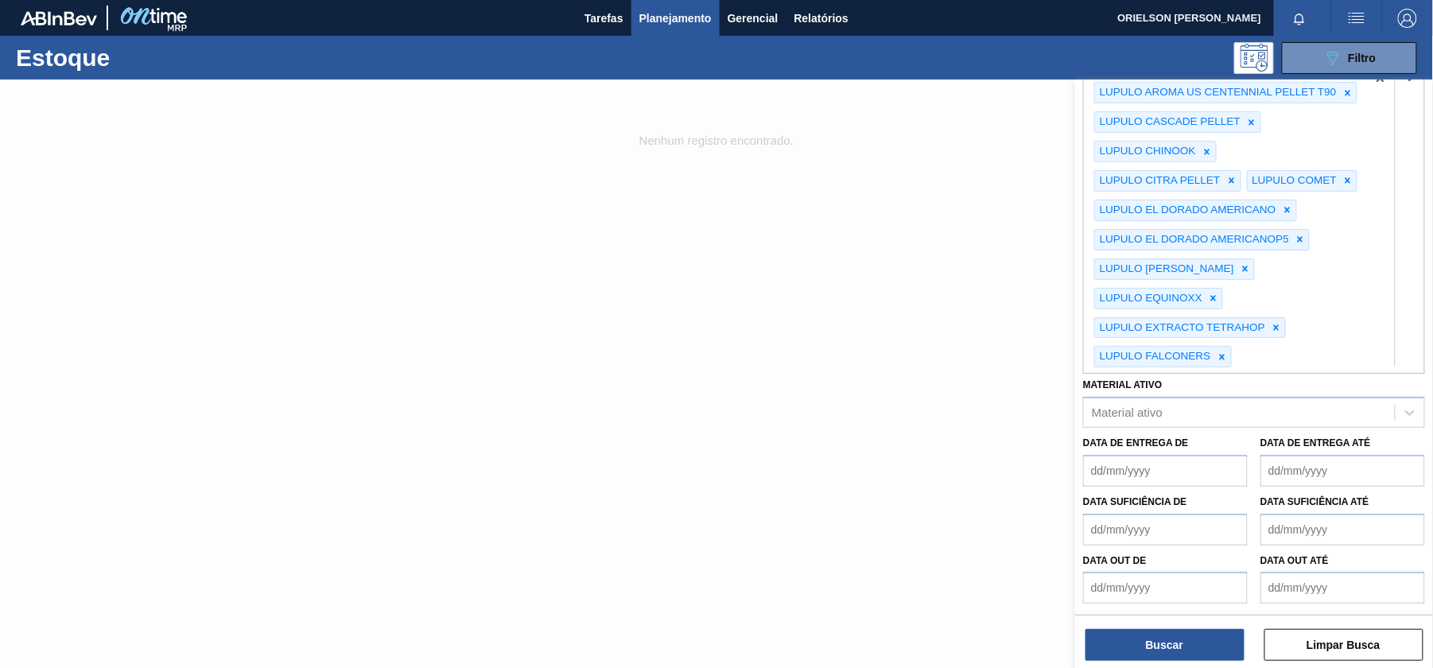
paste Rotulada "LUPULO"
type Rotulada "LUPULO"
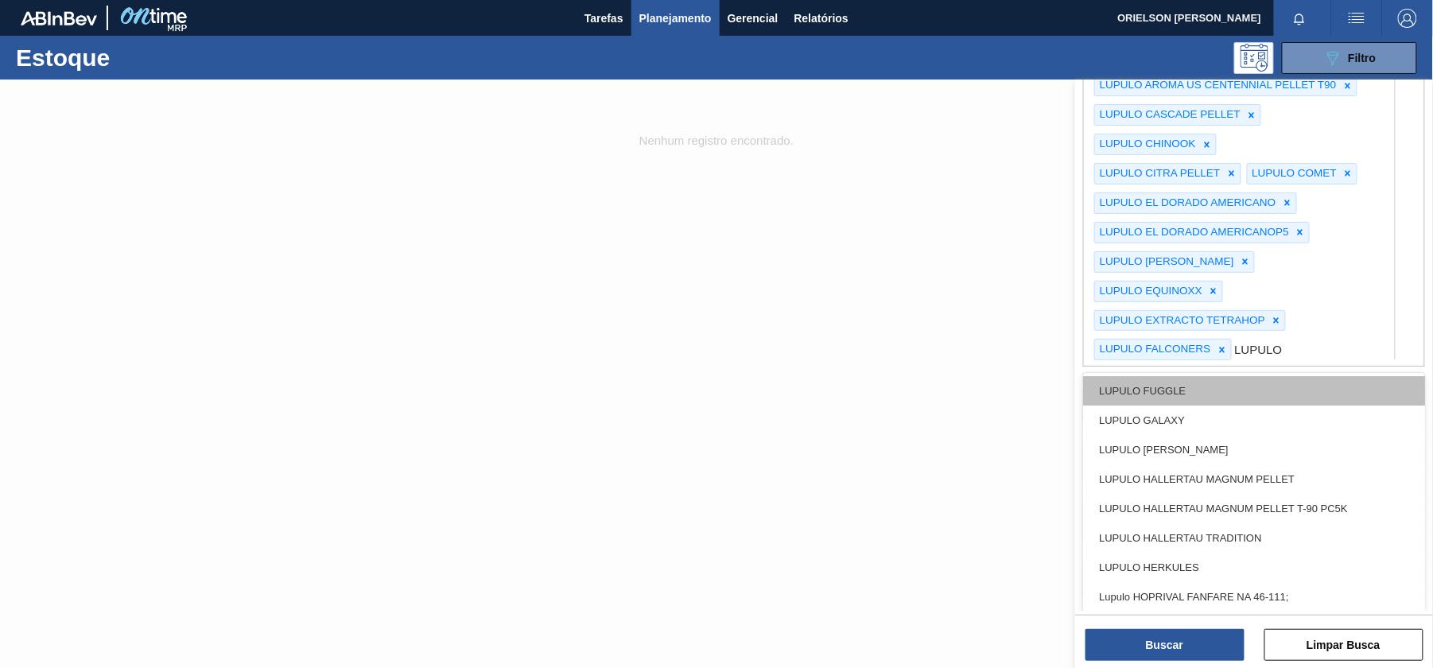
click at [1169, 395] on div "LUPULO FUGGLE" at bounding box center [1254, 390] width 342 height 29
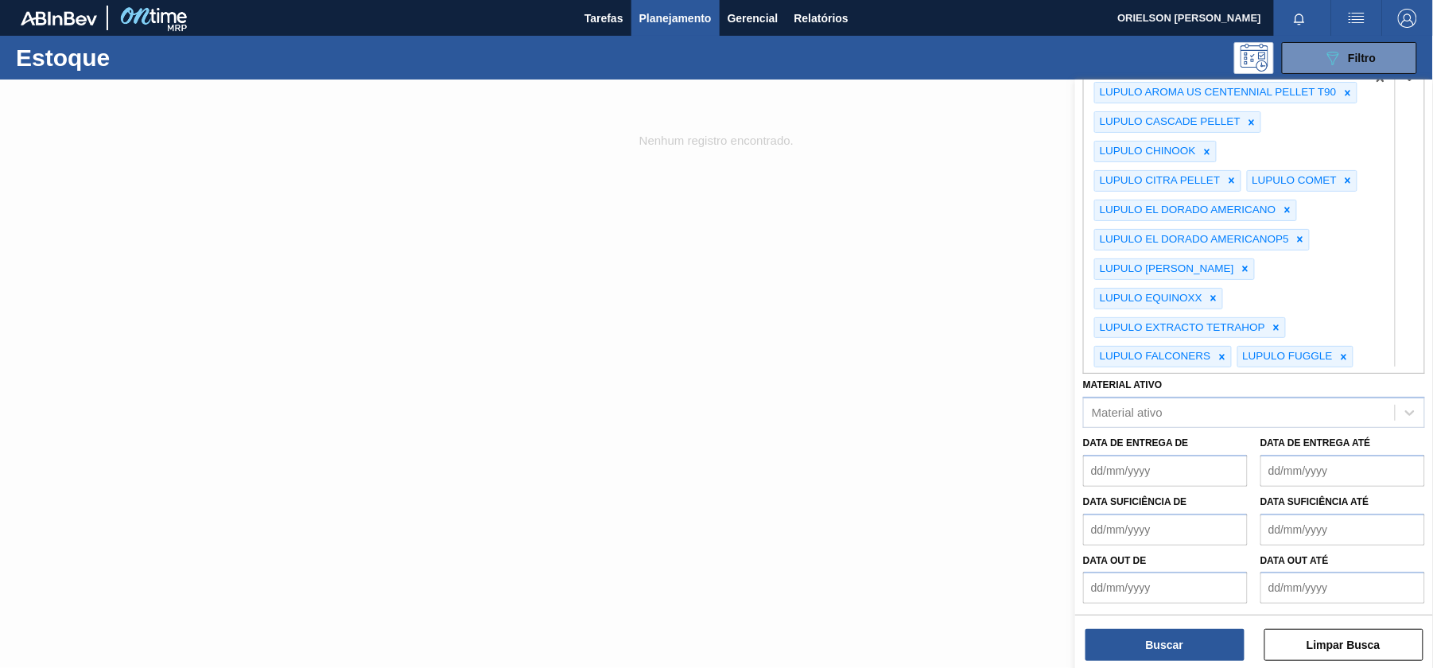
paste Rotulada "LUPULO"
type Rotulada "LUPULO"
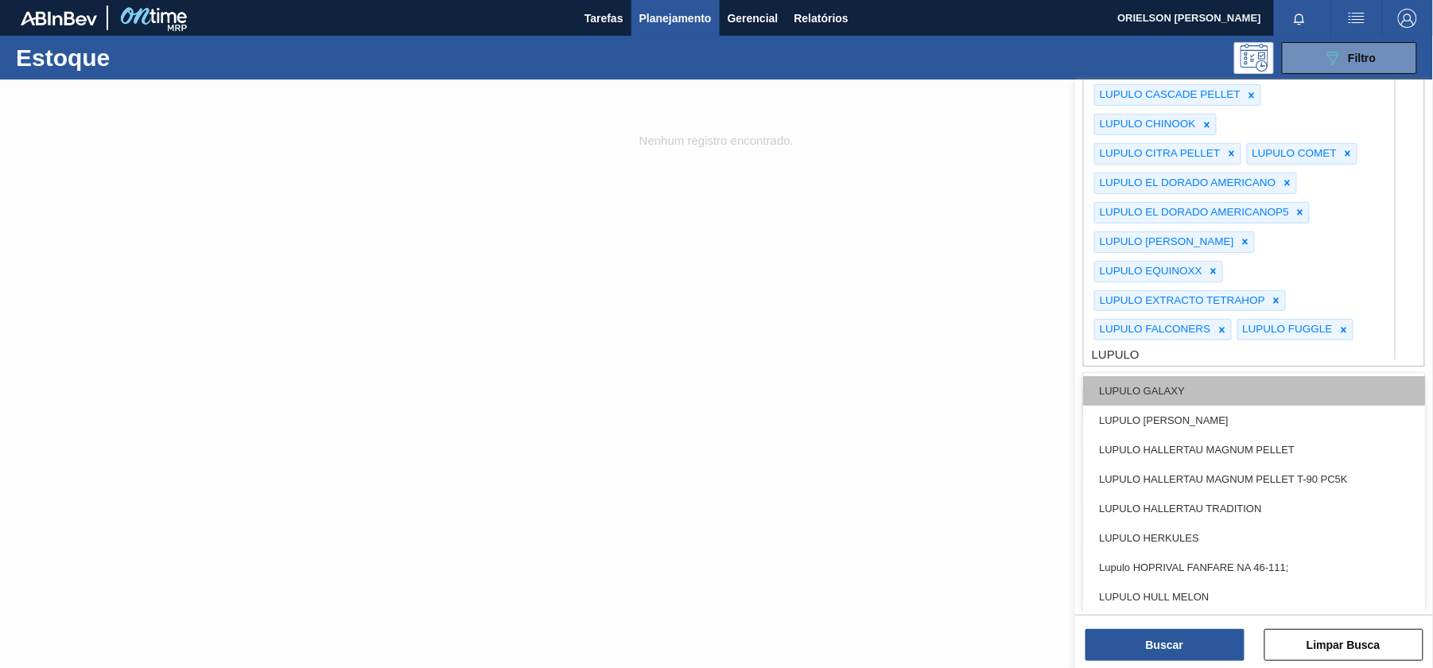
click at [1177, 406] on div "LUPULO GALAXY" at bounding box center [1254, 390] width 342 height 29
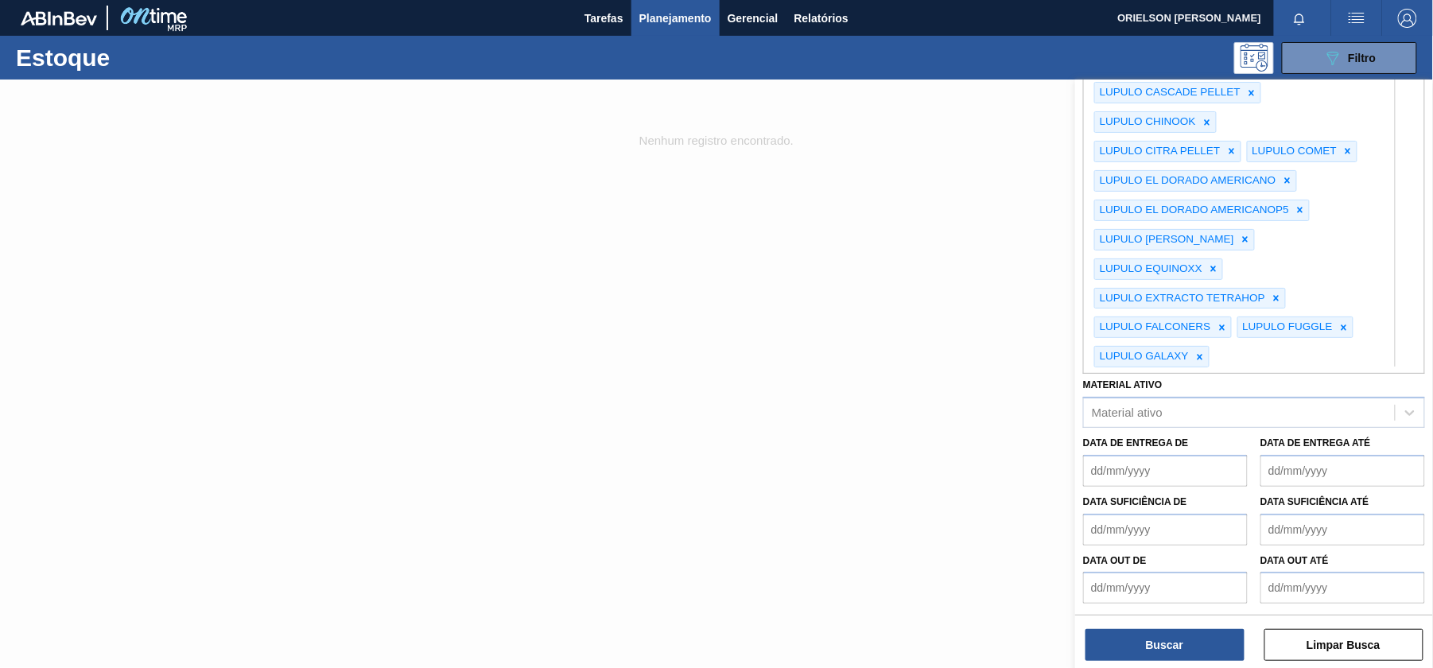
paste Rotulada "LUPULO"
type Rotulada "LUPULO"
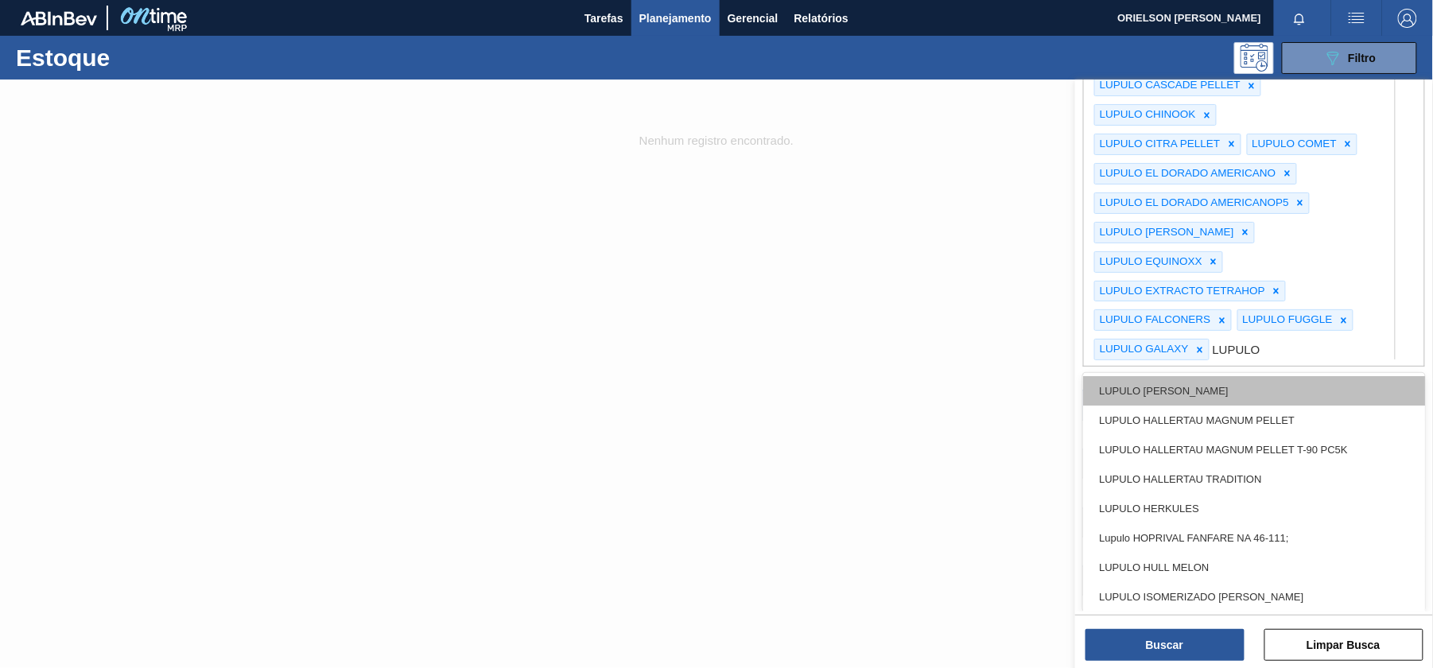
click at [1175, 406] on div "LUPULO [PERSON_NAME]" at bounding box center [1254, 390] width 342 height 29
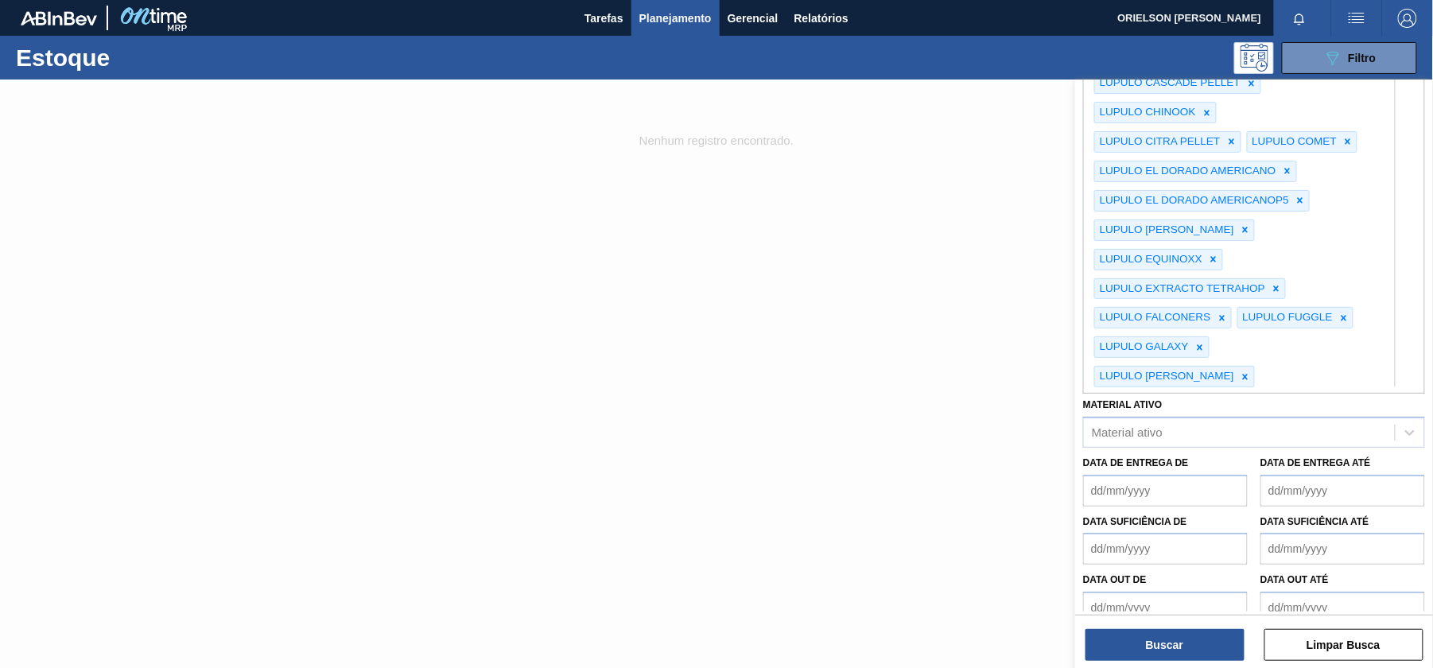
paste Rotulada "LUPULO"
type Rotulada "LUPULO"
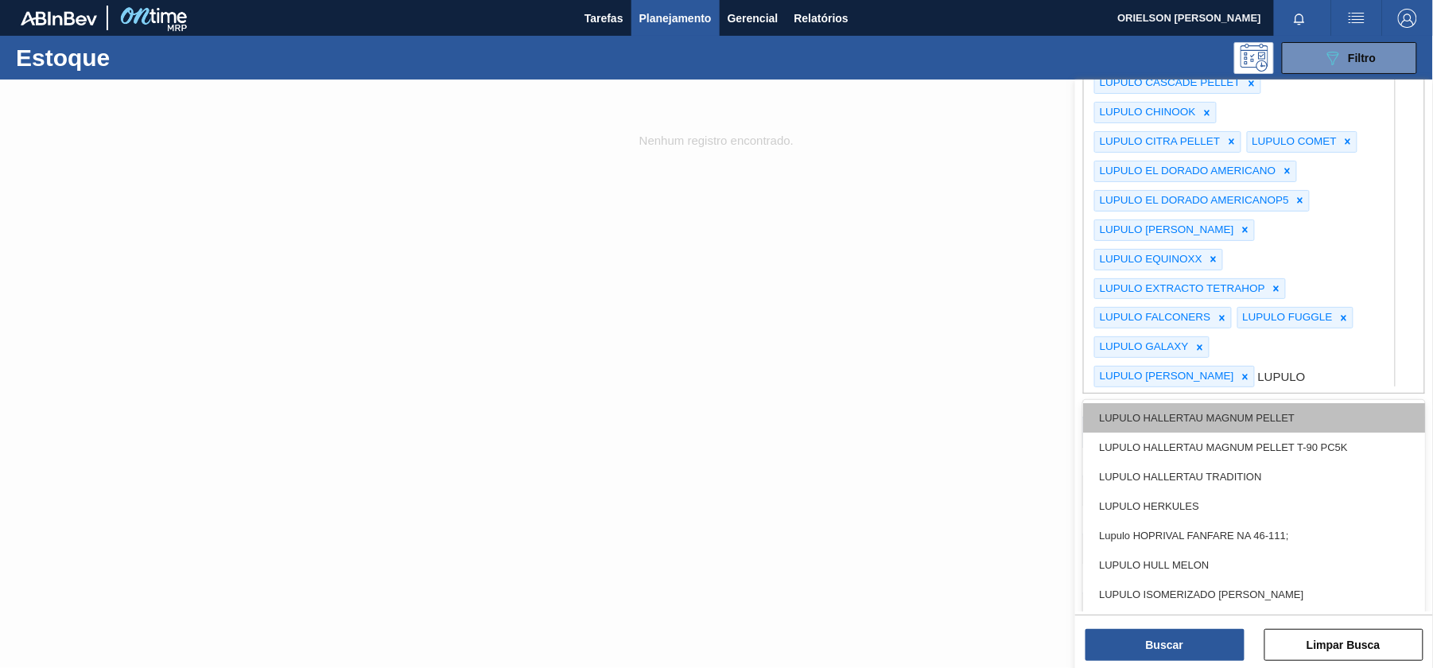
click at [1185, 433] on div "LUPULO HALLERTAU MAGNUM PELLET" at bounding box center [1254, 417] width 342 height 29
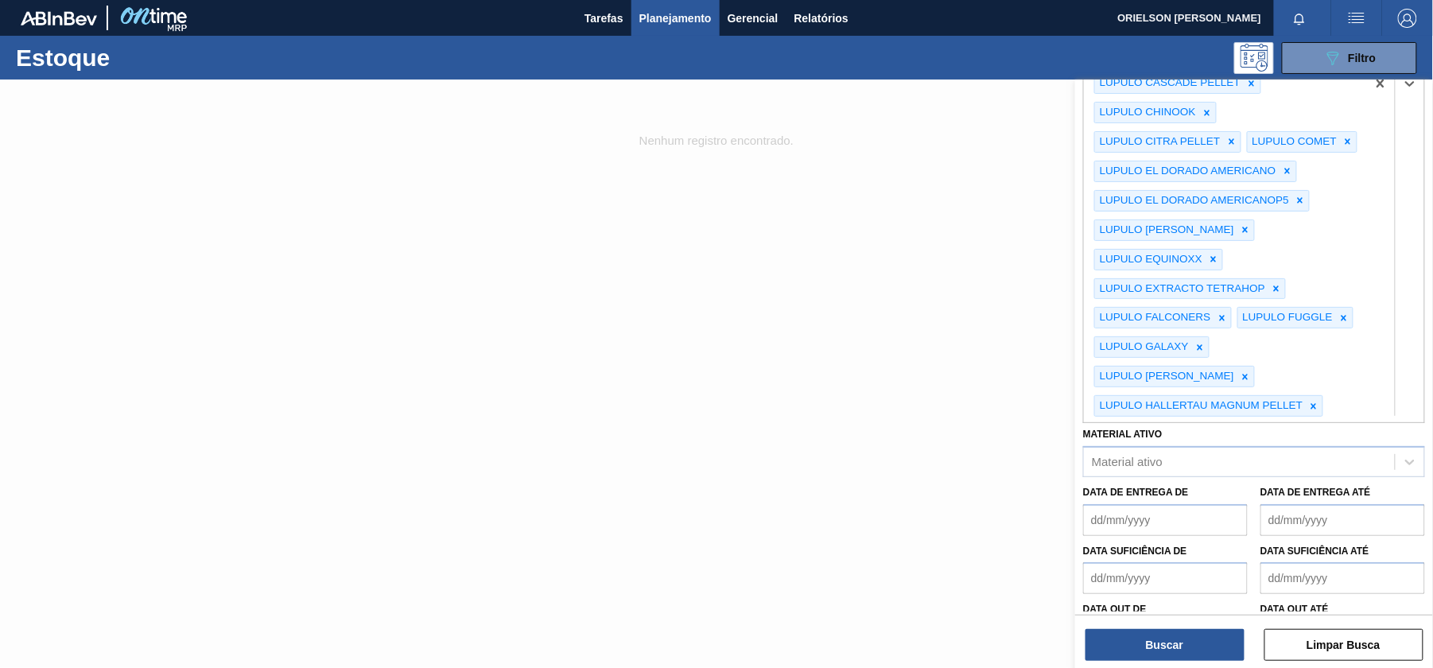
scroll to position [784, 0]
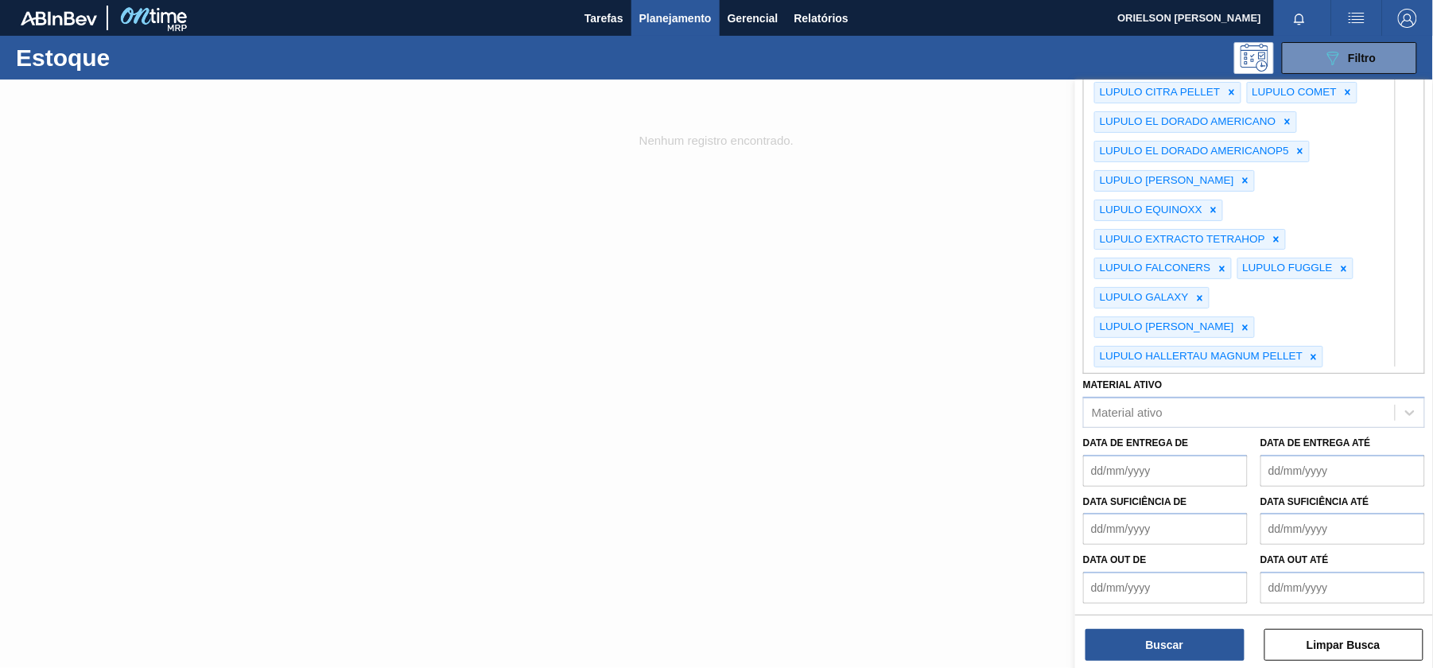
paste Rotulada "LUPULO"
type Rotulada "LUPULO"
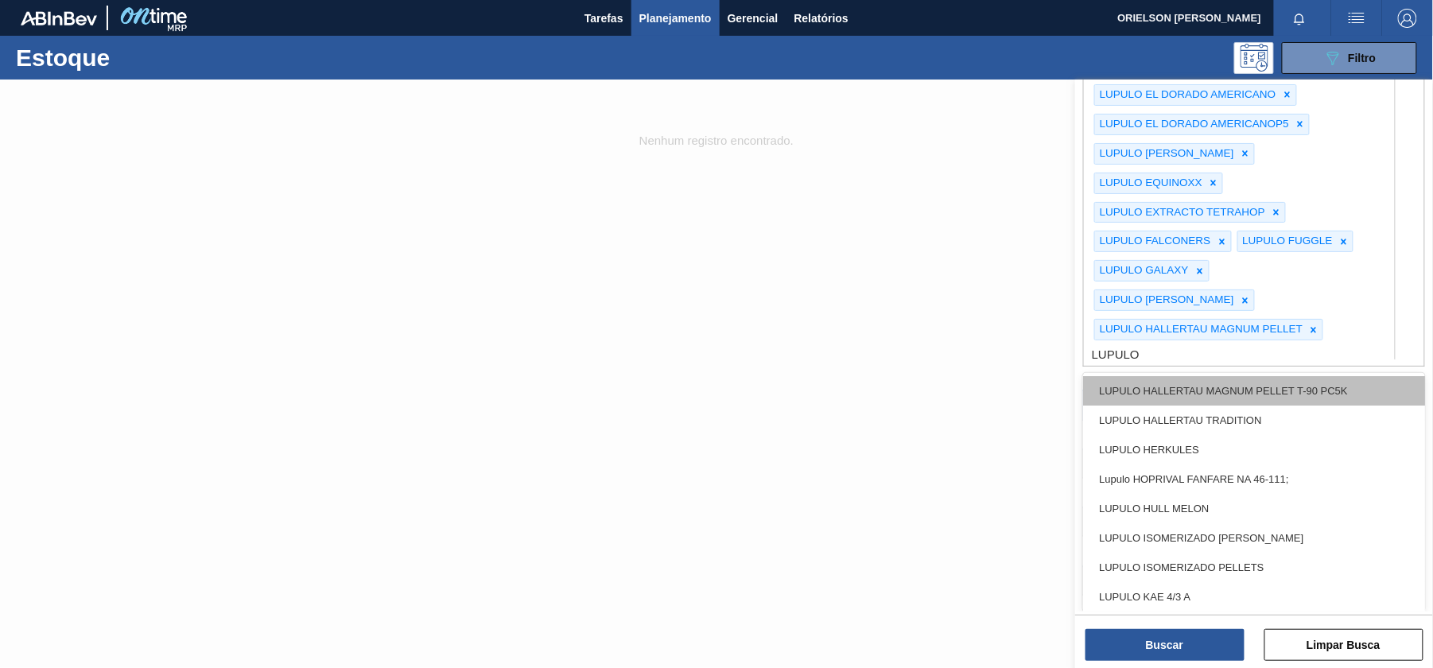
click at [1196, 406] on div "LUPULO HALLERTAU MAGNUM PELLET T-90 PC5K" at bounding box center [1254, 390] width 342 height 29
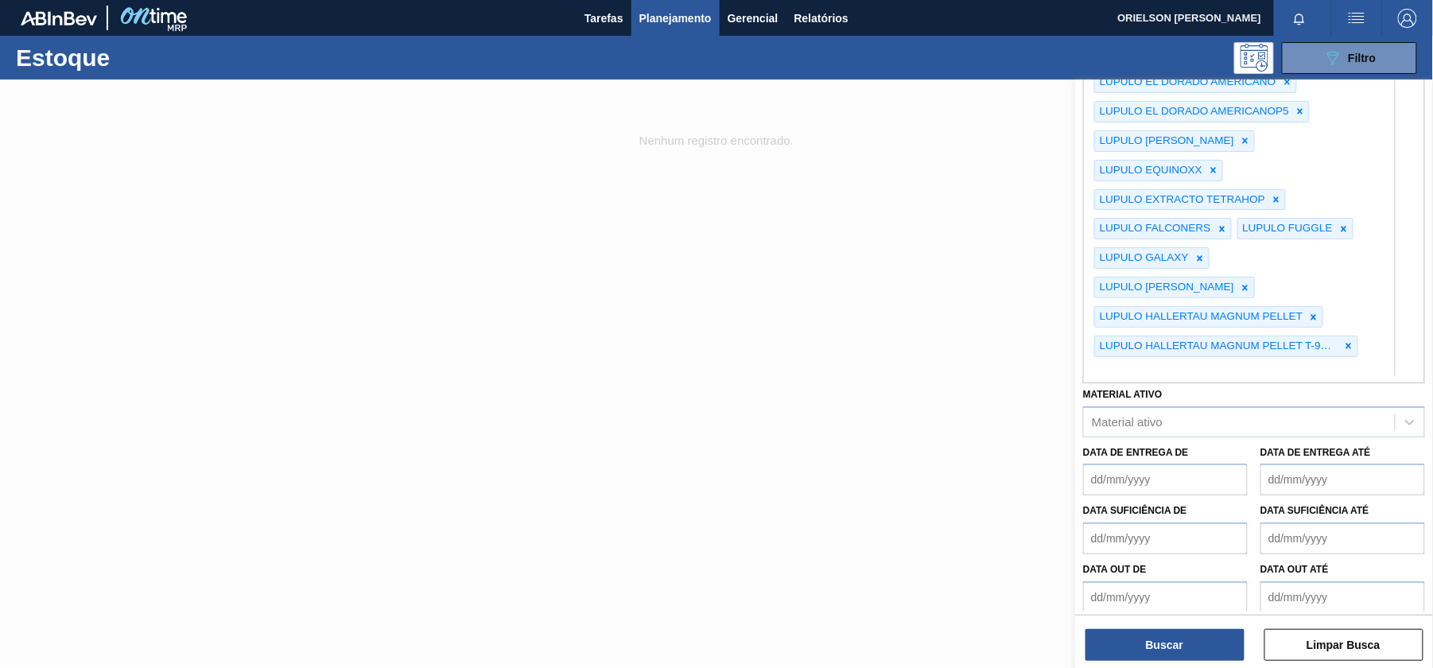
paste Rotulada "LUPULO"
type Rotulada "LUPULO"
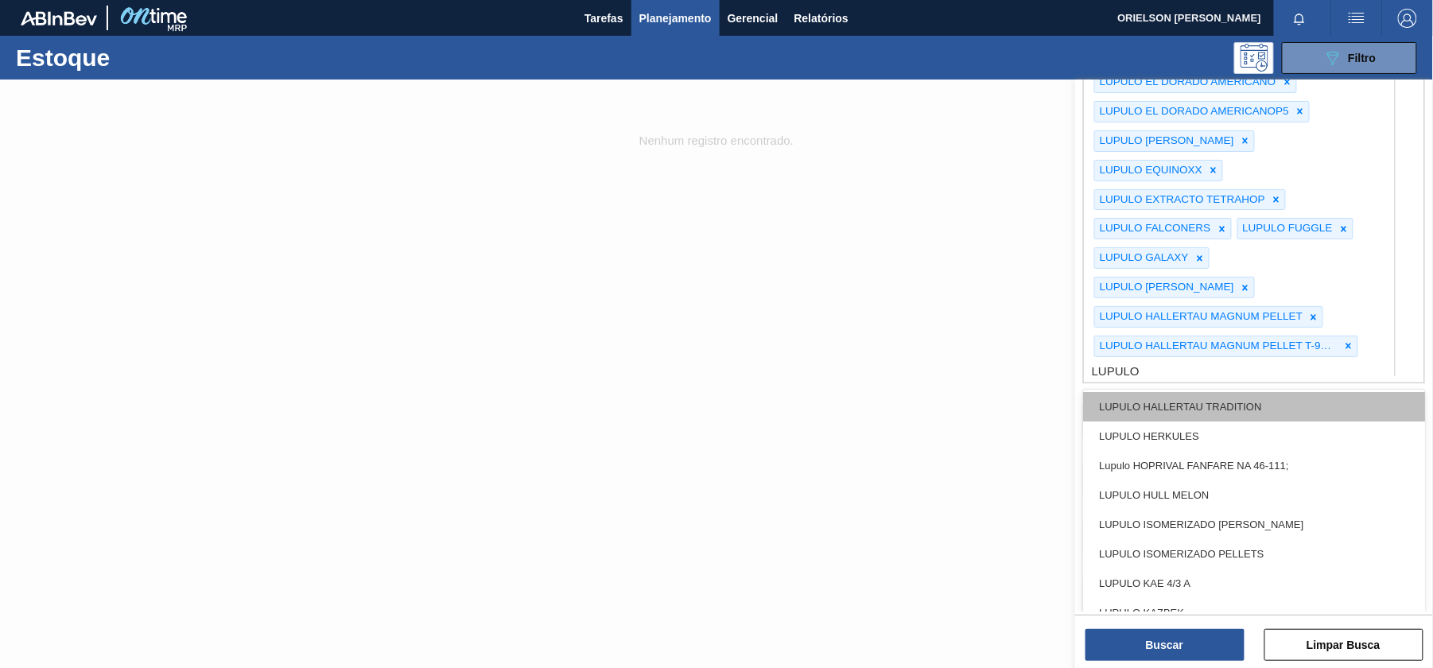
click at [1194, 422] on div "LUPULO HALLERTAU TRADITION" at bounding box center [1254, 407] width 342 height 29
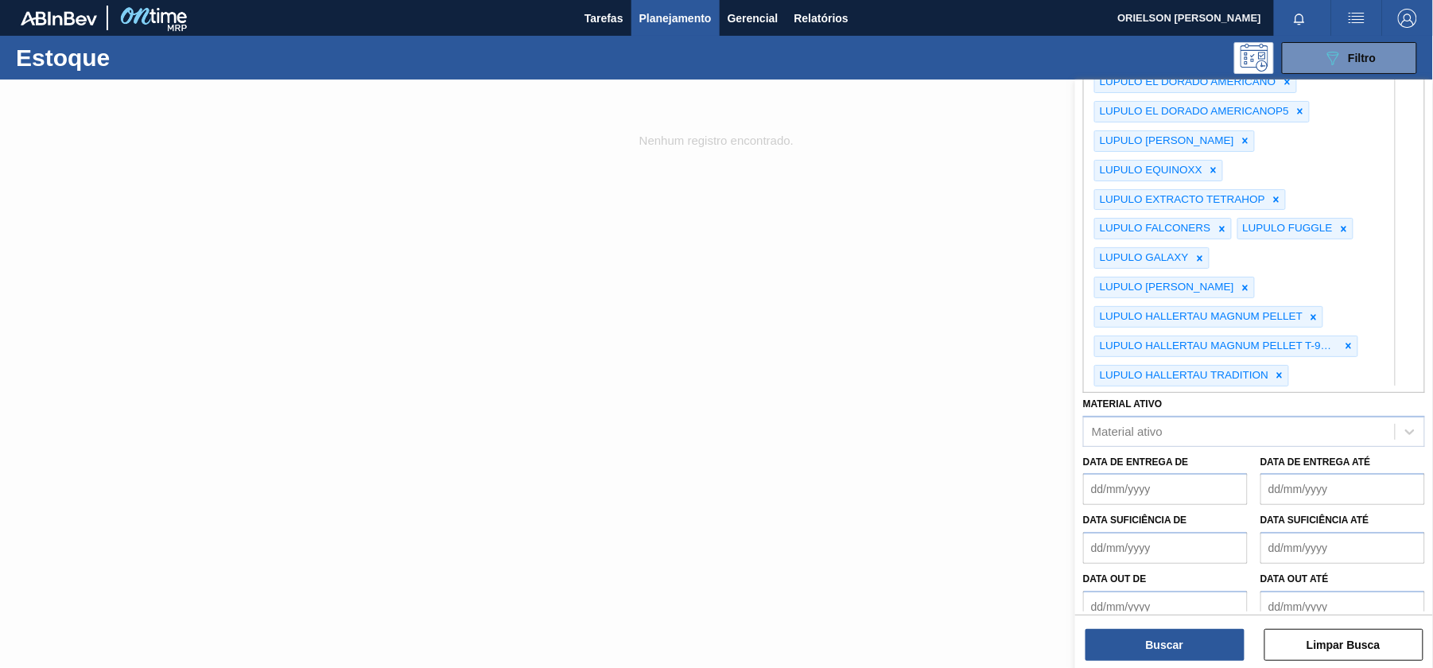
paste Rotulada "LUPULO"
type Rotulada "LUPULO"
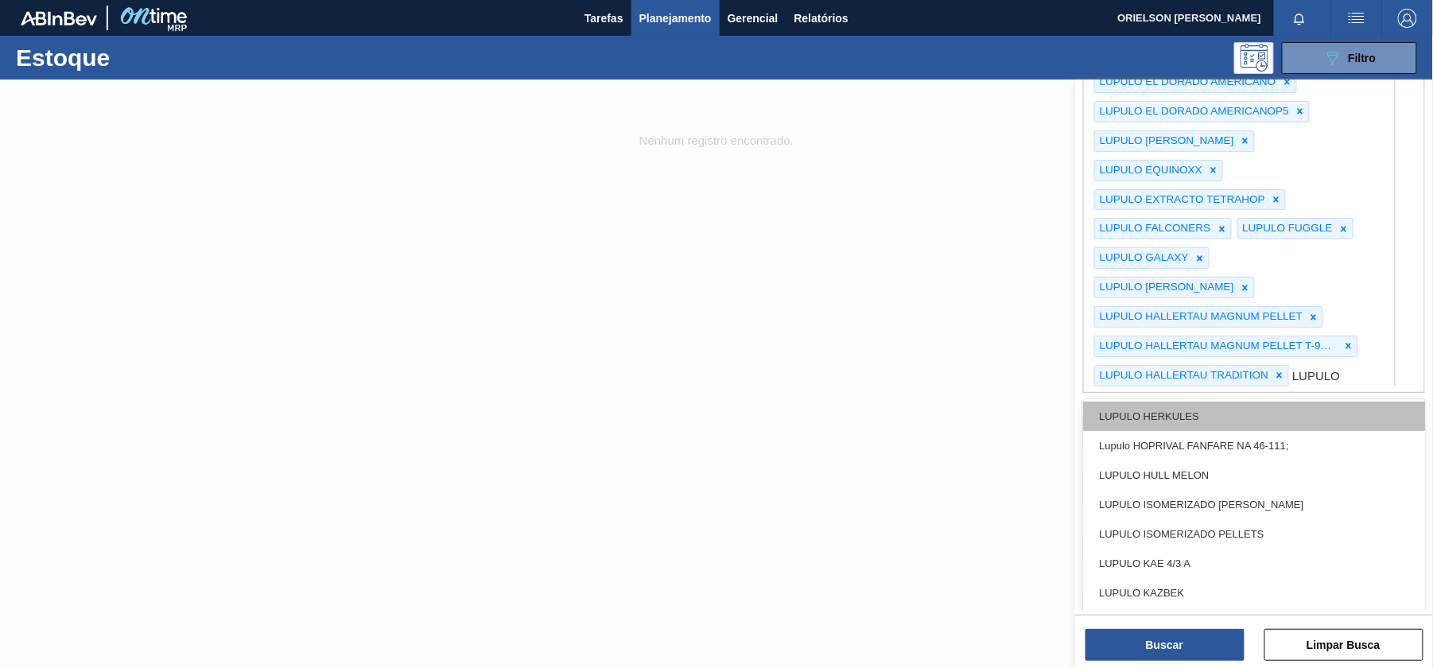
click at [1196, 432] on div "LUPULO HERKULES" at bounding box center [1254, 417] width 342 height 29
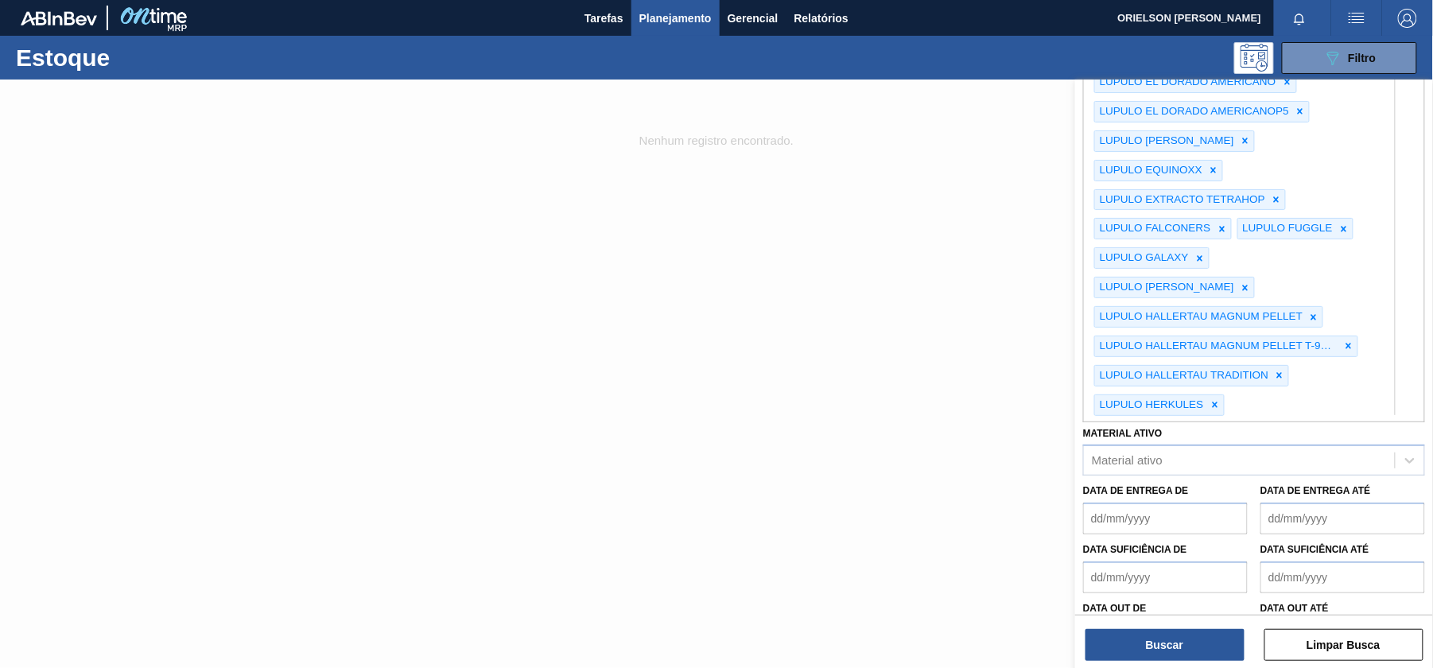
paste Rotulada "LUPULO"
type Rotulada "LUPULO"
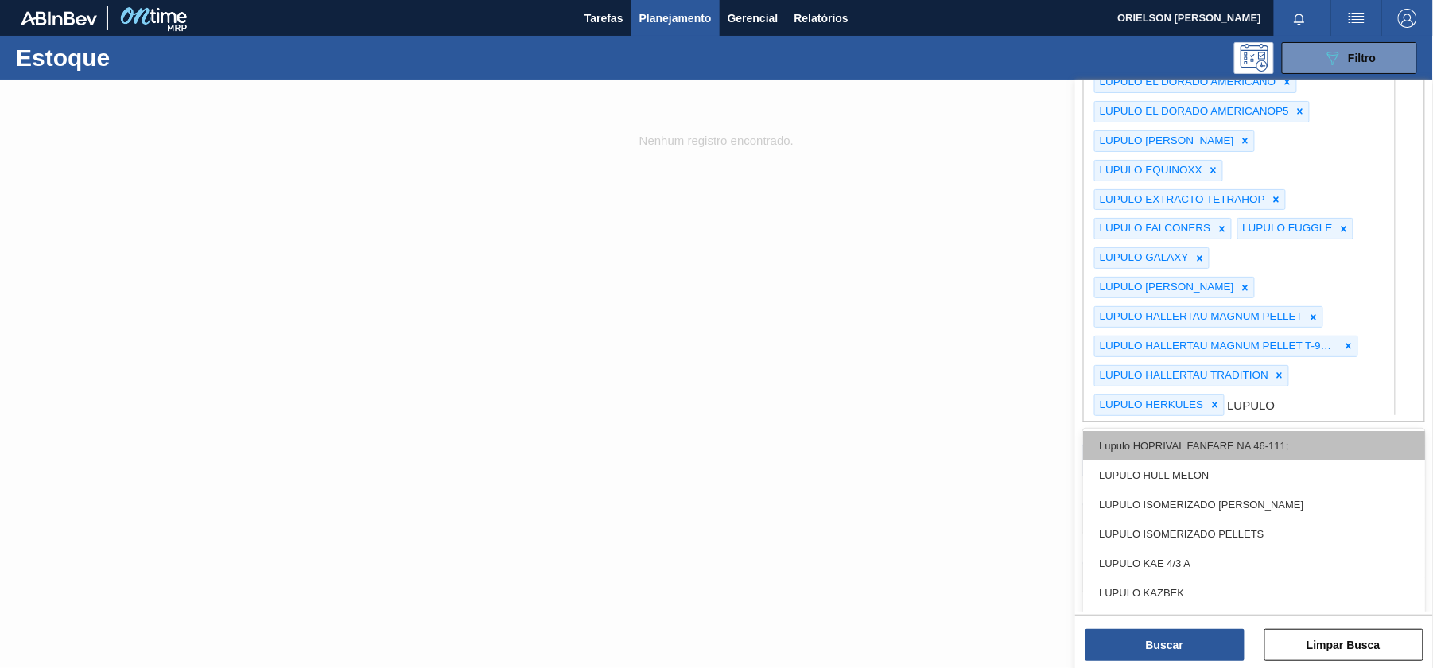
click at [1193, 461] on div "Lupulo HOPRIVAL FANFARE NA 46-111;" at bounding box center [1254, 446] width 342 height 29
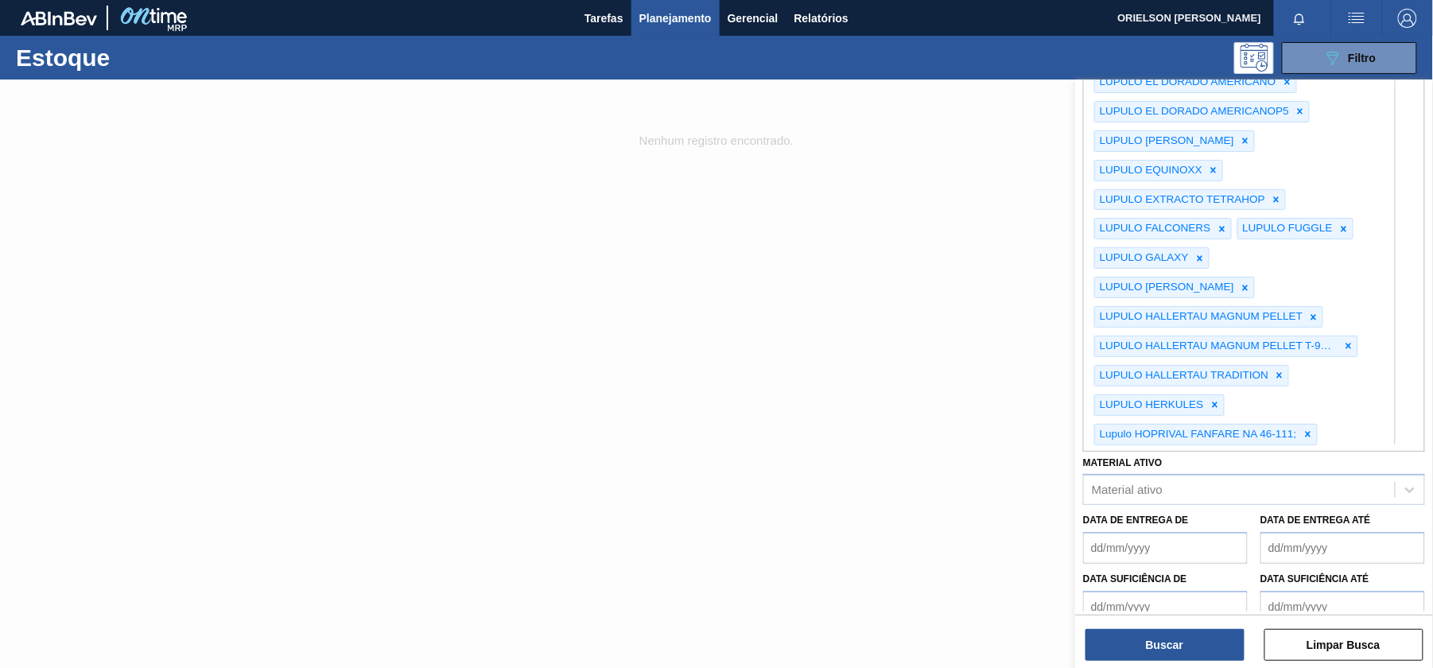
scroll to position [904, 0]
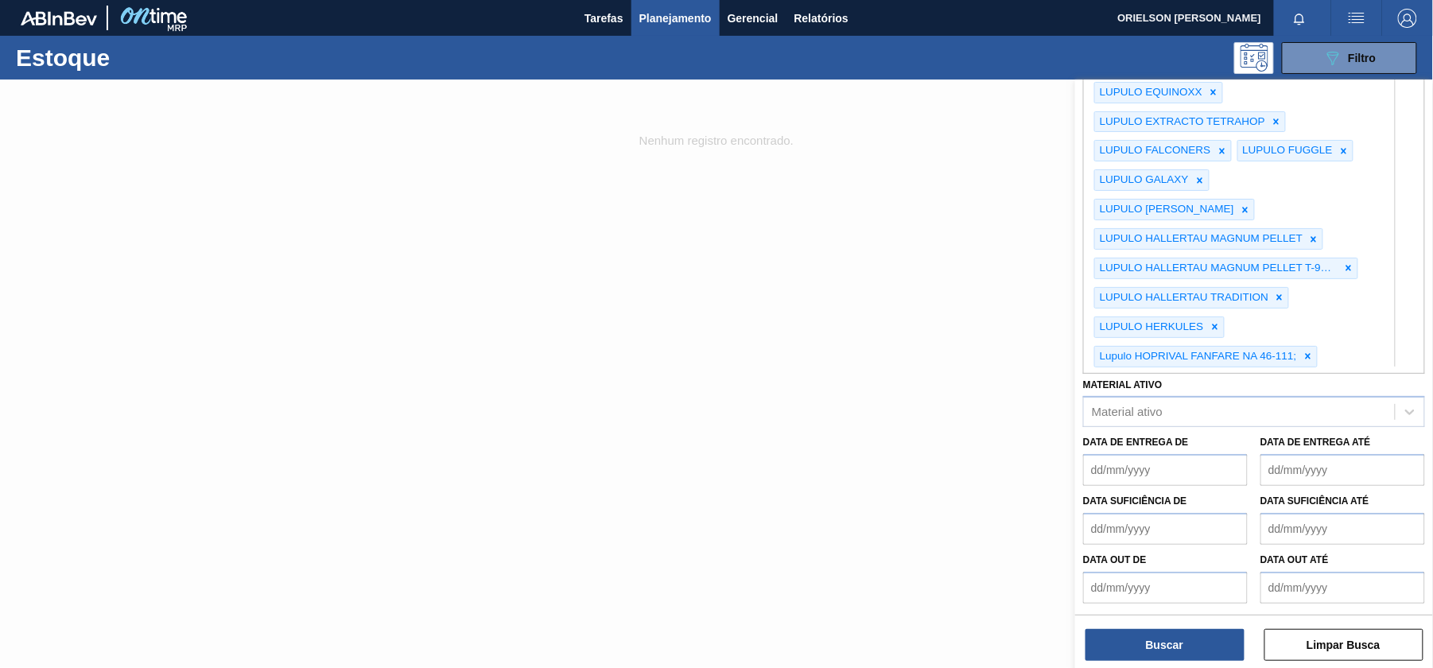
paste Rotulada "LUPULO"
type Rotulada "LUPULO"
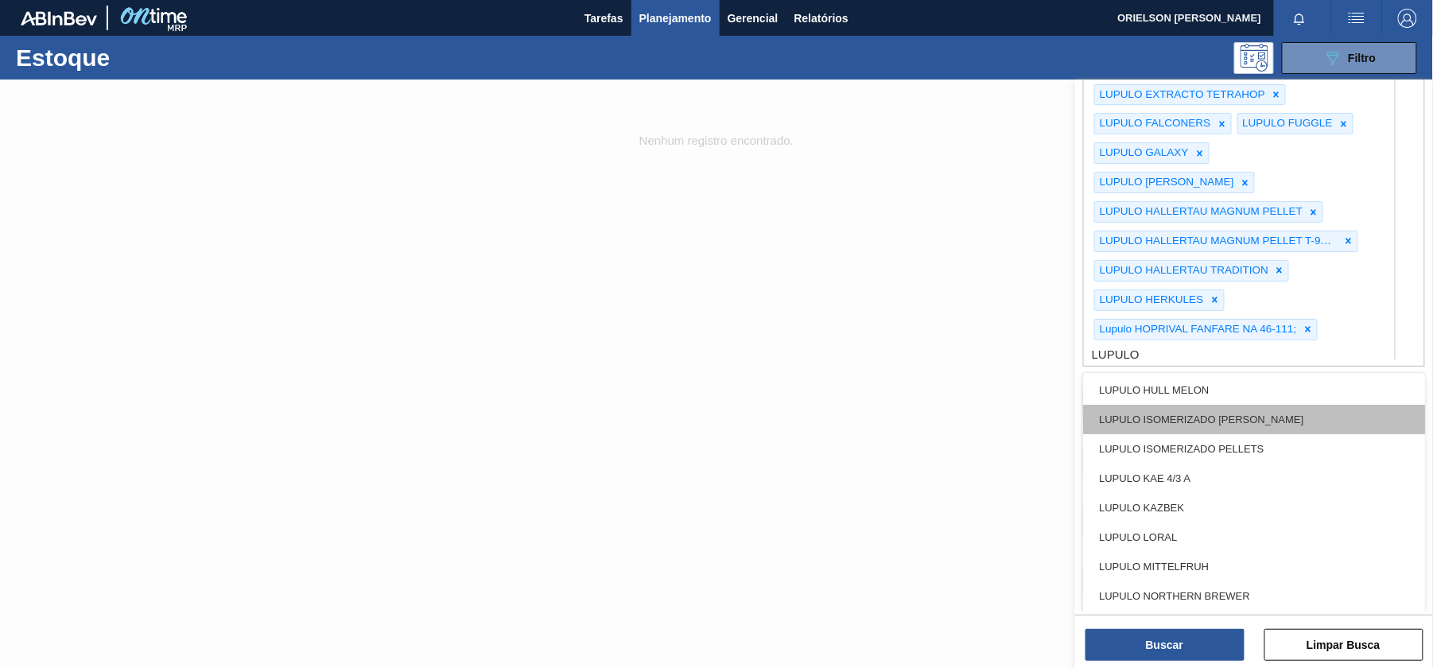
click at [1188, 434] on div "LUPULO ISOMERIZADO [PERSON_NAME]" at bounding box center [1254, 420] width 342 height 29
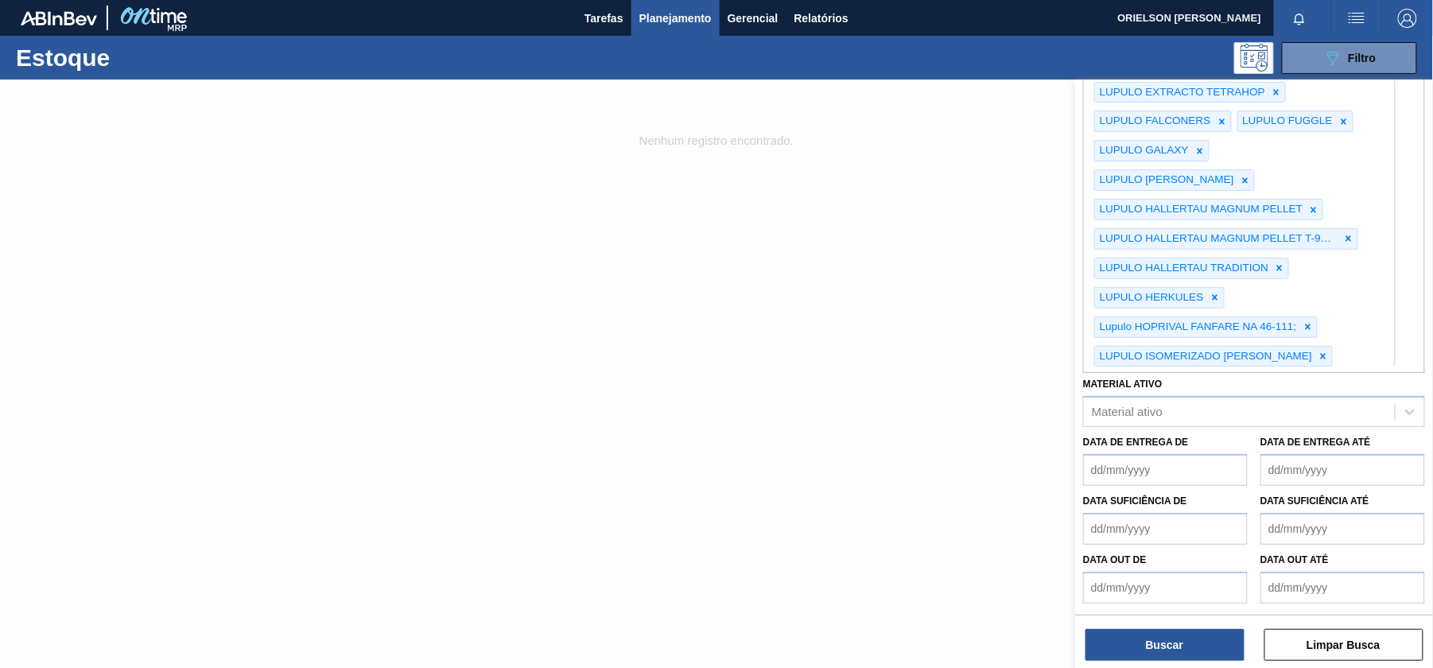
paste Rotulada "LUPULO"
type Rotulada "LUPULO"
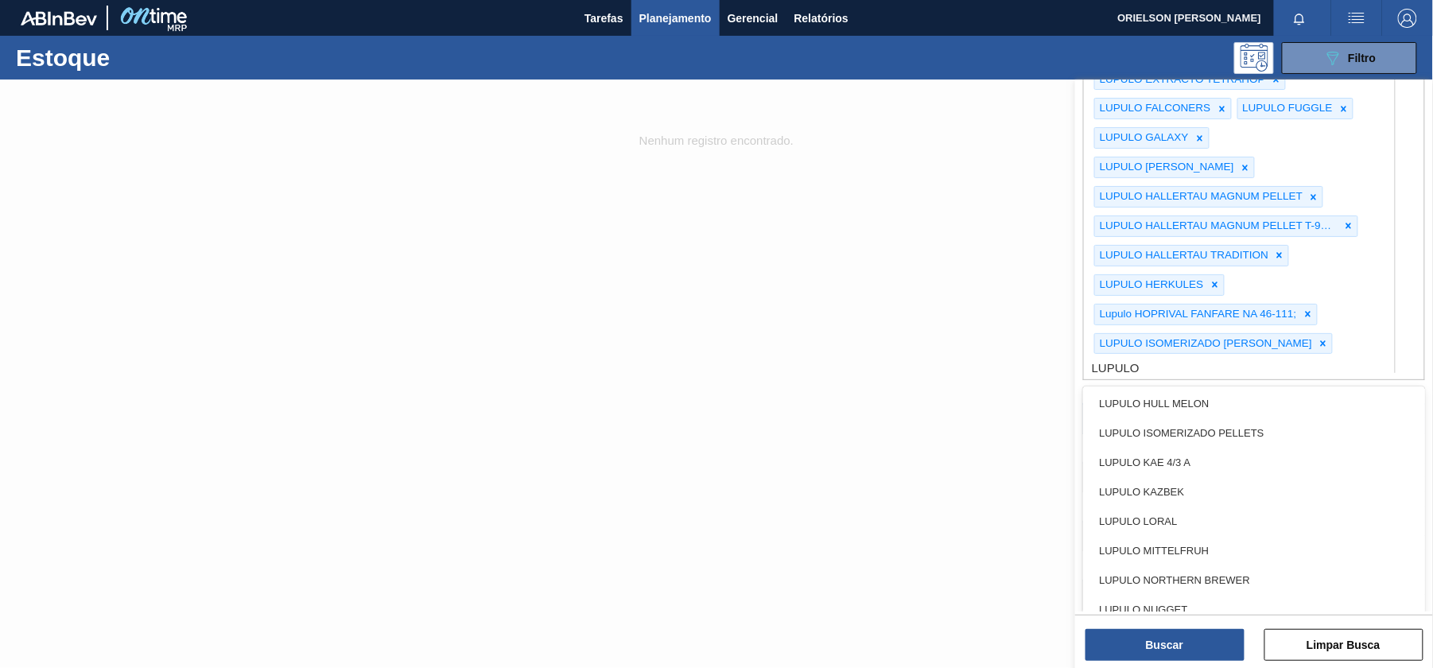
click at [1188, 419] on div "LUPULO HULL MELON" at bounding box center [1254, 404] width 342 height 29
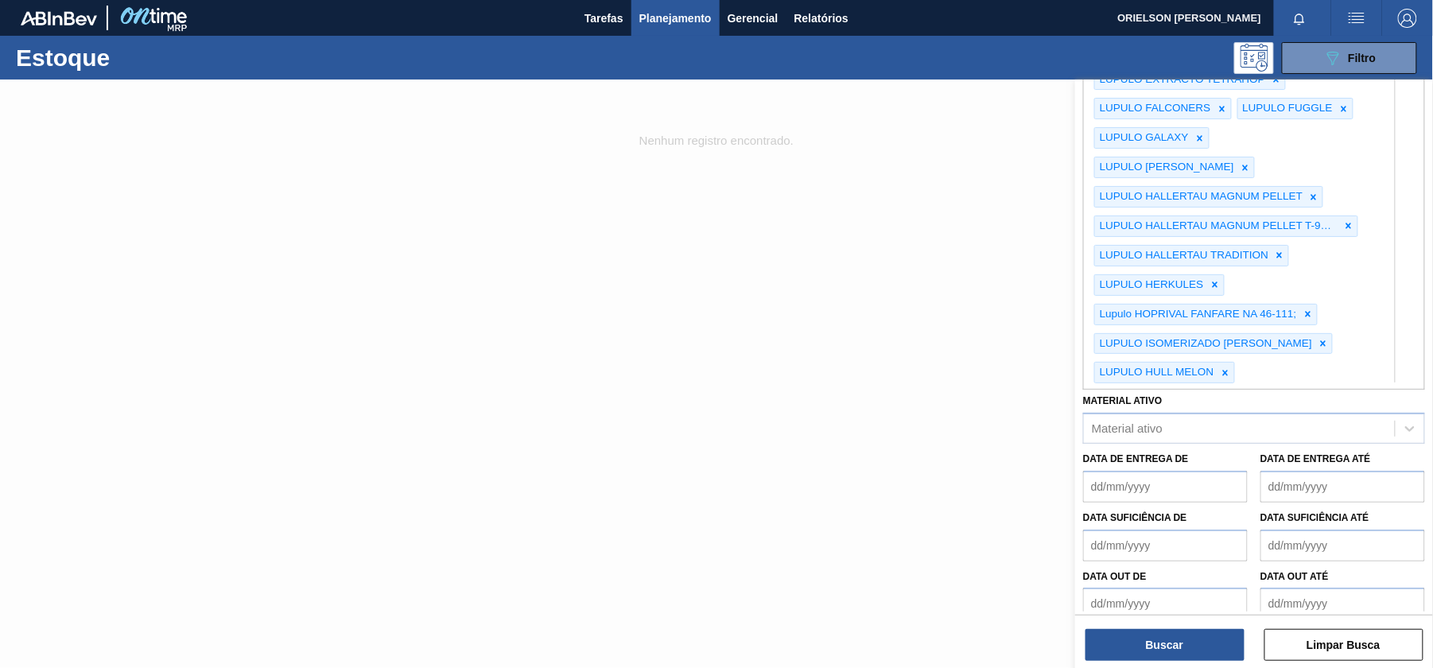
paste
type Rotulada "LUPULO"
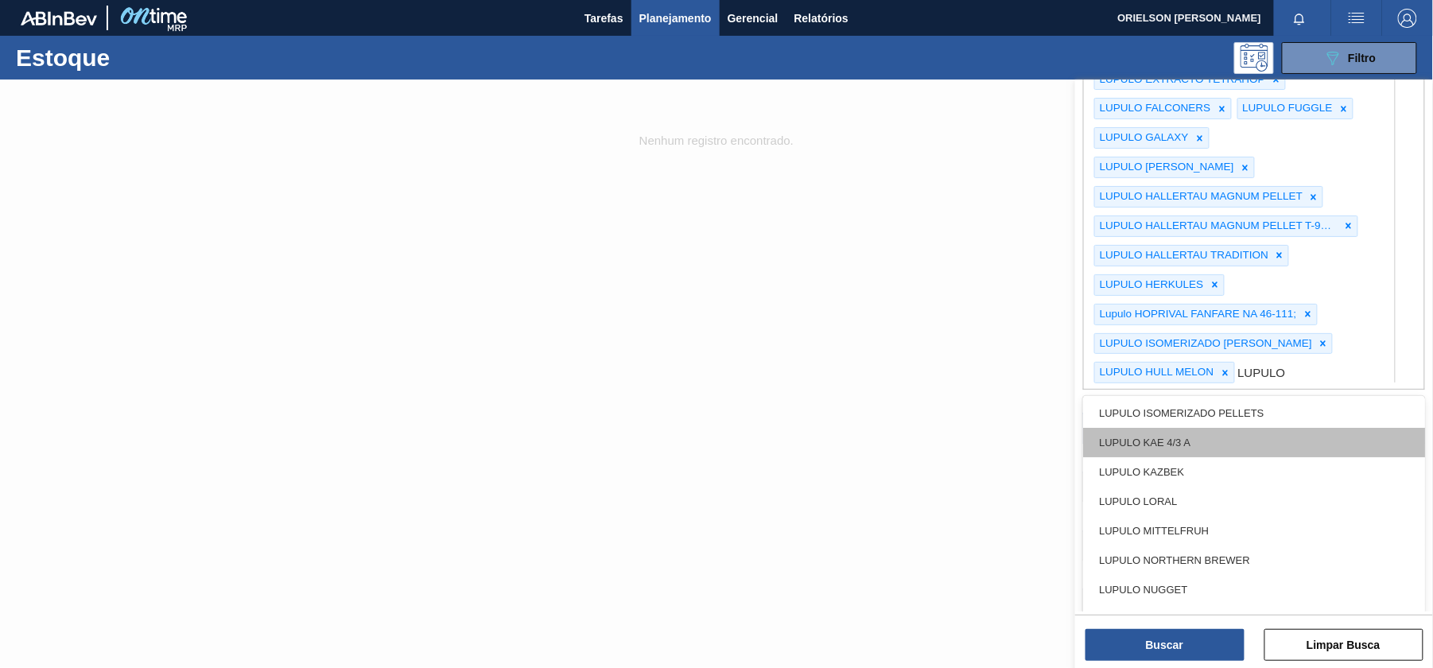
click at [1184, 458] on div "LUPULO KAE 4/3 A" at bounding box center [1254, 443] width 342 height 29
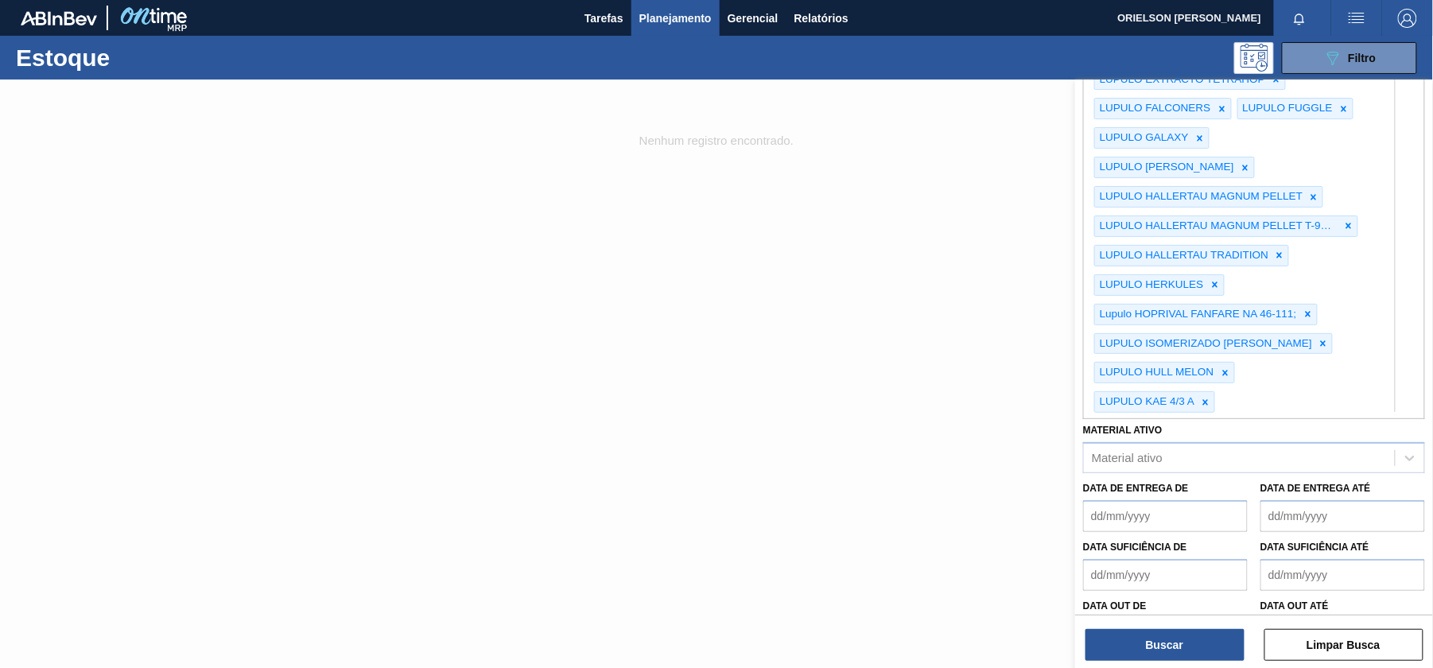
type Rotulada "LUPULO"
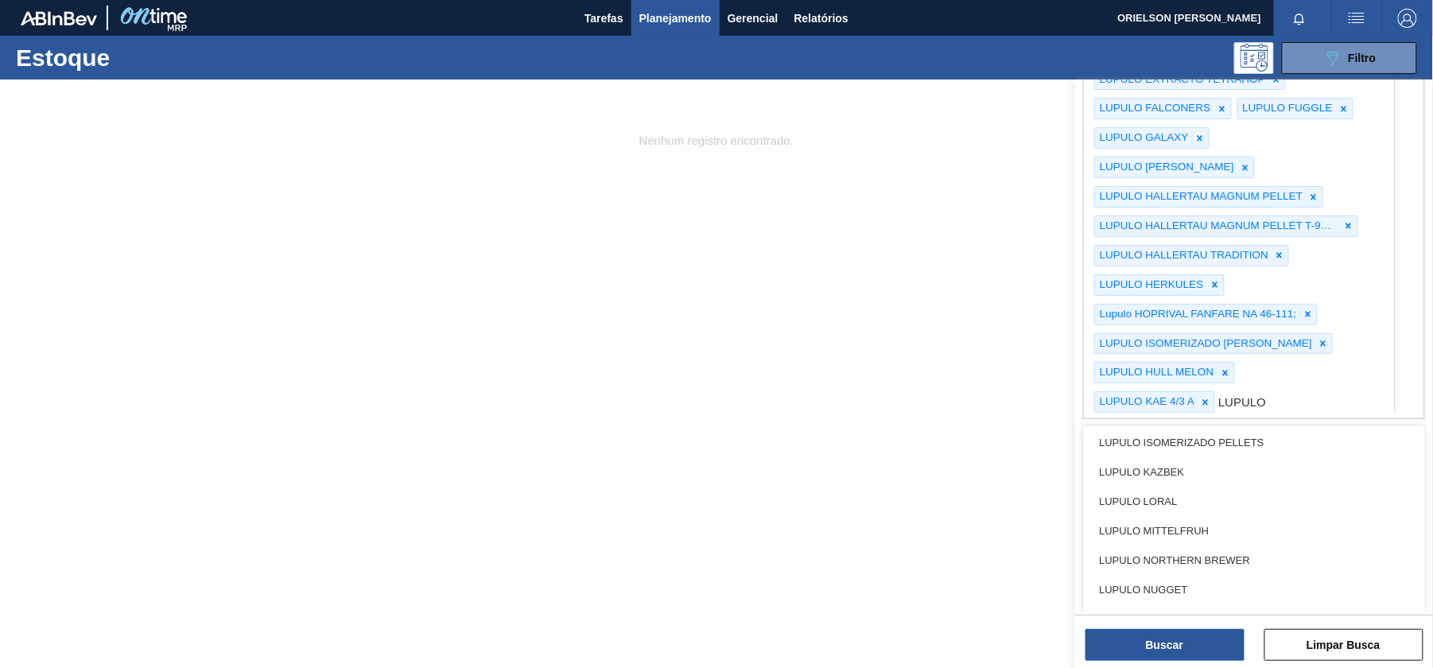
click at [1184, 458] on div "LUPULO ISOMERIZADO PELLETS" at bounding box center [1254, 443] width 342 height 29
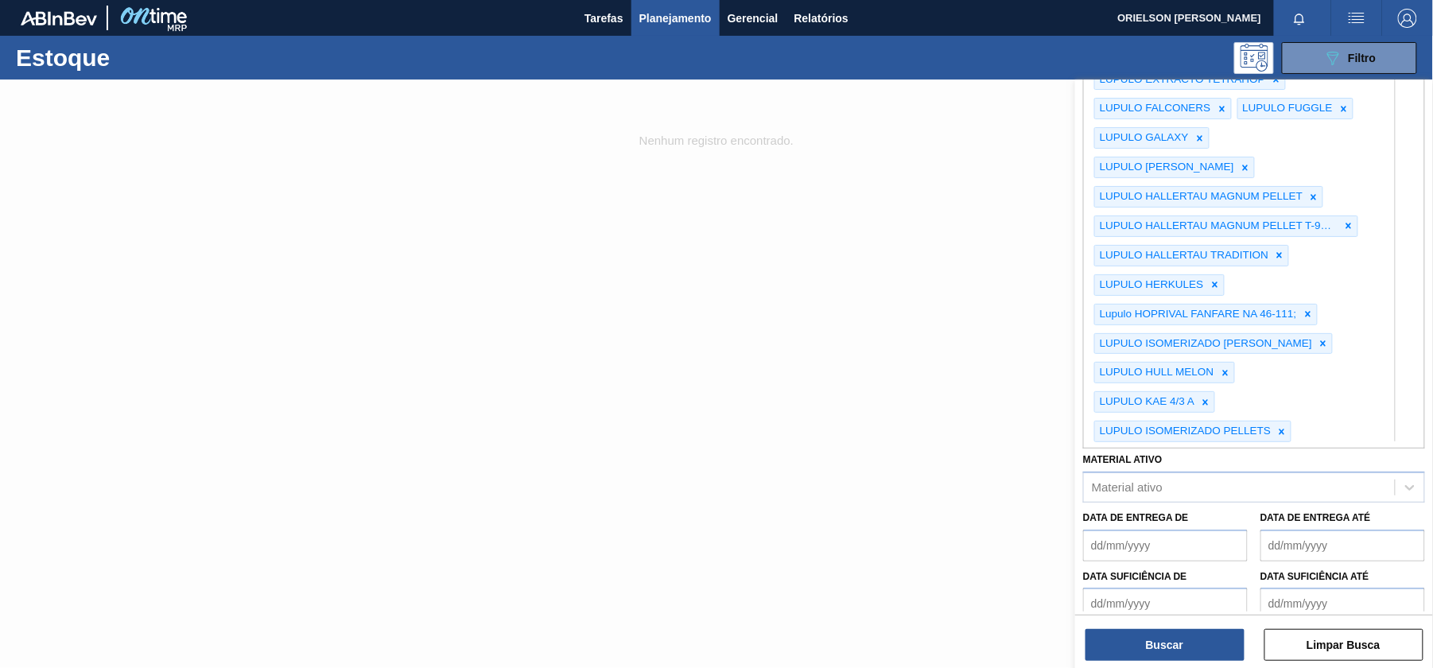
type Rotulada "LUPULO"
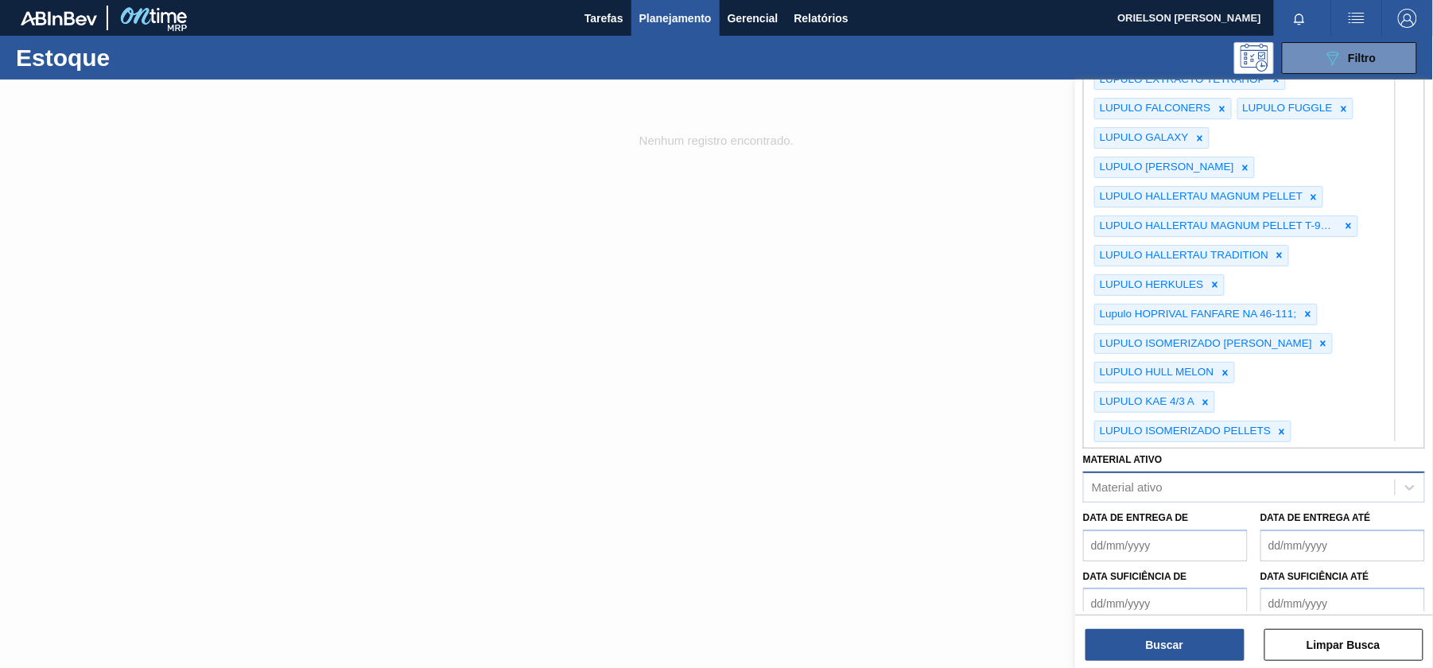
type Rotulada "LUPULO"
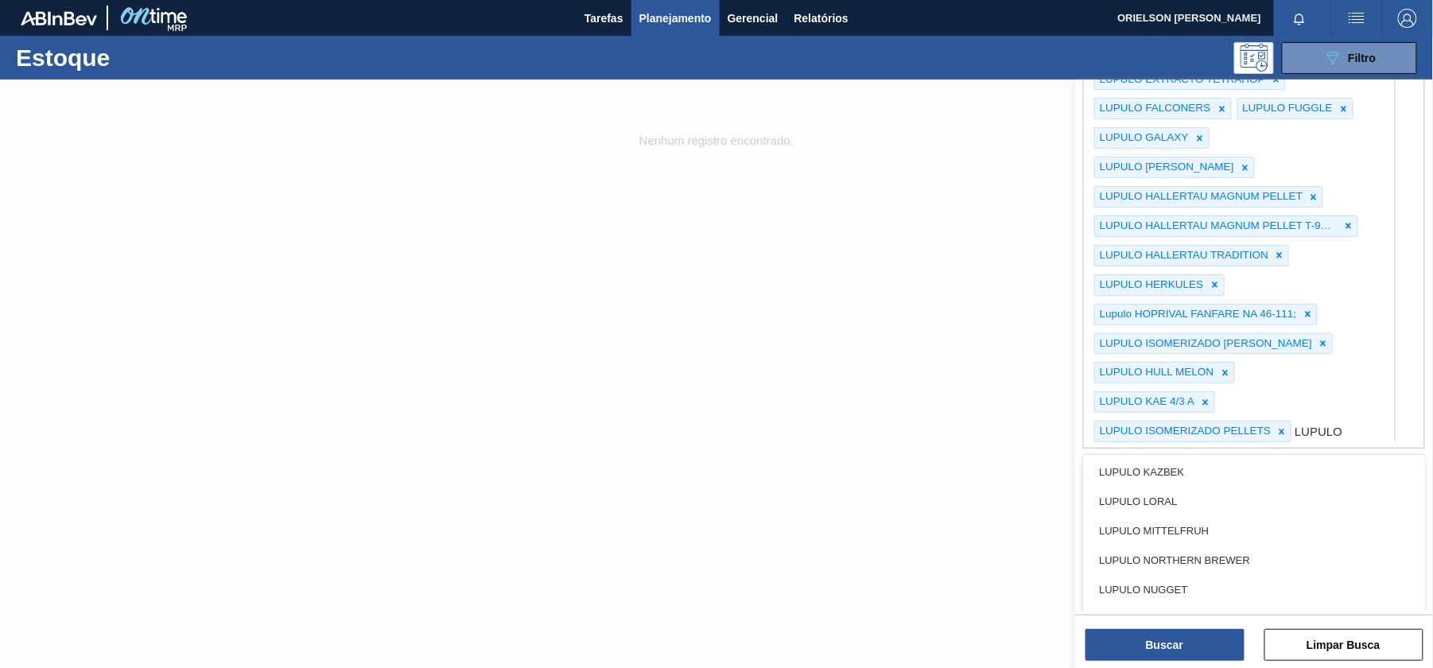
click at [1187, 488] on div "LUPULO KAZBEK" at bounding box center [1254, 472] width 342 height 29
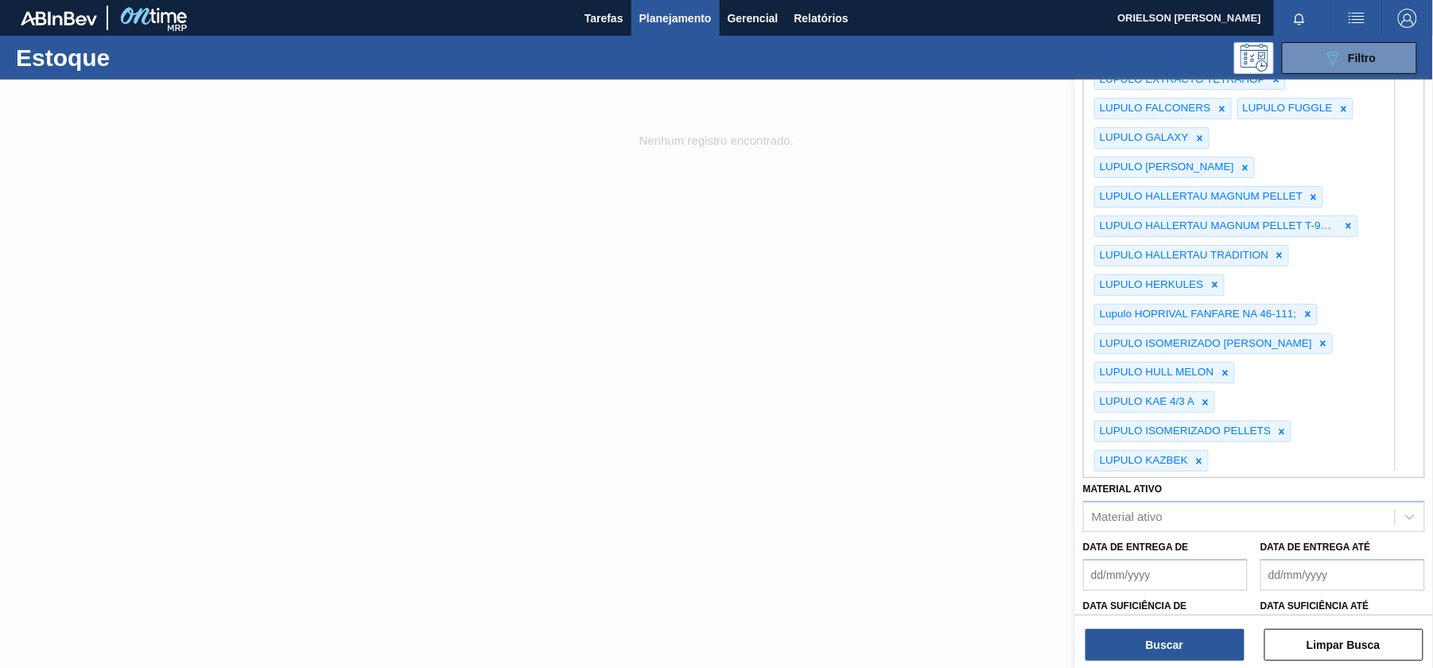
scroll to position [1054, 0]
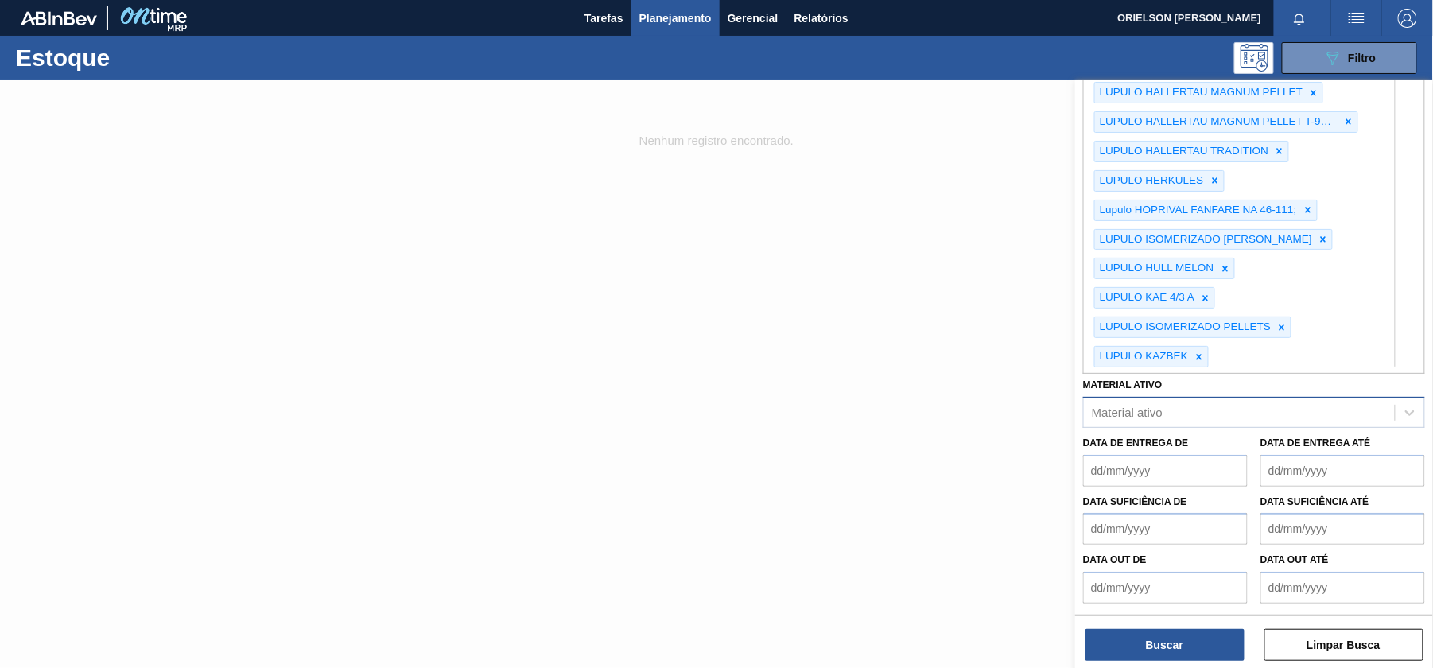
type Rotulada "LUPULO"
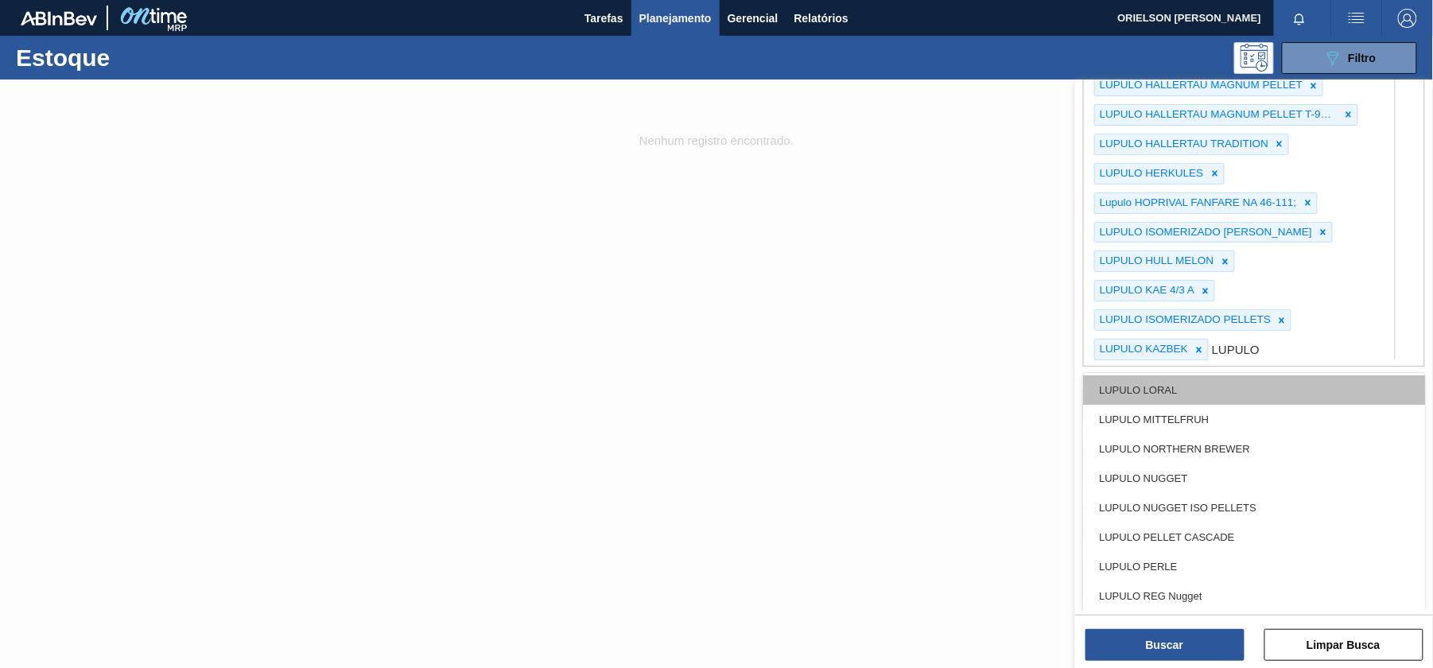
click at [1193, 399] on div "LUPULO LORAL" at bounding box center [1254, 390] width 342 height 29
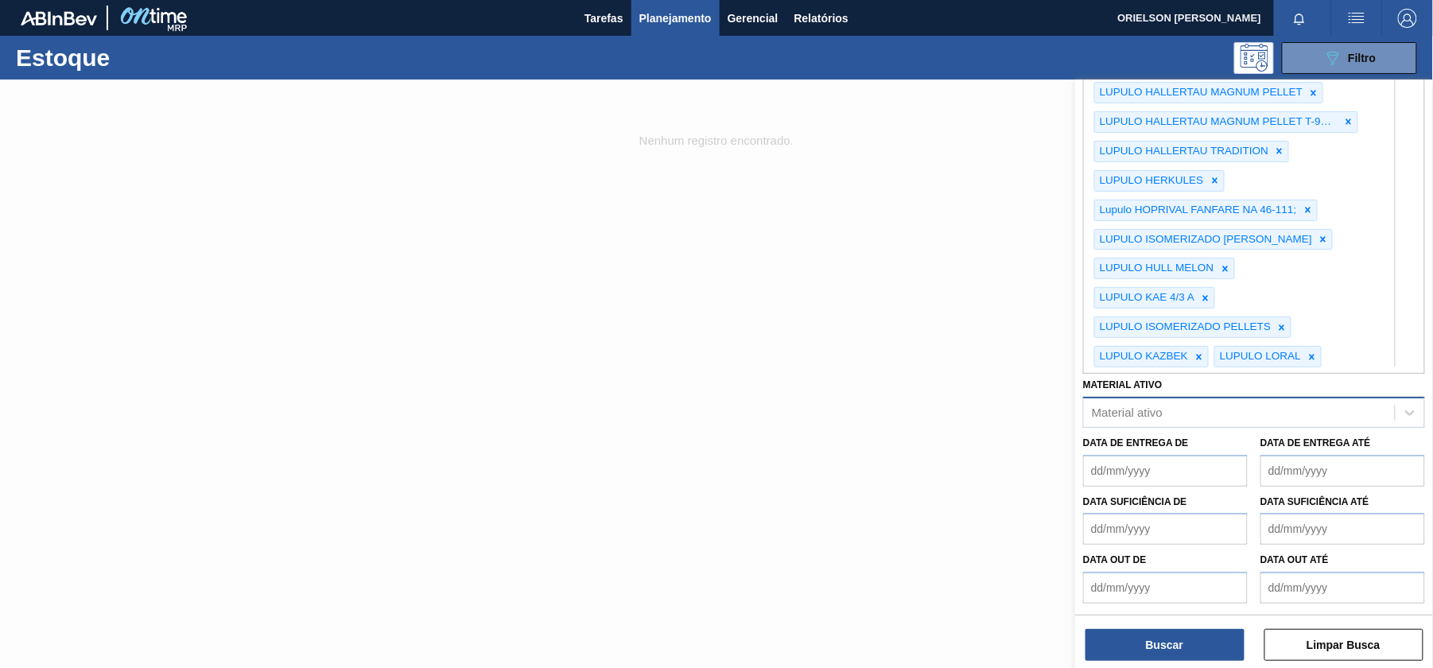
type Rotulada "LUPULO"
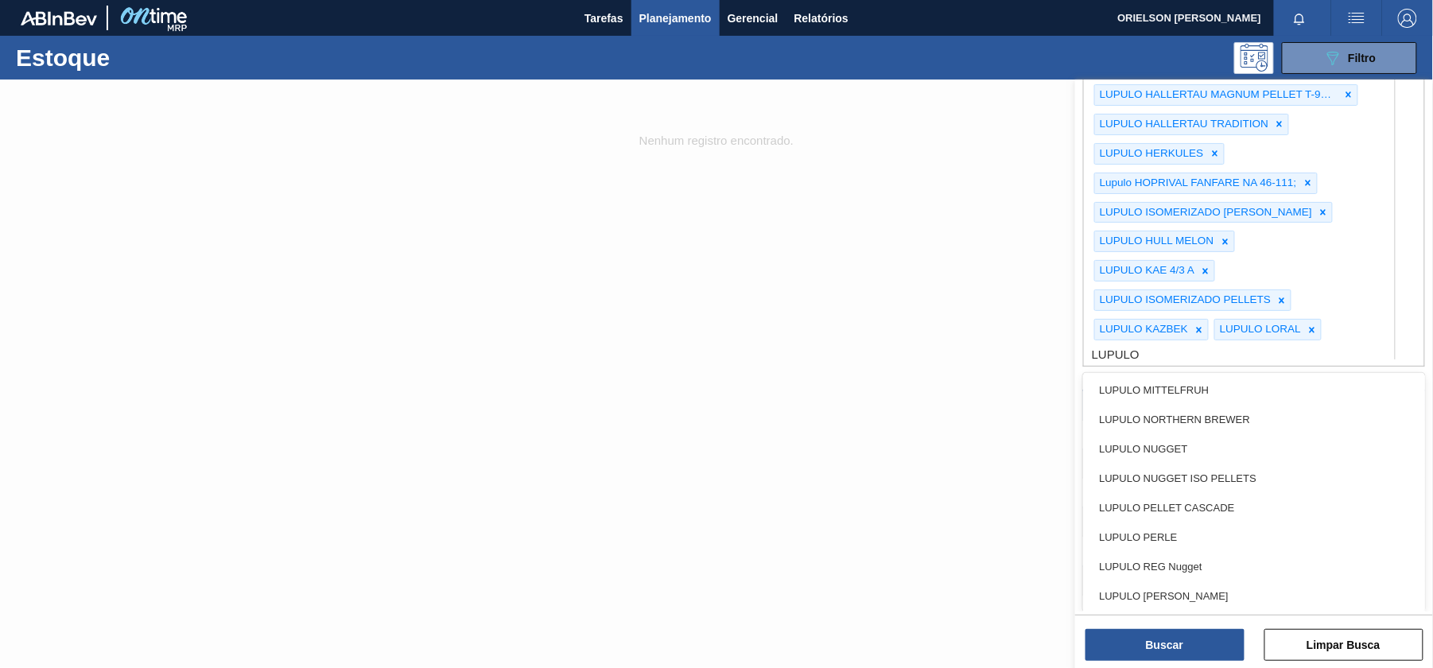
click at [1197, 405] on div "LUPULO MITTELFRUH" at bounding box center [1254, 390] width 342 height 29
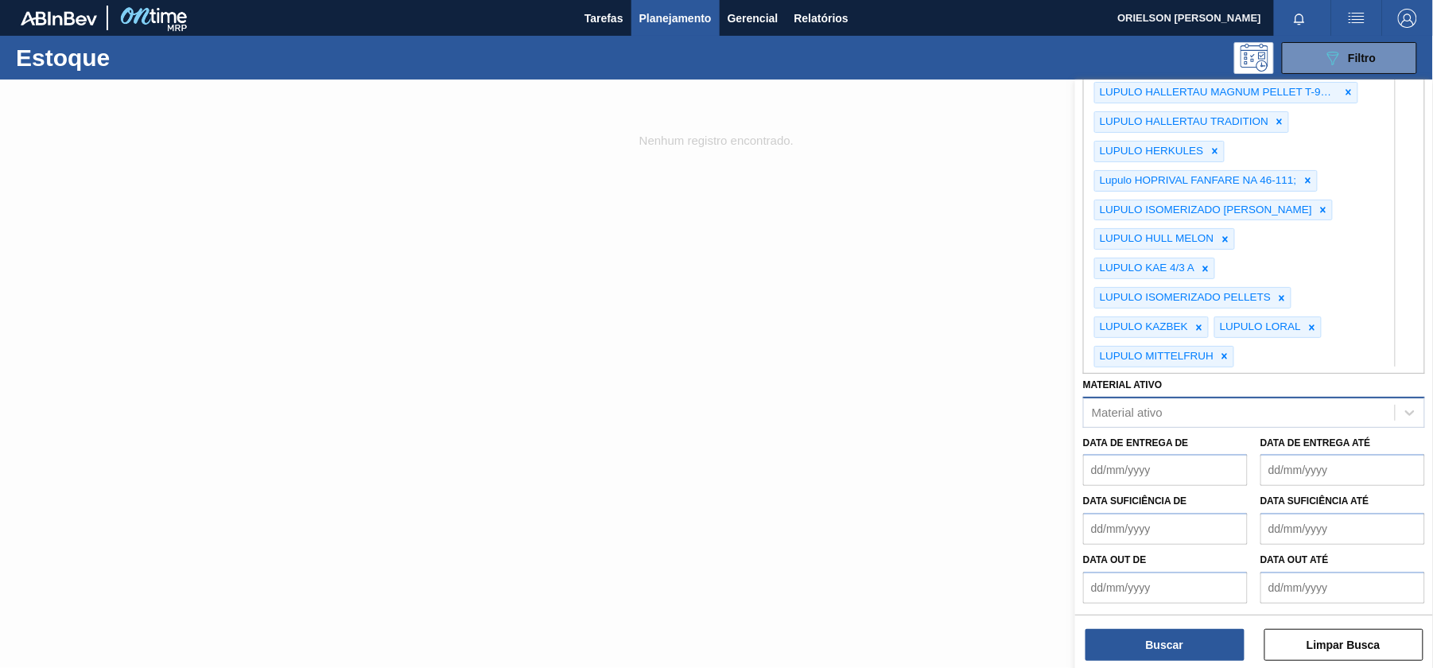
type Rotulada "LUPULO"
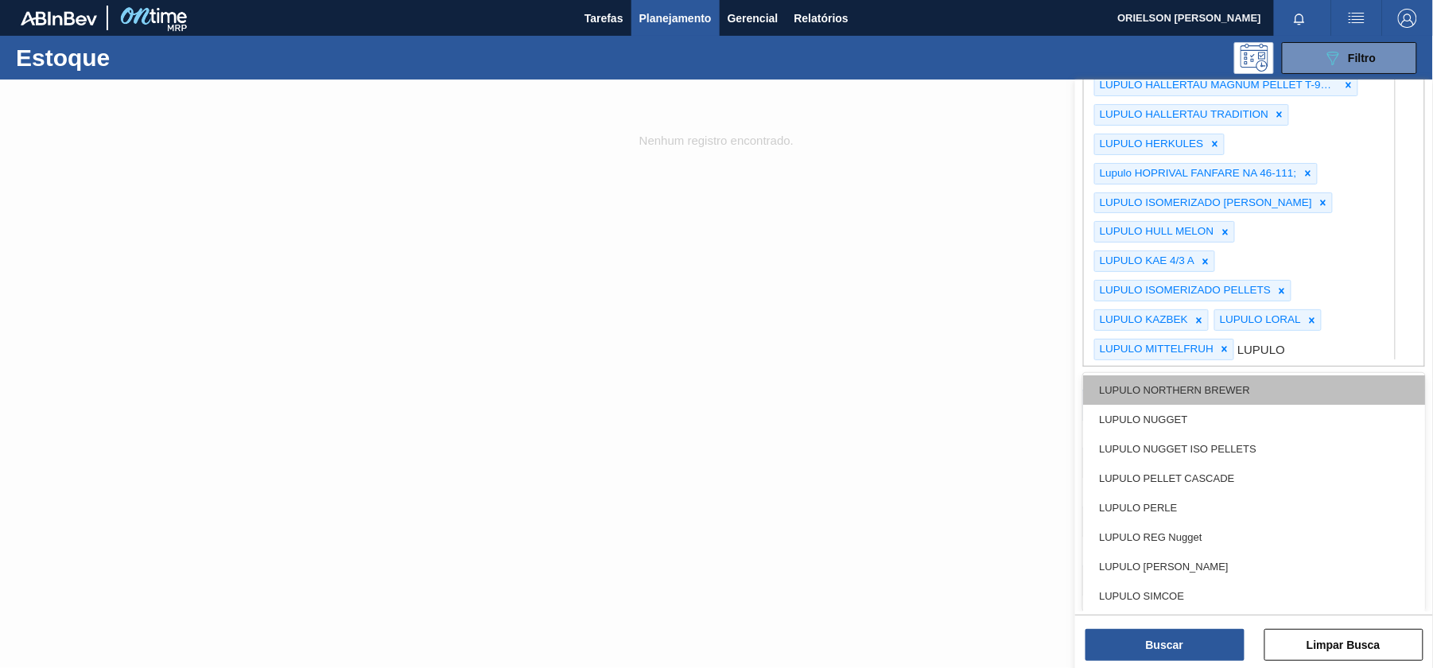
scroll to position [121, 0]
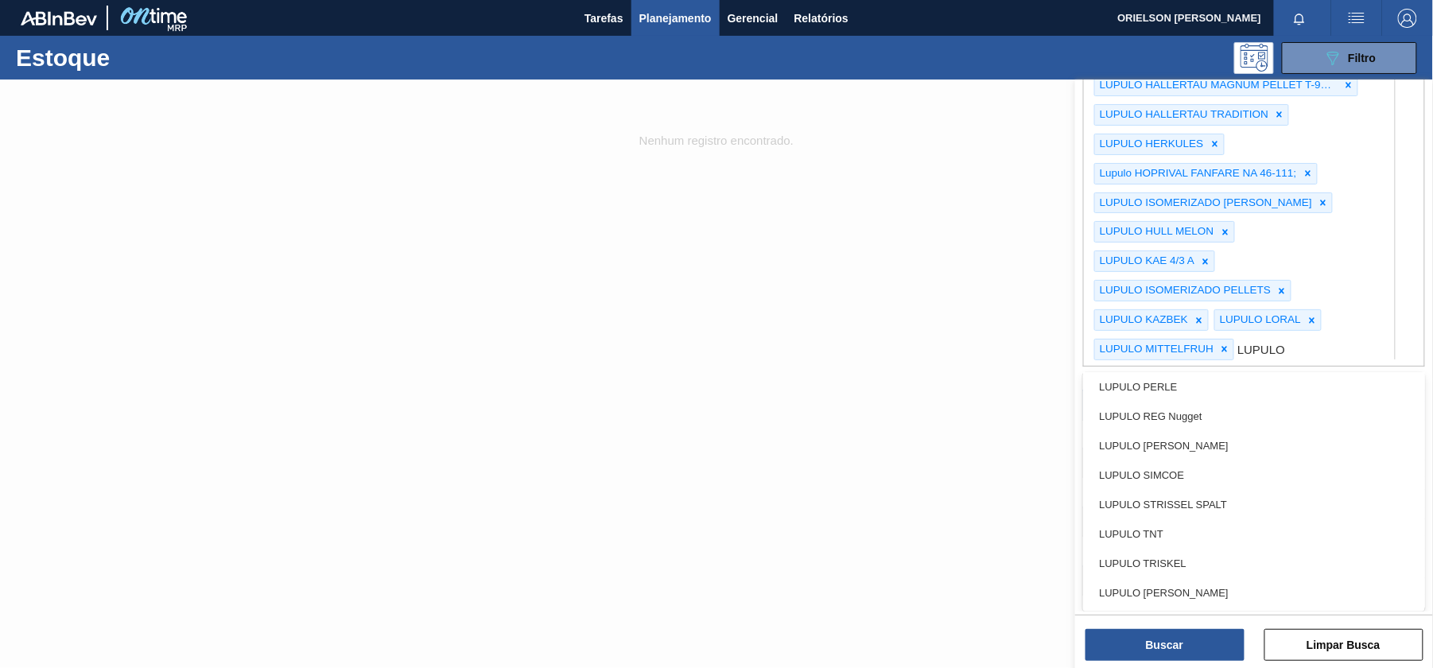
click at [1185, 432] on div "LUPULO REG Nugget" at bounding box center [1254, 417] width 342 height 29
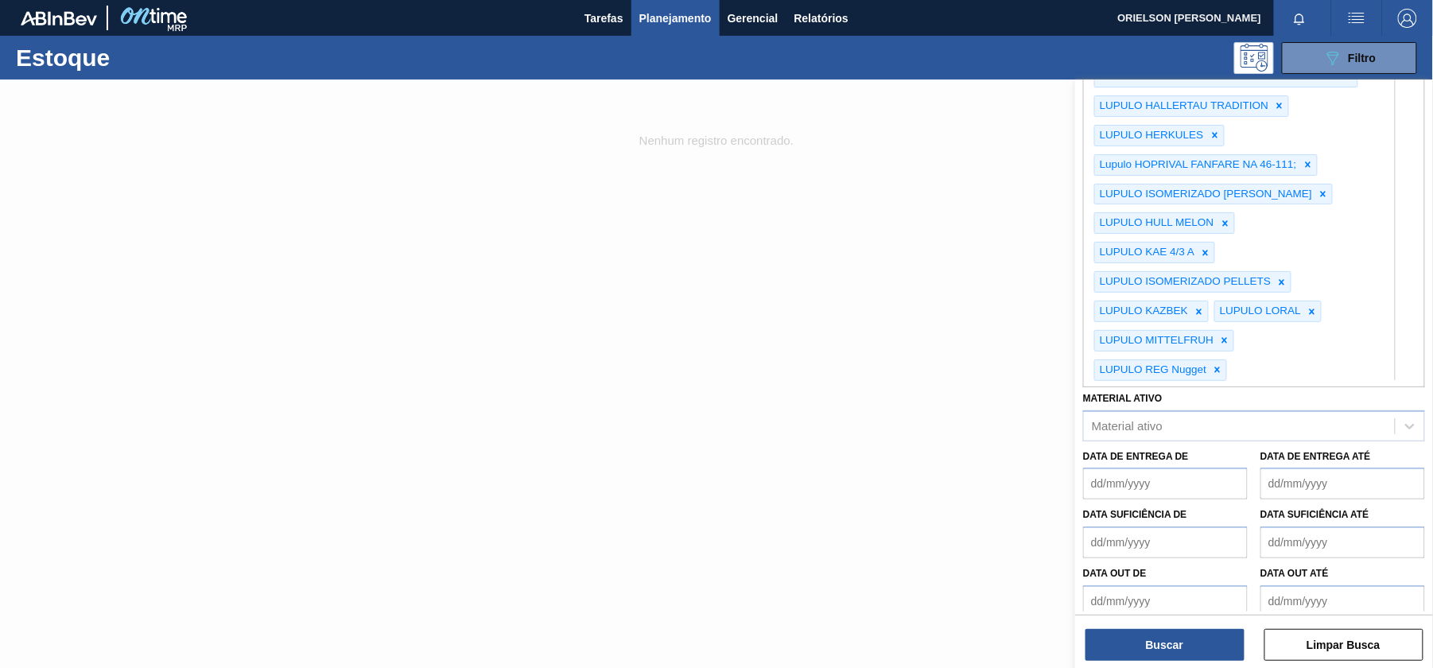
type Rotulada "LUPULO"
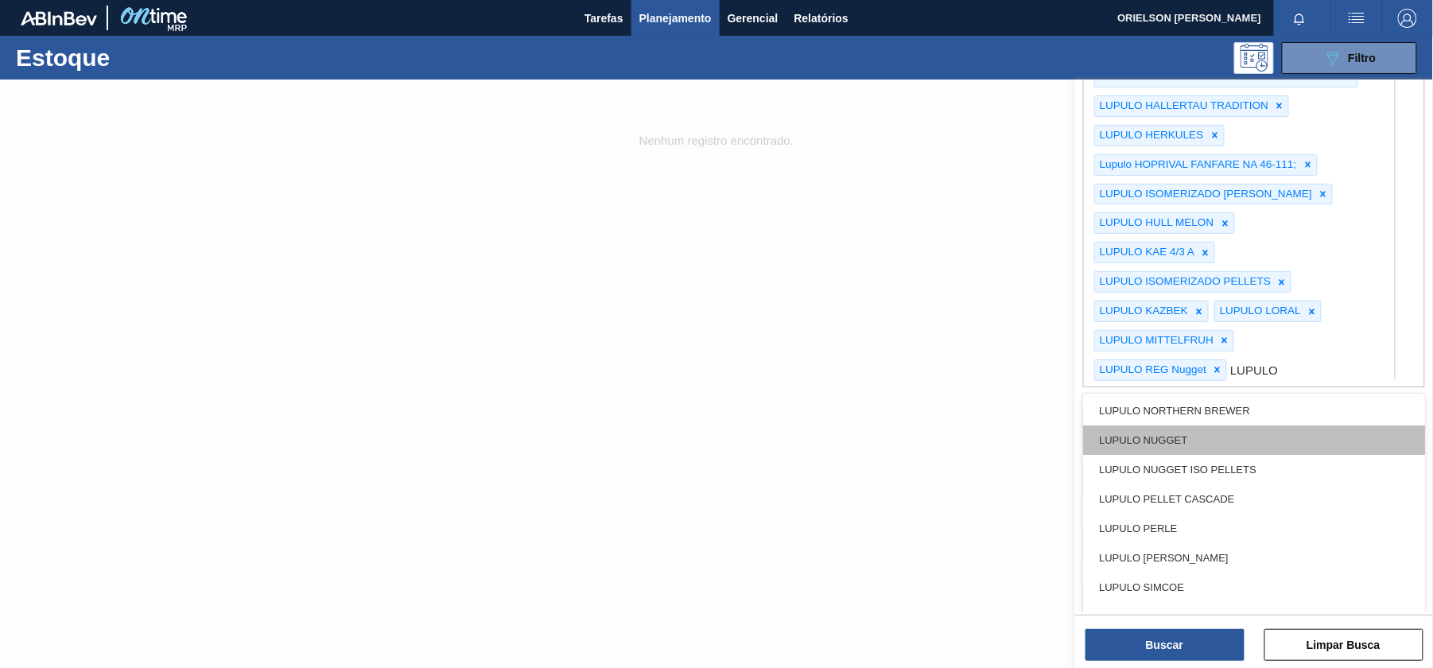
click at [1172, 456] on div "LUPULO NUGGET" at bounding box center [1254, 440] width 342 height 29
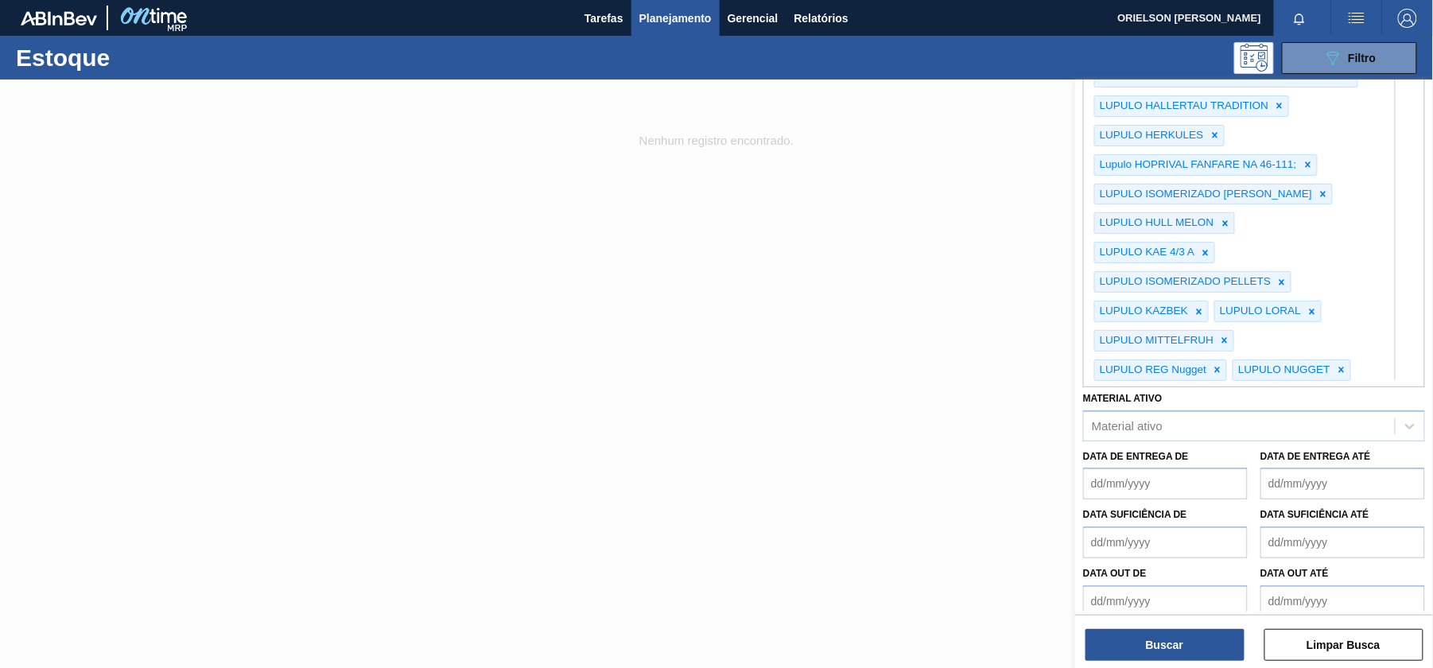
type Rotulada "LUPULO"
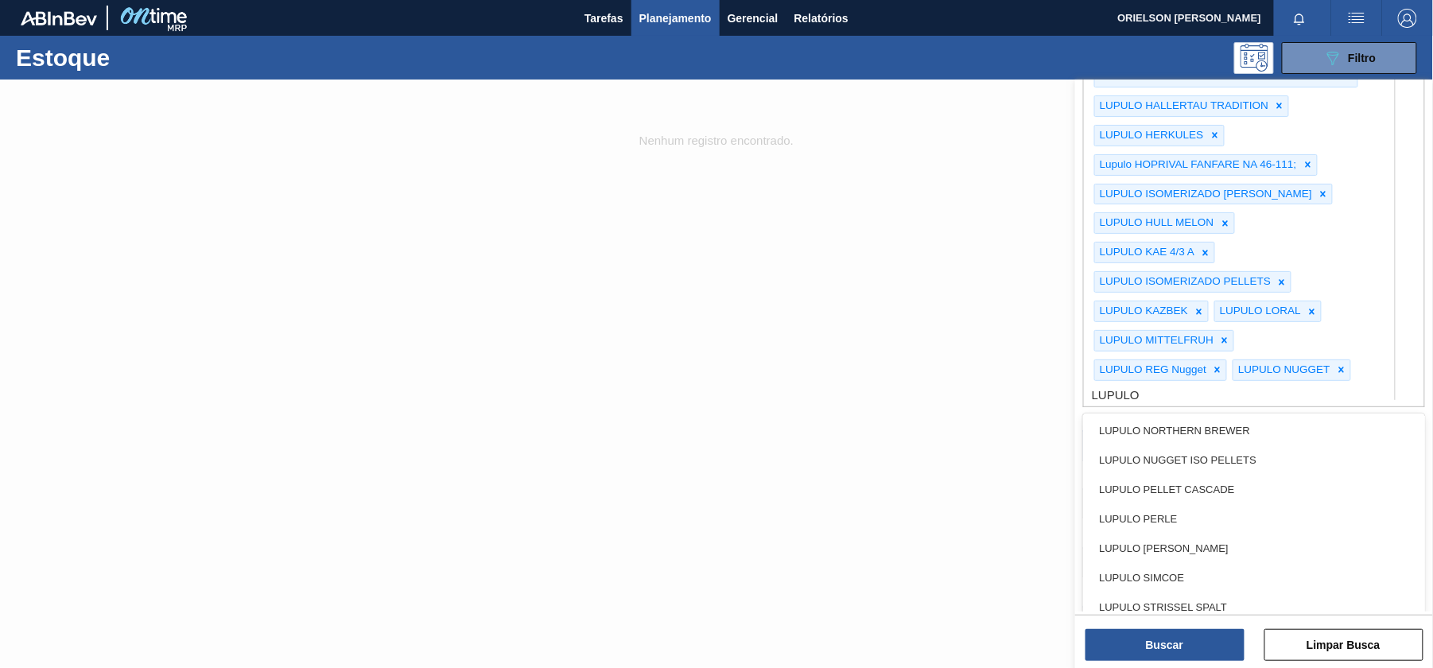
click at [1172, 446] on div "LUPULO NORTHERN BREWER" at bounding box center [1254, 431] width 342 height 29
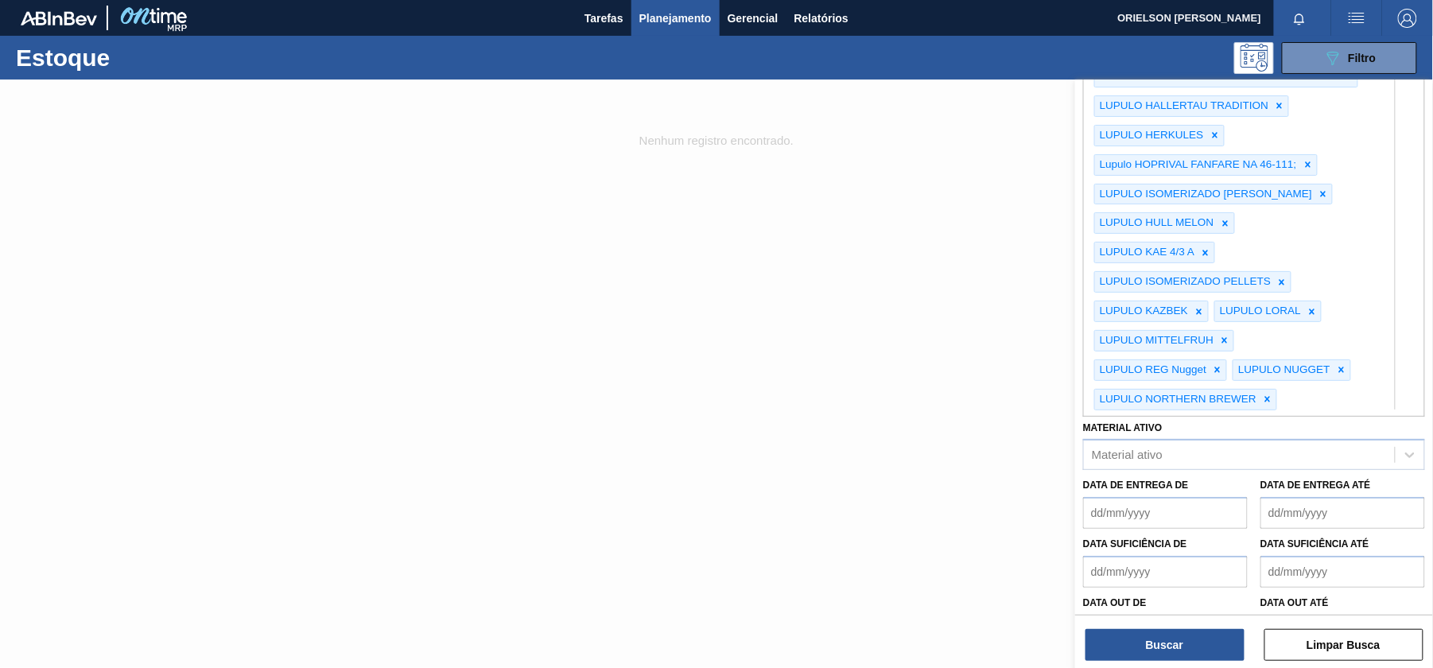
type Rotulada "LUPULO"
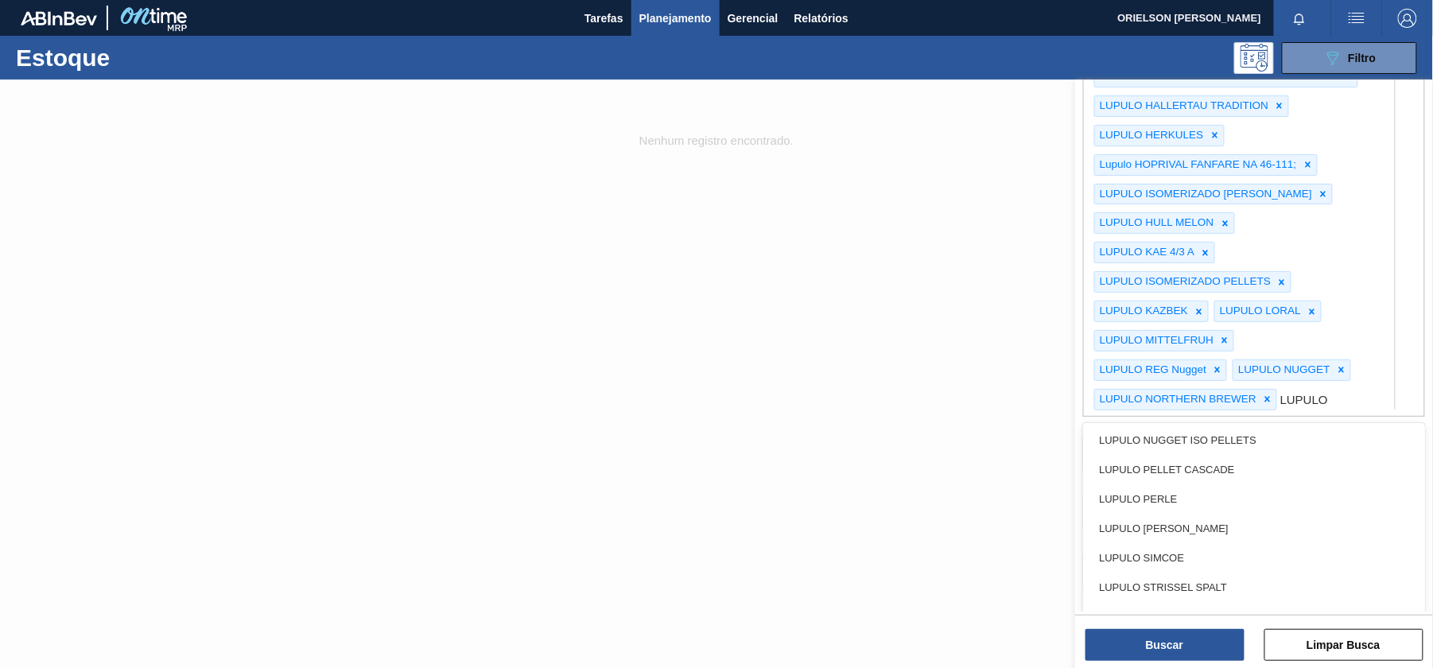
scroll to position [80, 0]
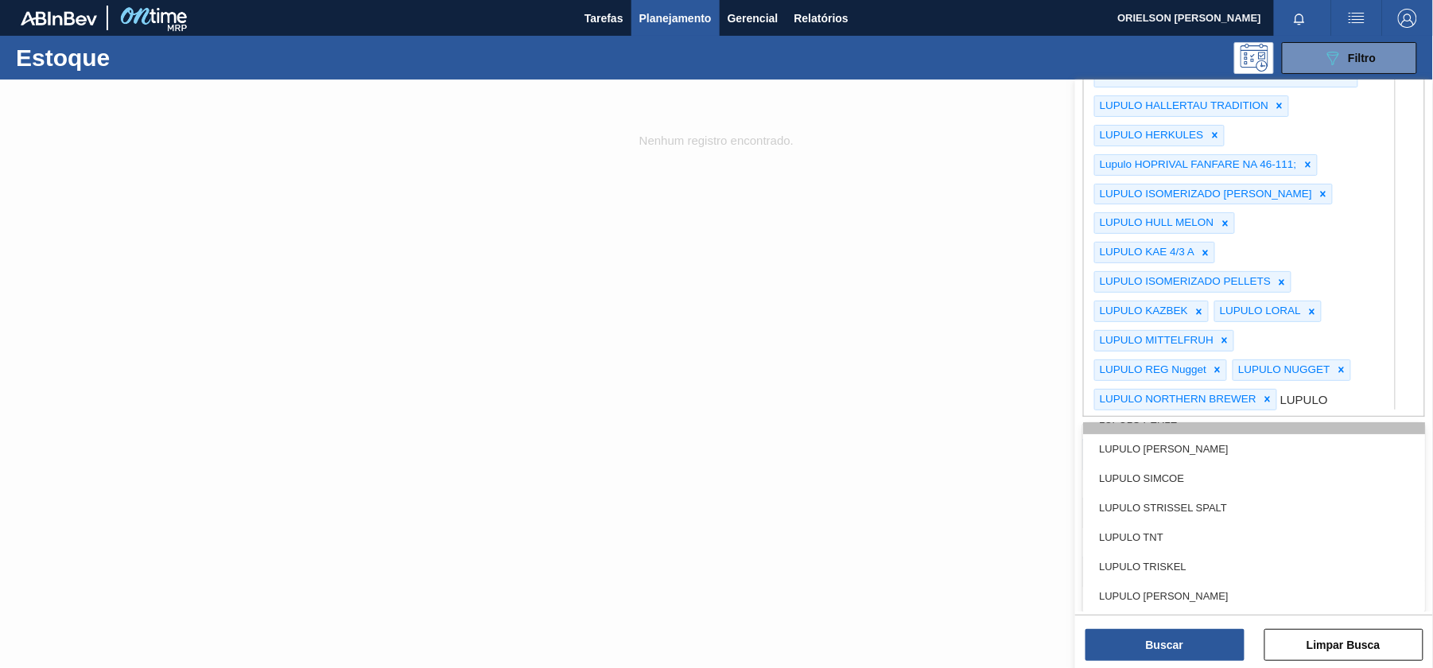
click at [1172, 435] on div "LUPULO PERLE" at bounding box center [1254, 420] width 342 height 29
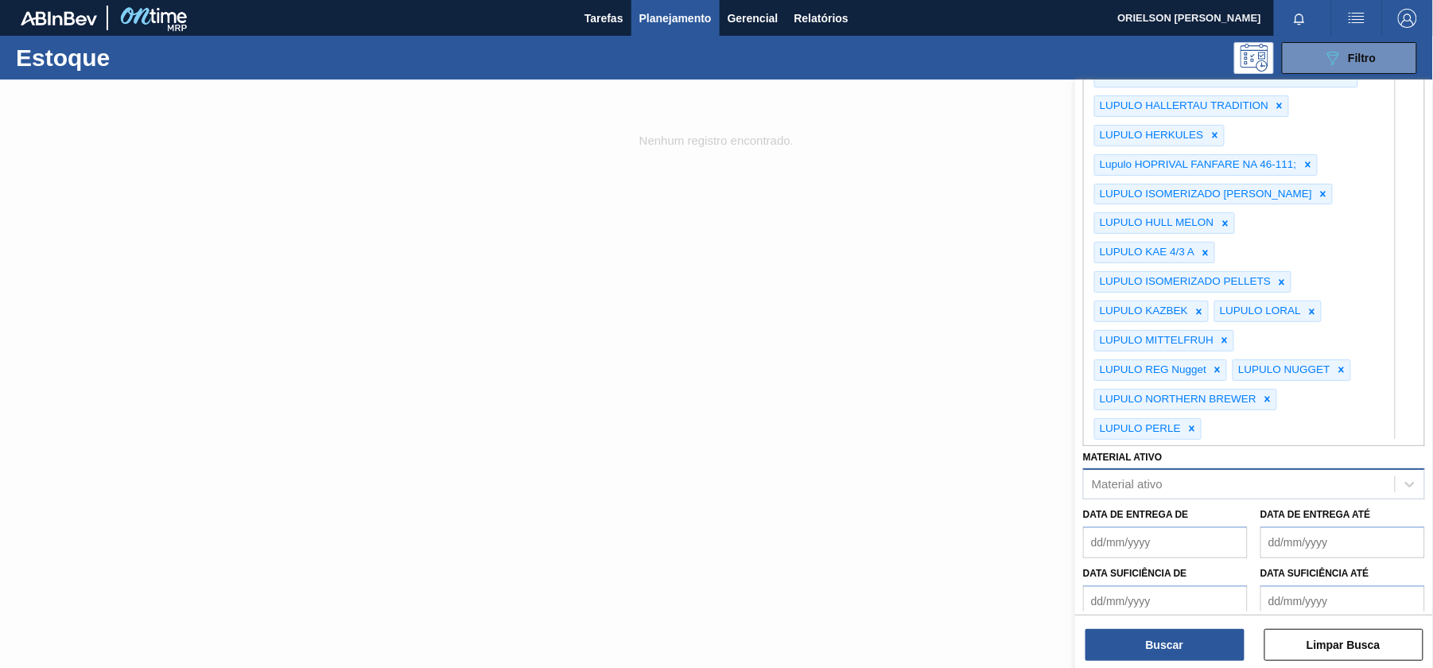
type Rotulada "LUPULO"
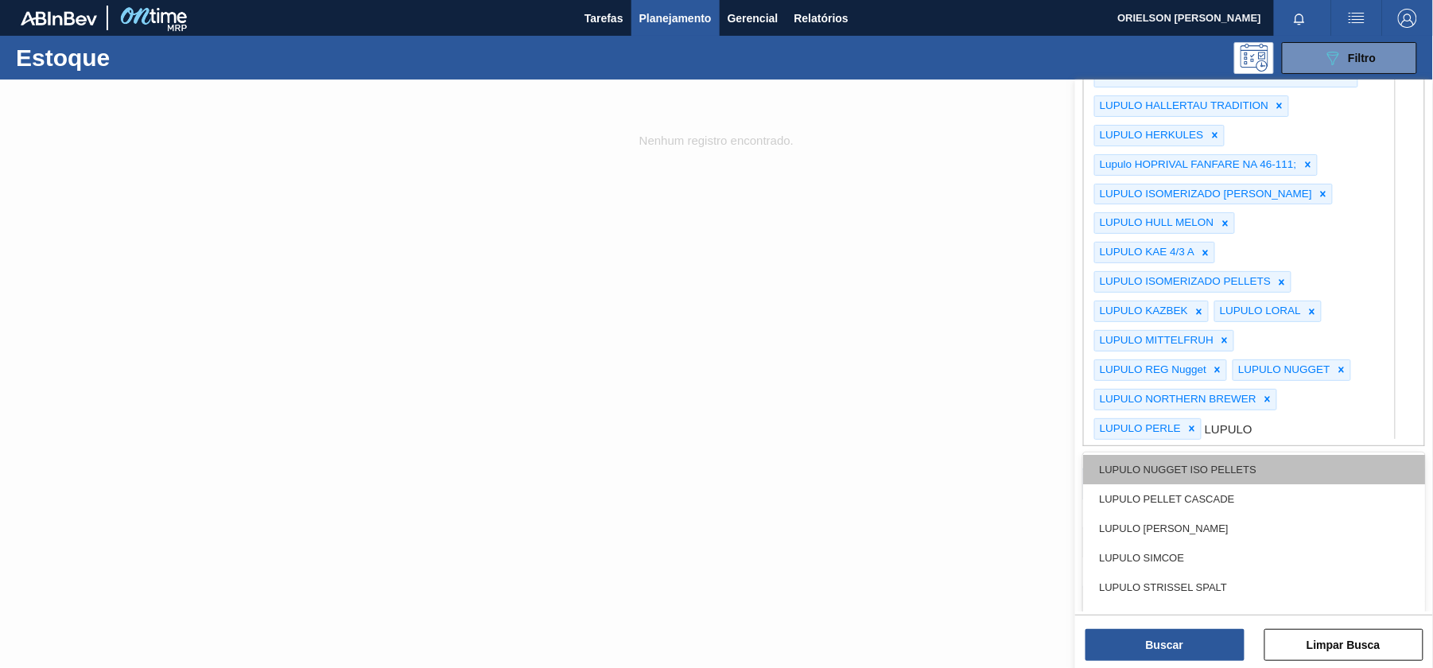
click at [1184, 485] on div "LUPULO NUGGET ISO PELLETS" at bounding box center [1254, 470] width 342 height 29
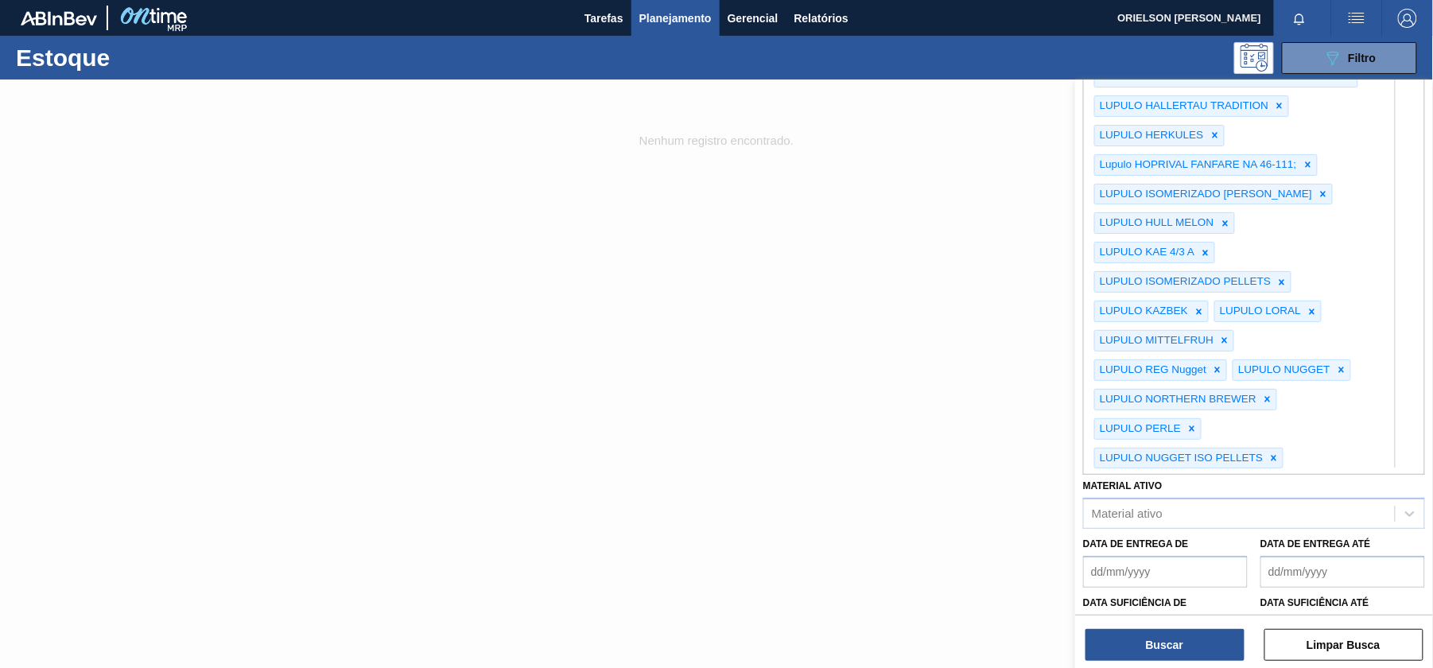
type Rotulada "LUPULO"
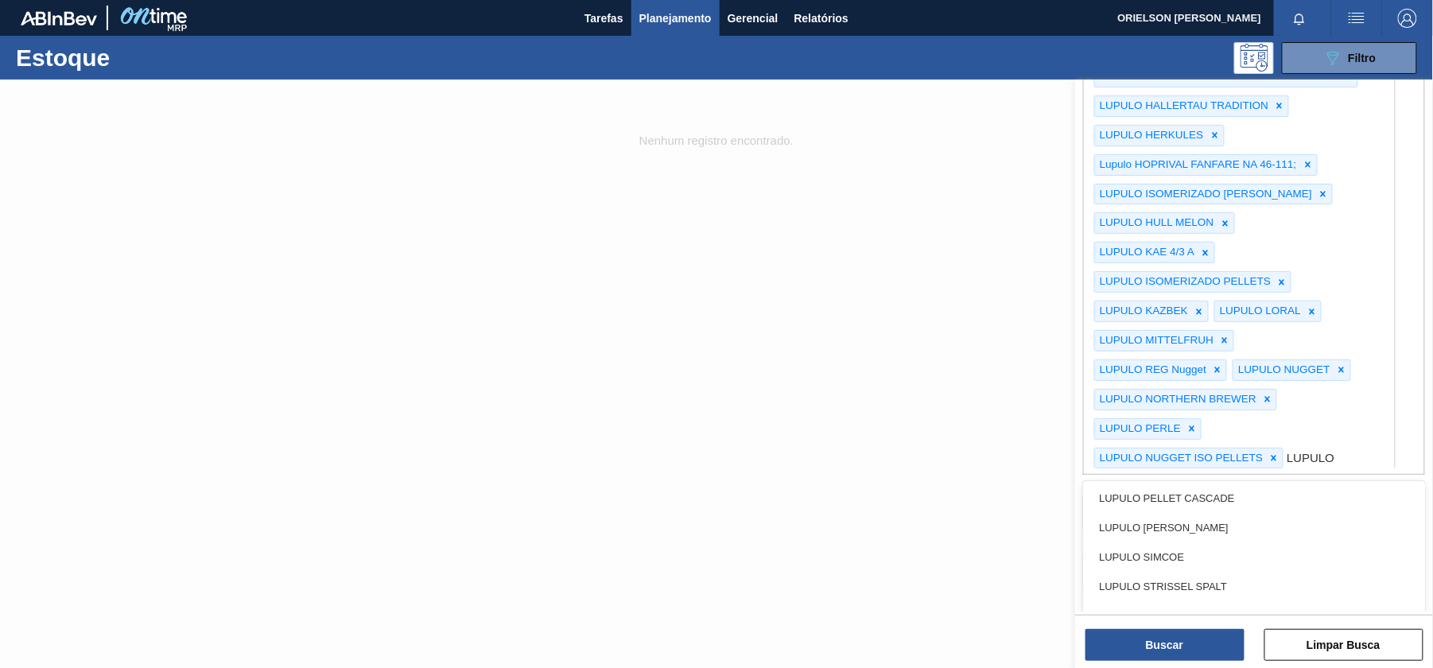
click at [1182, 529] on div "LUPULO PELLET CASCADE LUPULO SAAZ PELLET LUPULO SIMCOE LUPULO [PERSON_NAME] [PE…" at bounding box center [1254, 547] width 342 height 132
click at [1184, 514] on div "LUPULO PELLET CASCADE" at bounding box center [1254, 498] width 342 height 29
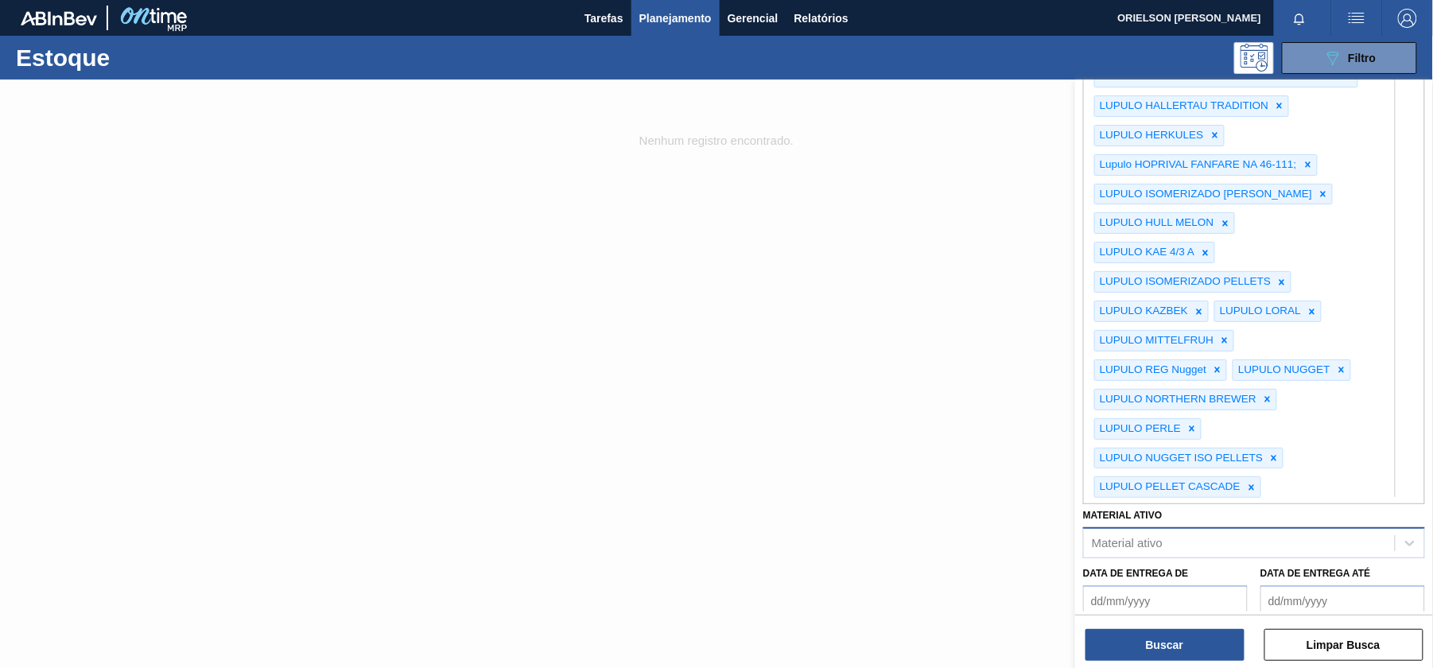
scroll to position [1233, 0]
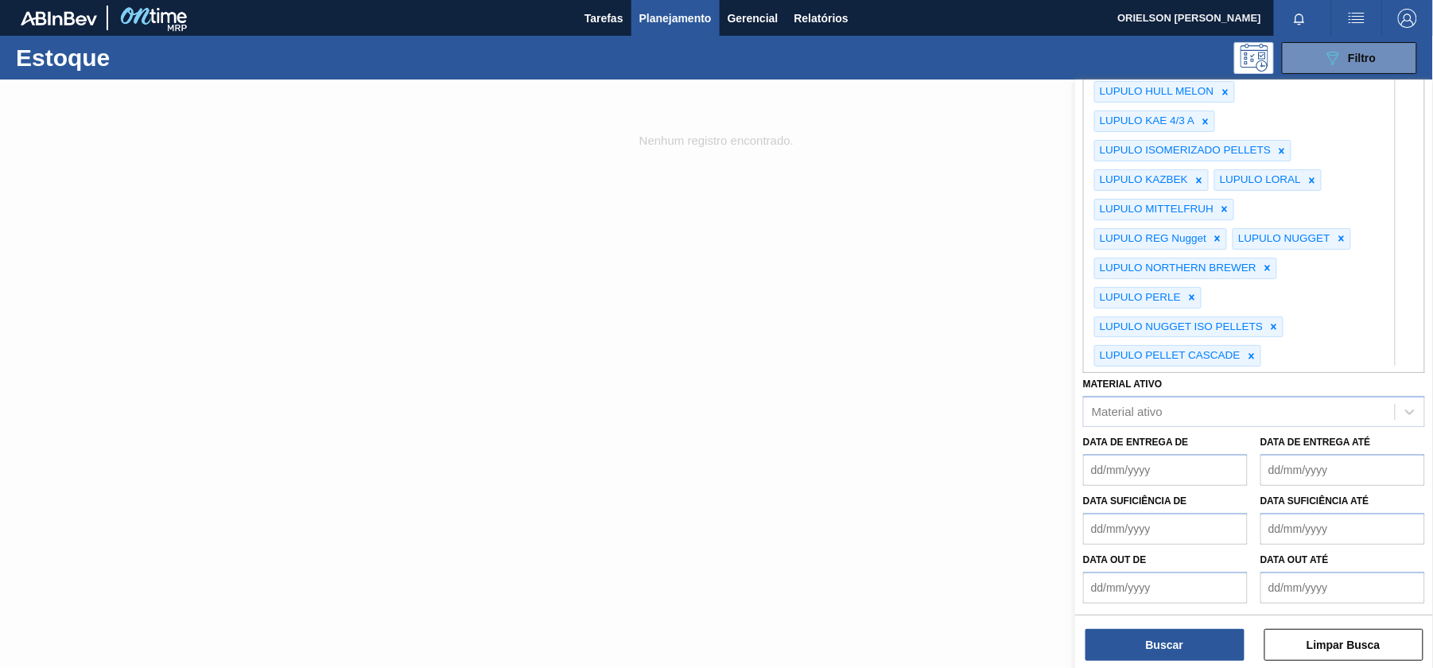
type Rotulada "LUPULO"
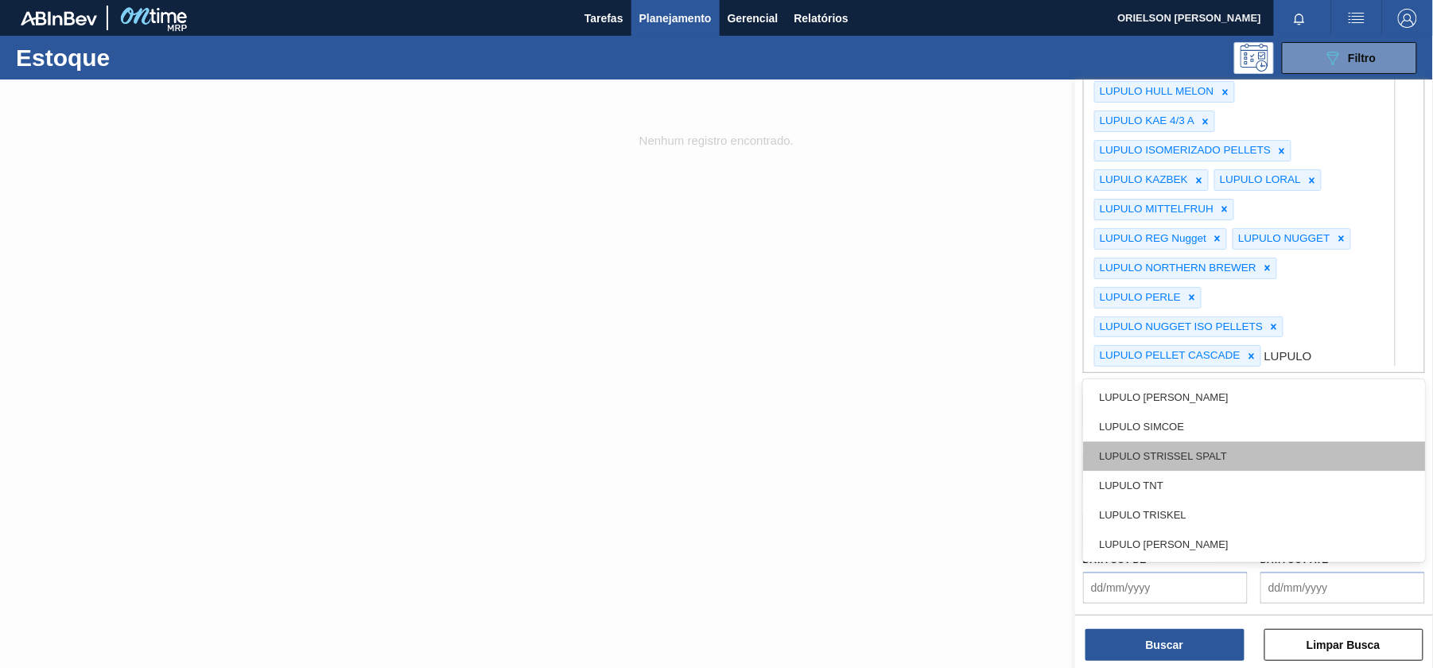
click at [1207, 443] on div "LUPULO STRISSEL SPALT" at bounding box center [1254, 455] width 342 height 29
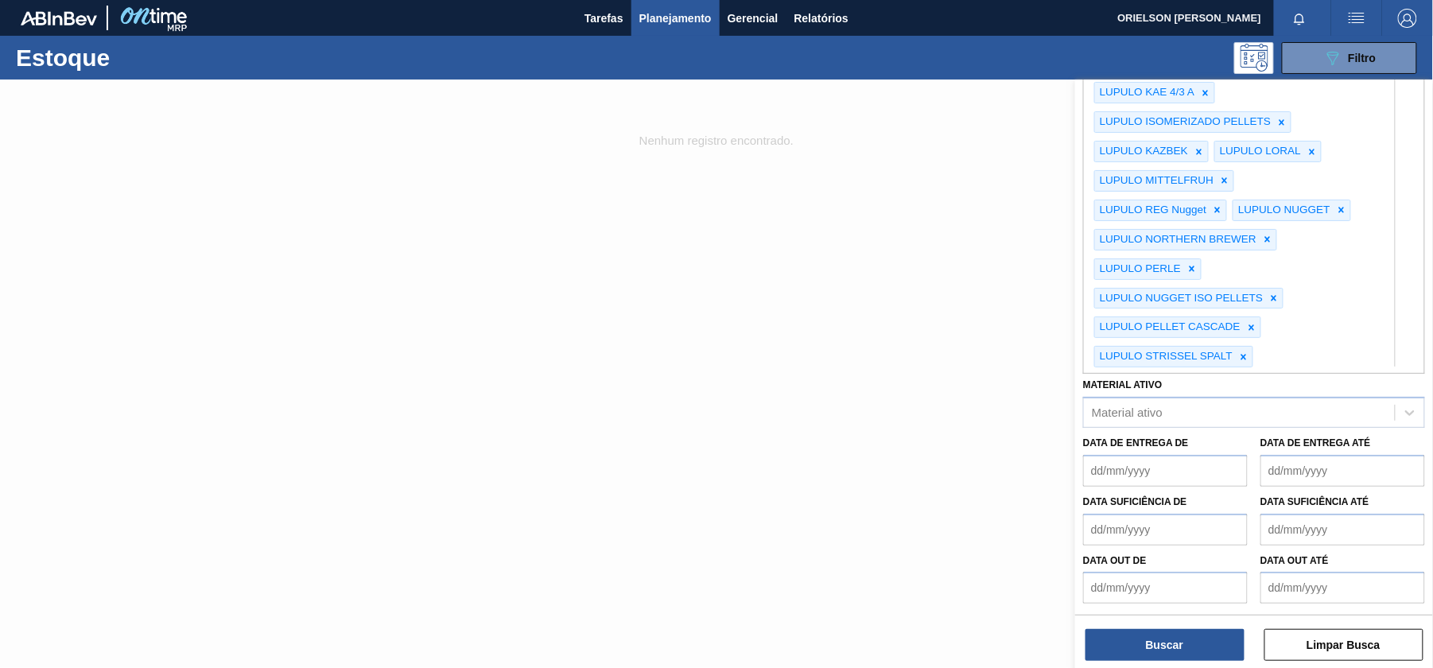
type Rotulada "LUPULO"
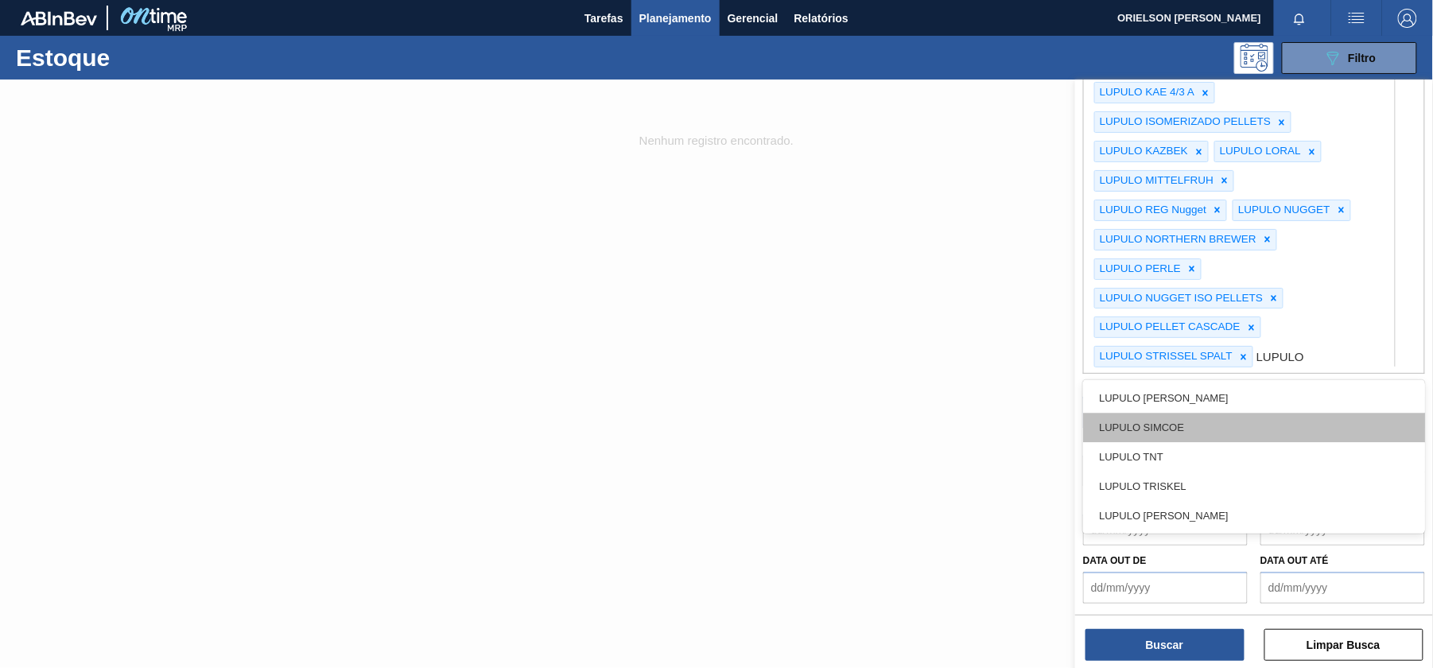
click at [1200, 442] on div "LUPULO SIMCOE" at bounding box center [1254, 427] width 342 height 29
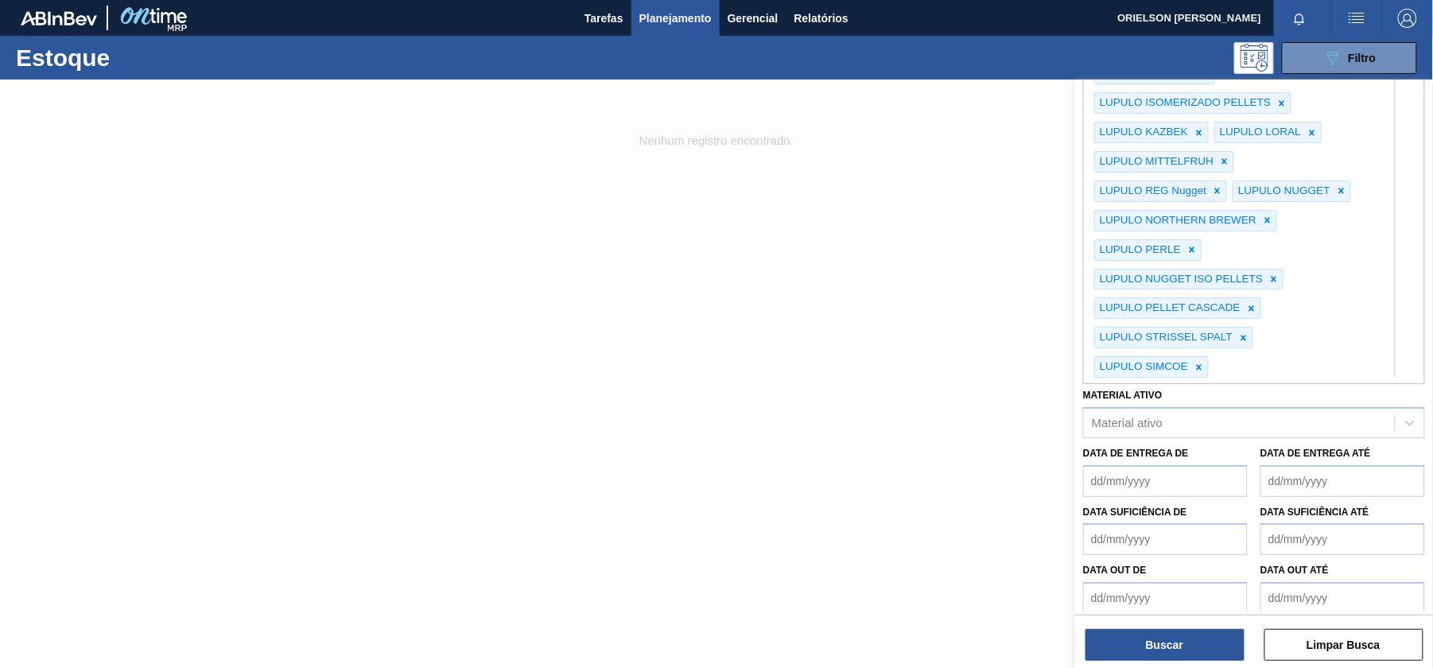
type Rotulada "LUPULO"
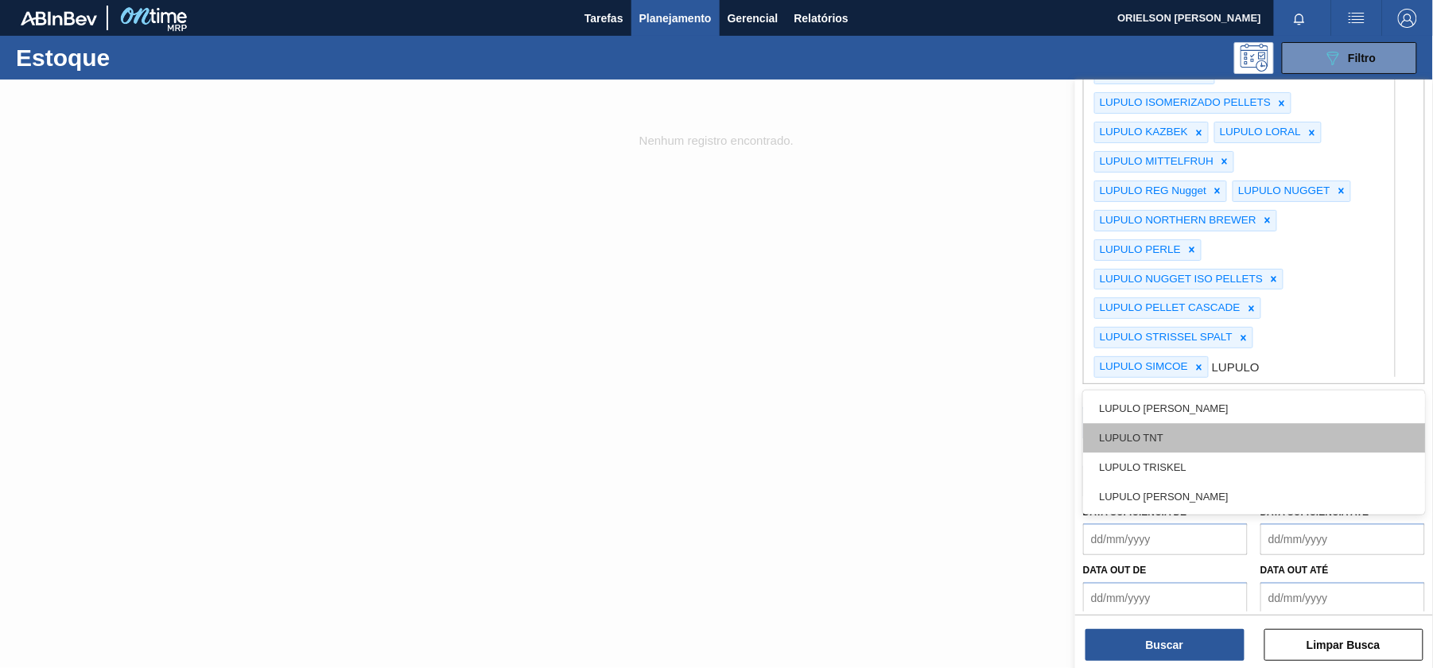
click at [1194, 453] on div "LUPULO TNT" at bounding box center [1254, 437] width 342 height 29
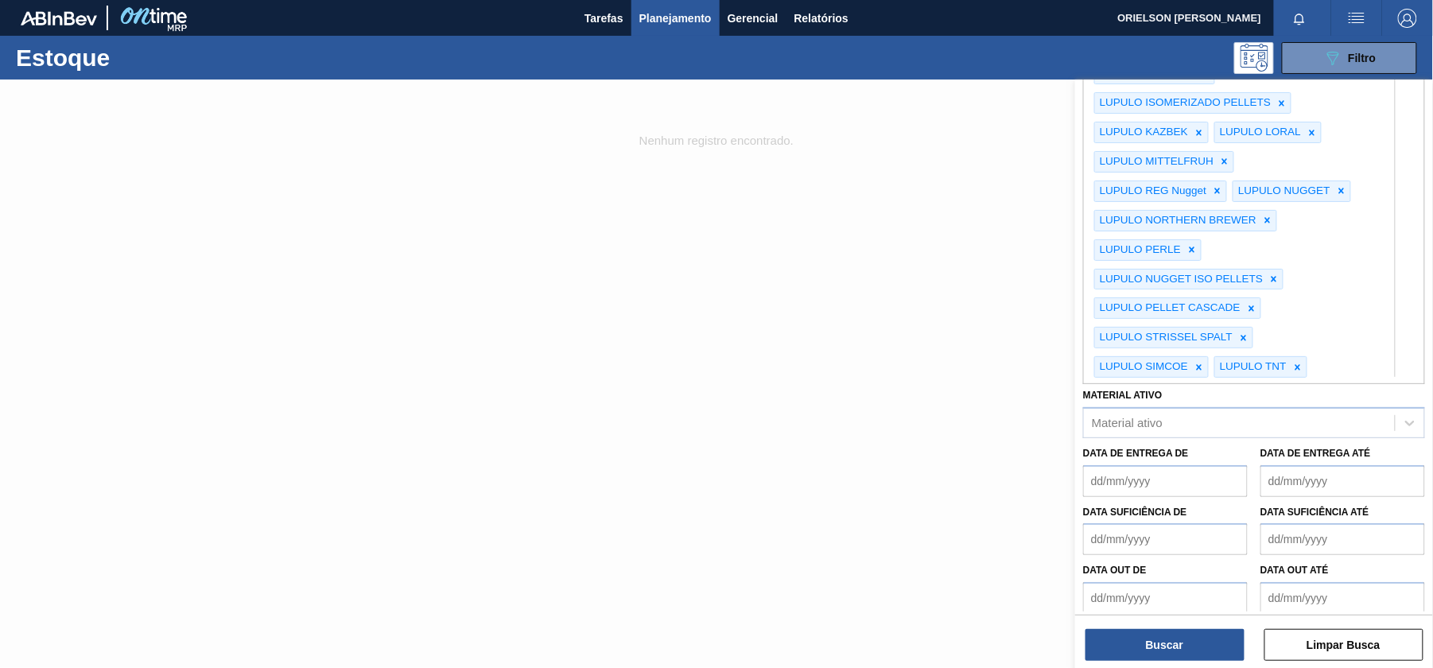
type Rotulada "LUPULO"
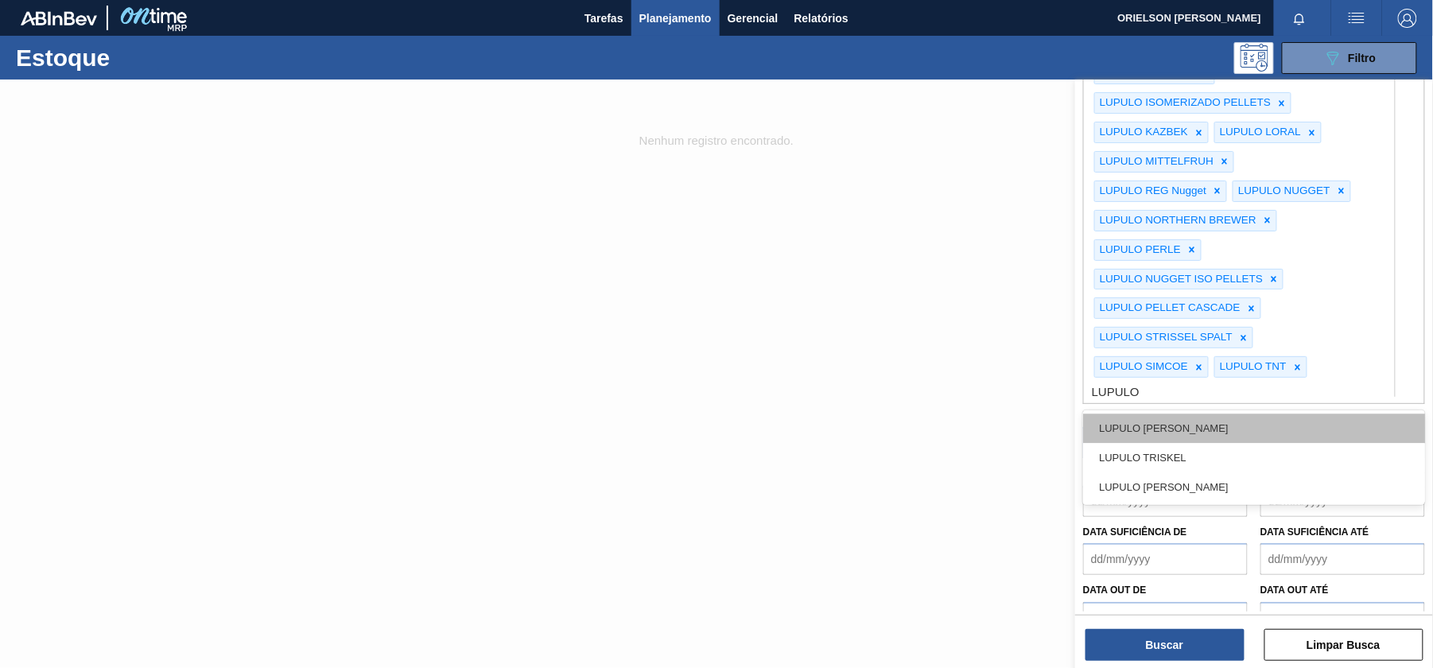
click at [1194, 443] on div "LUPULO [PERSON_NAME]" at bounding box center [1254, 428] width 342 height 29
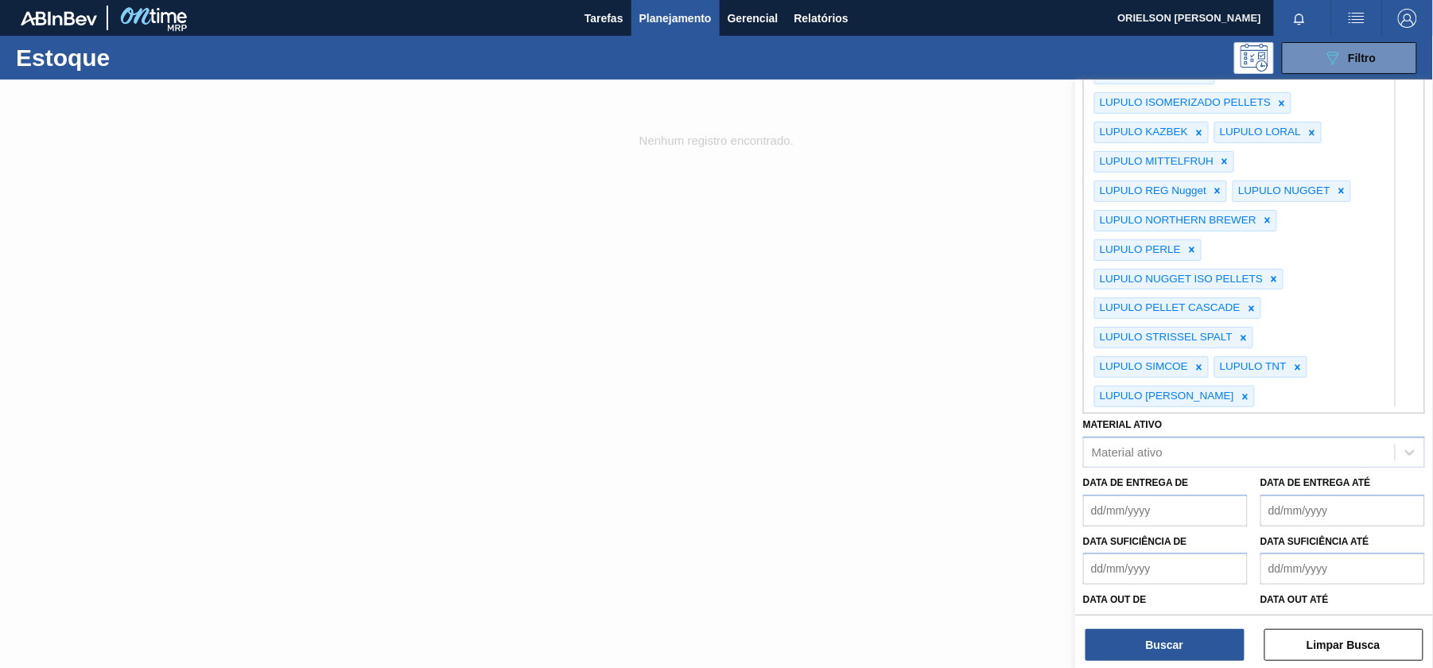
type Rotulada "LUPULO"
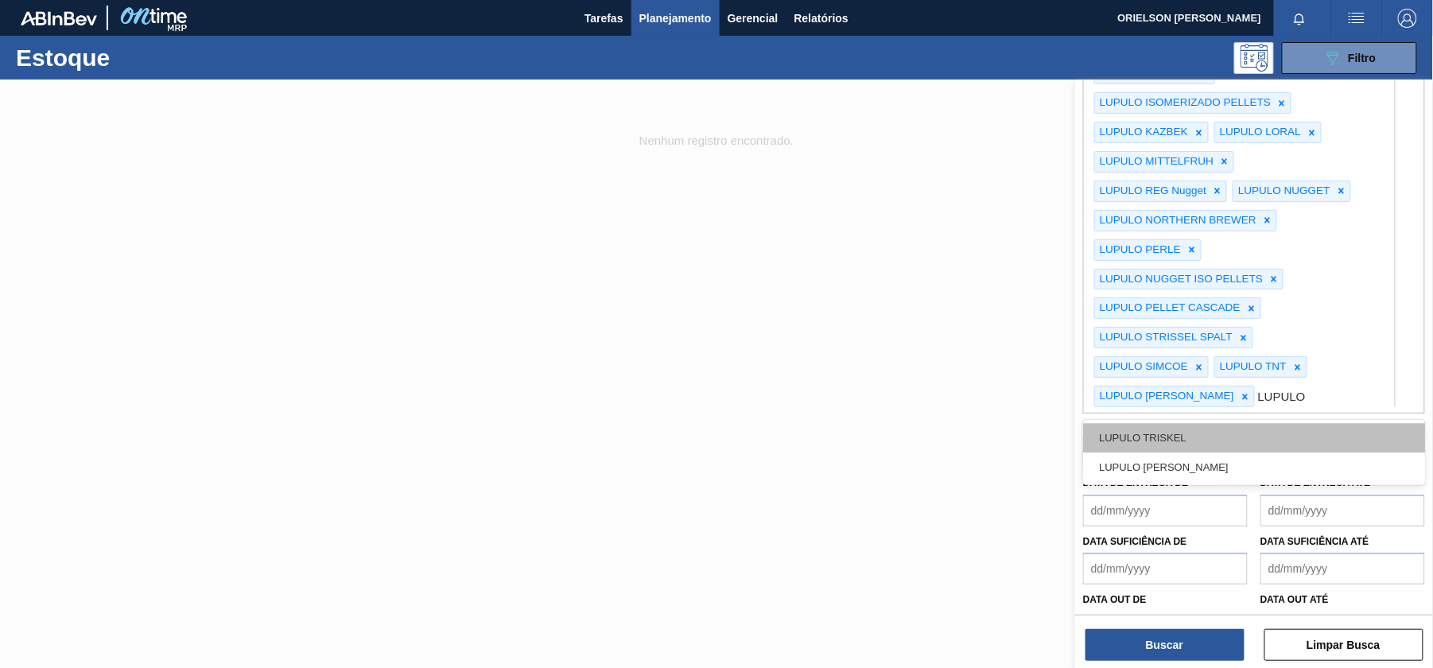
click at [1190, 453] on div "LUPULO TRISKEL" at bounding box center [1254, 437] width 342 height 29
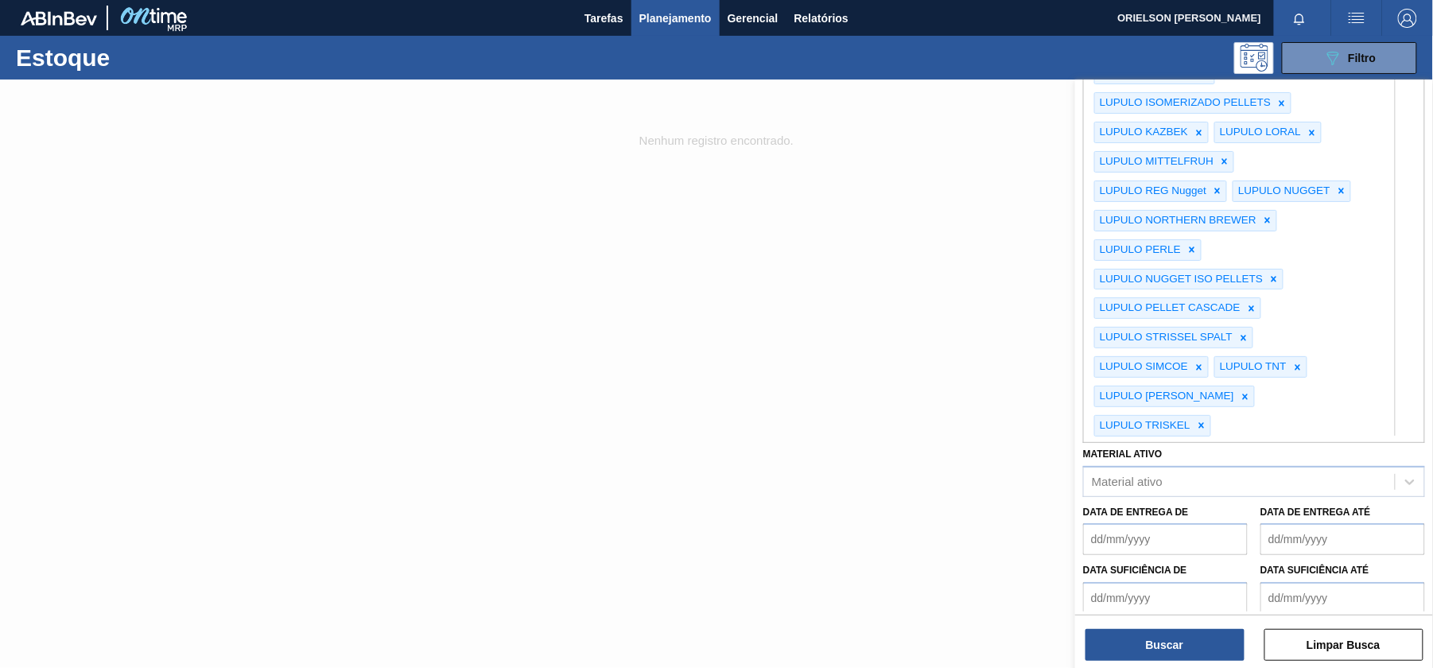
type Rotulada "LUPULO"
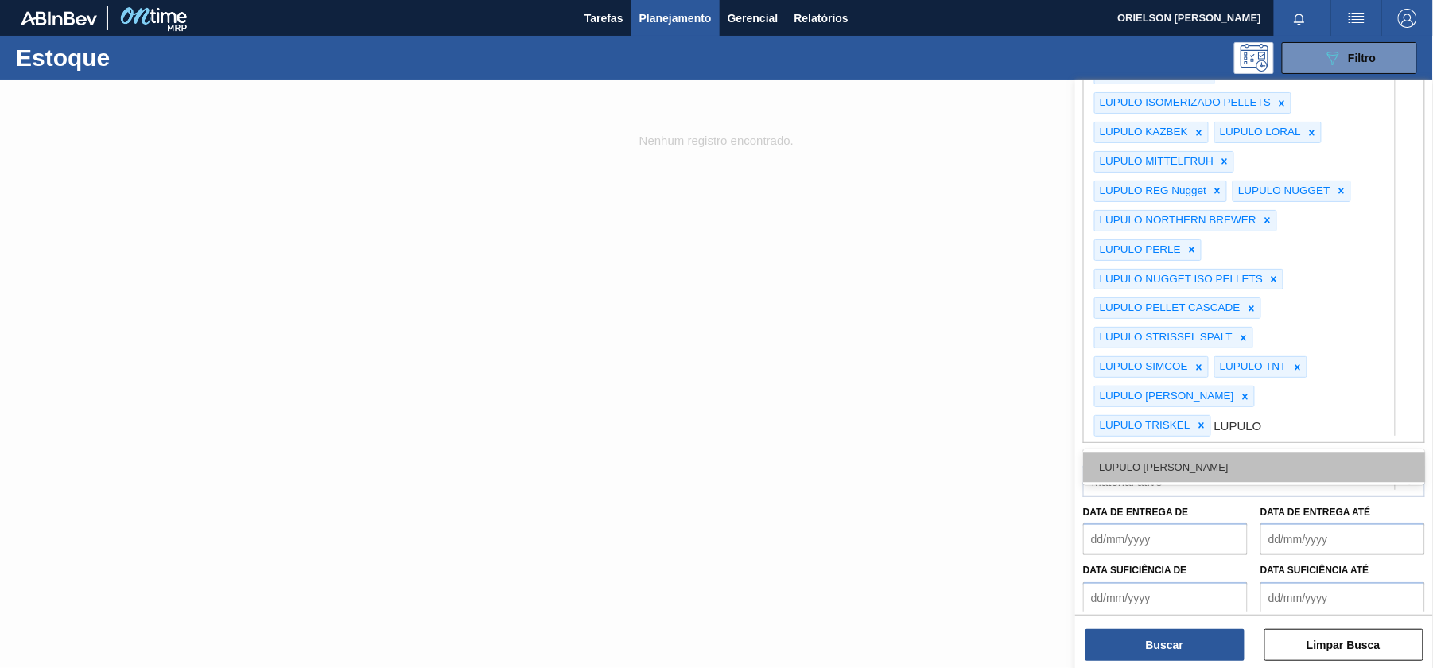
click at [1181, 482] on div "LUPULO [PERSON_NAME]" at bounding box center [1254, 467] width 342 height 29
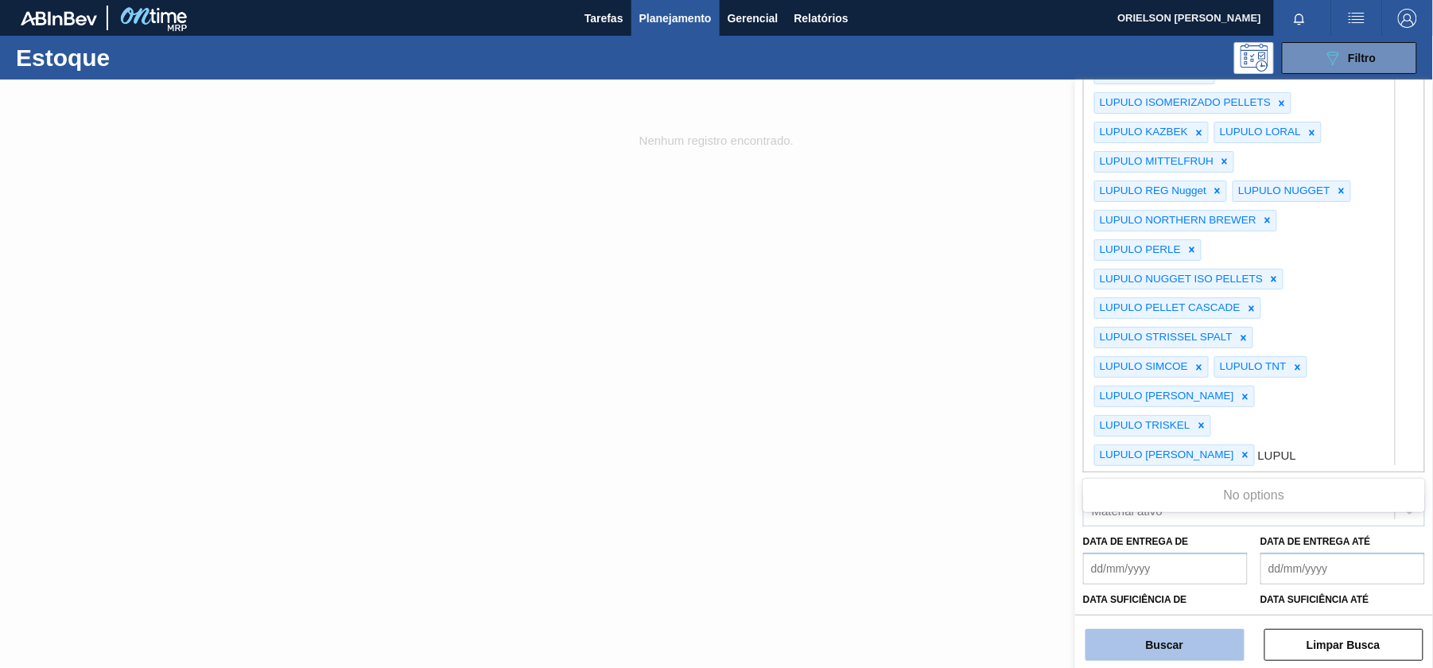
type Rotulada "LUPUL"
click at [1188, 646] on button "Buscar" at bounding box center [1165, 645] width 159 height 32
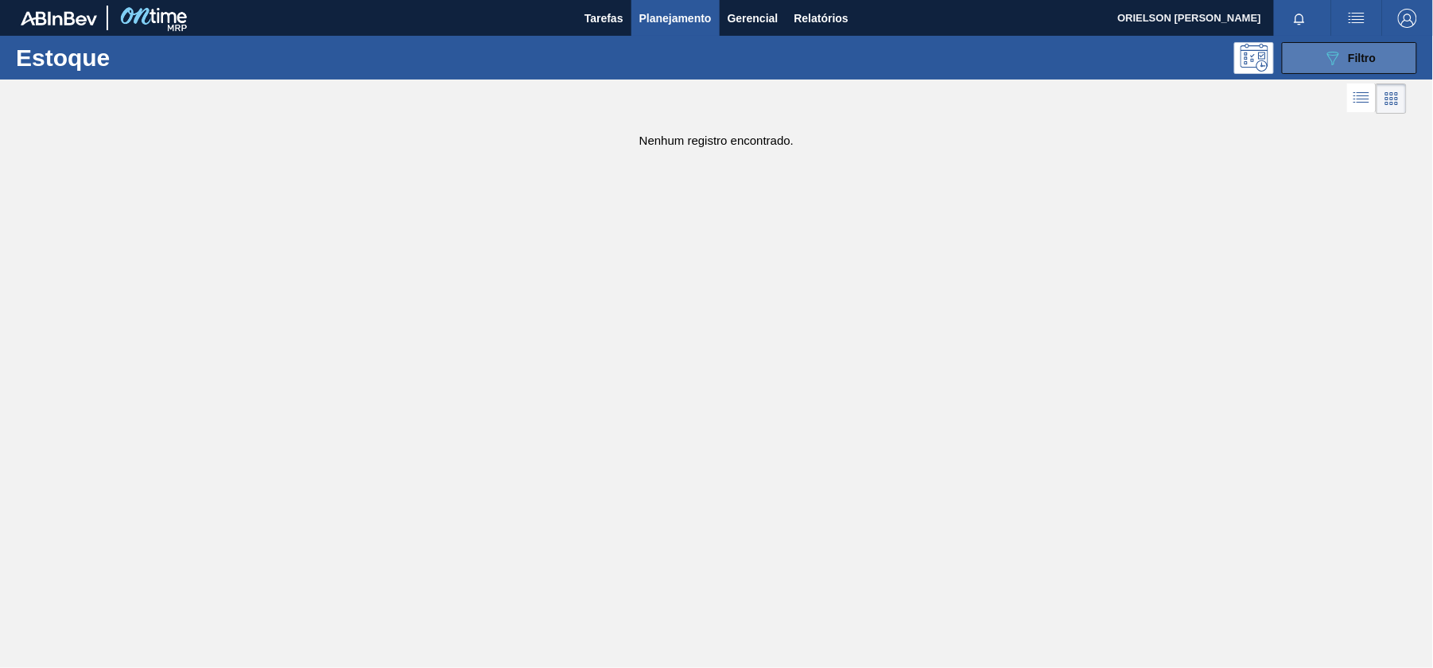
click at [1328, 64] on icon "089F7B8B-B2A5-4AFE-B5C0-19BA573D28AC" at bounding box center [1333, 58] width 19 height 19
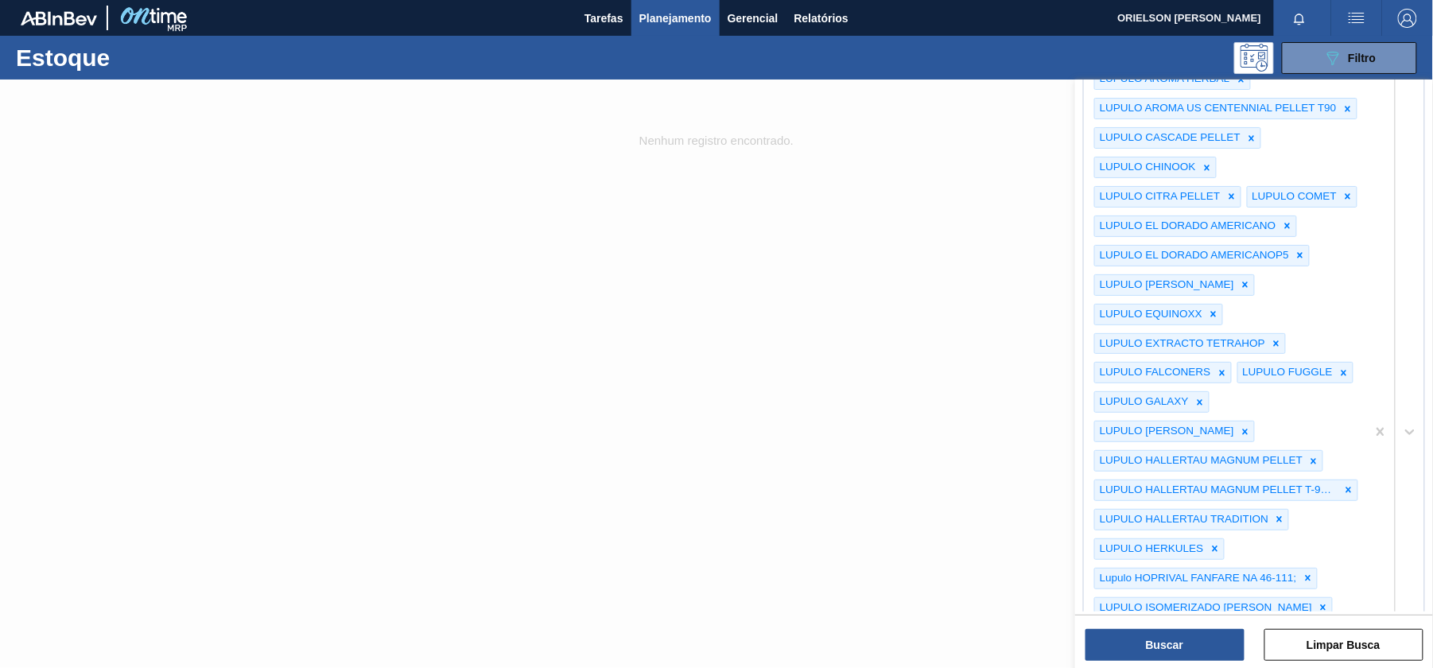
scroll to position [0, 0]
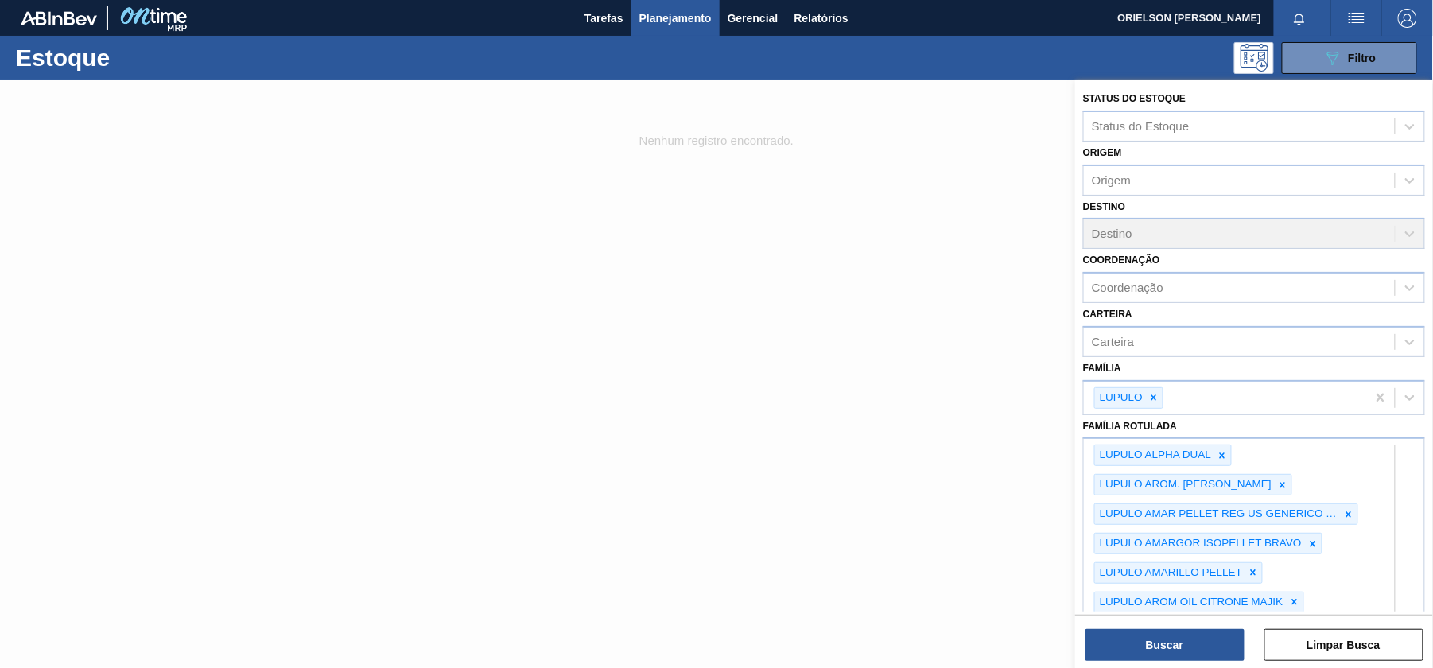
click at [915, 291] on div at bounding box center [716, 414] width 1433 height 668
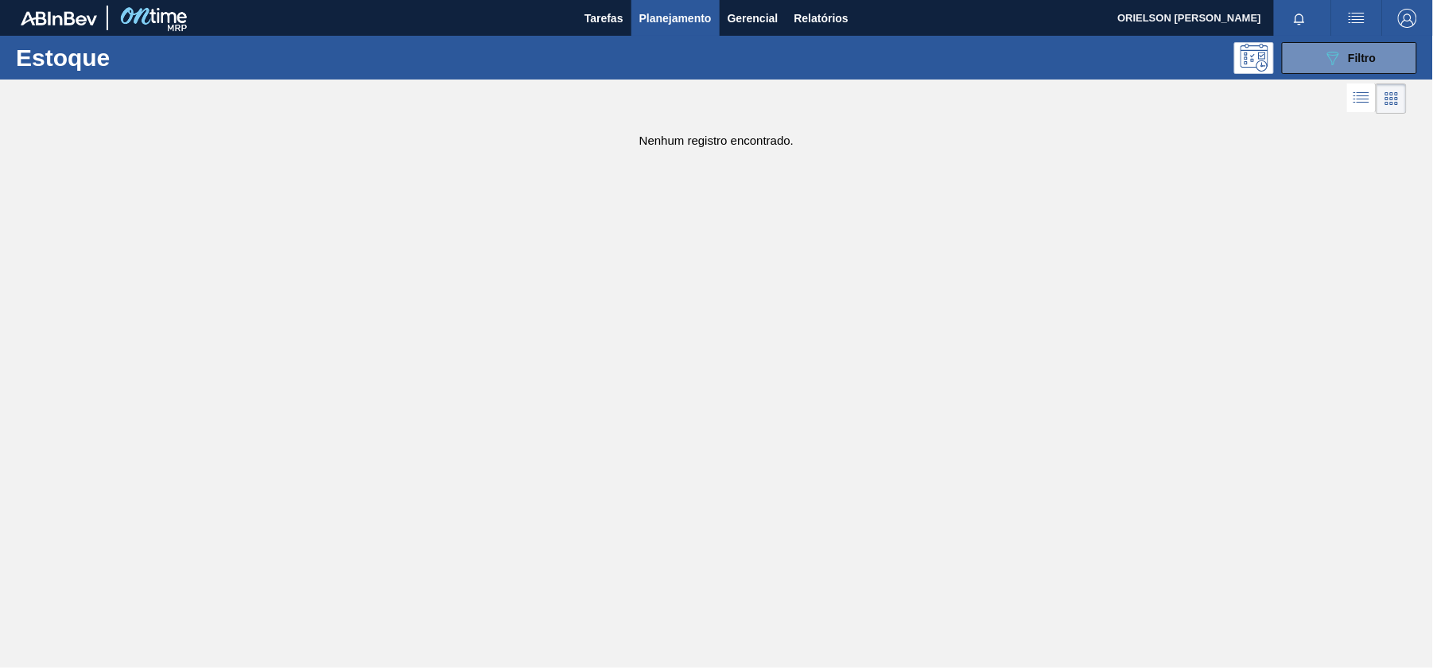
click at [568, 211] on main "Tarefas Planejamento Gerencial Relatórios ORIELSON [PERSON_NAME] Marcar todas c…" at bounding box center [716, 334] width 1433 height 668
click at [627, 6] on button "Tarefas" at bounding box center [604, 18] width 55 height 36
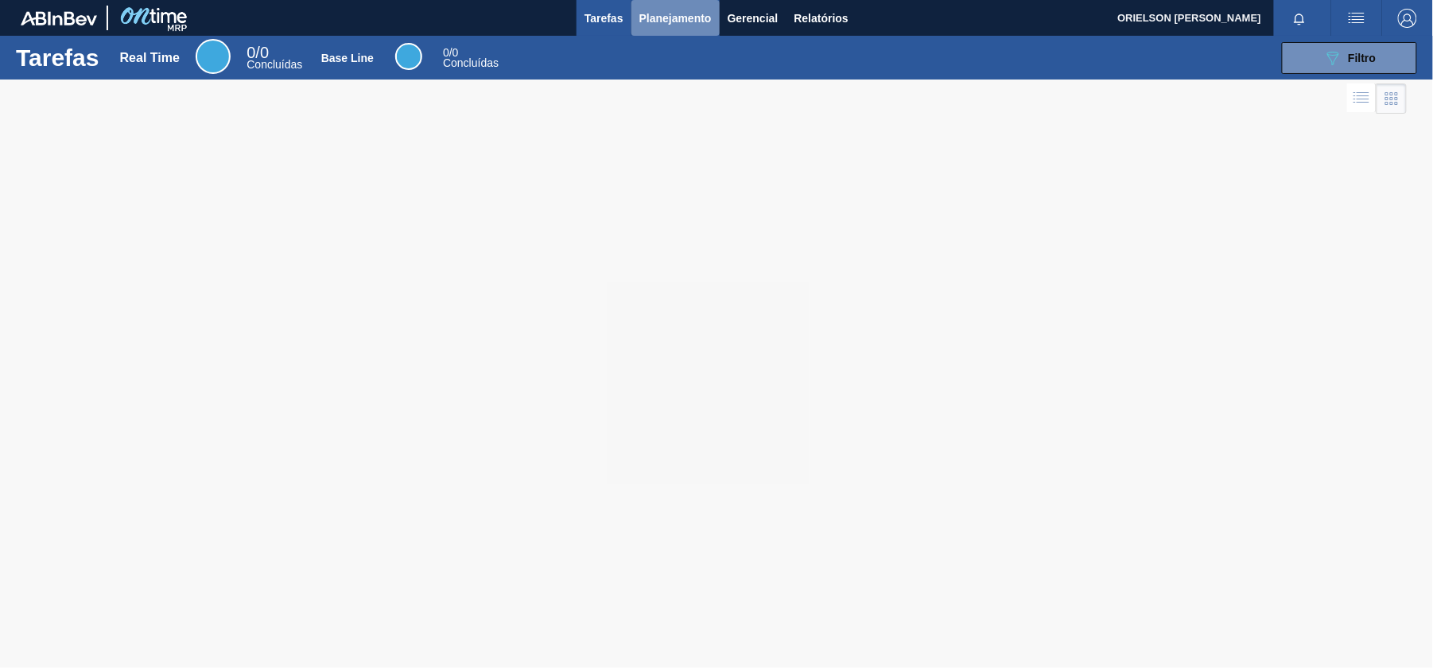
click at [654, 14] on span "Planejamento" at bounding box center [676, 18] width 72 height 19
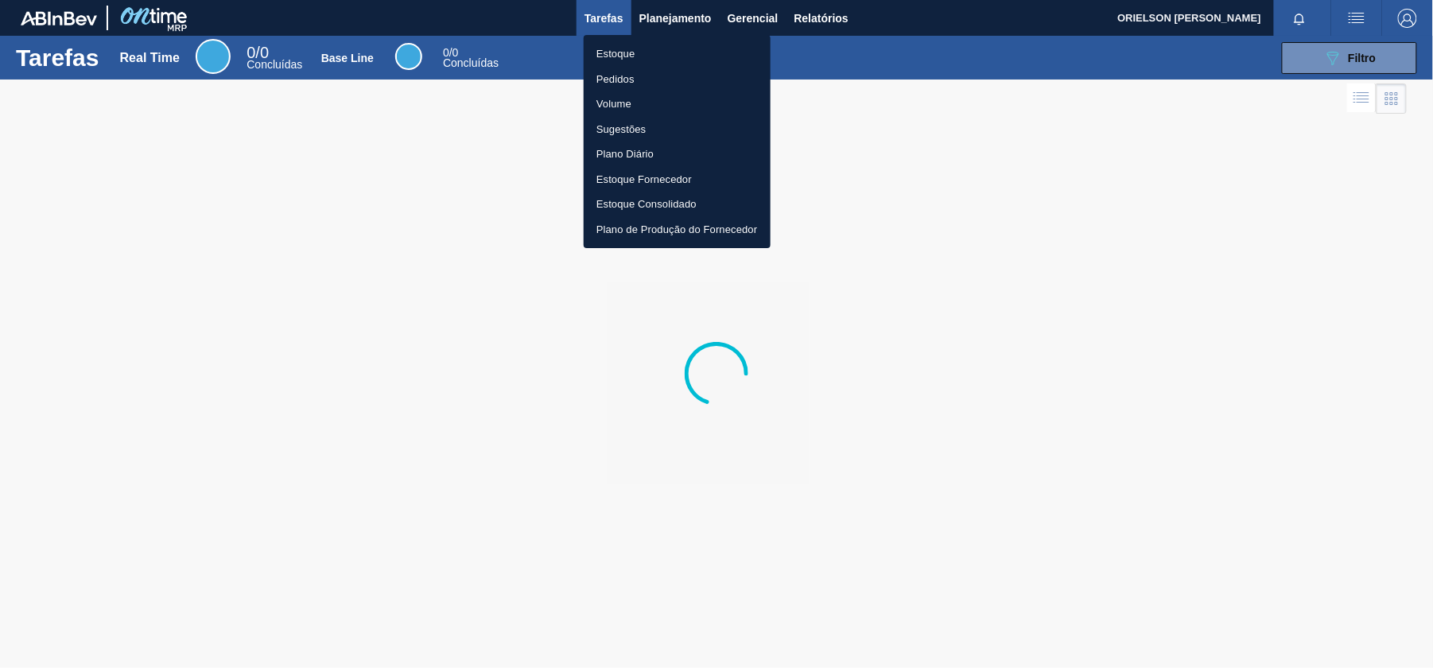
click at [631, 64] on li "Estoque" at bounding box center [677, 53] width 187 height 25
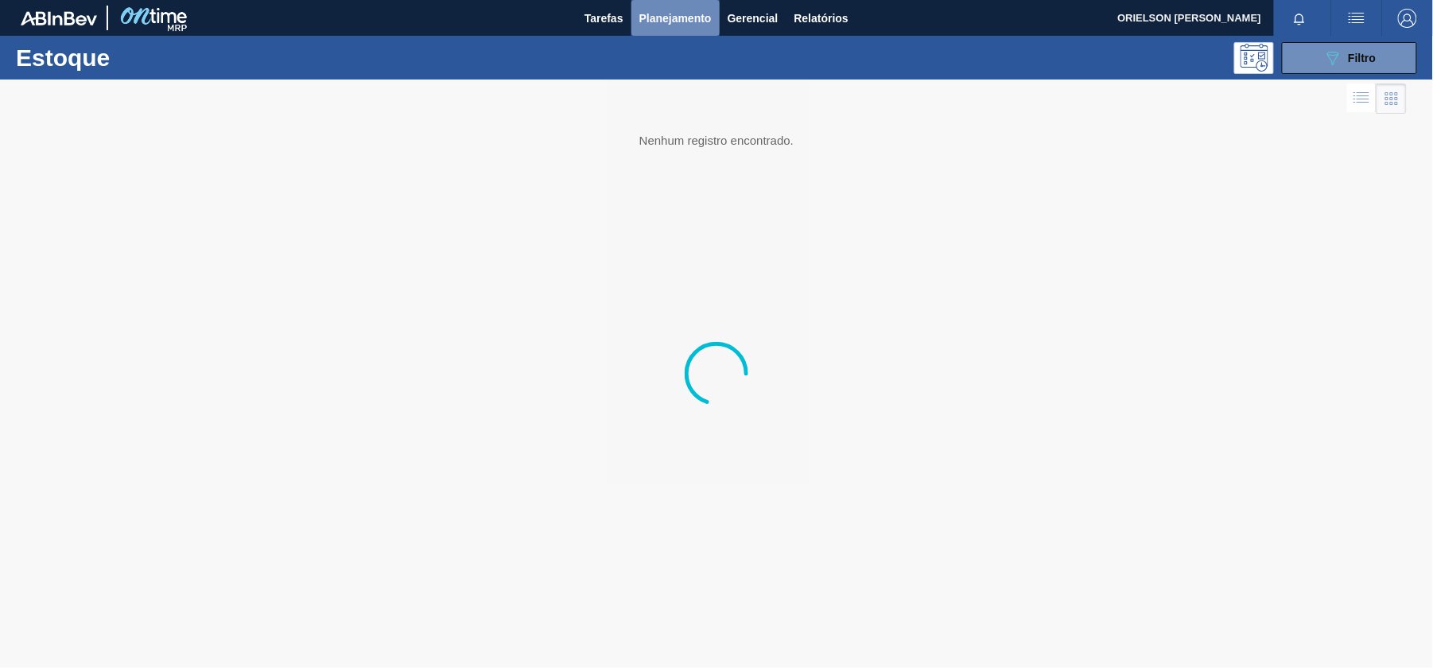
click at [659, 14] on span "Planejamento" at bounding box center [676, 18] width 72 height 19
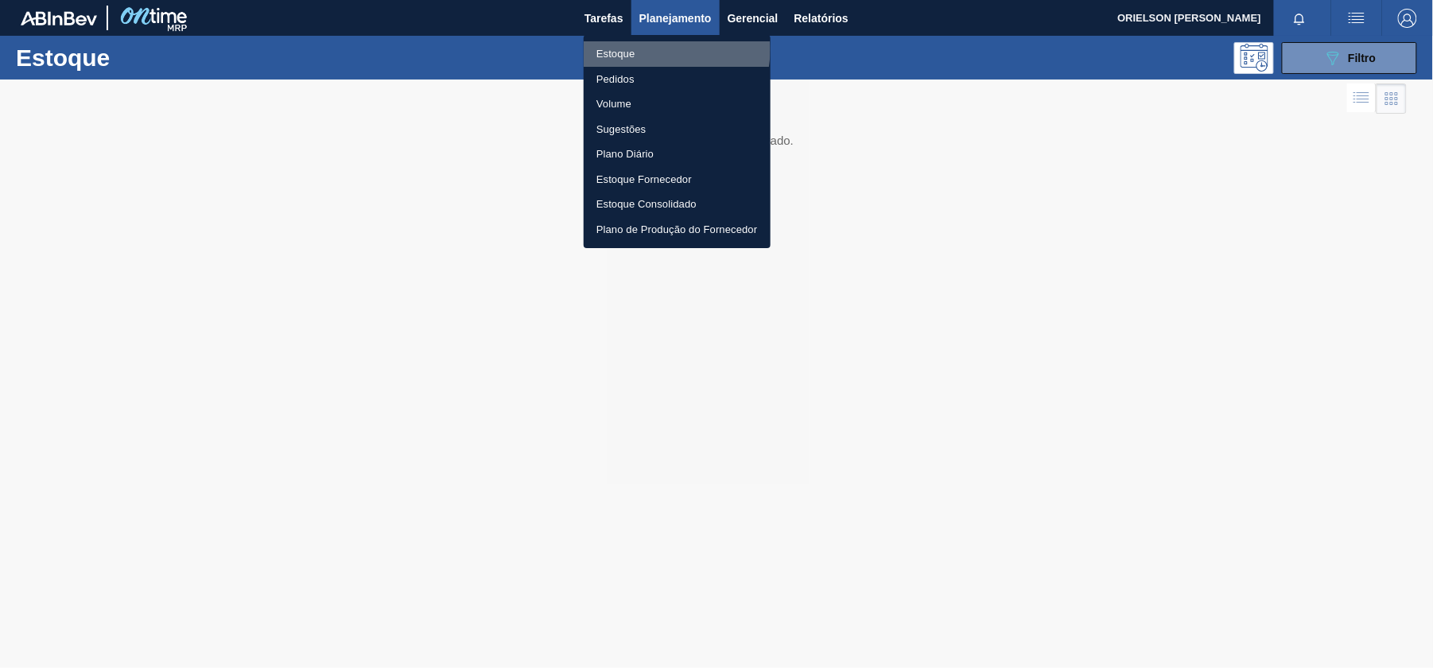
click at [660, 49] on li "Estoque" at bounding box center [677, 53] width 187 height 25
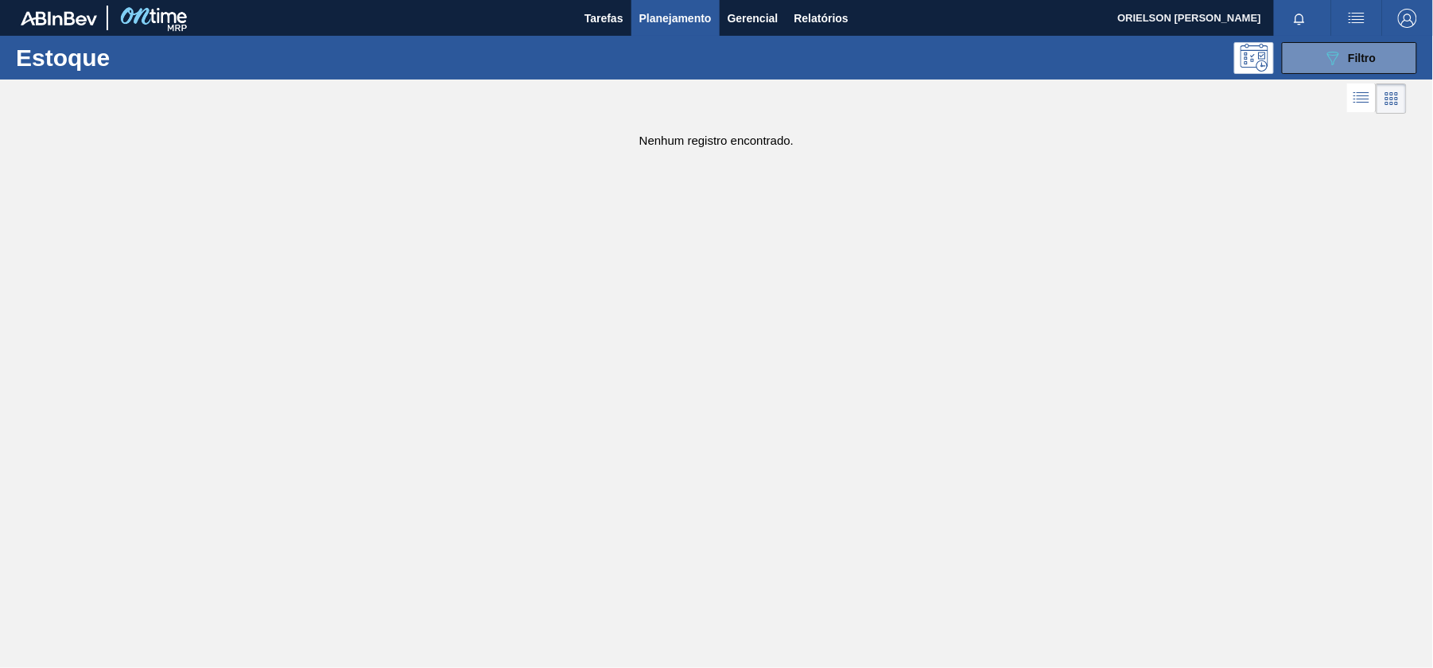
click at [1296, 38] on div "Estoque 089F7B8B-B2A5-4AFE-B5C0-19BA573D28AC Filtro" at bounding box center [716, 58] width 1433 height 44
click at [1309, 49] on button "089F7B8B-B2A5-4AFE-B5C0-19BA573D28AC Filtro" at bounding box center [1349, 58] width 135 height 32
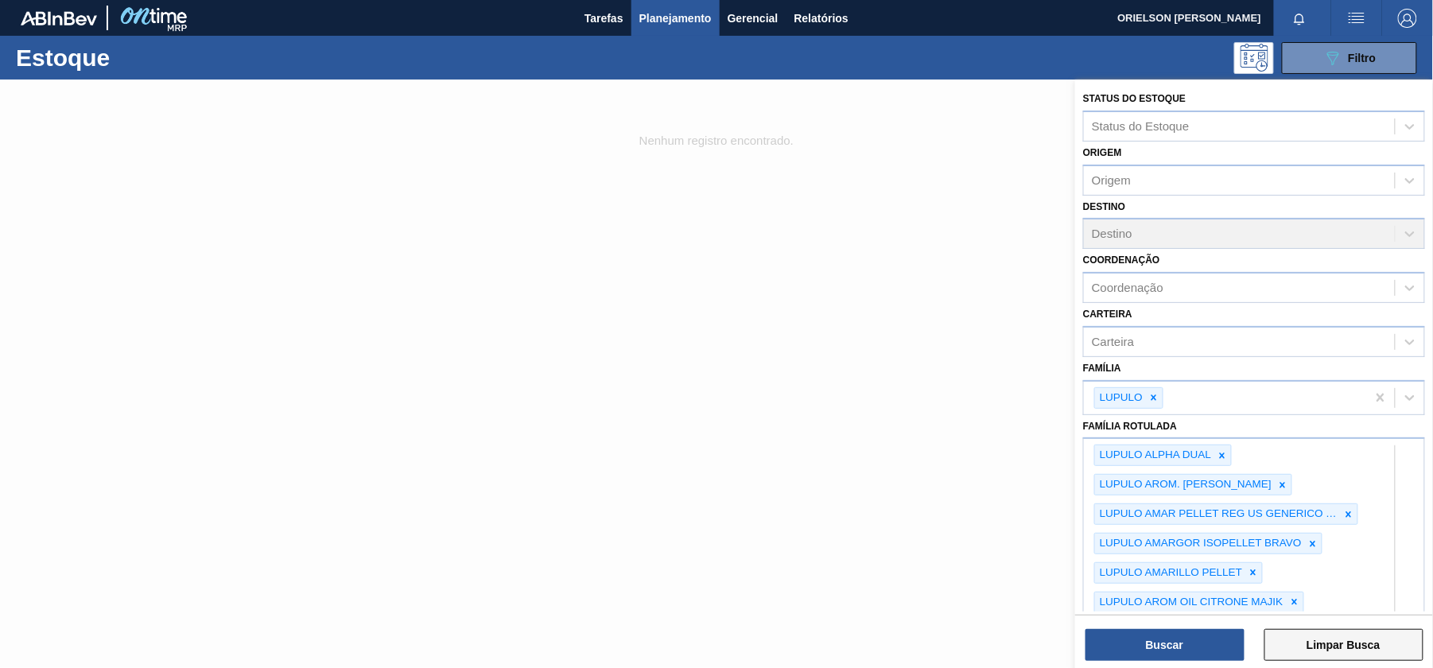
click at [1330, 644] on button "Limpar Busca" at bounding box center [1344, 645] width 159 height 32
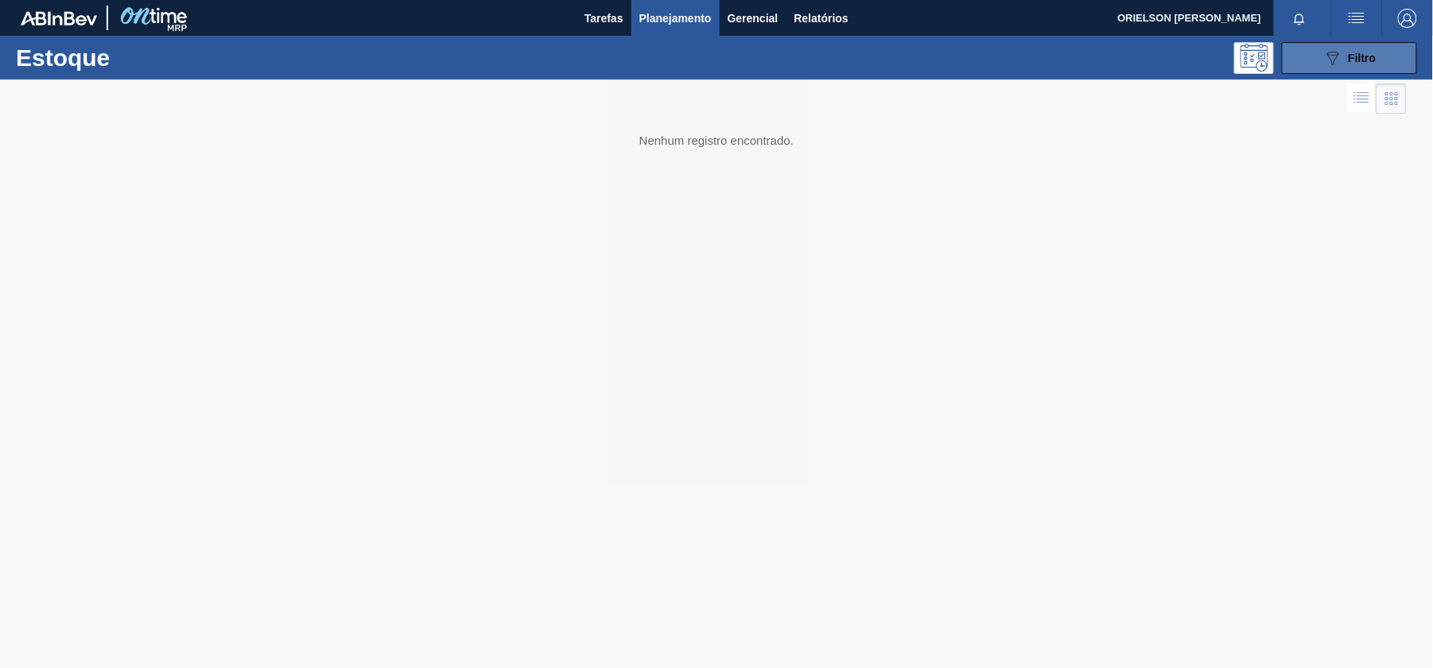
click at [1389, 61] on button "089F7B8B-B2A5-4AFE-B5C0-19BA573D28AC Filtro" at bounding box center [1349, 58] width 135 height 32
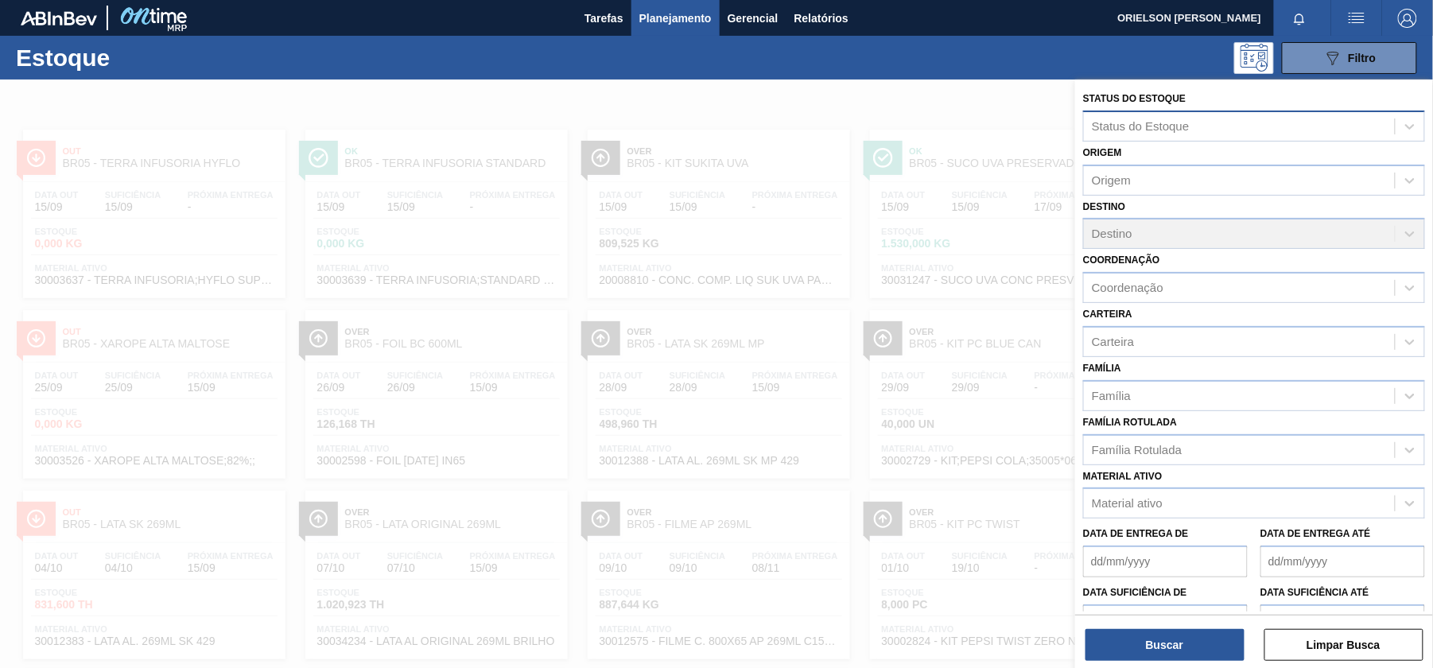
click at [1161, 126] on div "Status do Estoque" at bounding box center [1141, 126] width 98 height 14
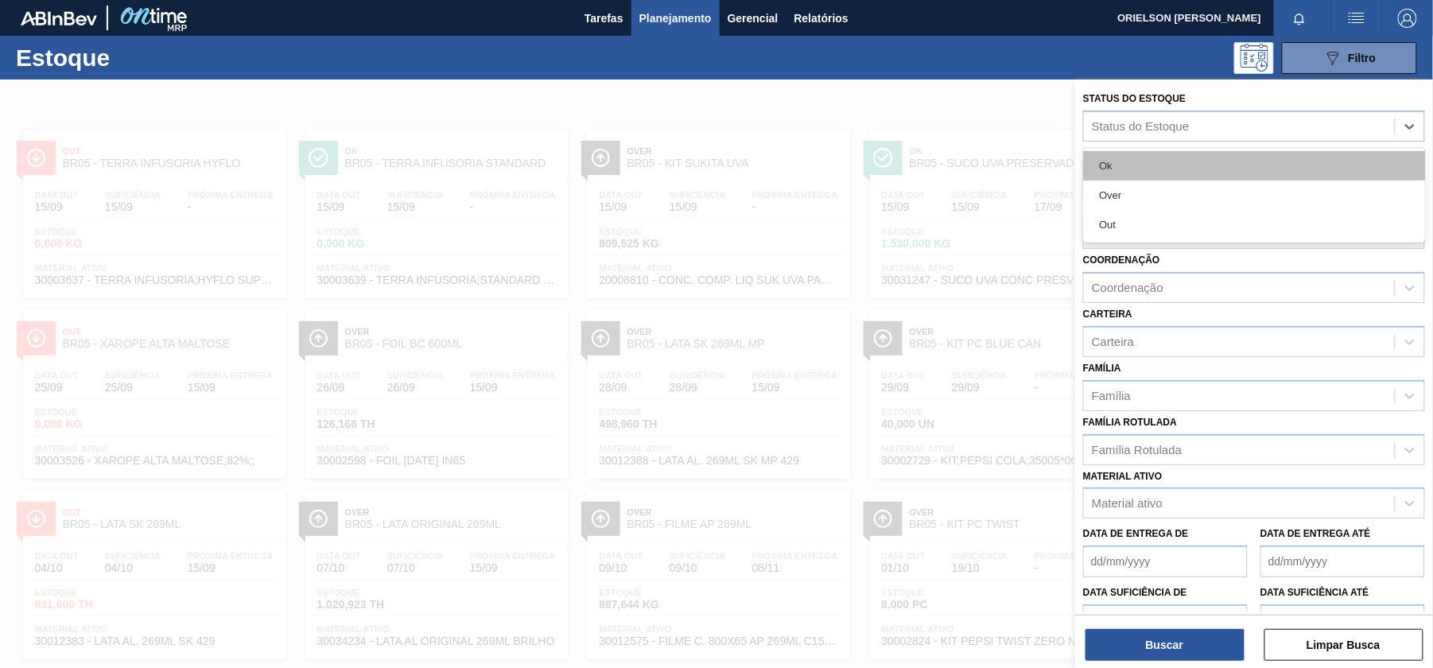
click at [1134, 169] on div "Ok" at bounding box center [1254, 165] width 342 height 29
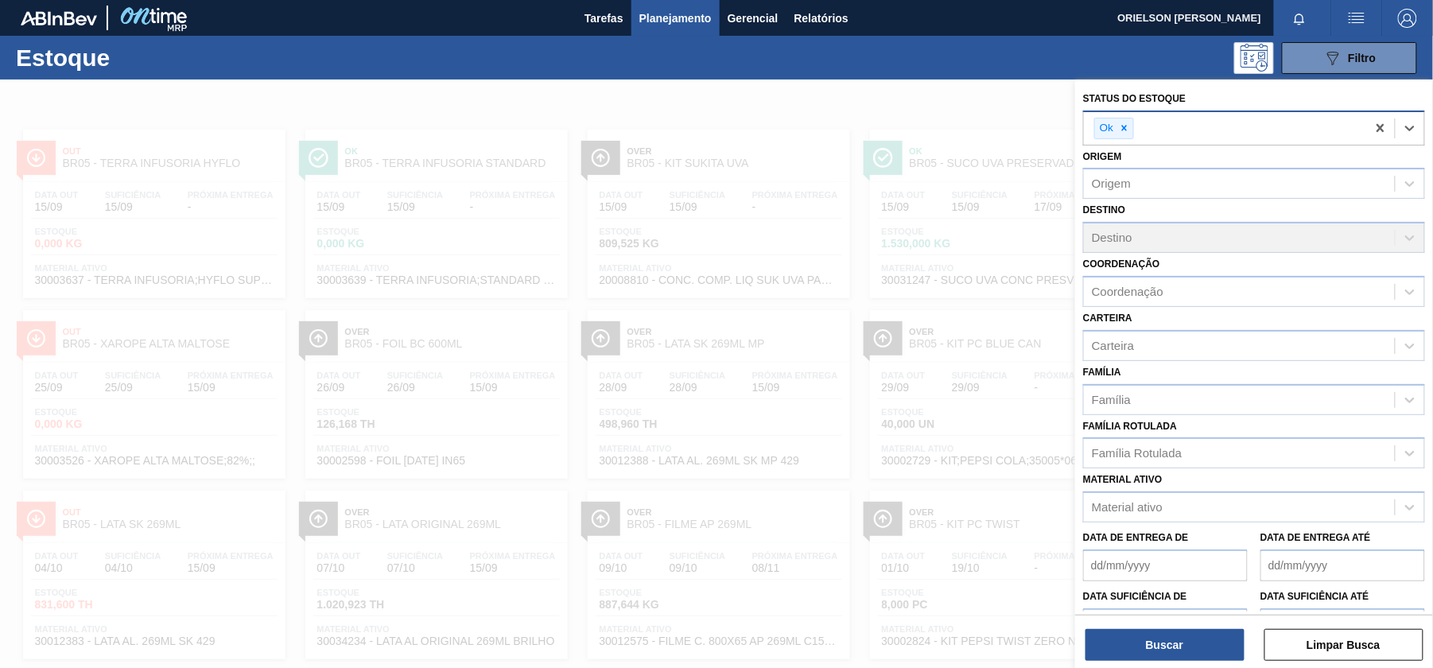
click at [1122, 115] on div "Ok" at bounding box center [1225, 128] width 282 height 33
click at [1134, 130] on div "Ok" at bounding box center [1115, 128] width 40 height 21
click at [1128, 130] on icon at bounding box center [1125, 129] width 6 height 6
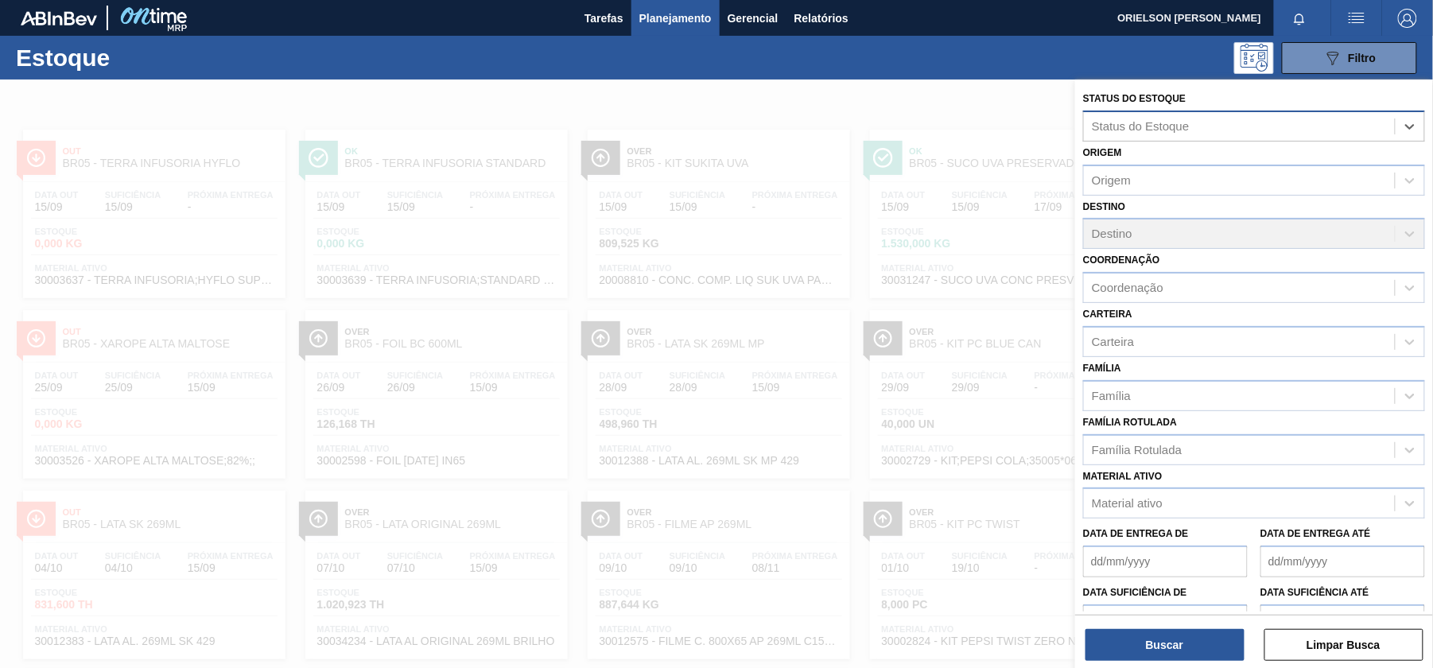
click at [1127, 130] on div "Status do Estoque" at bounding box center [1141, 126] width 98 height 14
click at [1112, 125] on div "Status do Estoque" at bounding box center [1141, 126] width 98 height 14
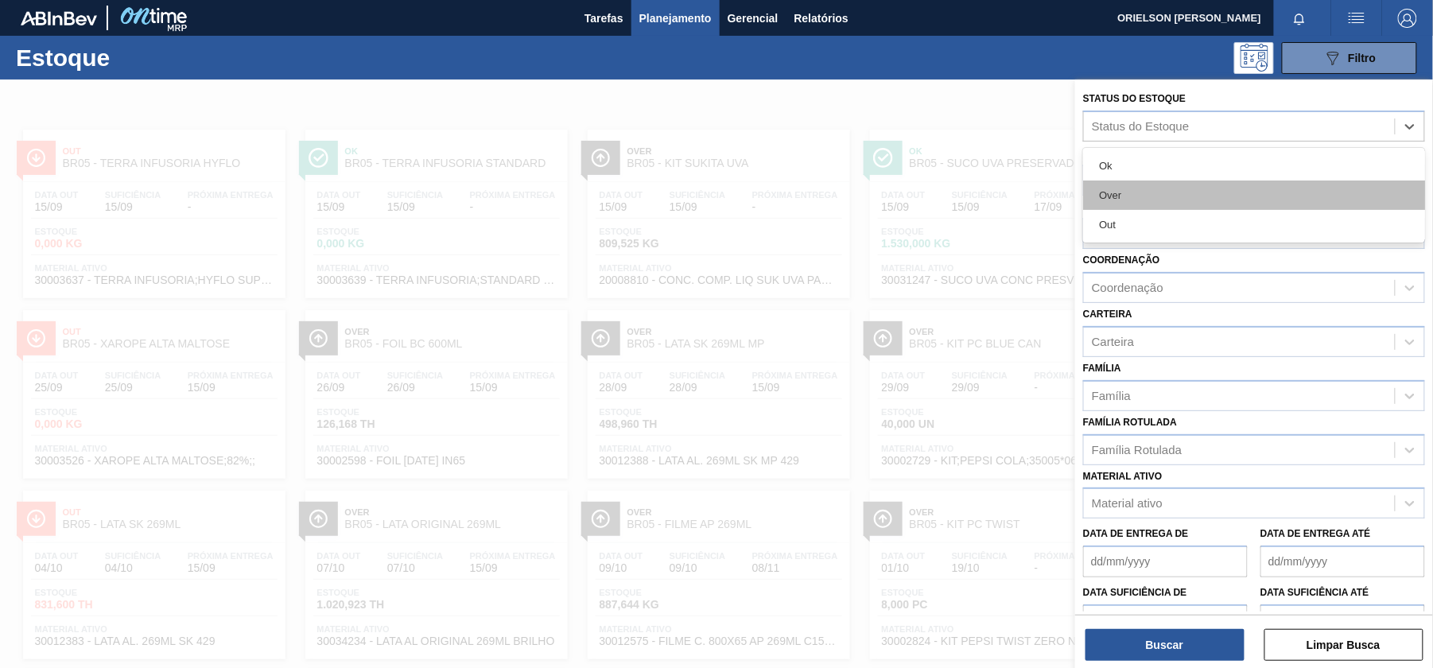
click at [1121, 195] on div "Over" at bounding box center [1254, 195] width 342 height 29
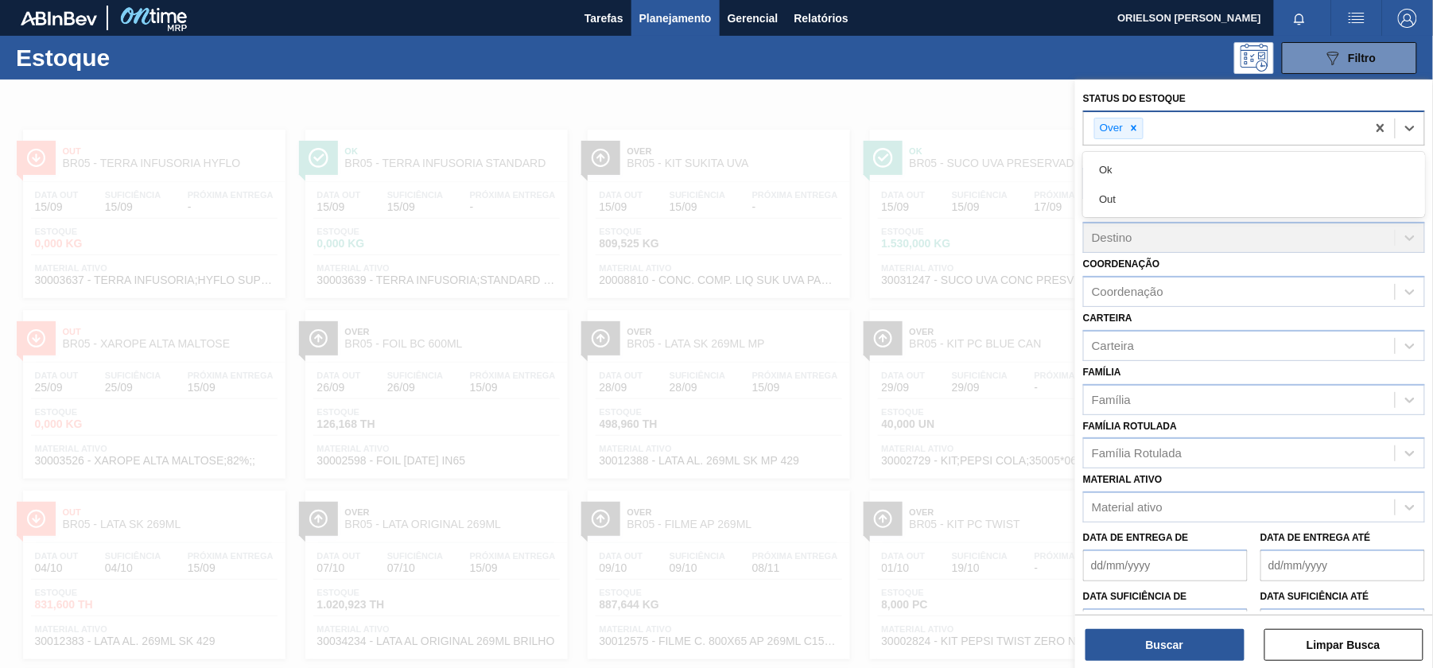
click at [1117, 134] on div "Over" at bounding box center [1110, 129] width 30 height 20
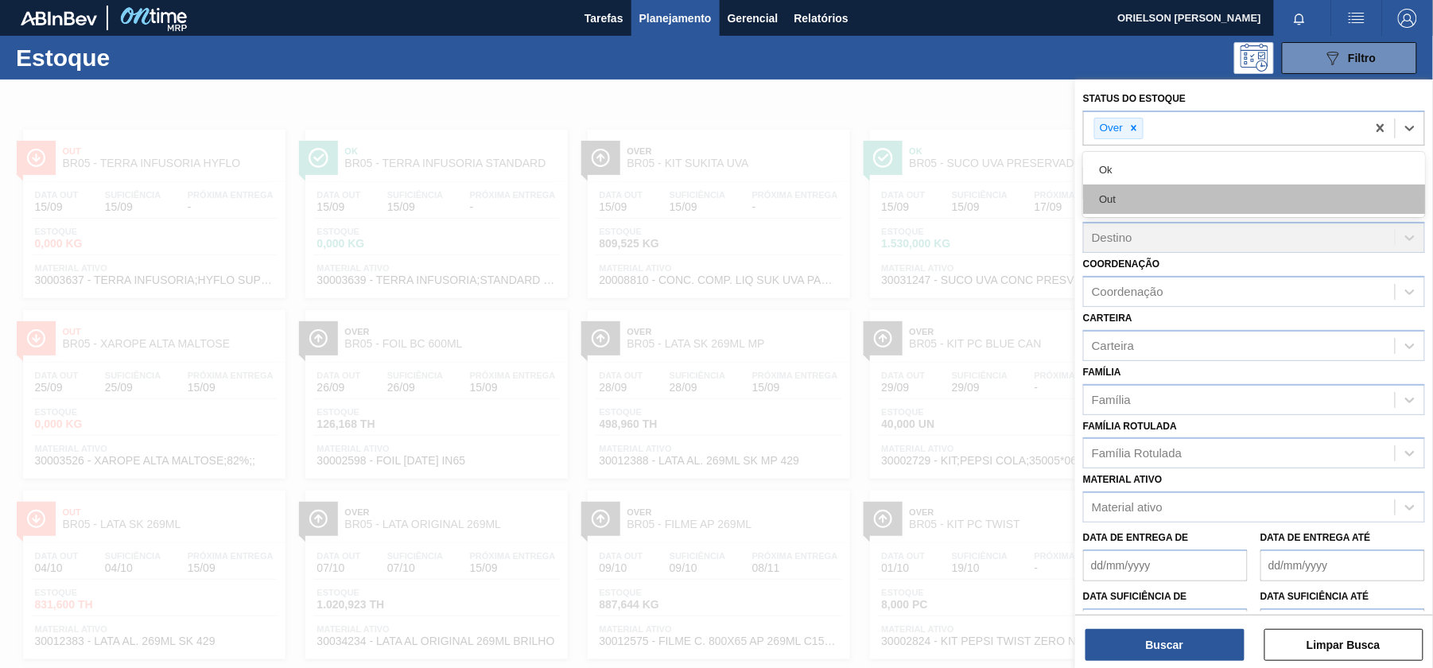
click at [1165, 198] on div "Out" at bounding box center [1254, 199] width 342 height 29
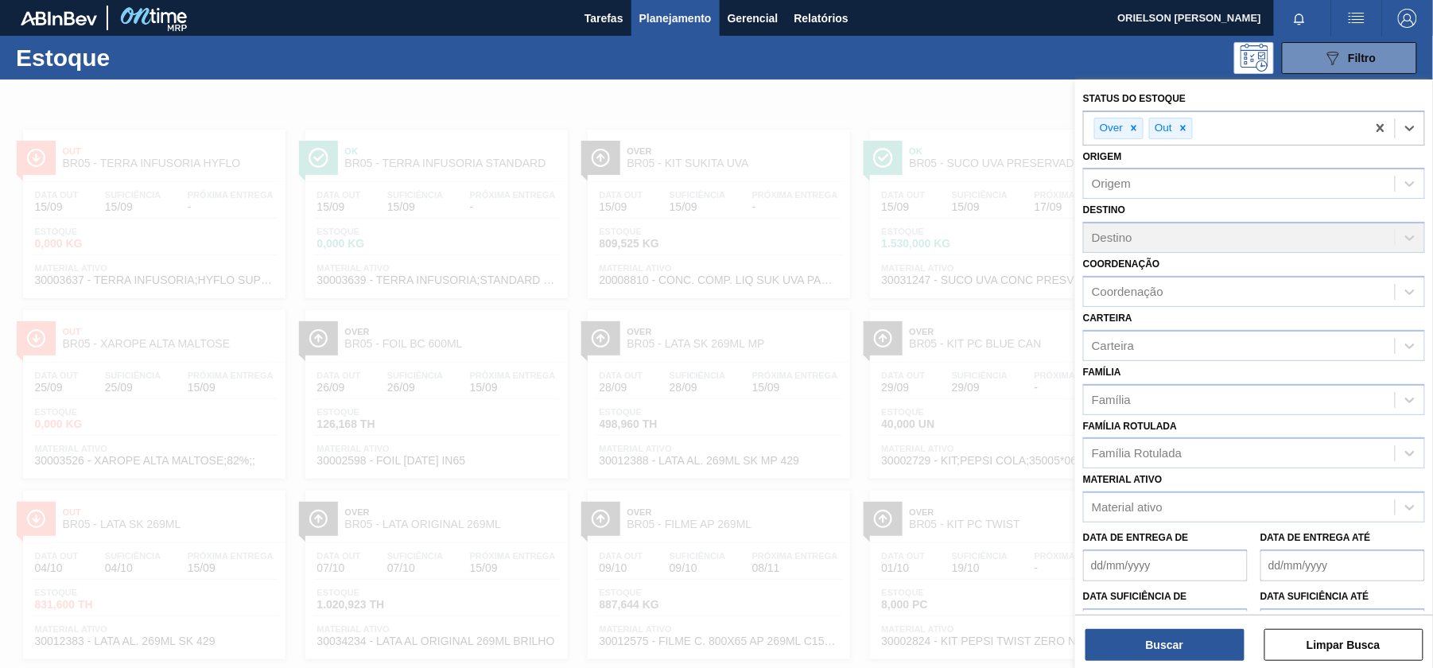
click at [1156, 247] on div "Destino Destino" at bounding box center [1254, 226] width 342 height 54
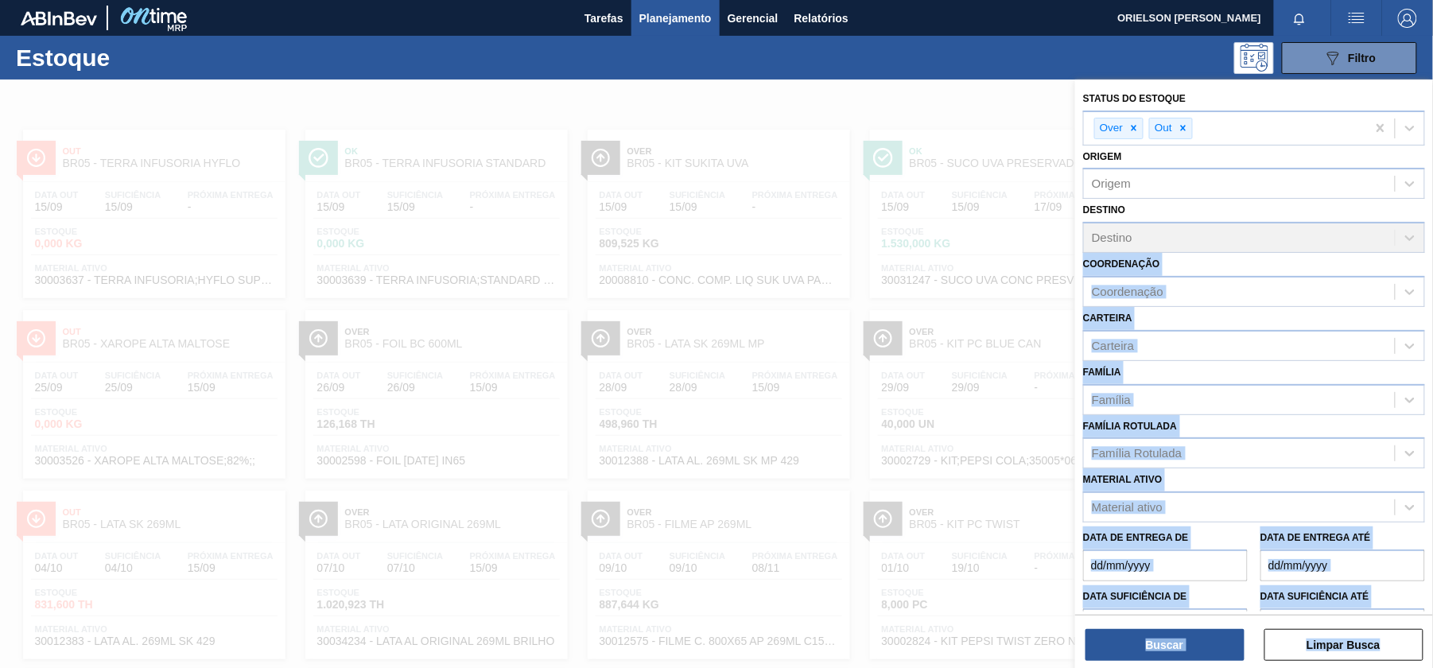
drag, startPoint x: 1157, startPoint y: 247, endPoint x: 1254, endPoint y: 248, distance: 97.1
click at [1076, 245] on div "Status do Estoque Over Out Origem Origem Destino Destino Coordenação Coordenaçã…" at bounding box center [1255, 414] width 358 height 668
click at [1398, 246] on div "Destino Destino" at bounding box center [1254, 226] width 342 height 54
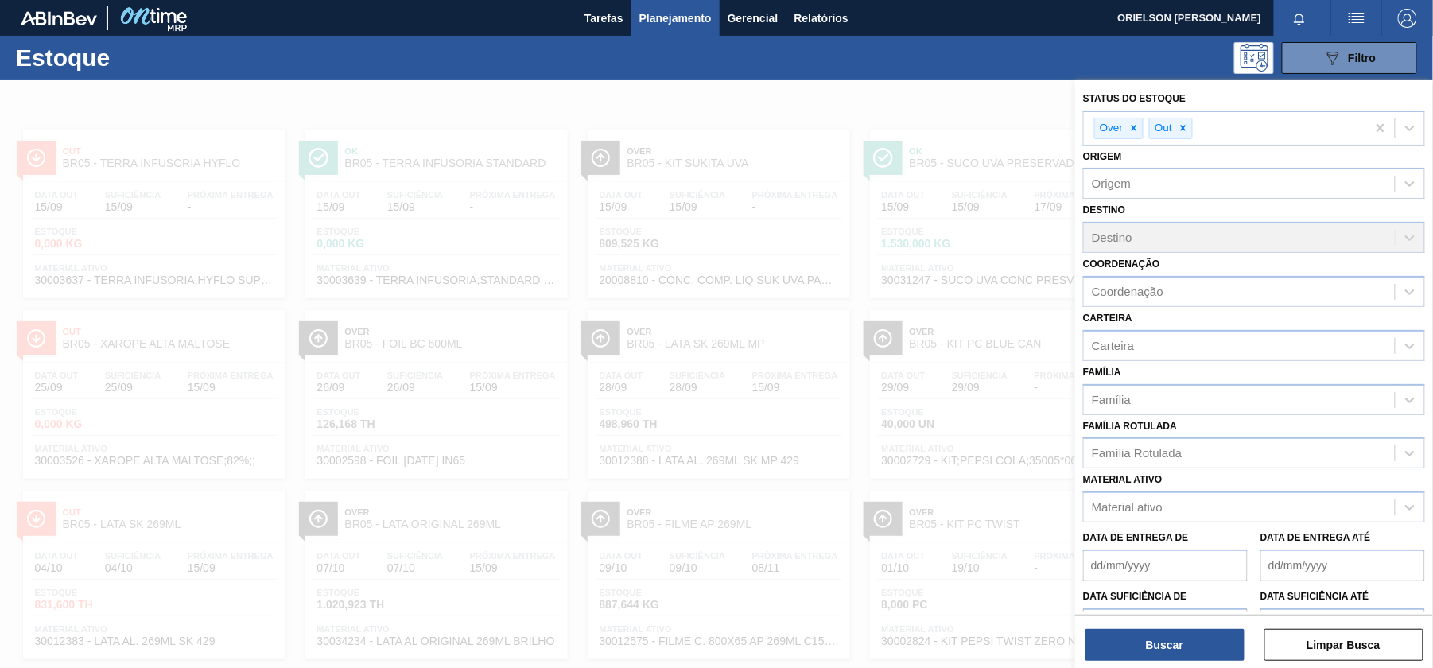
click at [1410, 243] on div "Destino Destino" at bounding box center [1254, 226] width 342 height 54
click at [1258, 240] on div "Destino Destino" at bounding box center [1254, 226] width 342 height 54
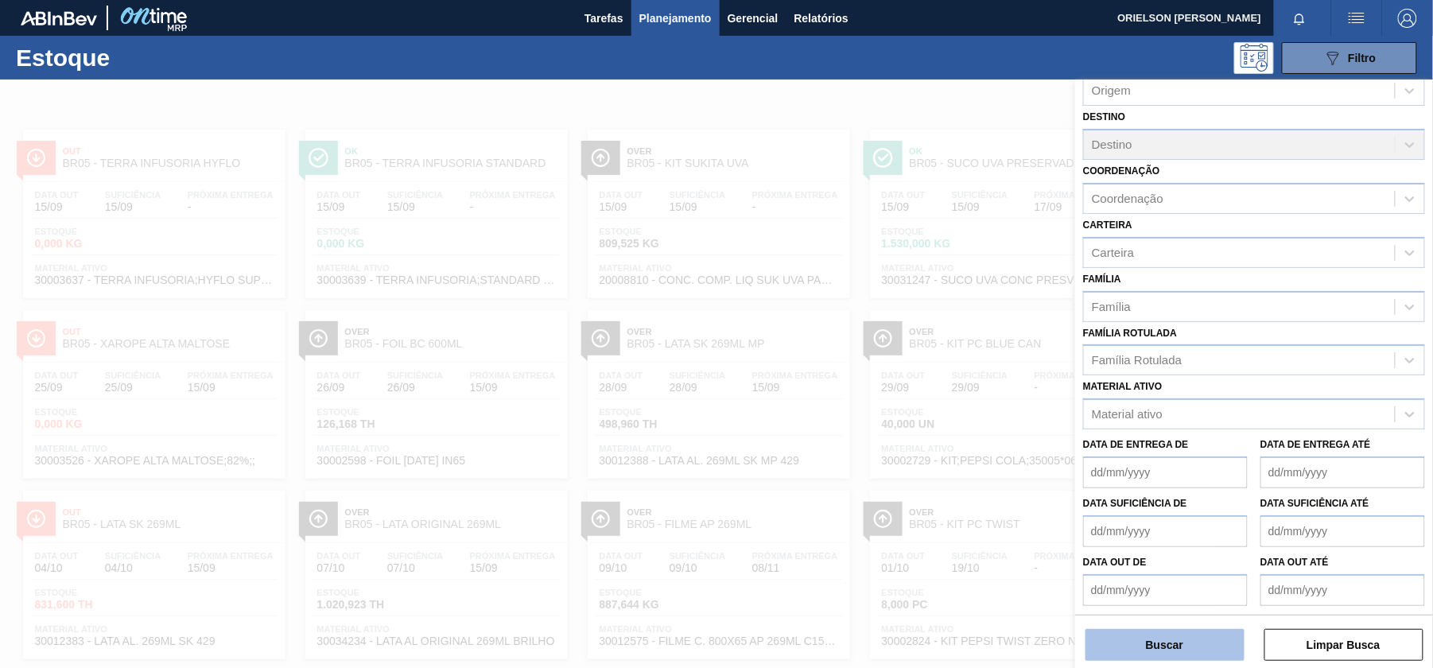
click at [1160, 640] on button "Buscar" at bounding box center [1165, 645] width 159 height 32
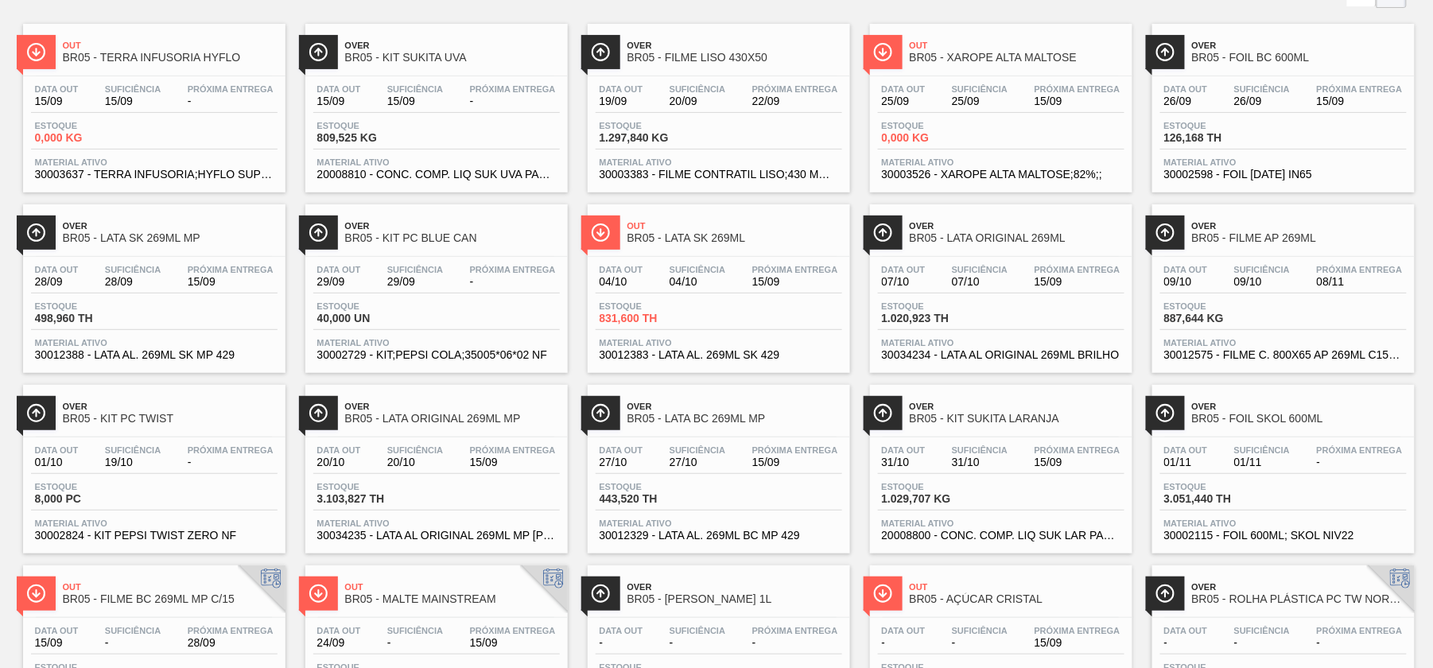
scroll to position [0, 0]
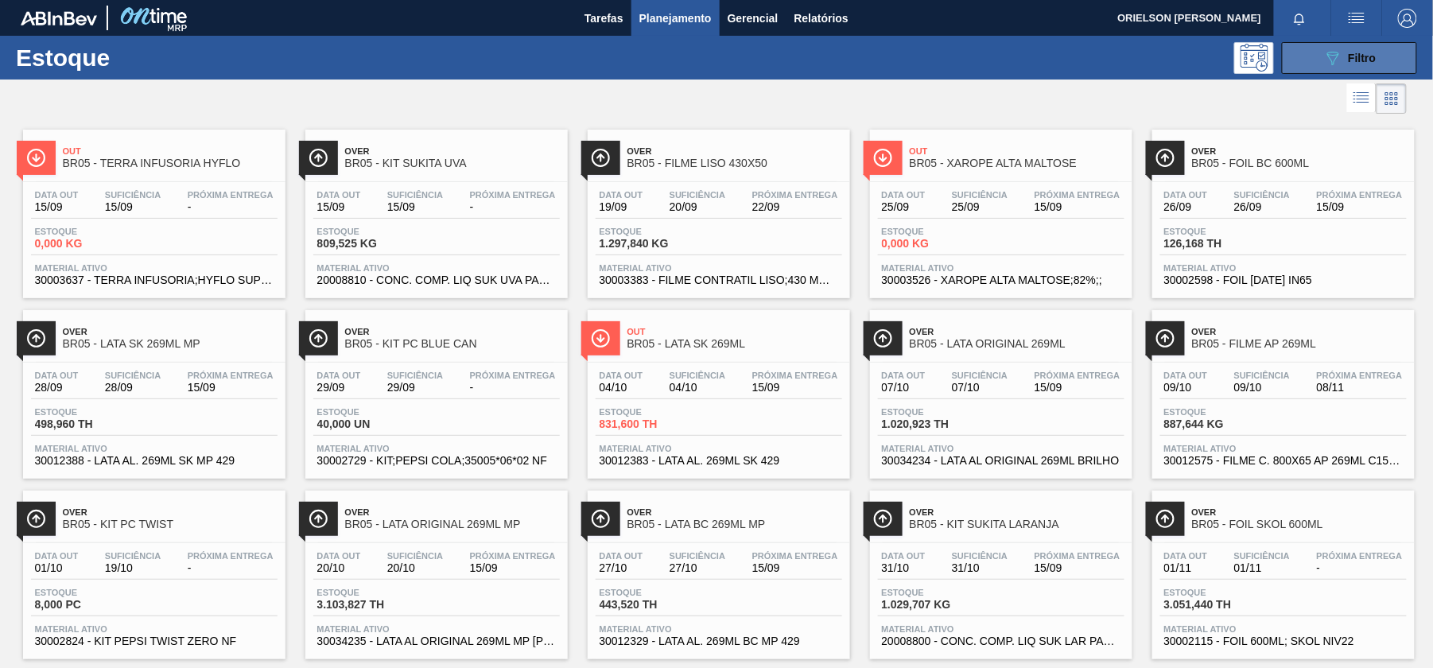
click at [1309, 65] on button "089F7B8B-B2A5-4AFE-B5C0-19BA573D28AC Filtro" at bounding box center [1349, 58] width 135 height 32
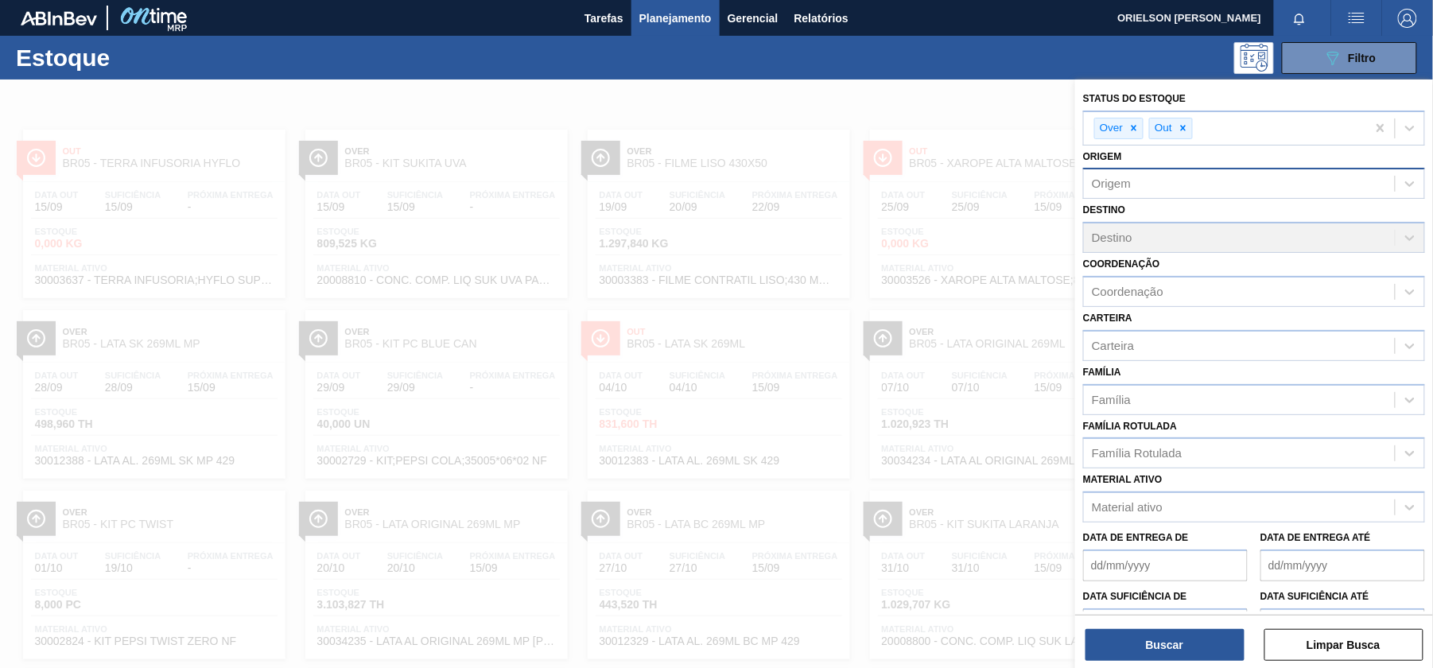
drag, startPoint x: 1184, startPoint y: 130, endPoint x: 1171, endPoint y: 163, distance: 35.0
click at [1181, 175] on div "Status do Estoque Over Out Origem Origem Destino Destino Coordenação Coordenaçã…" at bounding box center [1255, 394] width 358 height 628
click at [1137, 126] on icon at bounding box center [1134, 128] width 11 height 11
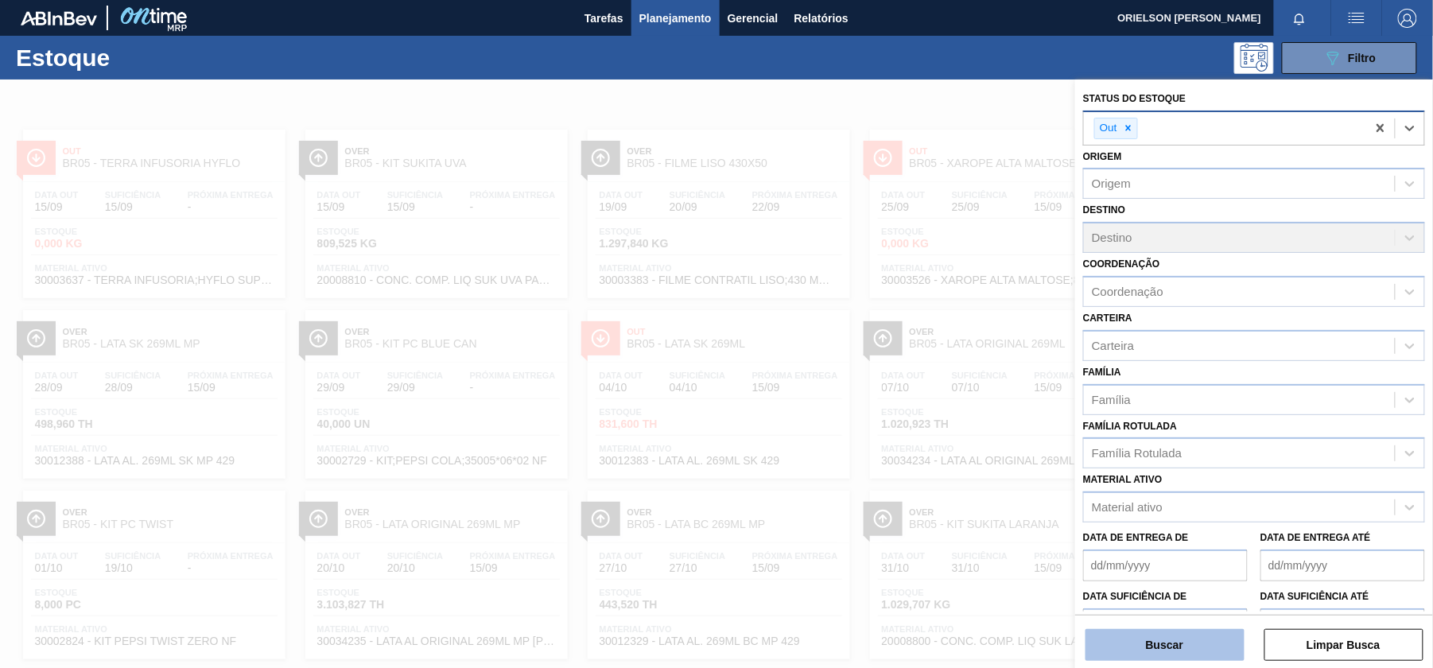
click at [1163, 644] on button "Buscar" at bounding box center [1165, 645] width 159 height 32
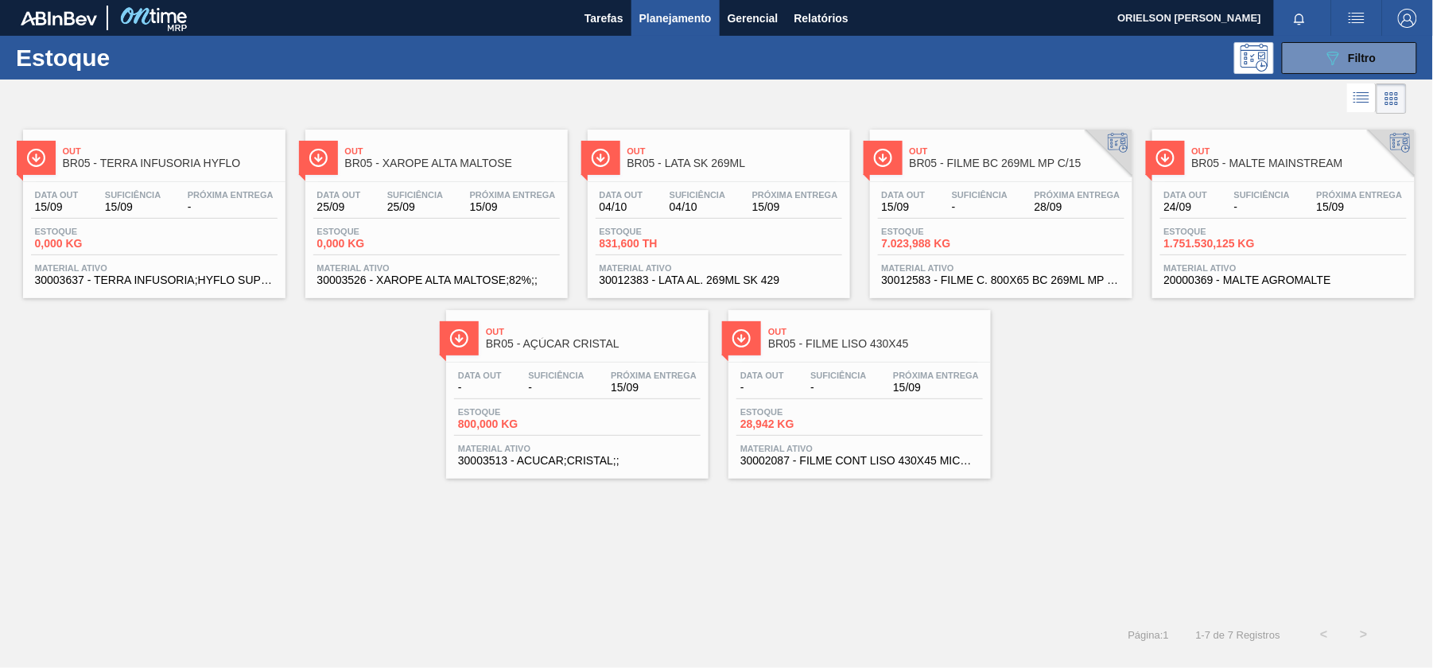
click at [150, 268] on span "Material ativo" at bounding box center [154, 268] width 239 height 10
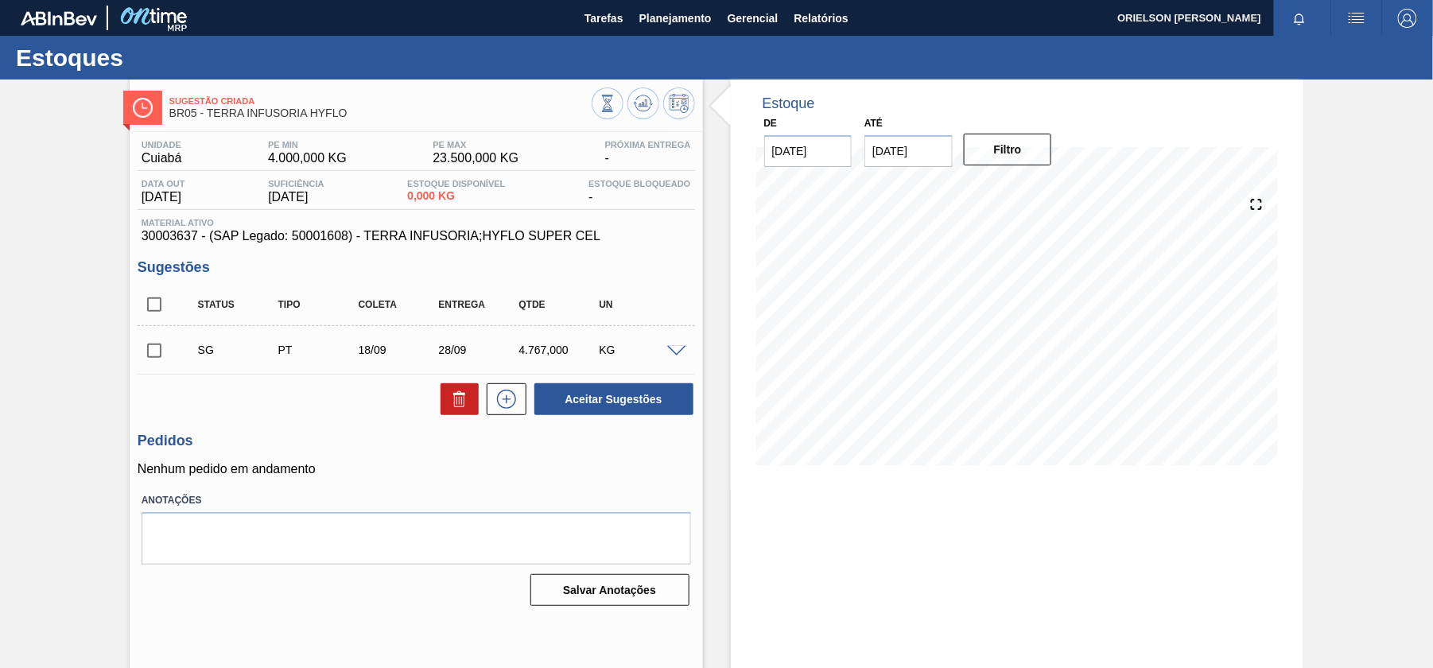
click at [653, 355] on div "KG" at bounding box center [639, 350] width 89 height 13
click at [689, 356] on div at bounding box center [679, 350] width 32 height 12
click at [675, 354] on span at bounding box center [676, 352] width 19 height 12
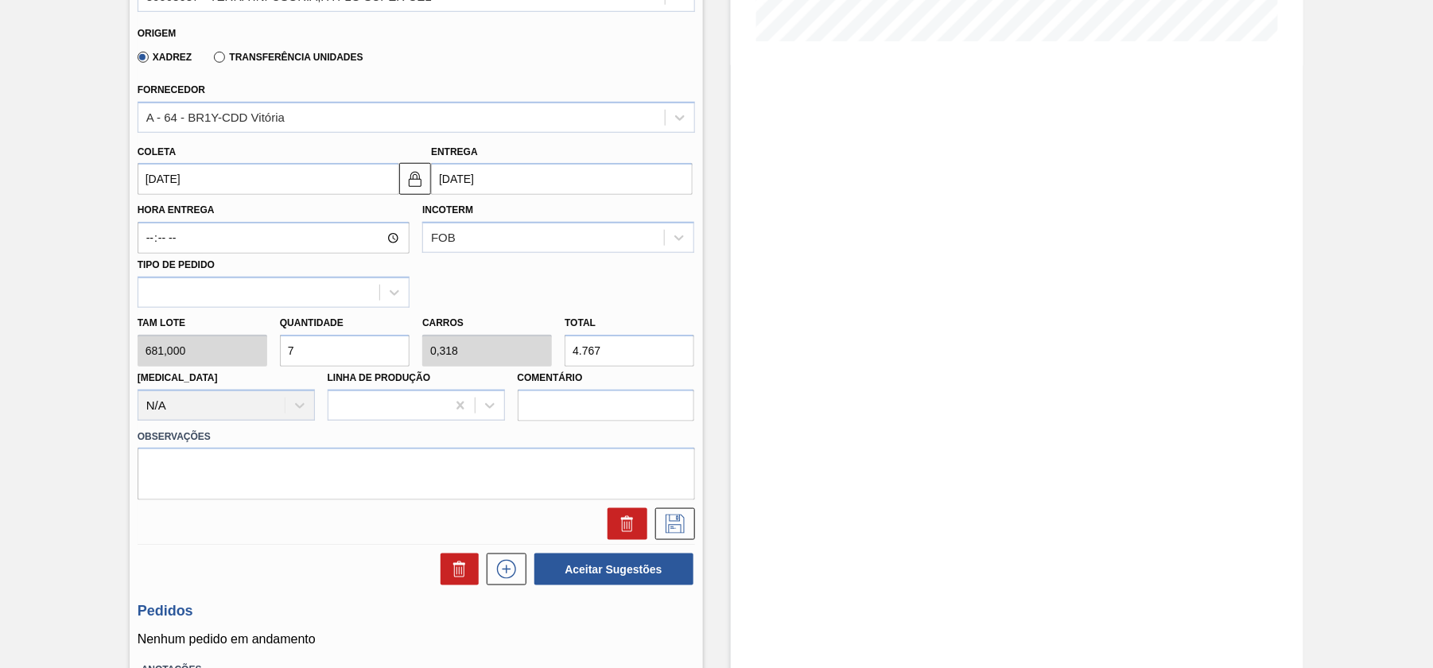
scroll to position [212, 0]
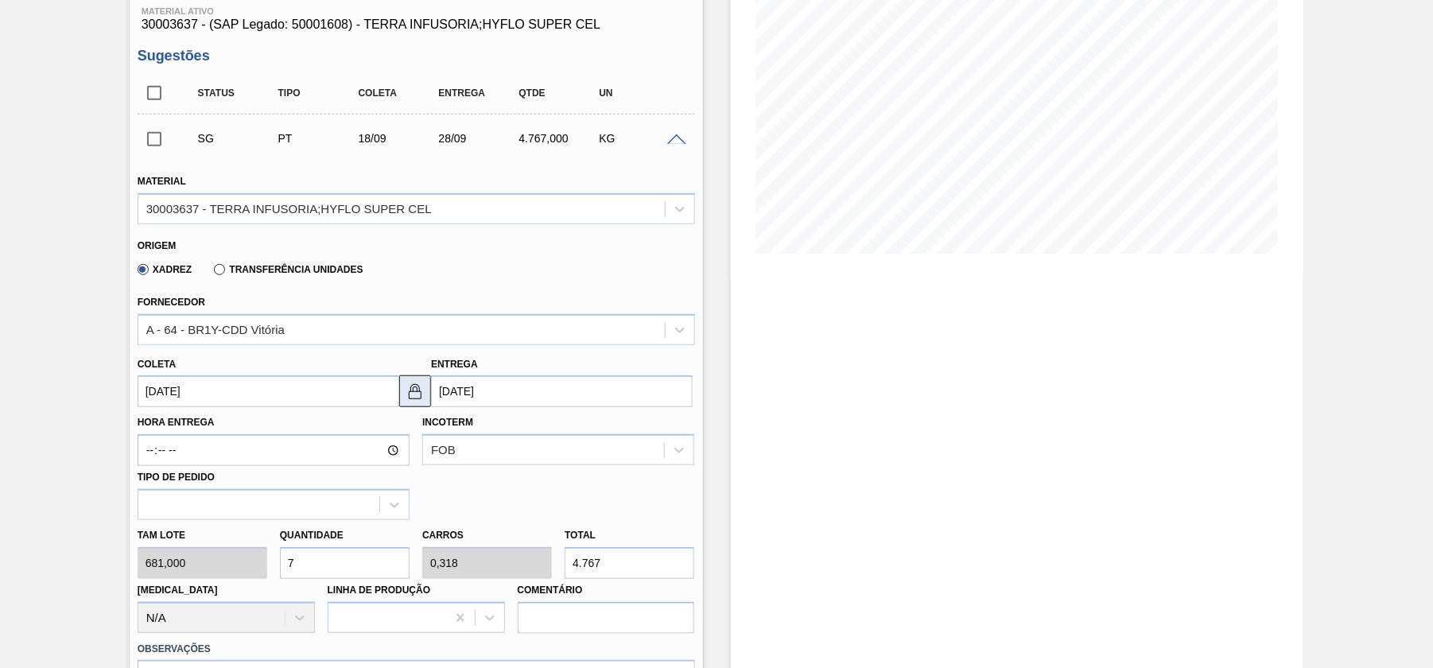
click at [418, 393] on img at bounding box center [415, 391] width 19 height 19
click at [223, 395] on input "[DATE]" at bounding box center [269, 391] width 262 height 32
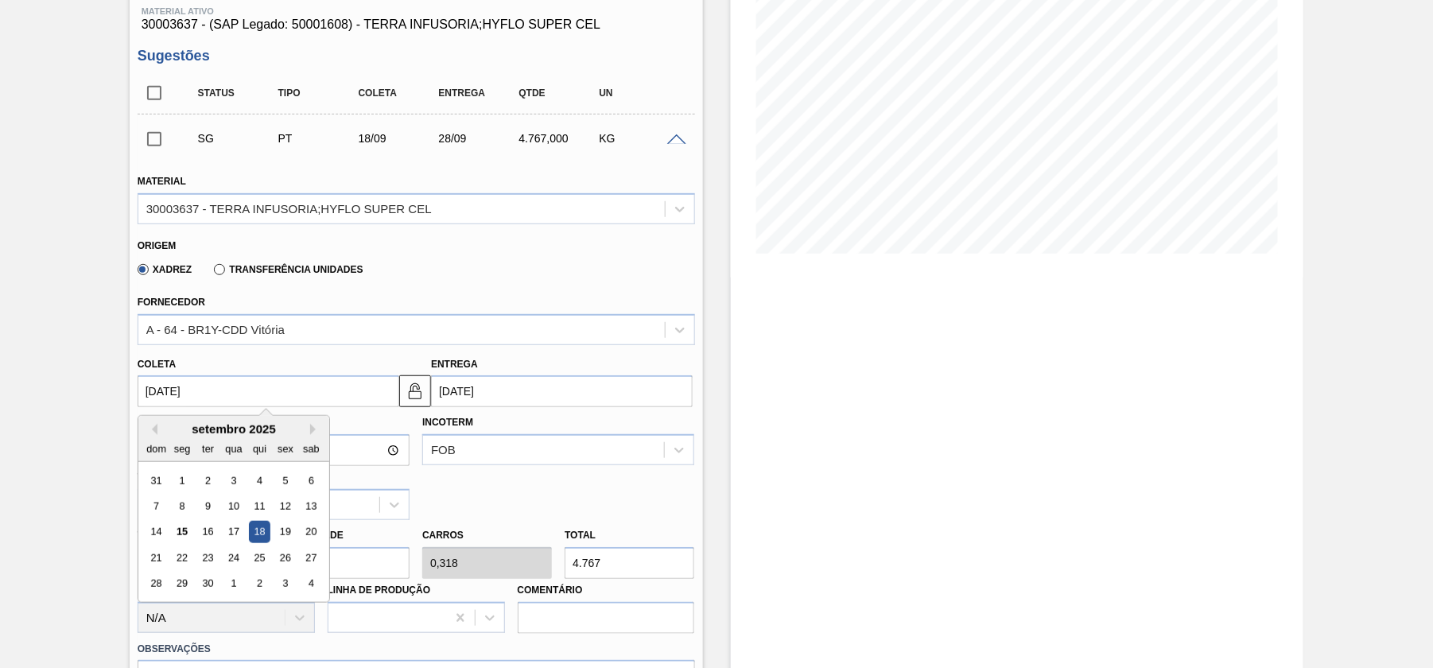
click at [235, 395] on input "[DATE]" at bounding box center [269, 391] width 262 height 32
drag, startPoint x: 160, startPoint y: 391, endPoint x: 146, endPoint y: 391, distance: 13.5
click at [146, 391] on input "[DATE]" at bounding box center [269, 391] width 262 height 32
click at [207, 535] on div "16" at bounding box center [207, 532] width 21 height 21
type input "[DATE]"
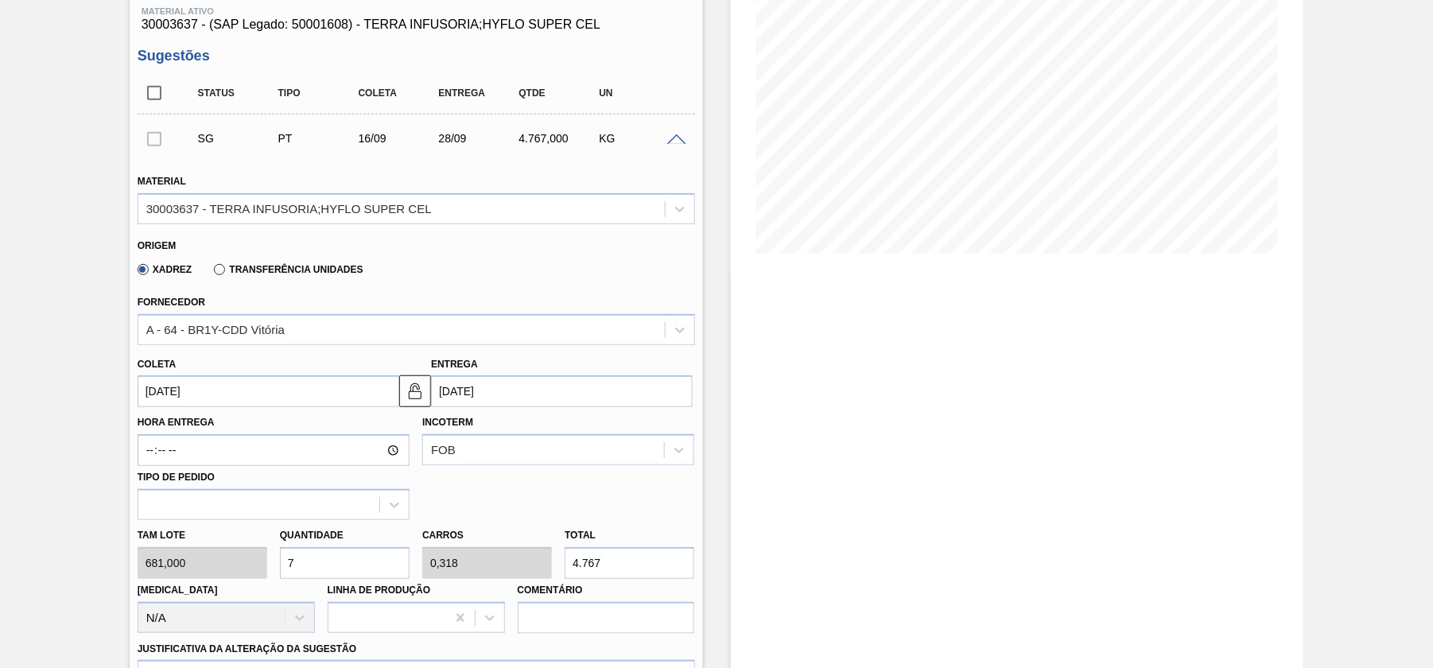
click at [498, 387] on input "[DATE]" at bounding box center [562, 391] width 262 height 32
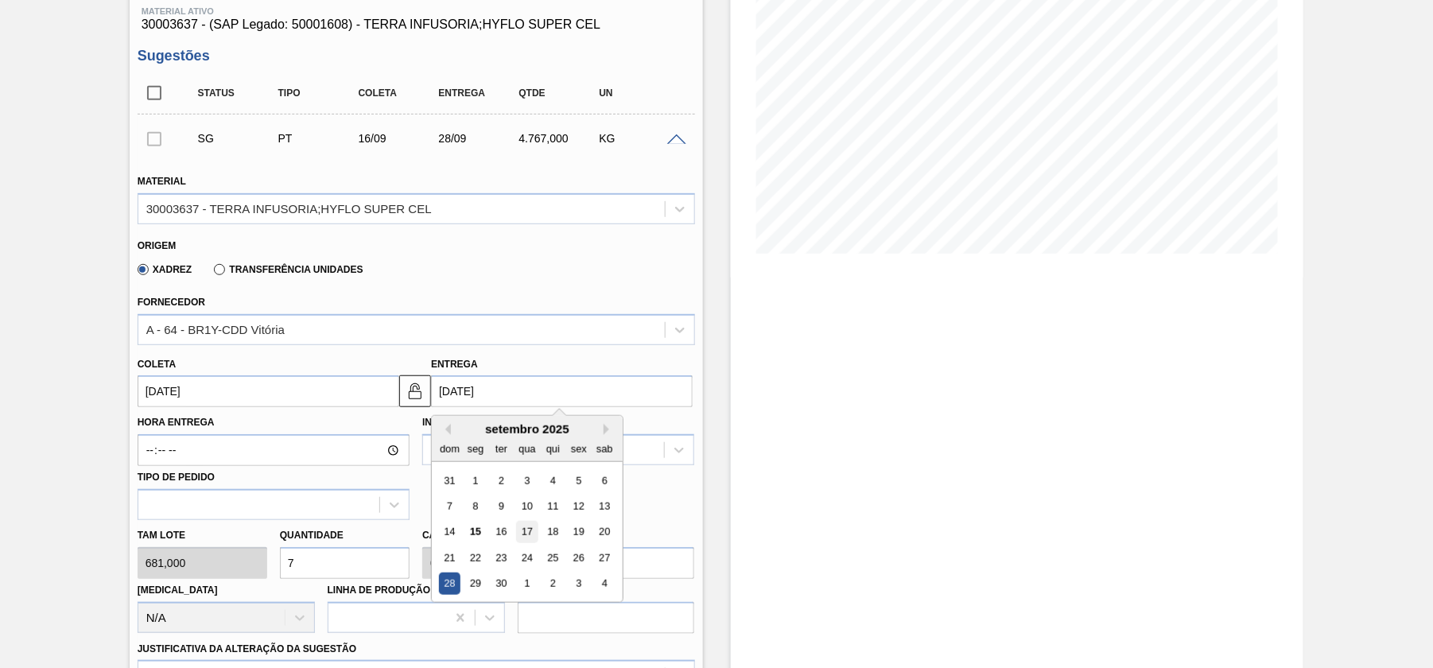
click at [525, 527] on div "17" at bounding box center [527, 532] width 21 height 21
type input "[DATE]"
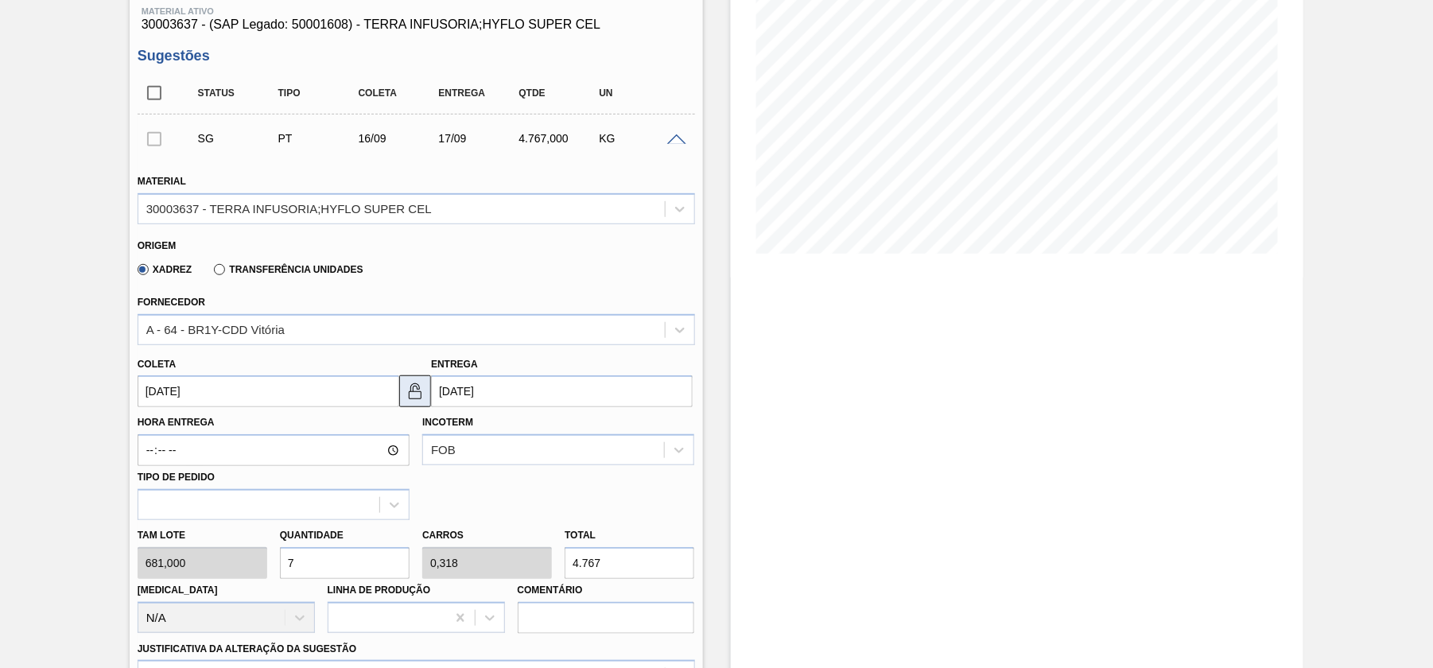
click at [406, 401] on img at bounding box center [415, 391] width 19 height 19
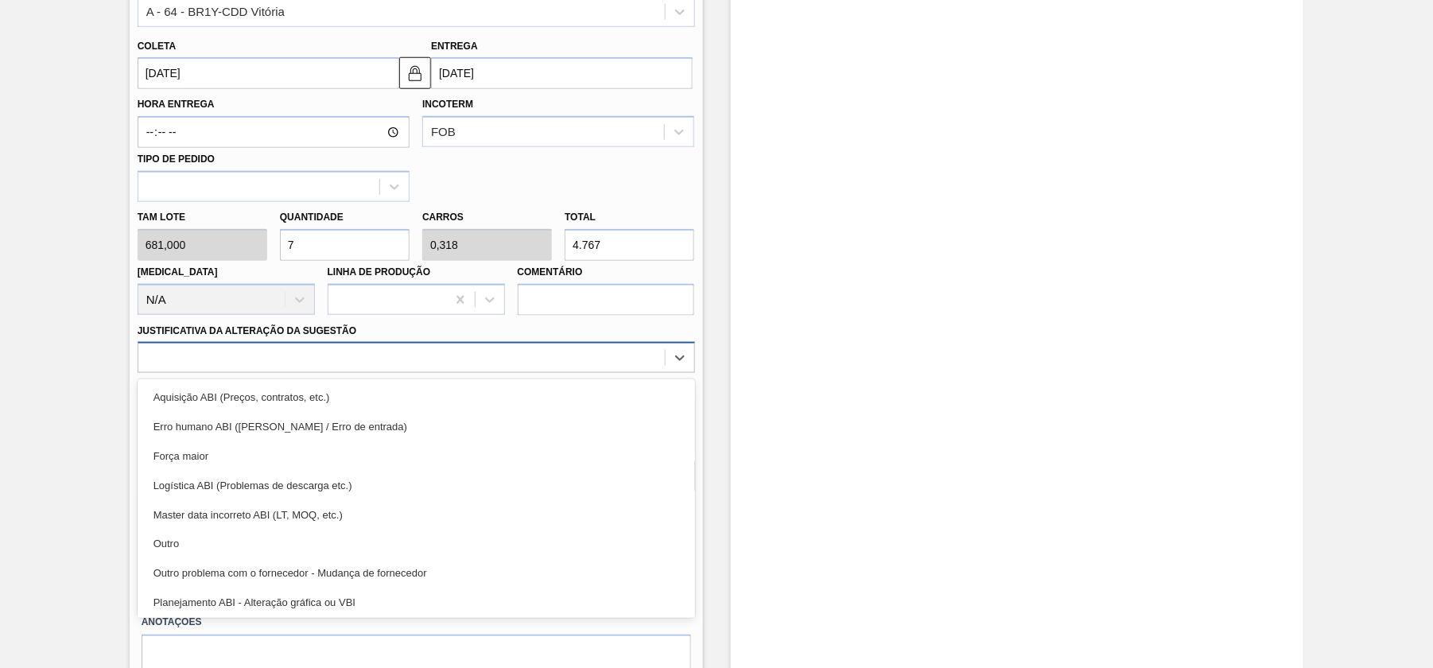
click at [415, 361] on div at bounding box center [401, 358] width 527 height 23
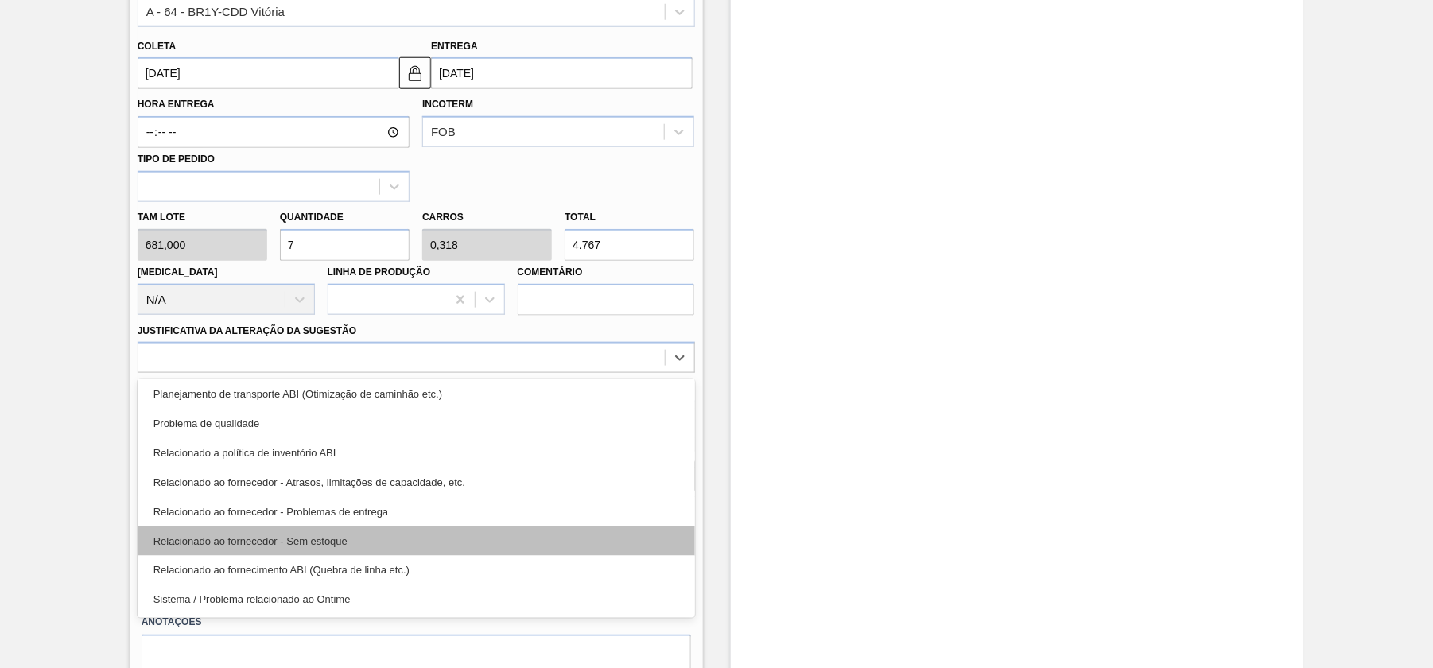
click at [333, 544] on div "Relacionado ao fornecedor - Sem estoque" at bounding box center [417, 541] width 558 height 29
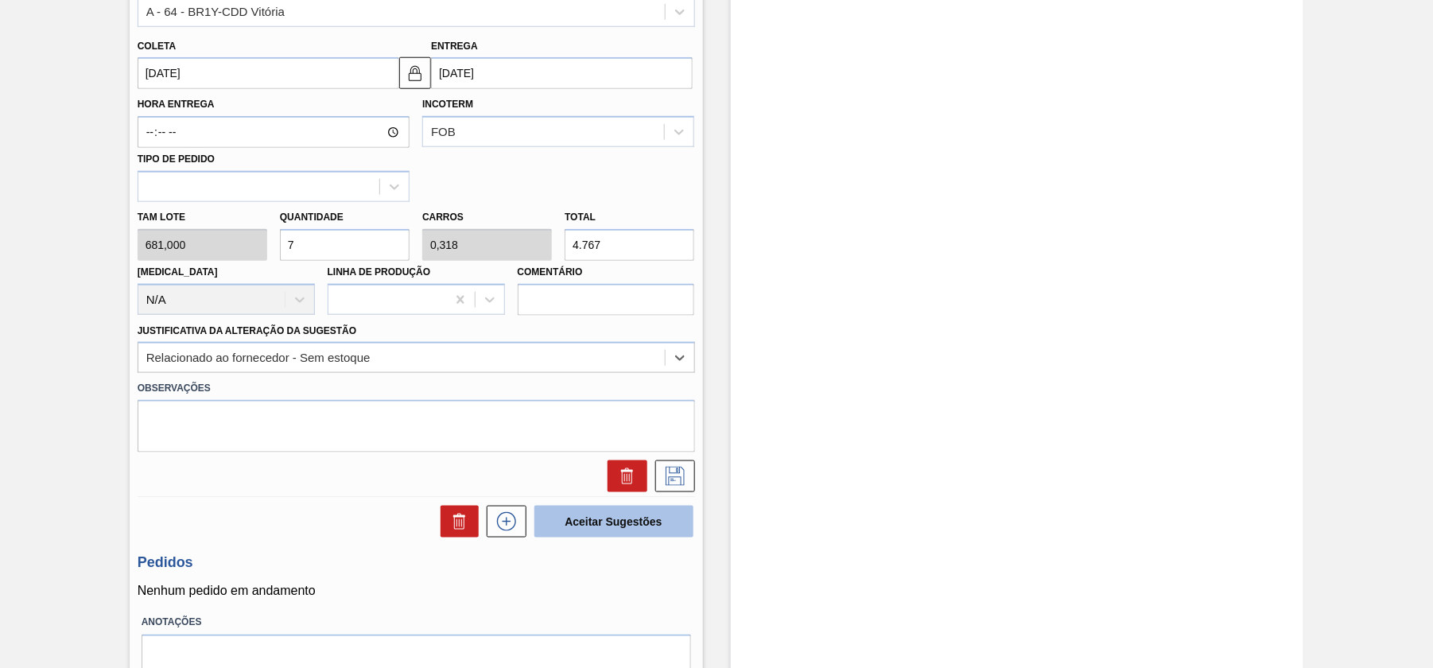
click at [584, 520] on button "Aceitar Sugestões" at bounding box center [614, 522] width 159 height 32
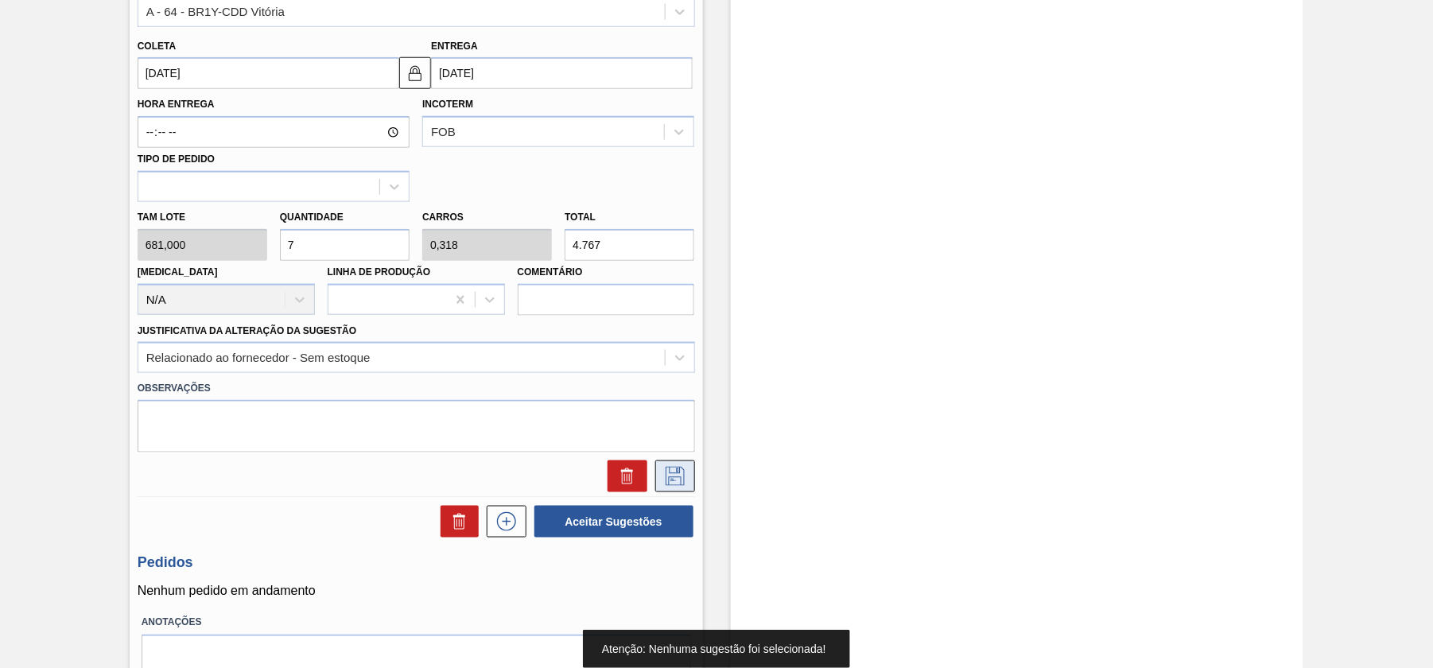
click at [671, 479] on icon at bounding box center [675, 475] width 8 height 13
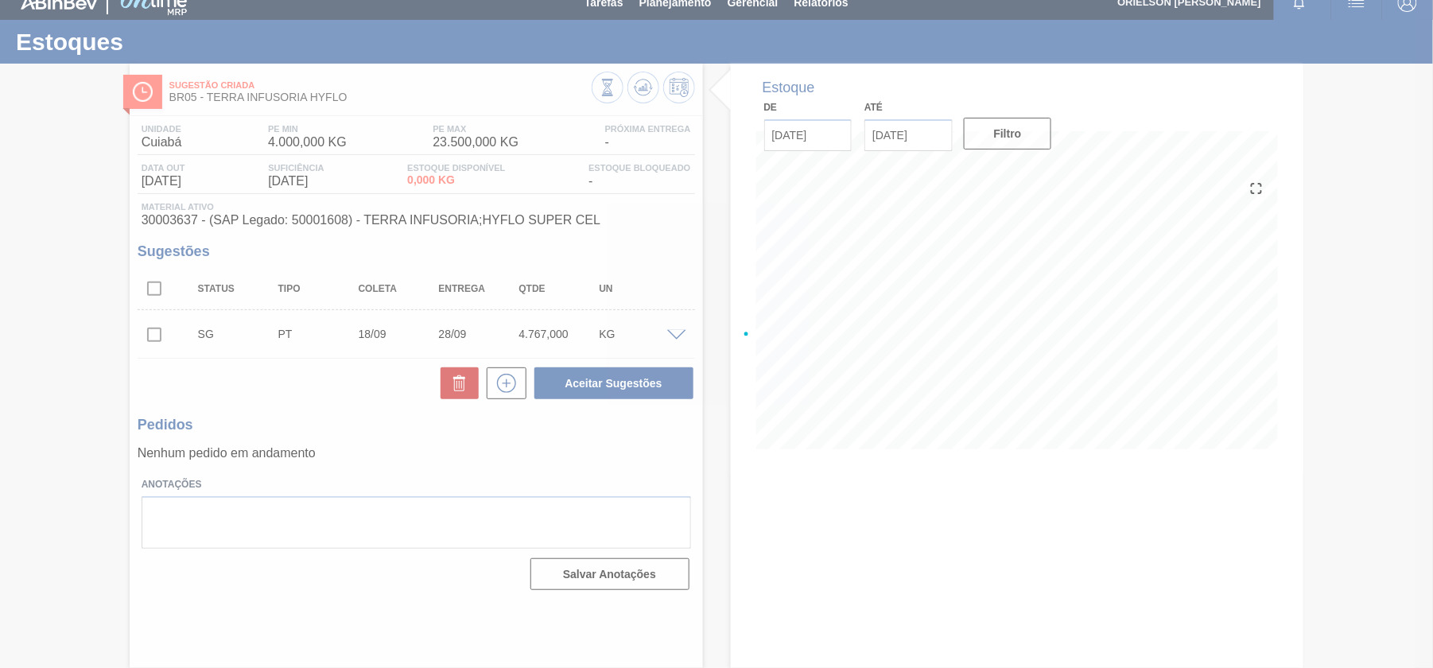
scroll to position [16, 0]
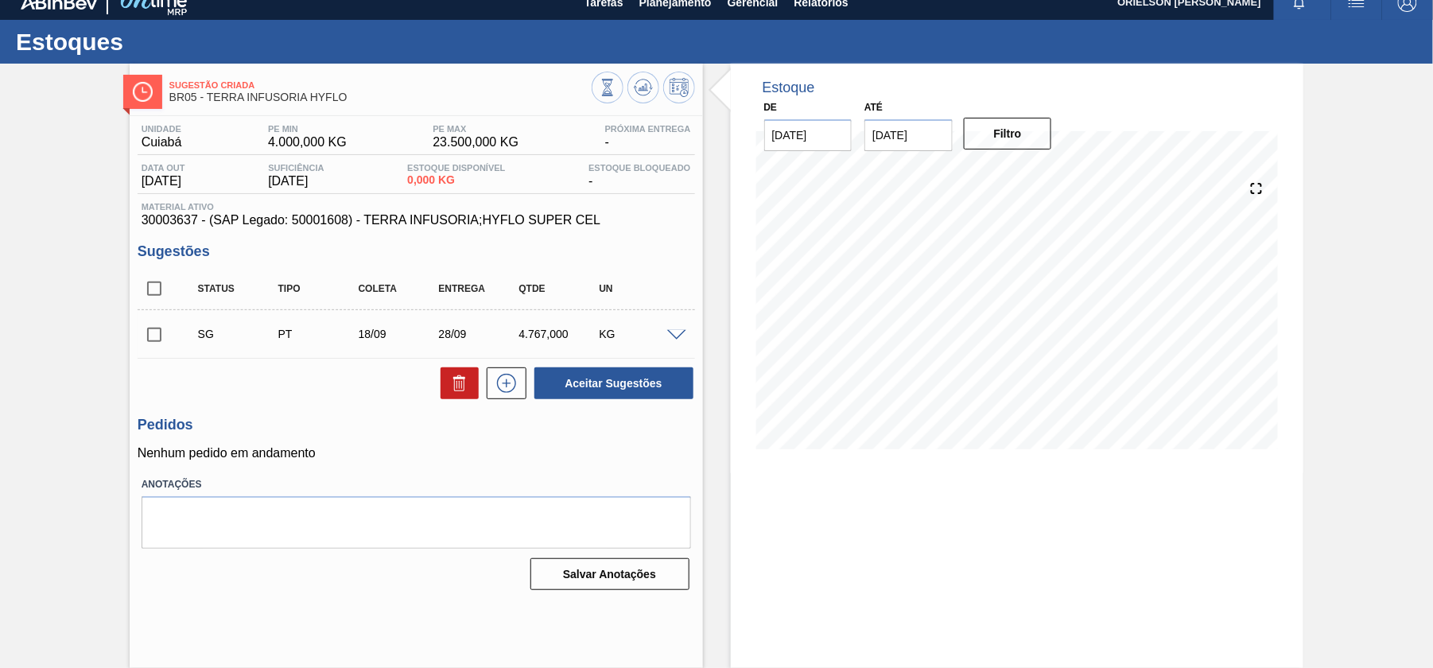
click at [667, 338] on span at bounding box center [676, 336] width 19 height 12
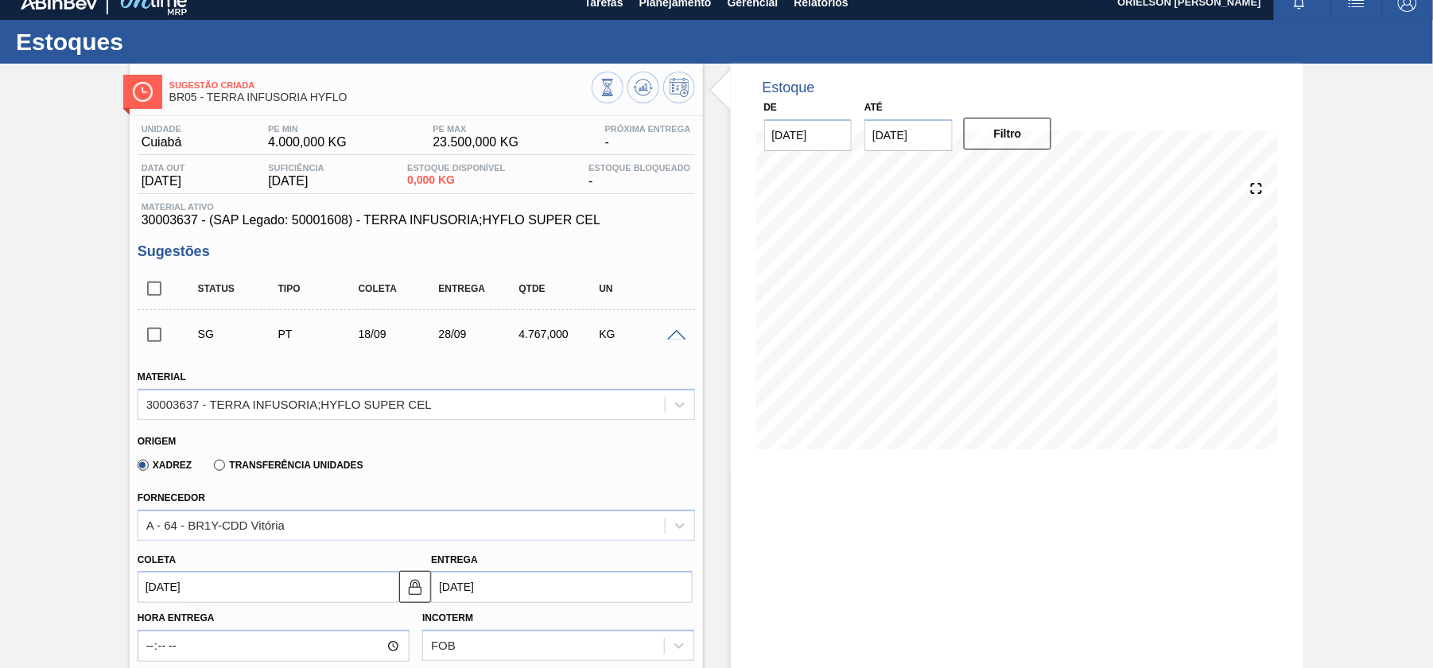
click at [348, 495] on div "Fornecedor A - 64 - BR1Y-CDD Vitória" at bounding box center [417, 514] width 558 height 54
click at [325, 484] on div "Material 30003637 - TERRA INFUSORIA;HYFLO SUPER CEL Origem Xadrez Transferência…" at bounding box center [417, 651] width 558 height 594
click at [316, 476] on div "Xadrez Transferência Unidades" at bounding box center [247, 464] width 232 height 27
click at [307, 471] on label "Transferência Unidades" at bounding box center [288, 465] width 149 height 11
click at [212, 469] on input "Transferência Unidades" at bounding box center [212, 469] width 0 height 0
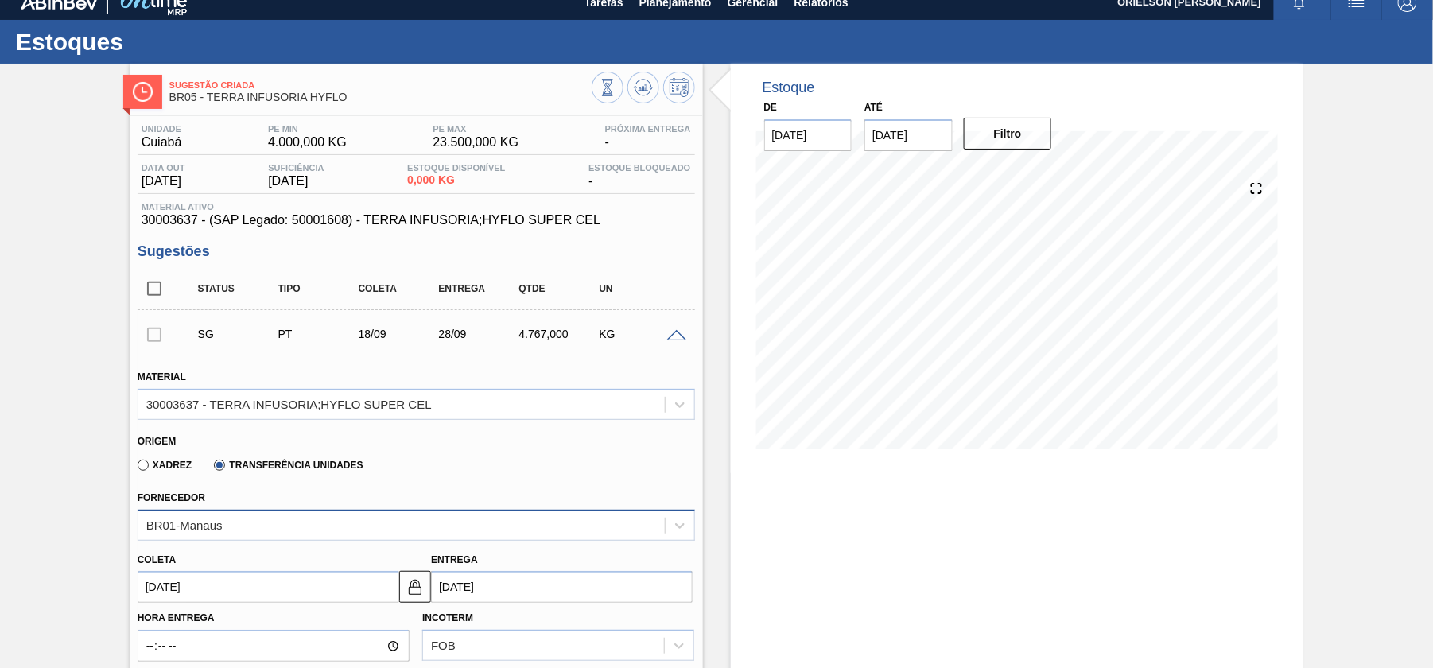
scroll to position [141, 0]
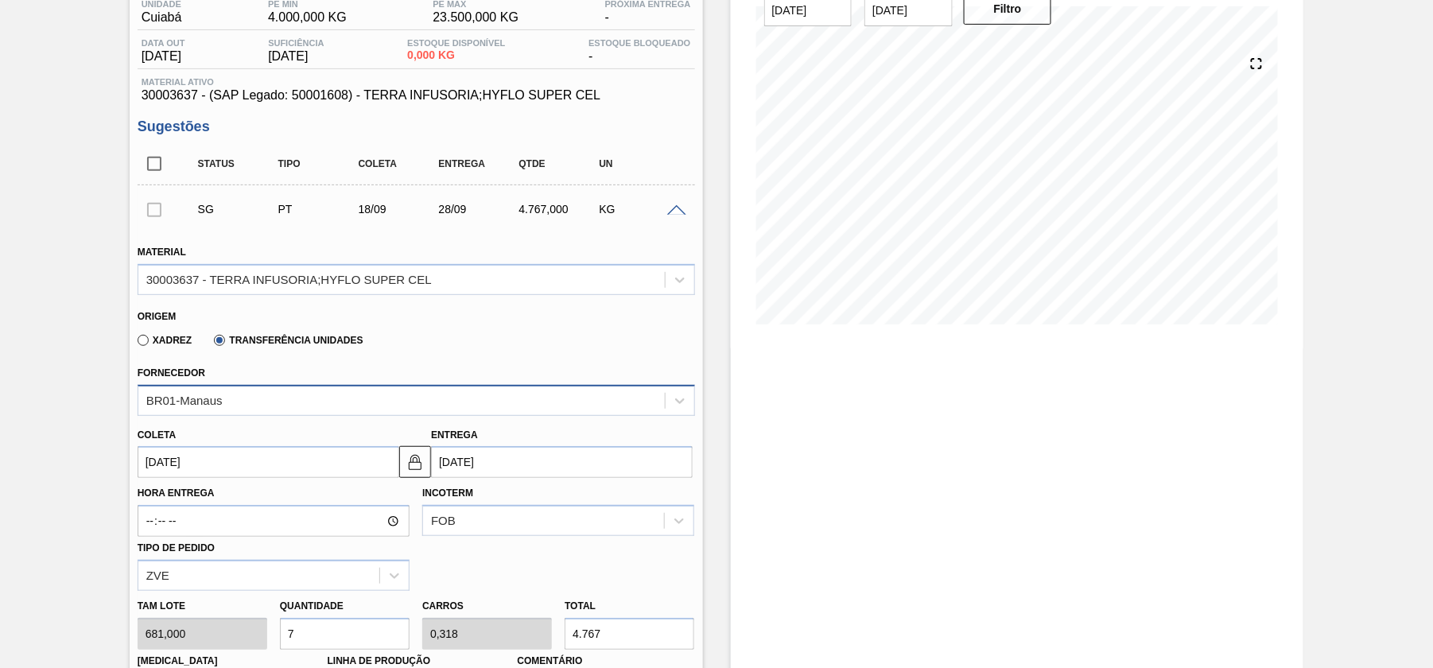
click at [221, 416] on div "BR01-Manaus" at bounding box center [417, 400] width 558 height 31
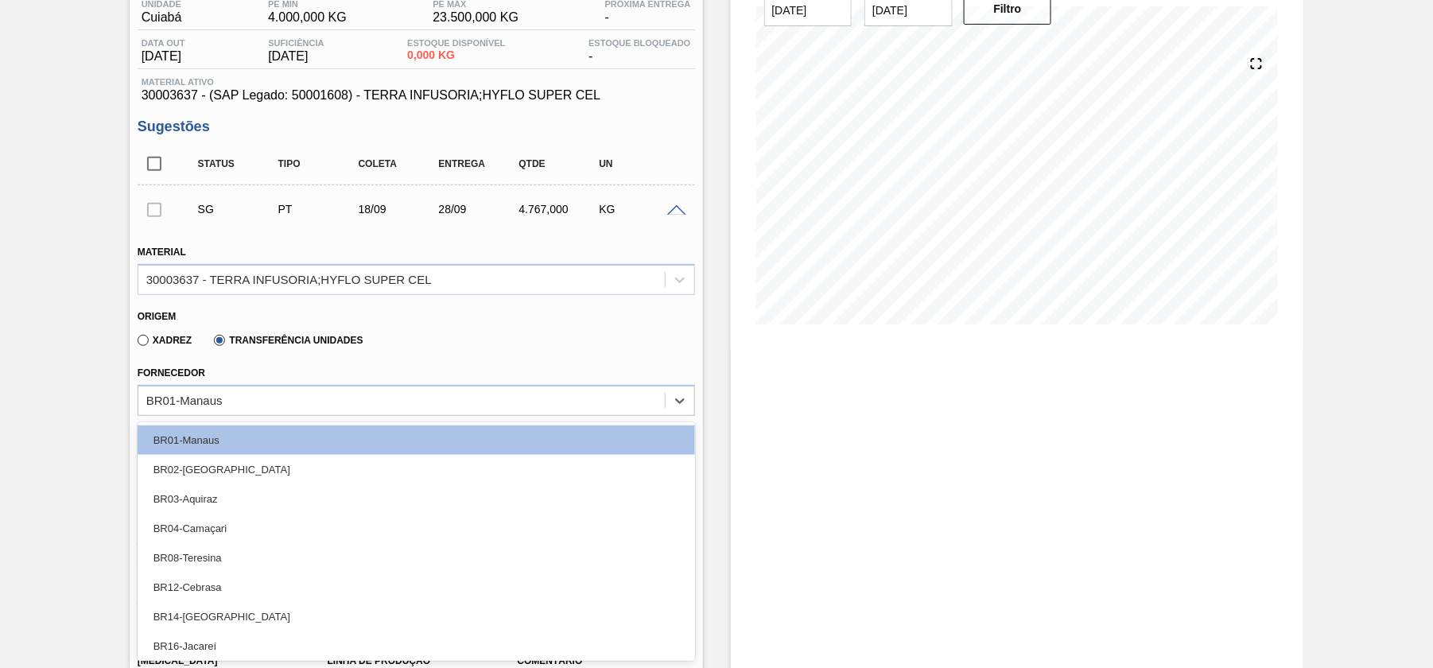
click at [166, 342] on label "Xadrez" at bounding box center [165, 340] width 55 height 11
click at [135, 344] on input "Xadrez" at bounding box center [135, 344] width 0 height 0
type input "BR00"
type input "A01"
type input "I1"
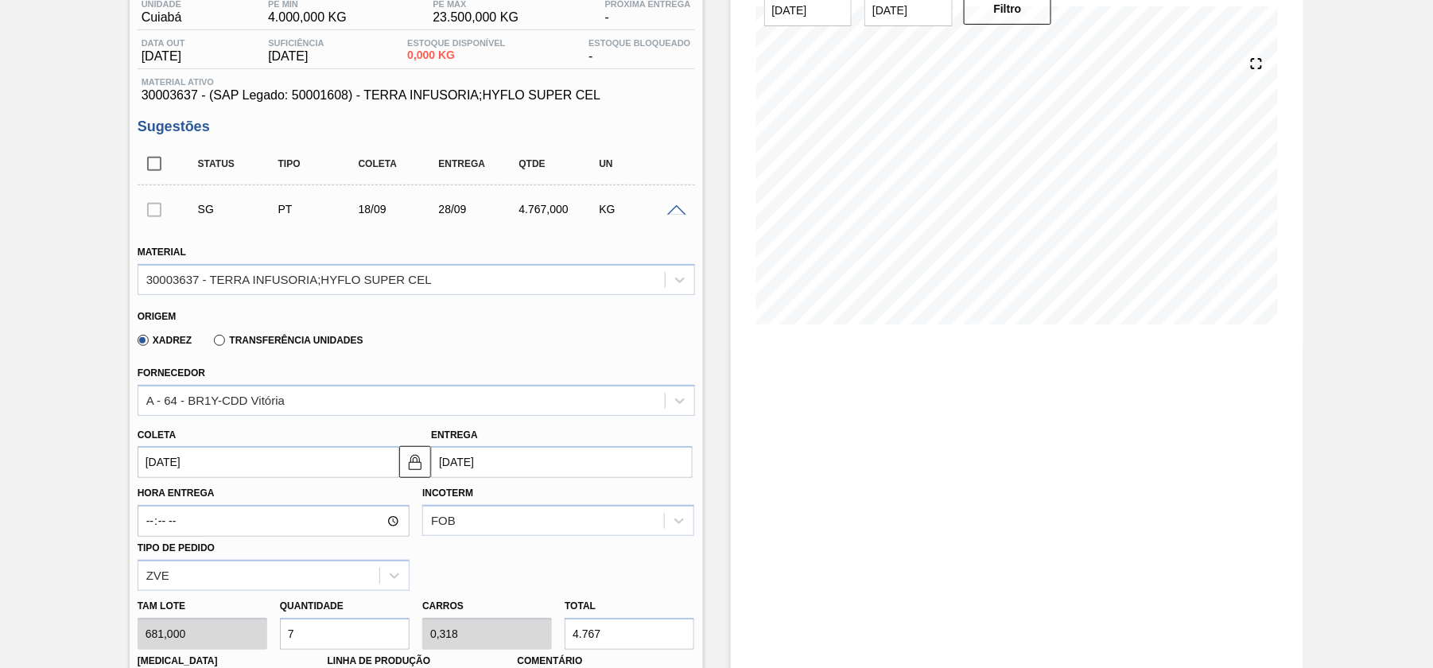
scroll to position [0, 0]
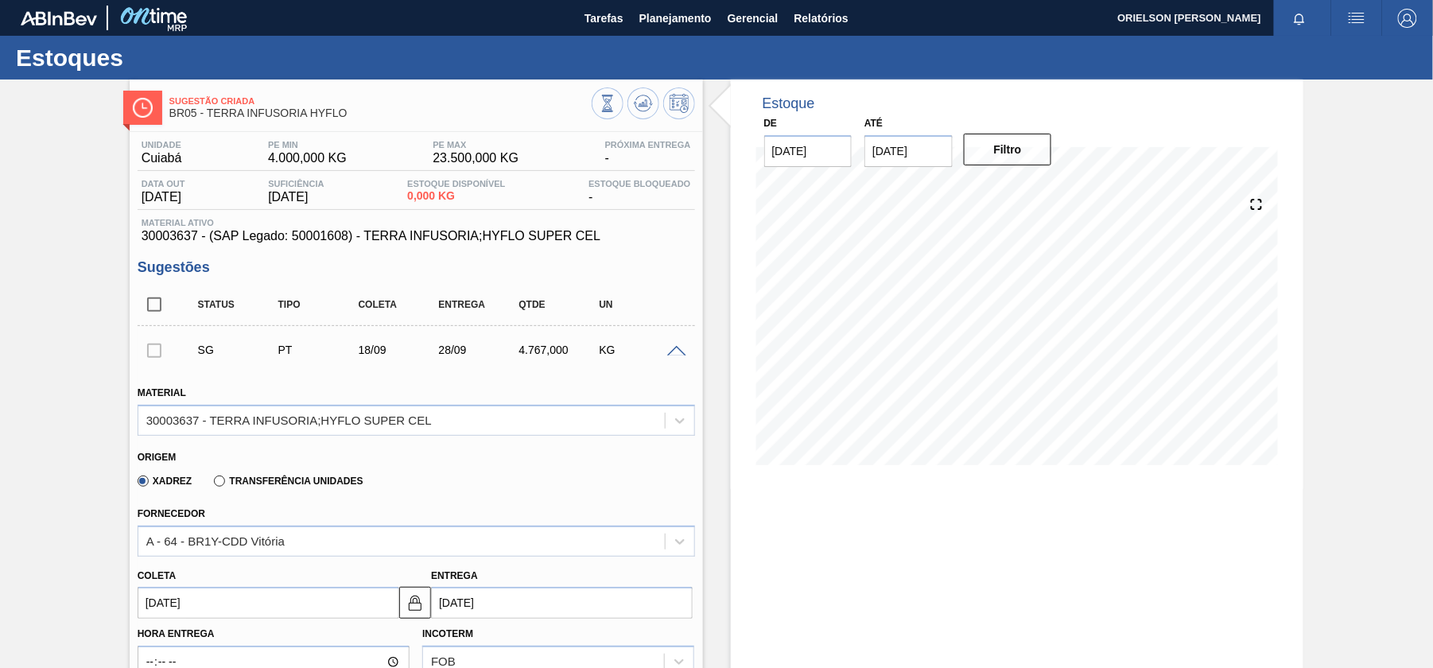
click at [679, 355] on span at bounding box center [676, 352] width 19 height 12
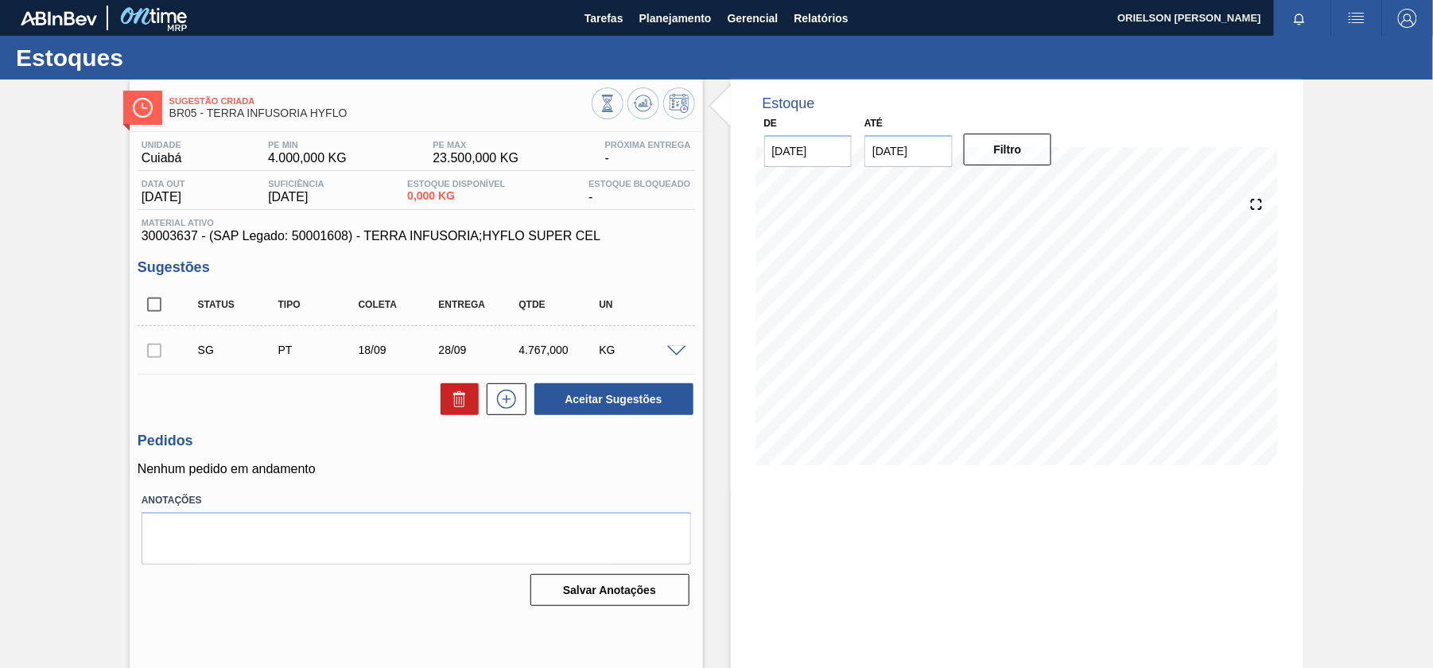
click at [679, 355] on span at bounding box center [676, 352] width 19 height 12
